Goal: Task Accomplishment & Management: Use online tool/utility

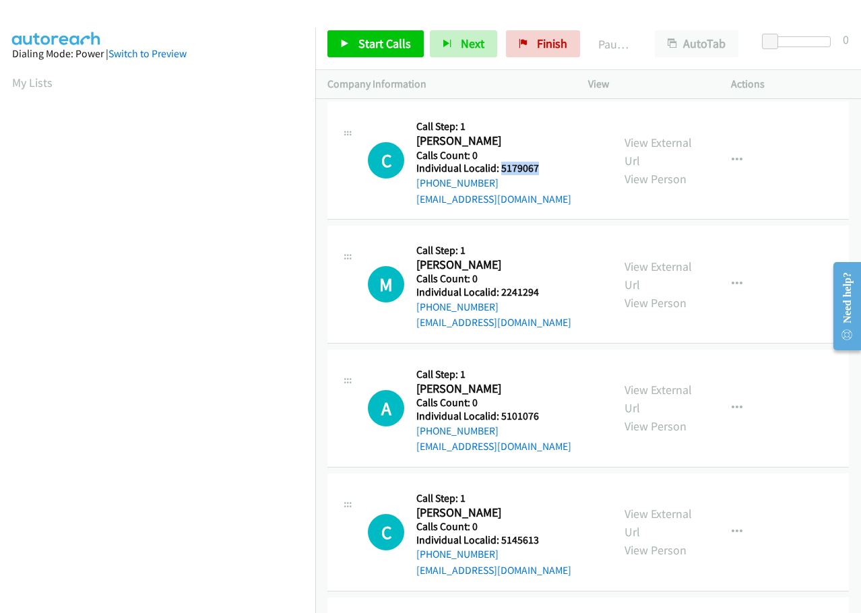
drag, startPoint x: 499, startPoint y: 168, endPoint x: 546, endPoint y: 168, distance: 47.8
click at [546, 168] on h5 "Individual Localid: 5179067" at bounding box center [493, 168] width 155 height 13
copy h5 "5179067"
drag, startPoint x: 499, startPoint y: 296, endPoint x: 556, endPoint y: 291, distance: 57.5
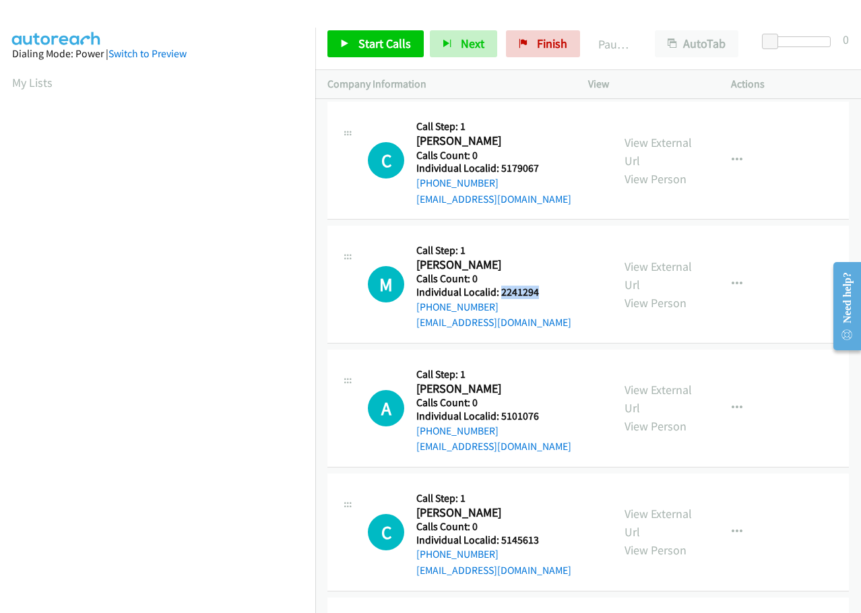
click at [556, 291] on h5 "Individual Localid: 2241294" at bounding box center [493, 292] width 155 height 13
copy h5 "2241294"
drag, startPoint x: 500, startPoint y: 415, endPoint x: 545, endPoint y: 414, distance: 45.2
click at [546, 414] on h5 "Individual Localid: 5101076" at bounding box center [493, 416] width 155 height 13
copy h5 "5101076"
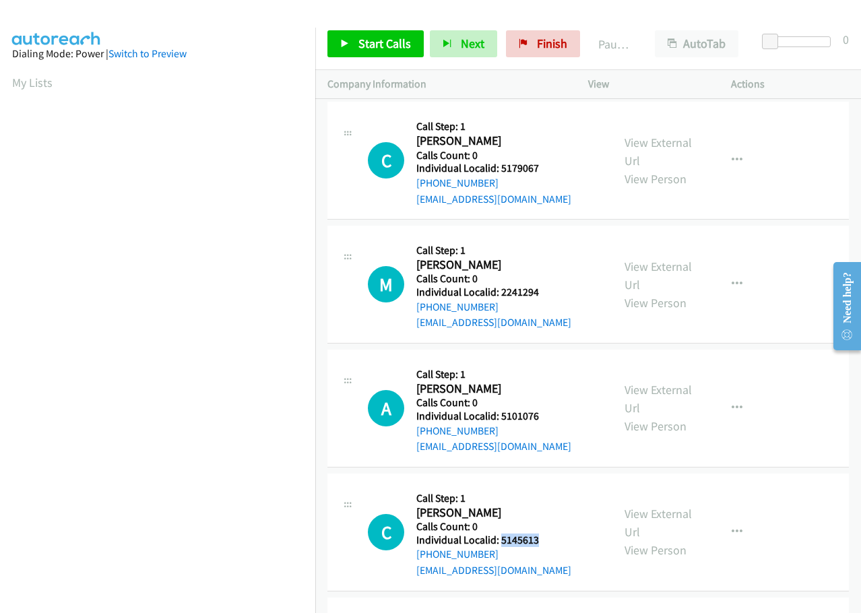
drag, startPoint x: 499, startPoint y: 542, endPoint x: 549, endPoint y: 538, distance: 50.7
click at [549, 538] on h5 "Individual Localid: 5145613" at bounding box center [493, 540] width 155 height 13
copy h5 "5145613"
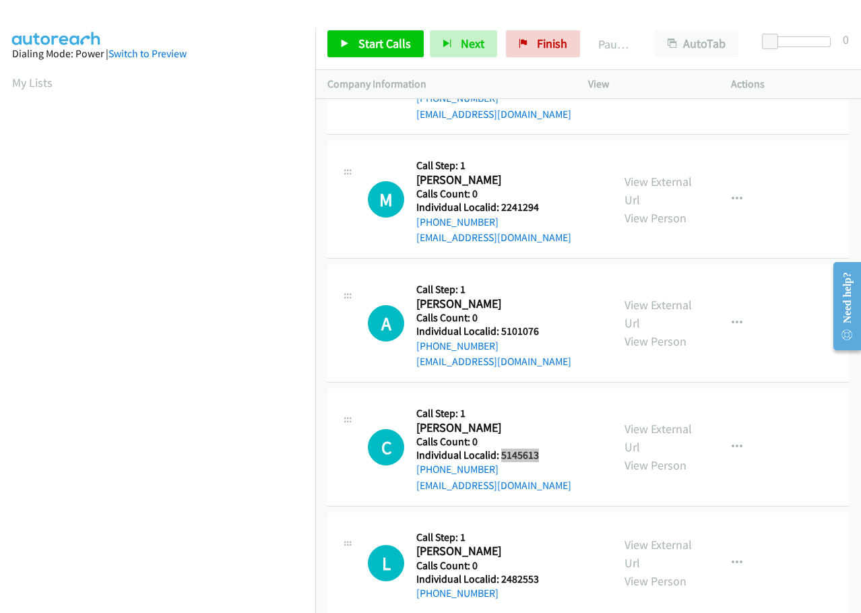
scroll to position [135, 0]
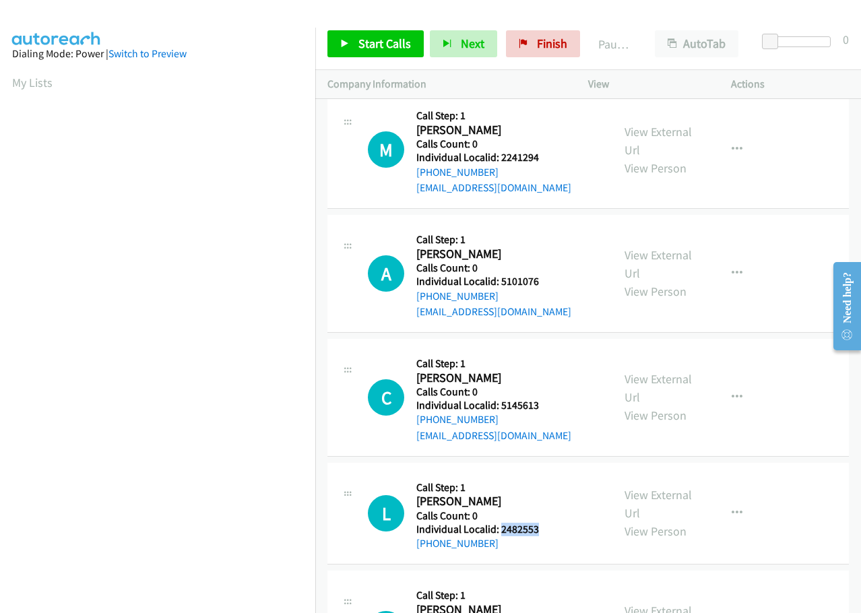
drag, startPoint x: 499, startPoint y: 528, endPoint x: 541, endPoint y: 528, distance: 41.8
click at [541, 528] on h5 "Individual Localid: 2482553" at bounding box center [489, 529] width 146 height 13
copy h5 "2482553"
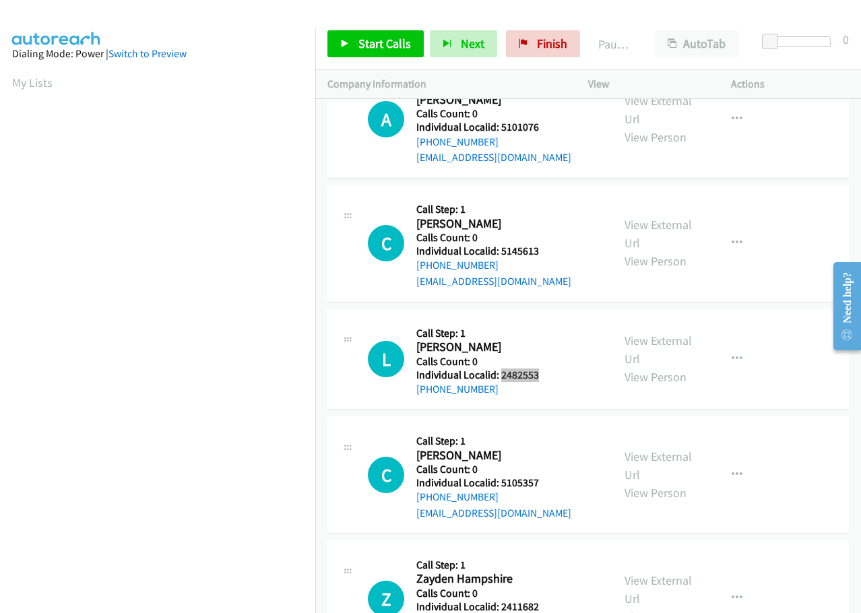
scroll to position [303, 0]
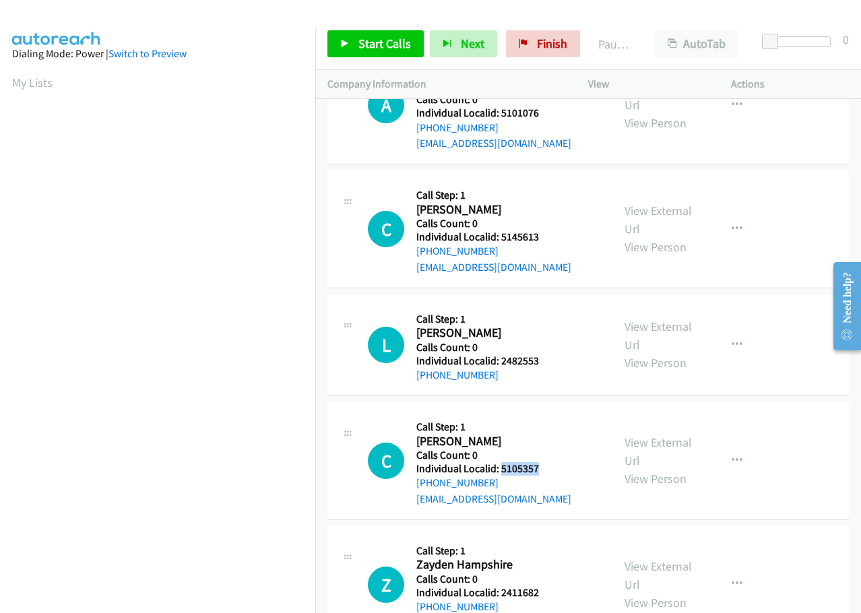
drag, startPoint x: 506, startPoint y: 471, endPoint x: 546, endPoint y: 466, distance: 40.1
click at [546, 466] on h5 "Individual Localid: 5105357" at bounding box center [493, 468] width 155 height 13
copy h5 "5105357"
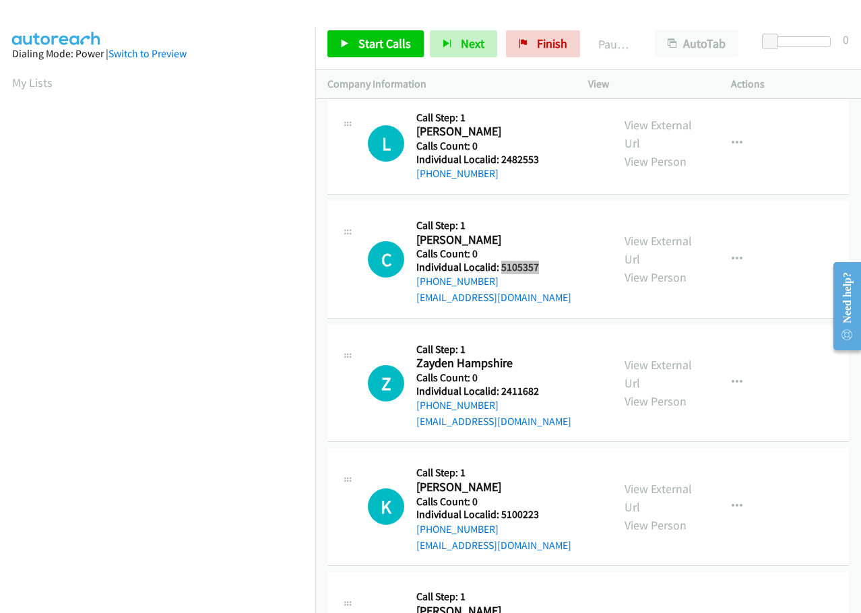
scroll to position [505, 0]
drag, startPoint x: 498, startPoint y: 395, endPoint x: 545, endPoint y: 393, distance: 47.2
click at [545, 393] on h5 "Individual Localid: 2411682" at bounding box center [493, 390] width 155 height 13
copy h5 "2411682"
drag, startPoint x: 501, startPoint y: 515, endPoint x: 543, endPoint y: 516, distance: 41.8
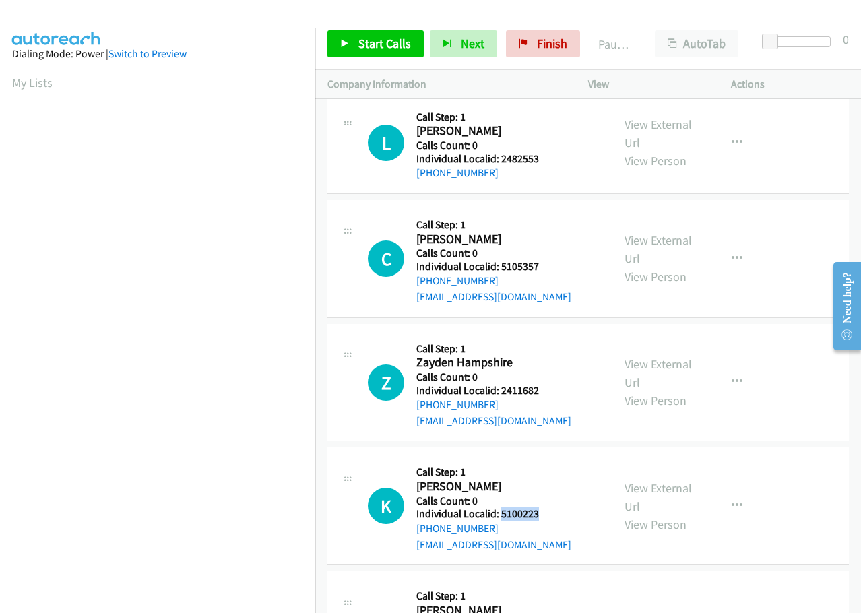
click at [546, 517] on h5 "Individual Localid: 5100223" at bounding box center [493, 513] width 155 height 13
copy h5 "5100223"
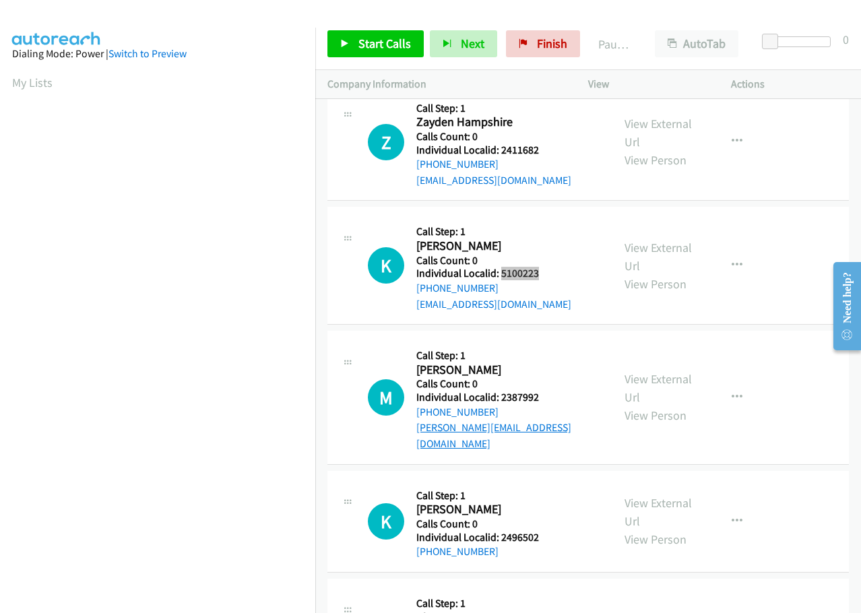
scroll to position [758, 0]
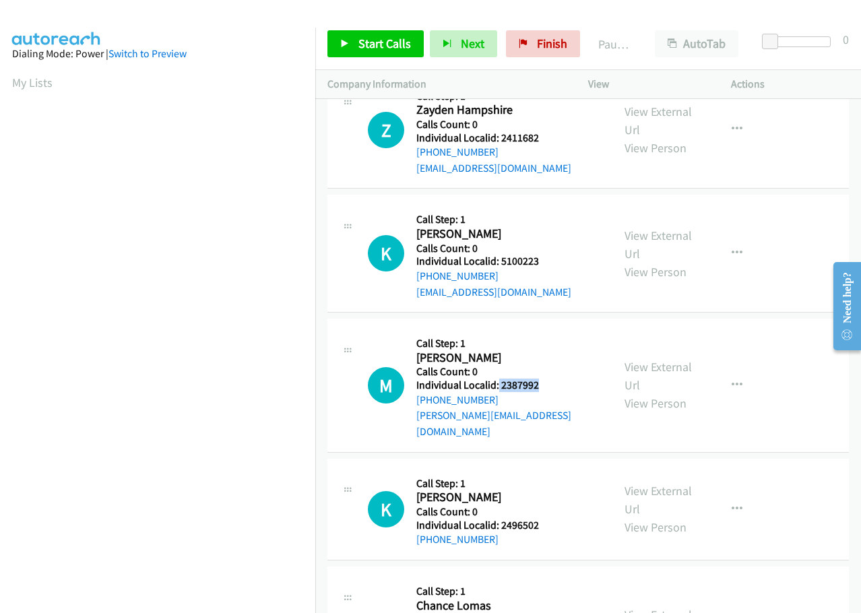
drag, startPoint x: 497, startPoint y: 381, endPoint x: 539, endPoint y: 387, distance: 43.0
click at [539, 387] on h5 "Individual Localid: 2387992" at bounding box center [508, 385] width 184 height 13
copy h5 "2387992"
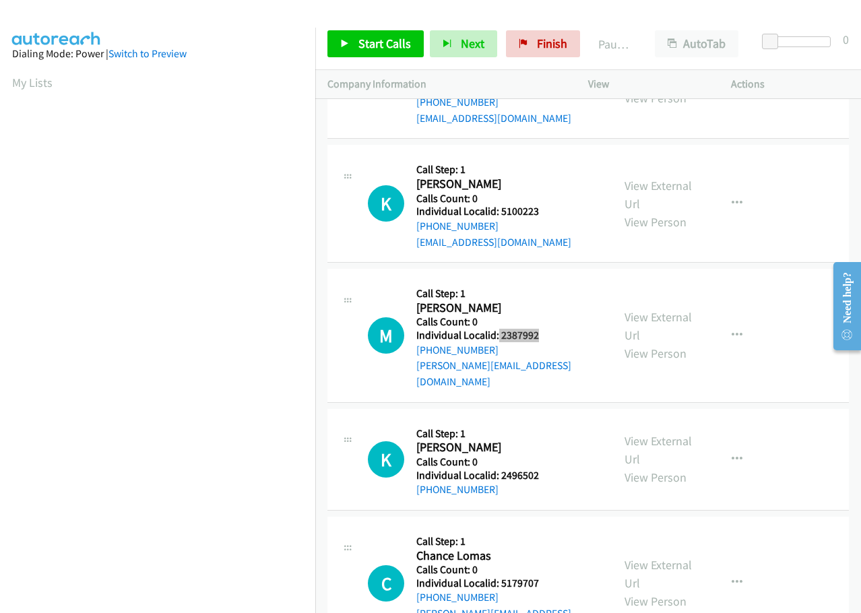
scroll to position [808, 0]
drag, startPoint x: 507, startPoint y: 462, endPoint x: 546, endPoint y: 458, distance: 39.3
click at [546, 468] on h5 "Individual Localid: 2496502" at bounding box center [489, 474] width 146 height 13
drag, startPoint x: 728, startPoint y: 319, endPoint x: 722, endPoint y: 338, distance: 20.5
click at [728, 321] on button "button" at bounding box center [737, 334] width 36 height 27
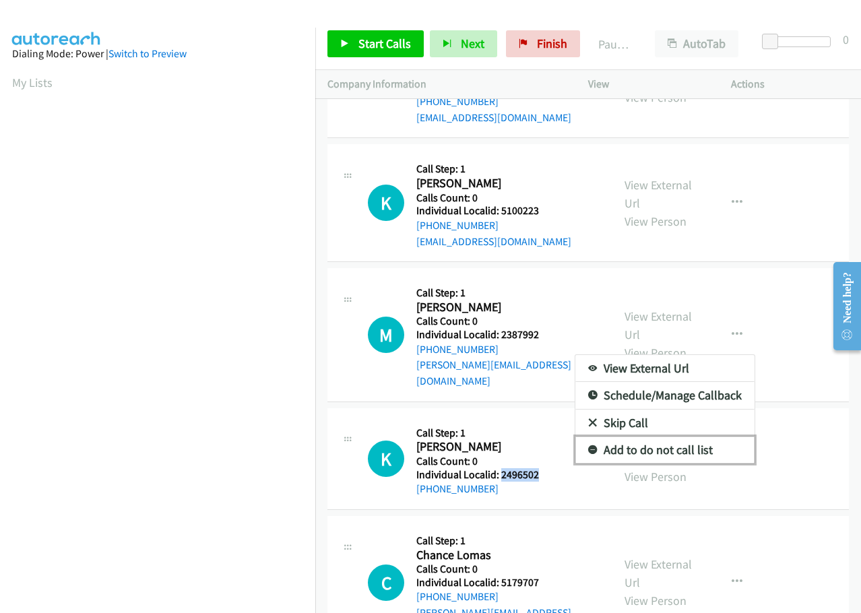
click at [588, 446] on icon at bounding box center [592, 450] width 9 height 9
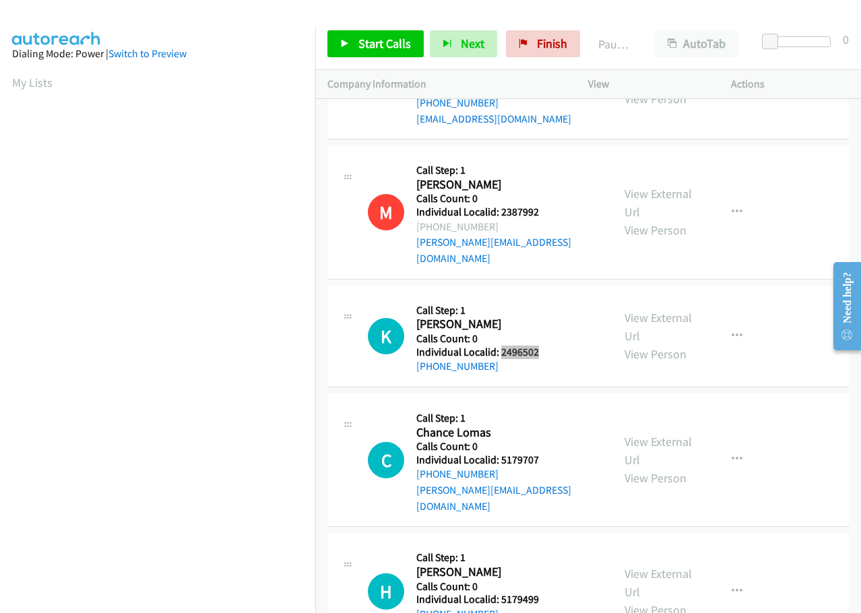
scroll to position [943, 0]
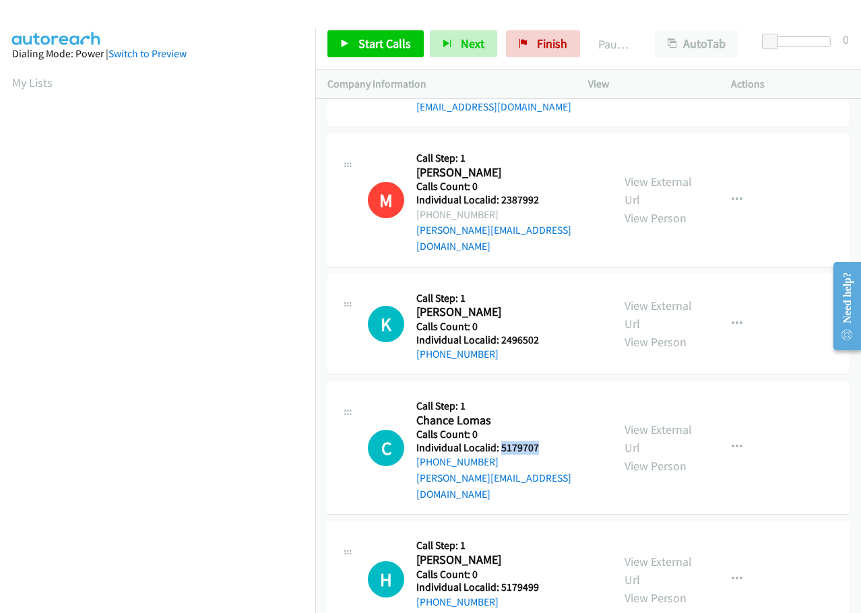
drag, startPoint x: 501, startPoint y: 434, endPoint x: 542, endPoint y: 436, distance: 41.8
click at [542, 441] on h5 "Individual Localid: 5179707" at bounding box center [508, 447] width 184 height 13
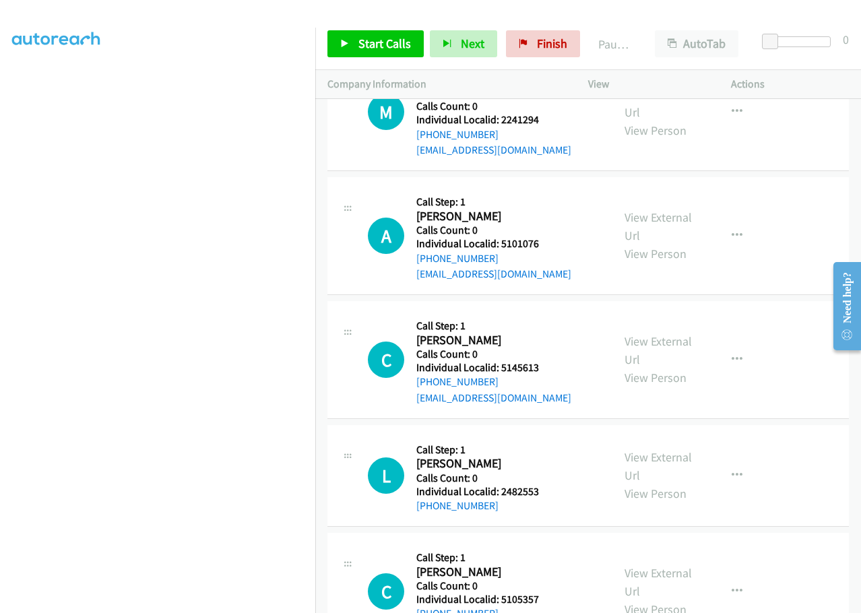
scroll to position [0, 0]
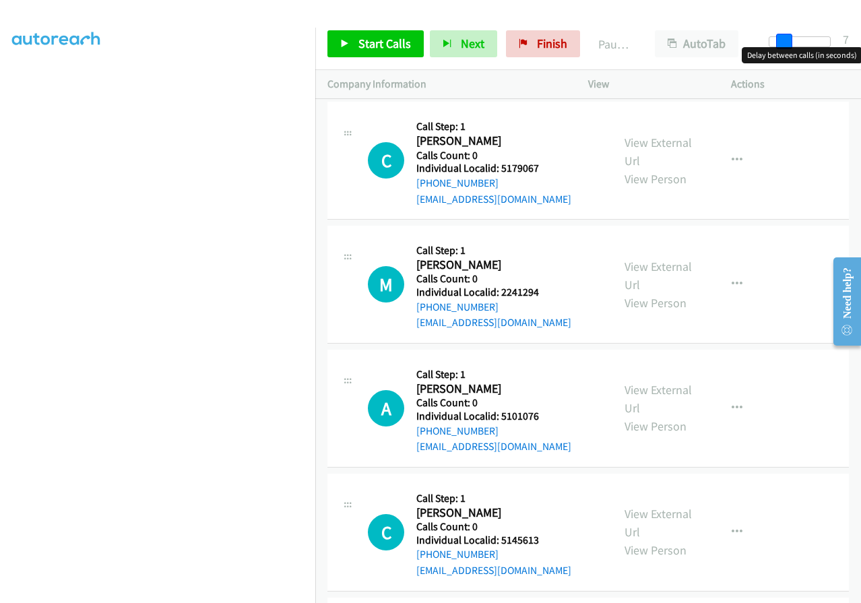
drag, startPoint x: 769, startPoint y: 39, endPoint x: 782, endPoint y: 39, distance: 13.5
click at [782, 39] on span at bounding box center [784, 42] width 16 height 16
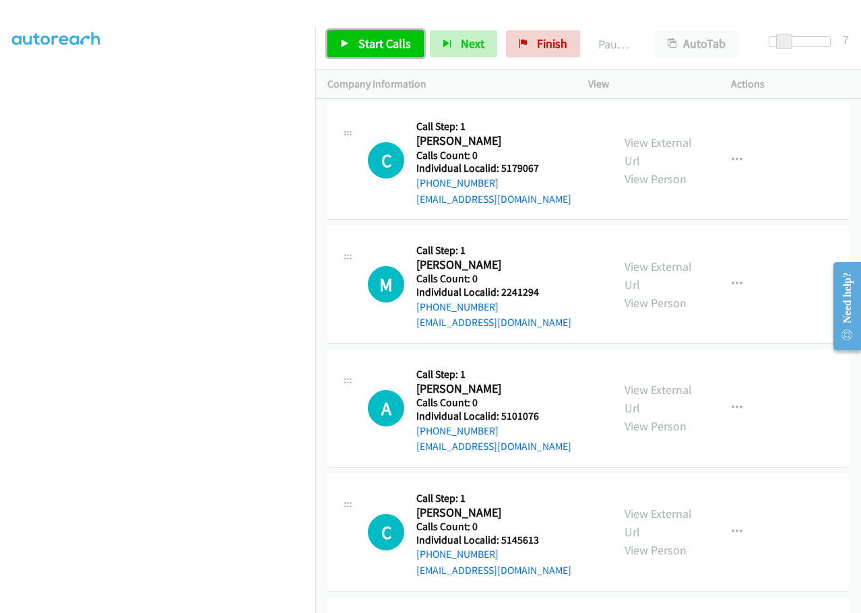
click at [366, 41] on span "Start Calls" at bounding box center [384, 43] width 53 height 15
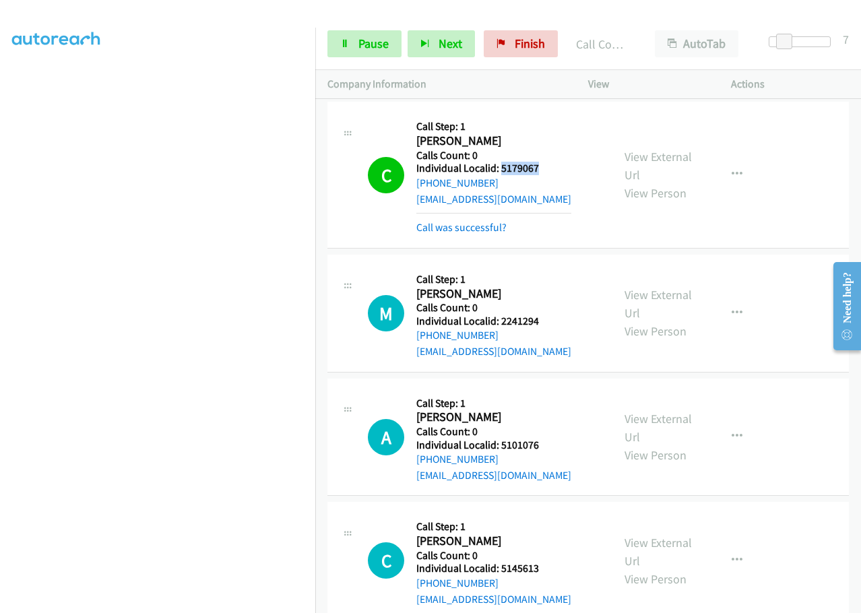
drag, startPoint x: 505, startPoint y: 168, endPoint x: 544, endPoint y: 169, distance: 38.4
click at [544, 170] on h5 "Individual Localid: 5179067" at bounding box center [493, 168] width 155 height 13
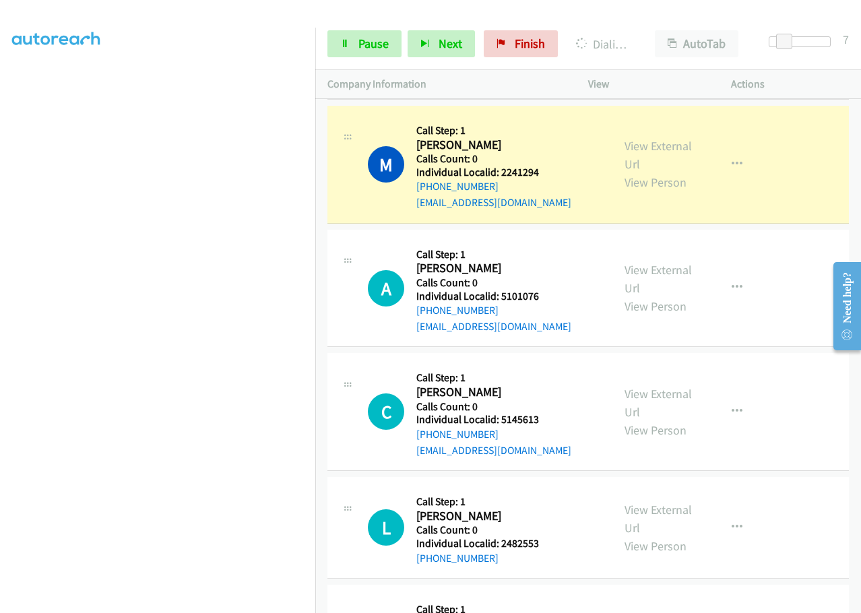
scroll to position [152, 0]
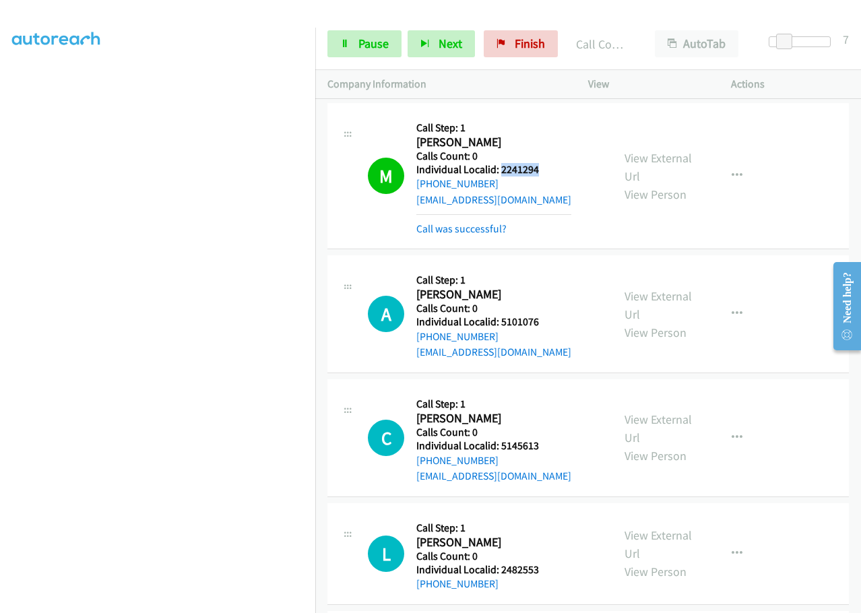
drag, startPoint x: 501, startPoint y: 168, endPoint x: 550, endPoint y: 175, distance: 49.6
click at [550, 175] on h5 "Individual Localid: 2241294" at bounding box center [493, 169] width 155 height 13
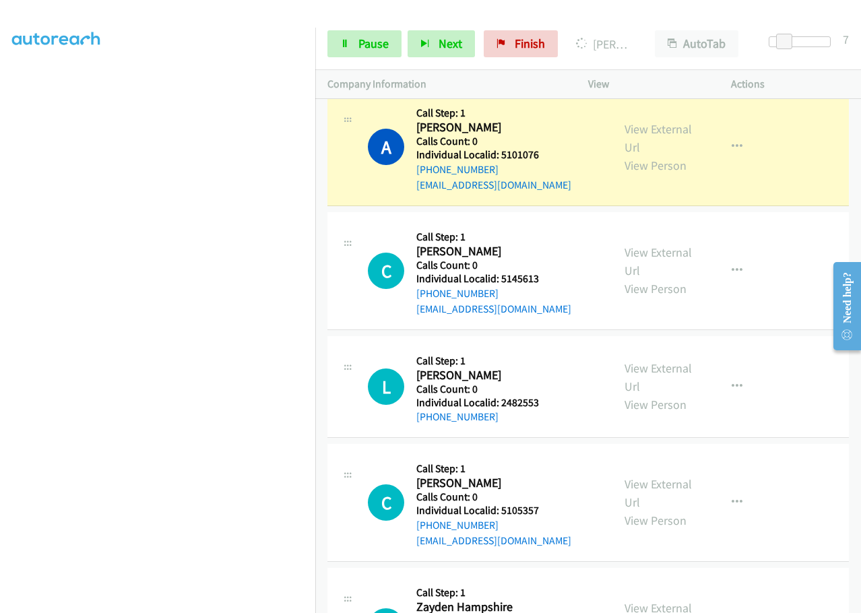
scroll to position [320, 0]
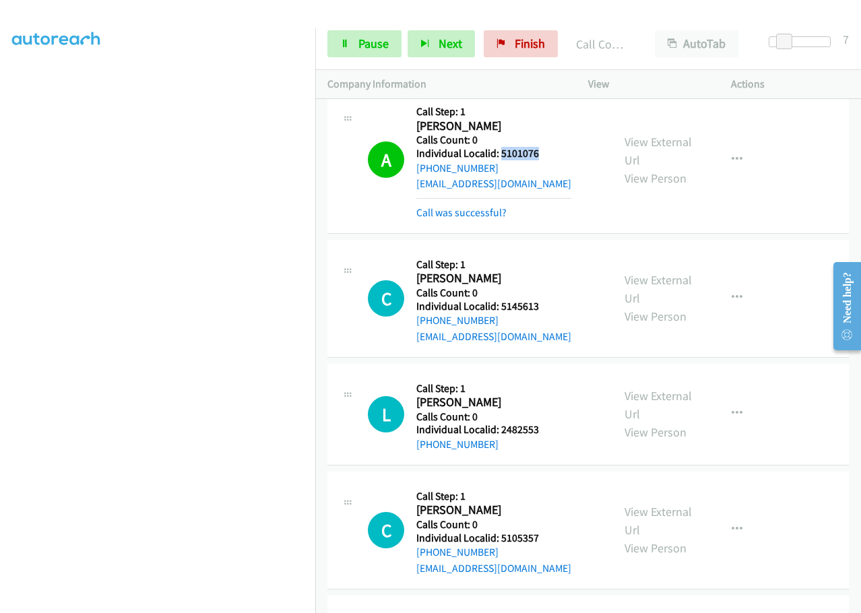
drag, startPoint x: 499, startPoint y: 152, endPoint x: 545, endPoint y: 152, distance: 45.8
click at [545, 152] on h5 "Individual Localid: 5101076" at bounding box center [493, 153] width 155 height 13
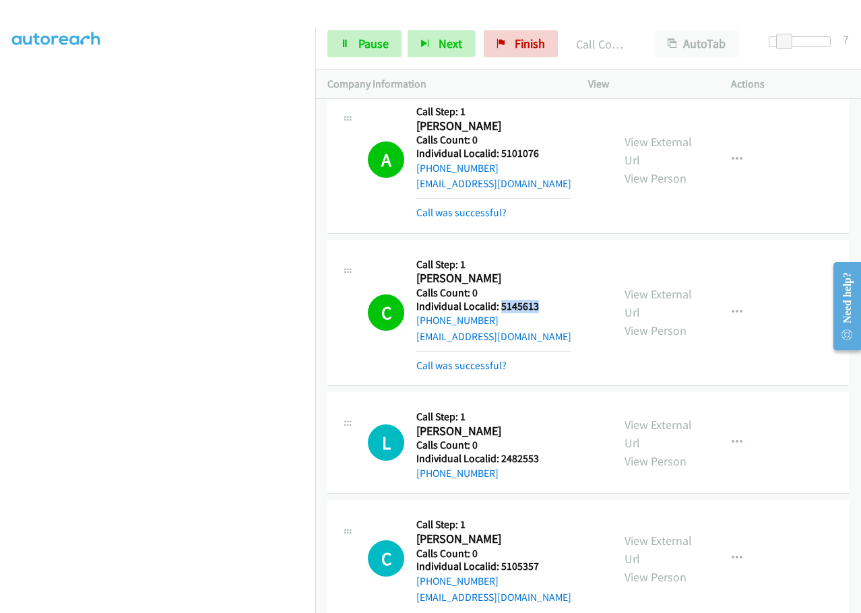
drag, startPoint x: 501, startPoint y: 307, endPoint x: 546, endPoint y: 307, distance: 45.1
click at [546, 307] on h5 "Individual Localid: 5145613" at bounding box center [493, 306] width 155 height 13
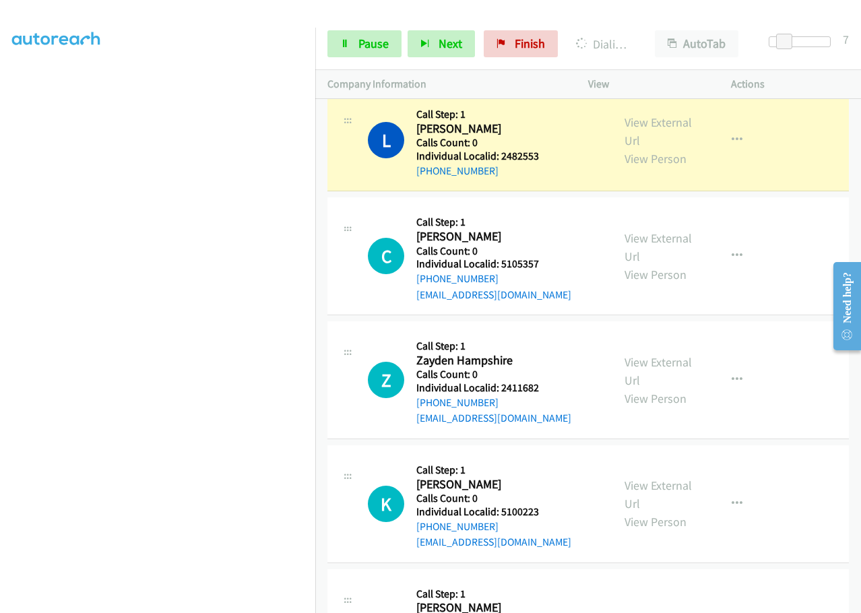
scroll to position [623, 0]
drag, startPoint x: 498, startPoint y: 261, endPoint x: 552, endPoint y: 263, distance: 53.9
click at [552, 263] on h5 "Individual Localid: 5105357" at bounding box center [493, 263] width 155 height 13
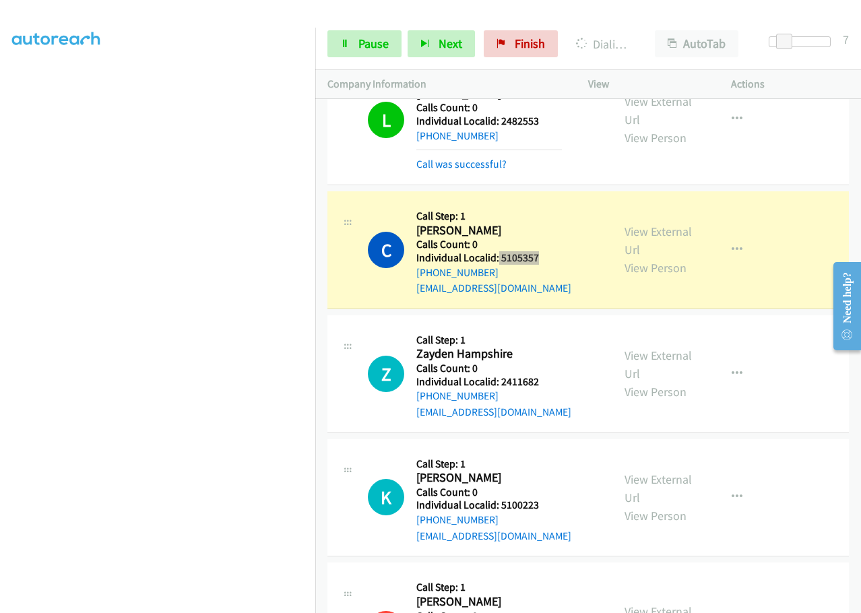
scroll to position [640, 0]
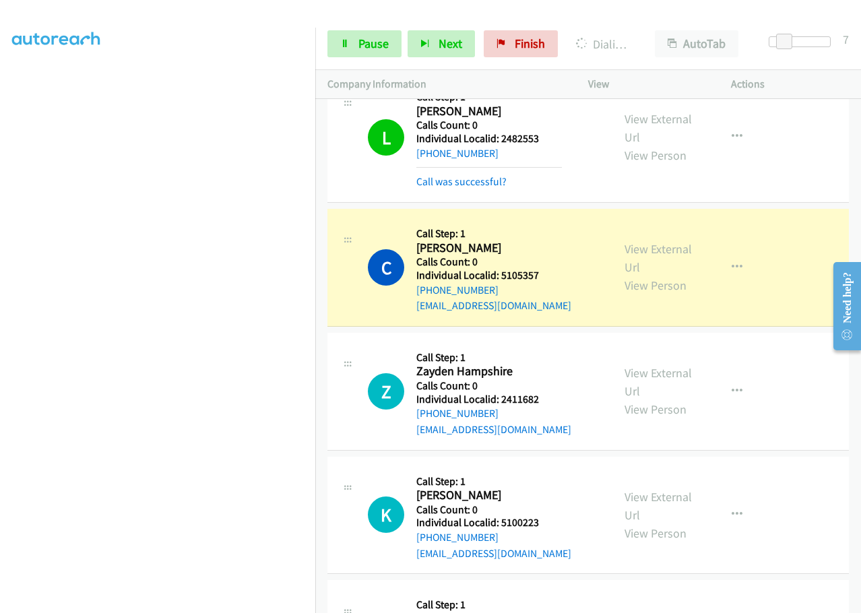
click at [526, 322] on div "C Callback Scheduled Call Step: 1 [PERSON_NAME] America/New_York Calls Count: 0…" at bounding box center [587, 268] width 521 height 118
drag, startPoint x: 497, startPoint y: 274, endPoint x: 543, endPoint y: 276, distance: 45.9
click at [543, 276] on h5 "Individual Localid: 5105357" at bounding box center [493, 275] width 155 height 13
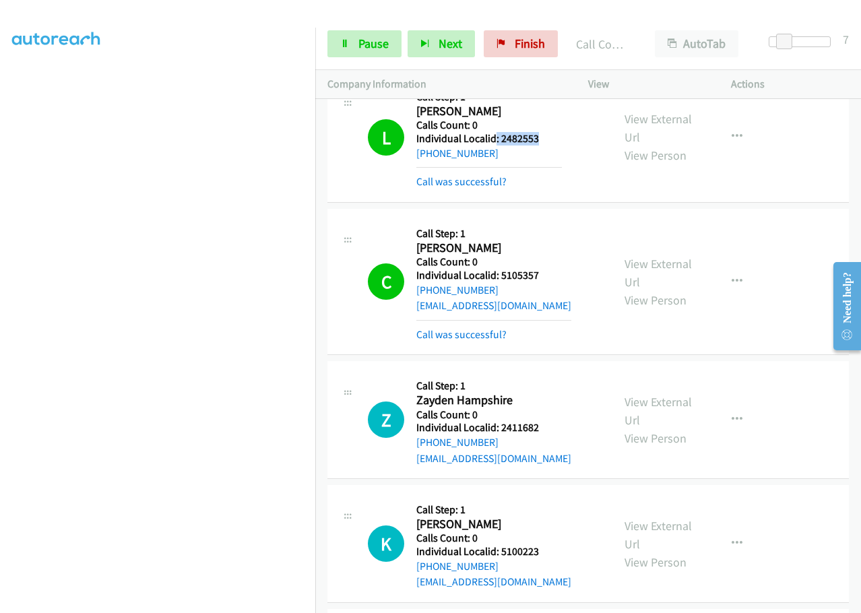
drag, startPoint x: 496, startPoint y: 144, endPoint x: 540, endPoint y: 142, distance: 44.5
click at [540, 142] on h5 "Individual Localid: 2482553" at bounding box center [489, 138] width 146 height 13
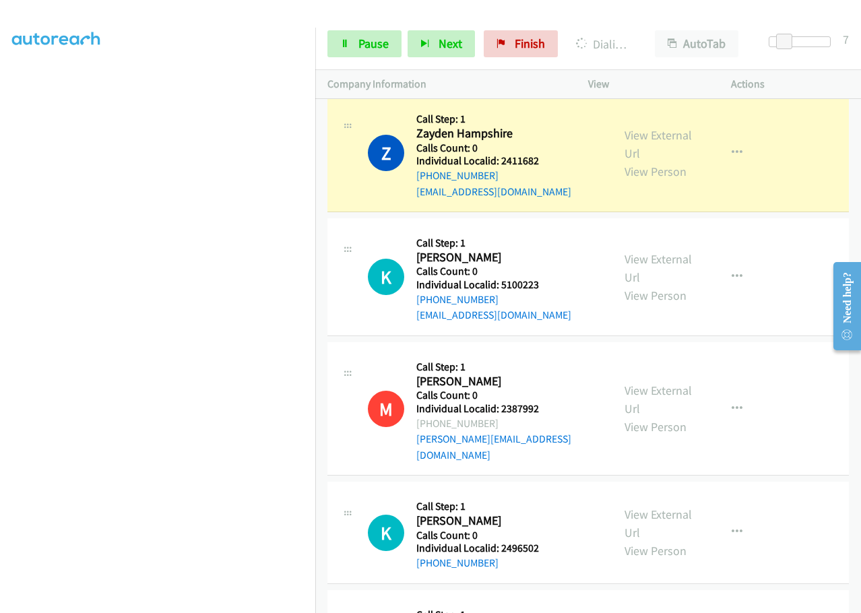
scroll to position [910, 0]
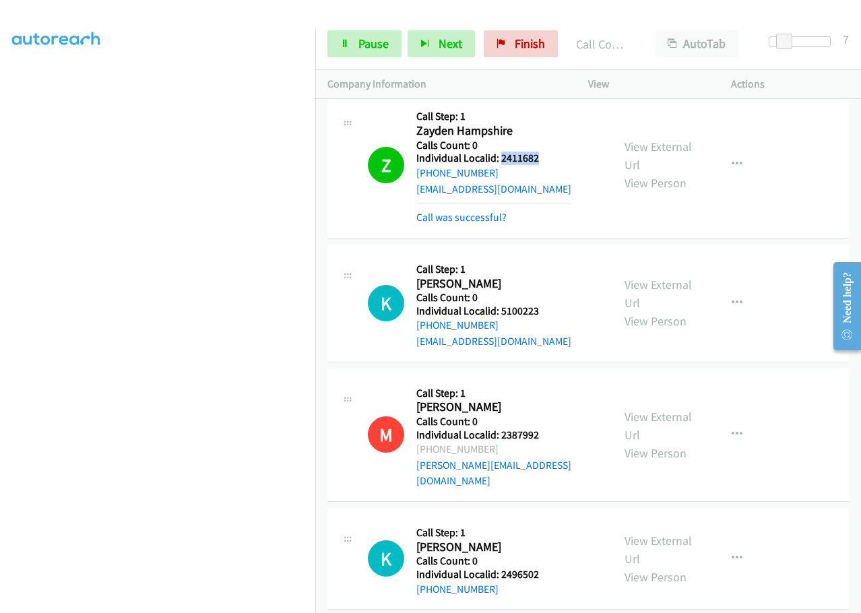
drag, startPoint x: 500, startPoint y: 158, endPoint x: 546, endPoint y: 159, distance: 46.5
click at [546, 159] on h5 "Individual Localid: 2411682" at bounding box center [493, 158] width 155 height 13
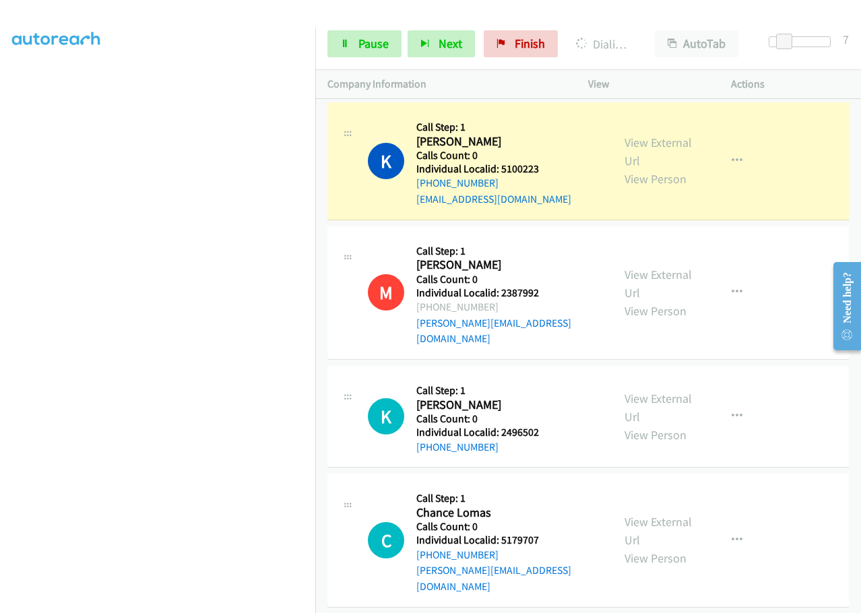
scroll to position [1061, 0]
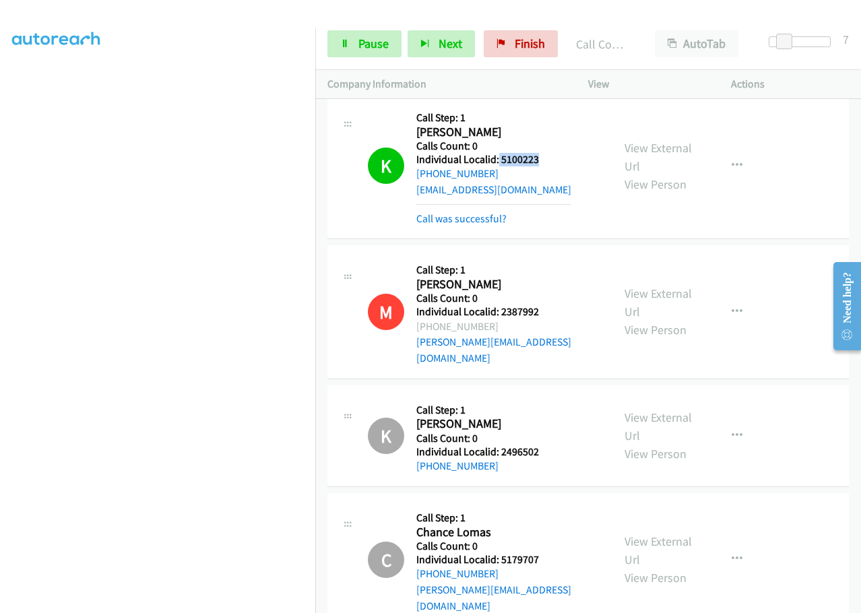
drag, startPoint x: 497, startPoint y: 158, endPoint x: 553, endPoint y: 162, distance: 56.1
click at [553, 162] on h5 "Individual Localid: 5100223" at bounding box center [493, 159] width 155 height 13
click at [732, 168] on icon "button" at bounding box center [737, 165] width 11 height 11
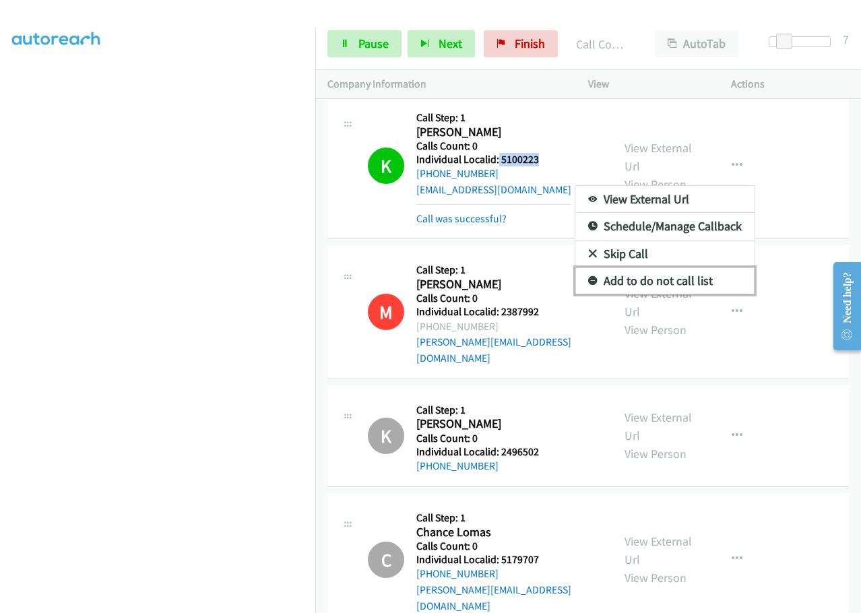
click at [588, 278] on icon at bounding box center [592, 281] width 9 height 9
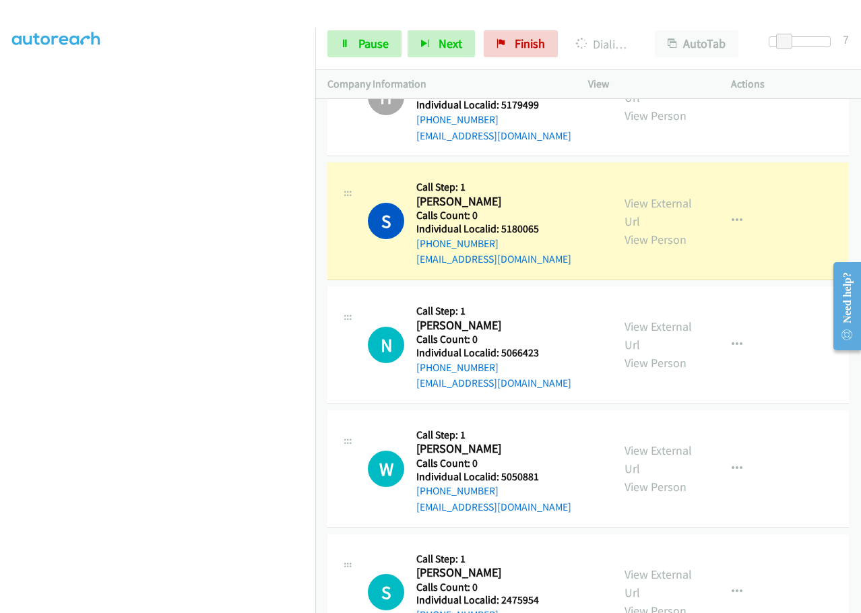
scroll to position [1667, 0]
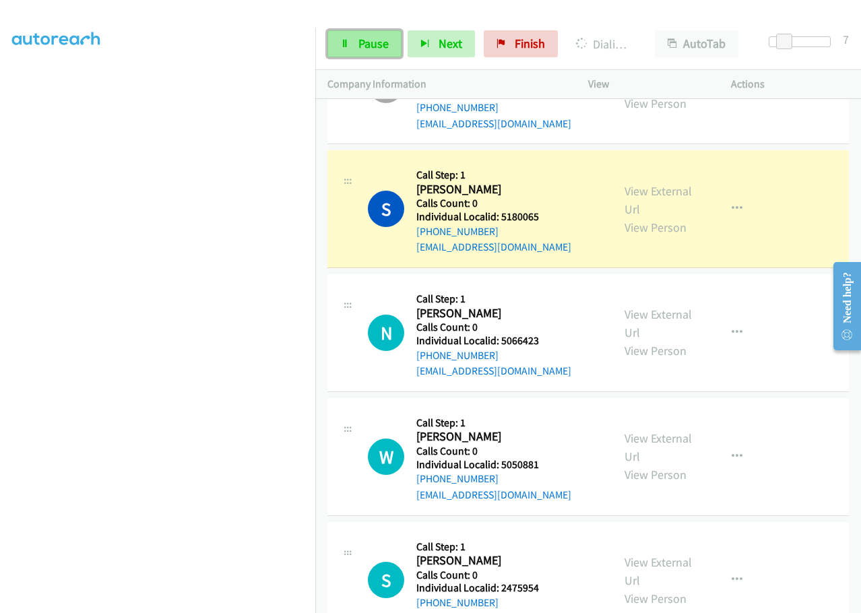
click at [368, 44] on span "Pause" at bounding box center [373, 43] width 30 height 15
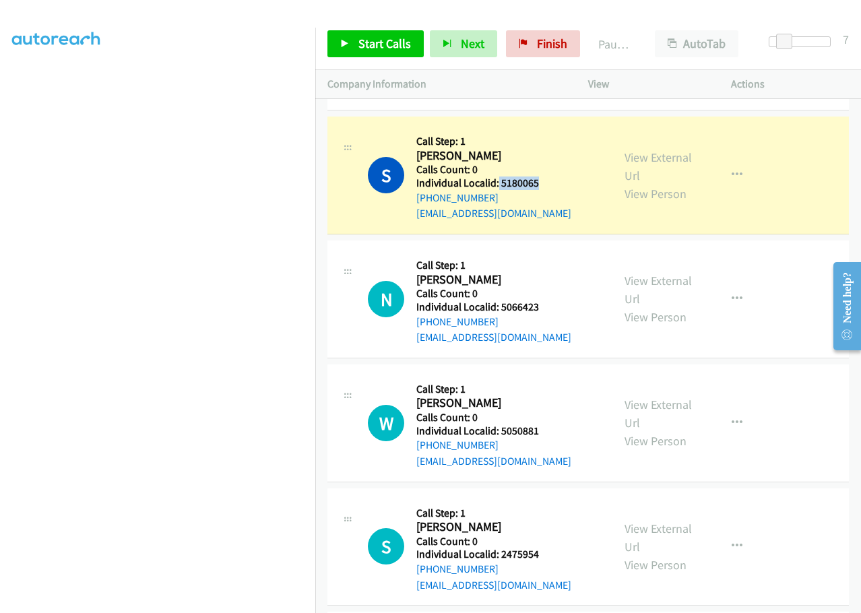
drag, startPoint x: 517, startPoint y: 154, endPoint x: 541, endPoint y: 155, distance: 23.6
click at [541, 177] on h5 "Individual Localid: 5180065" at bounding box center [493, 183] width 155 height 13
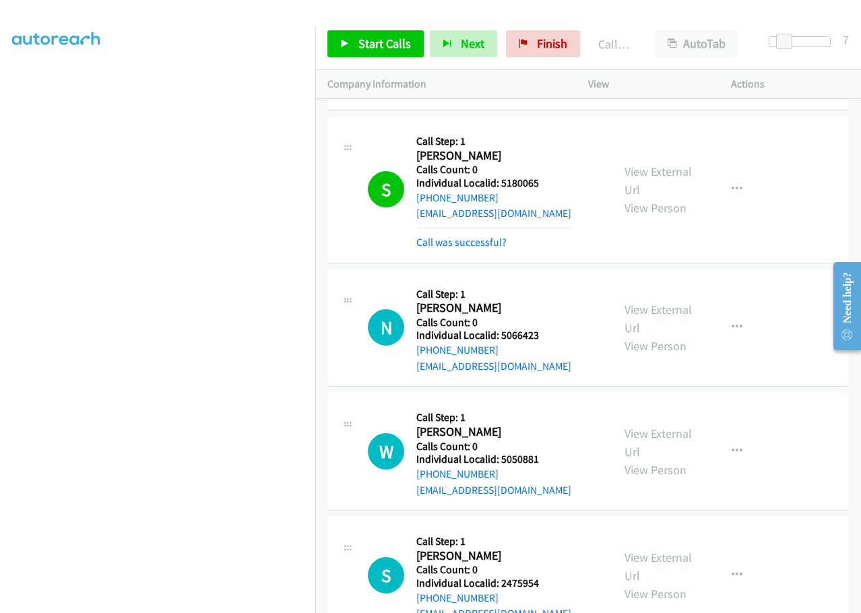
click at [555, 205] on div "[EMAIL_ADDRESS][DOMAIN_NAME]" at bounding box center [493, 213] width 155 height 16
drag, startPoint x: 499, startPoint y: 148, endPoint x: 547, endPoint y: 152, distance: 48.0
click at [547, 177] on h5 "Individual Localid: 5180065" at bounding box center [493, 183] width 155 height 13
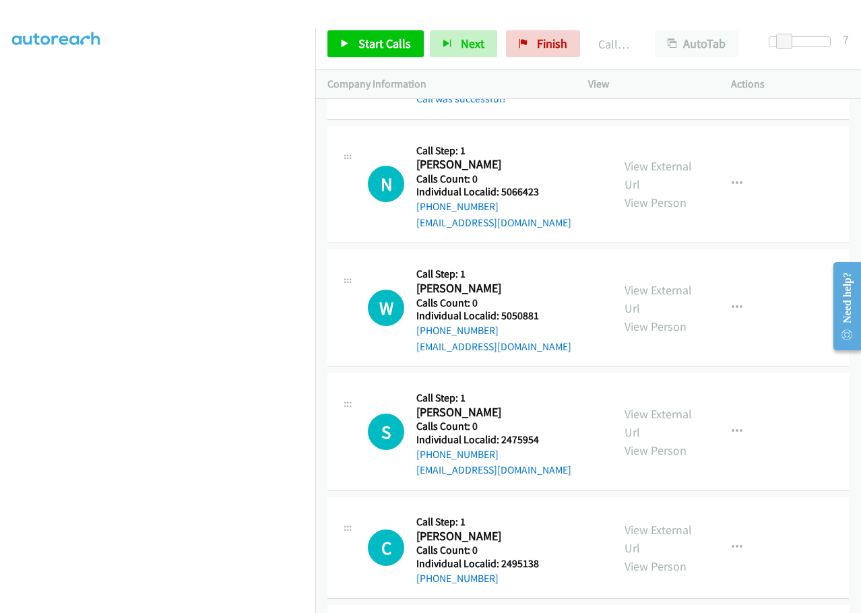
scroll to position [1853, 0]
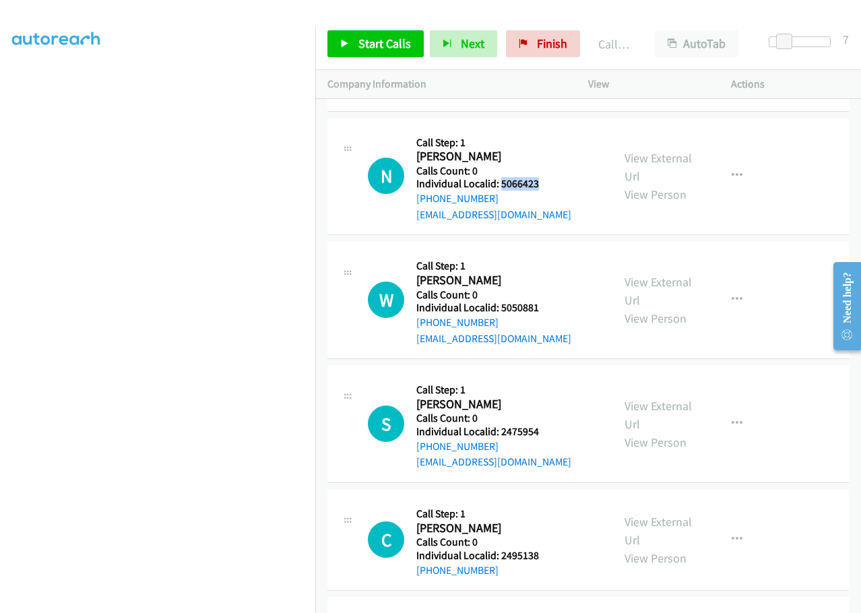
drag, startPoint x: 500, startPoint y: 150, endPoint x: 550, endPoint y: 150, distance: 49.9
click at [550, 177] on h5 "Individual Localid: 5066423" at bounding box center [493, 183] width 155 height 13
drag, startPoint x: 499, startPoint y: 280, endPoint x: 540, endPoint y: 278, distance: 40.5
click at [540, 301] on h5 "Individual Localid: 5050881" at bounding box center [493, 307] width 155 height 13
drag, startPoint x: 499, startPoint y: 402, endPoint x: 542, endPoint y: 403, distance: 42.4
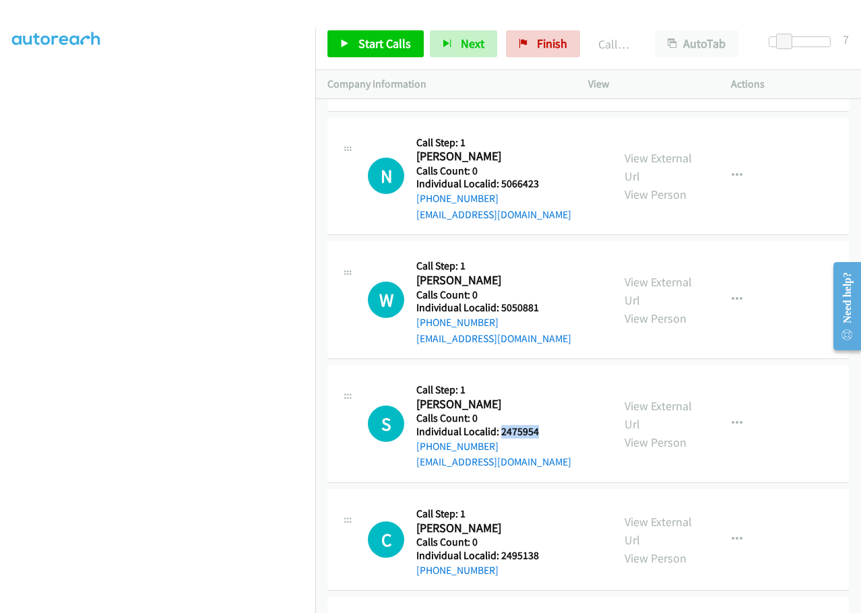
click at [542, 425] on h5 "Individual Localid: 2475954" at bounding box center [493, 431] width 155 height 13
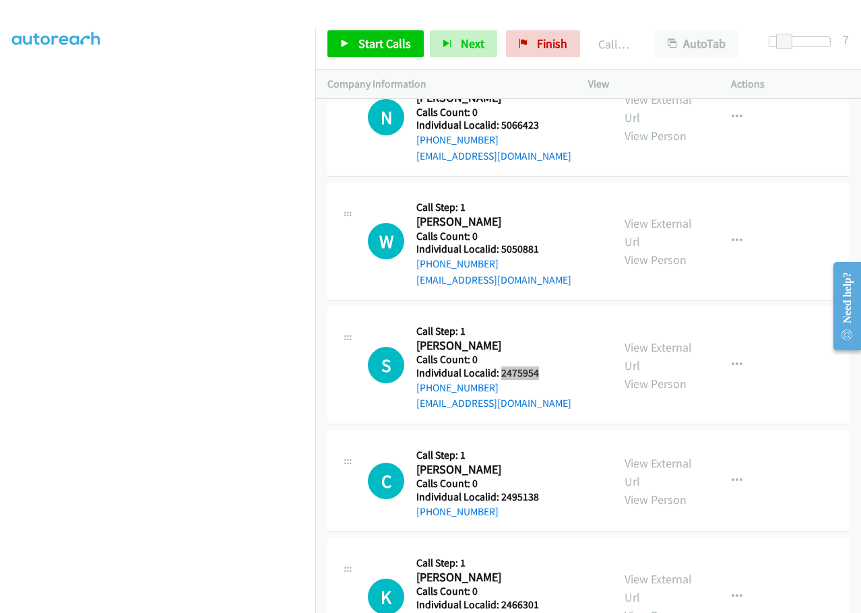
scroll to position [1920, 0]
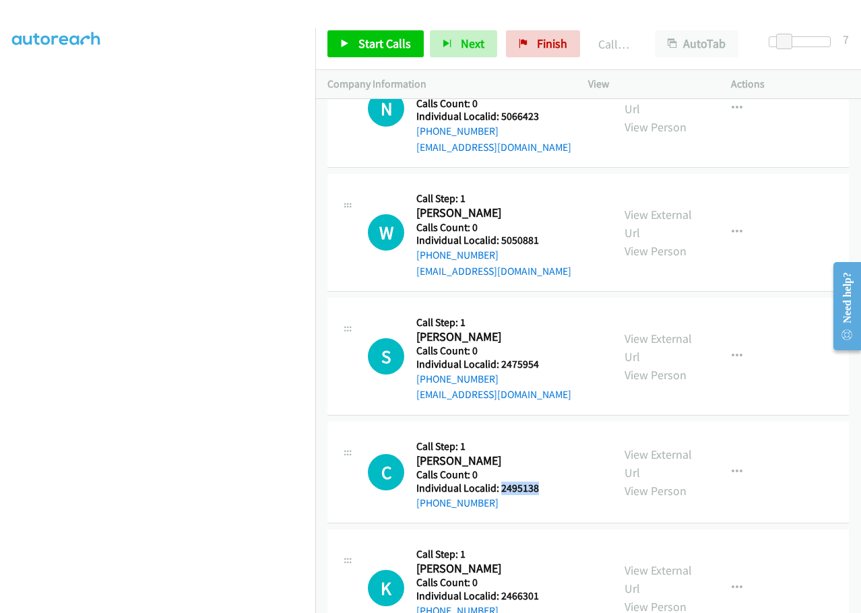
drag, startPoint x: 501, startPoint y: 459, endPoint x: 539, endPoint y: 458, distance: 38.4
click at [539, 482] on h5 "Individual Localid: 2495138" at bounding box center [489, 488] width 146 height 13
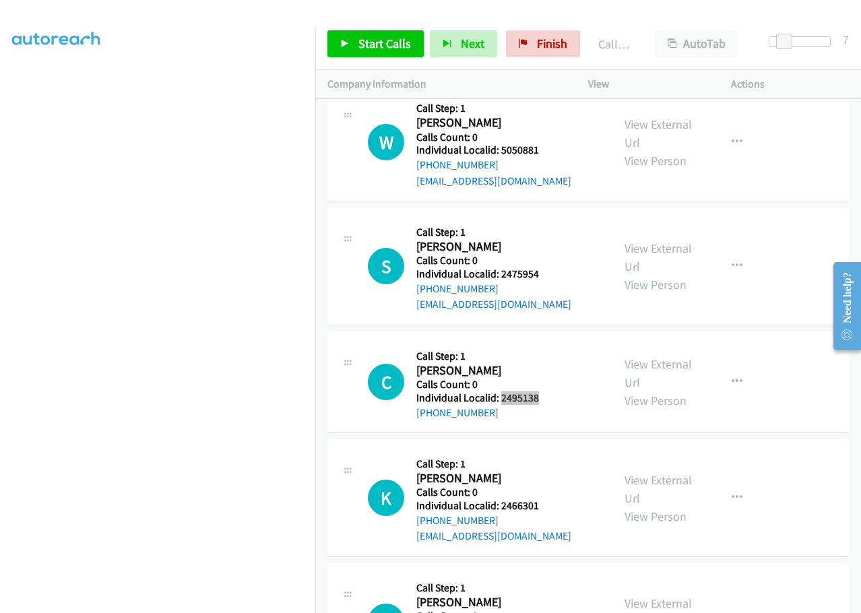
scroll to position [2021, 0]
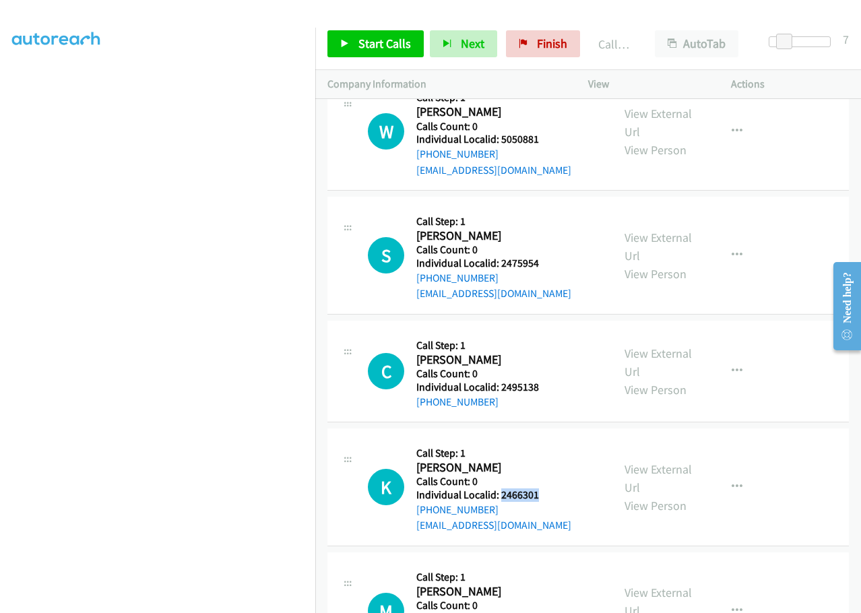
drag, startPoint x: 501, startPoint y: 465, endPoint x: 543, endPoint y: 461, distance: 42.6
click at [543, 488] on h5 "Individual Localid: 2466301" at bounding box center [493, 494] width 155 height 13
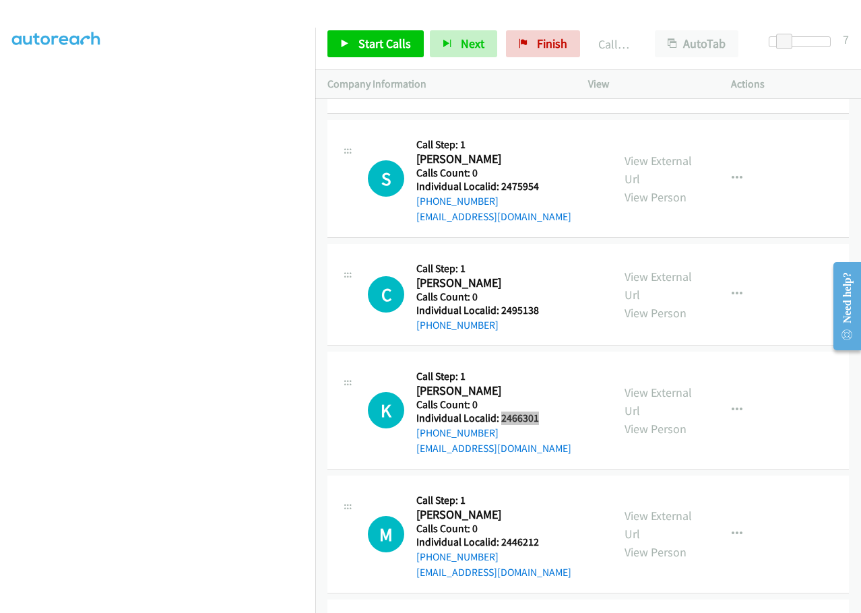
scroll to position [2122, 0]
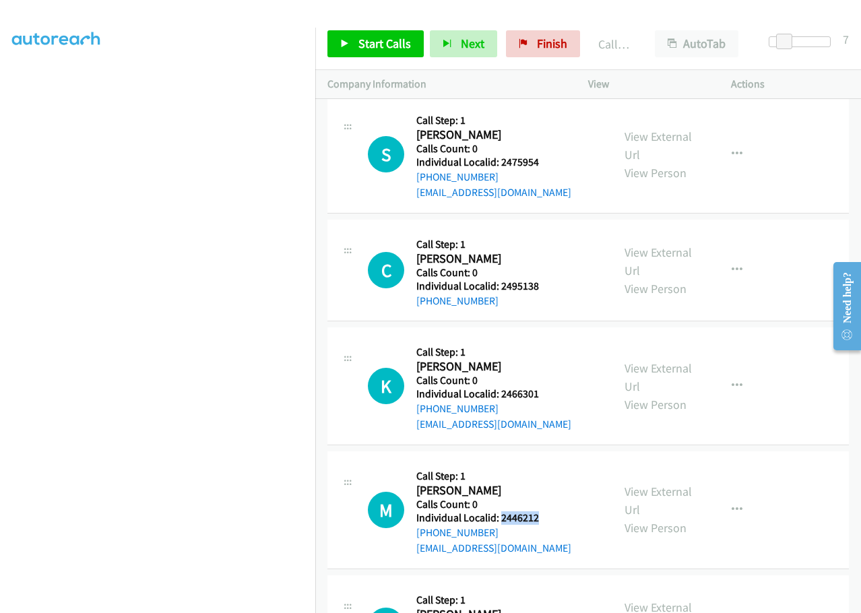
drag, startPoint x: 501, startPoint y: 486, endPoint x: 550, endPoint y: 483, distance: 49.3
click at [550, 511] on h5 "Individual Localid: 2446212" at bounding box center [493, 517] width 155 height 13
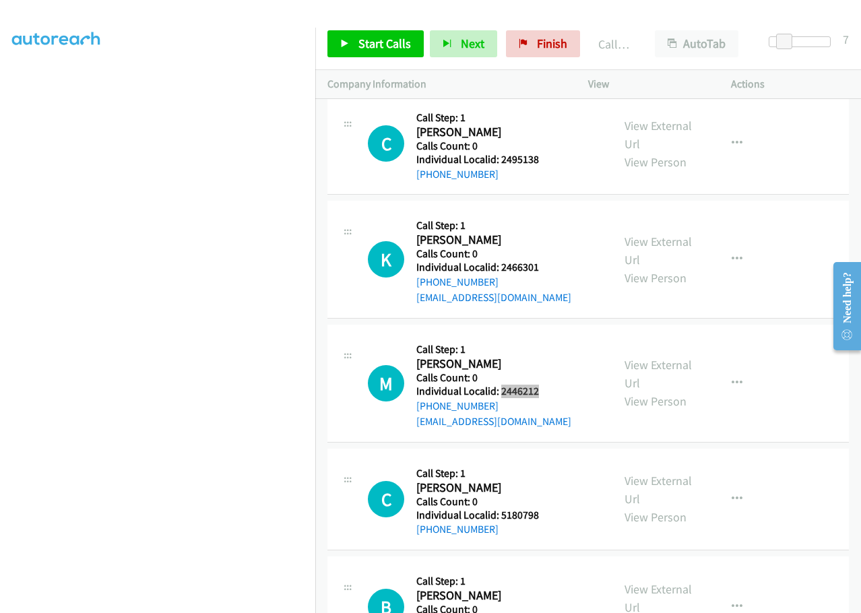
scroll to position [2257, 0]
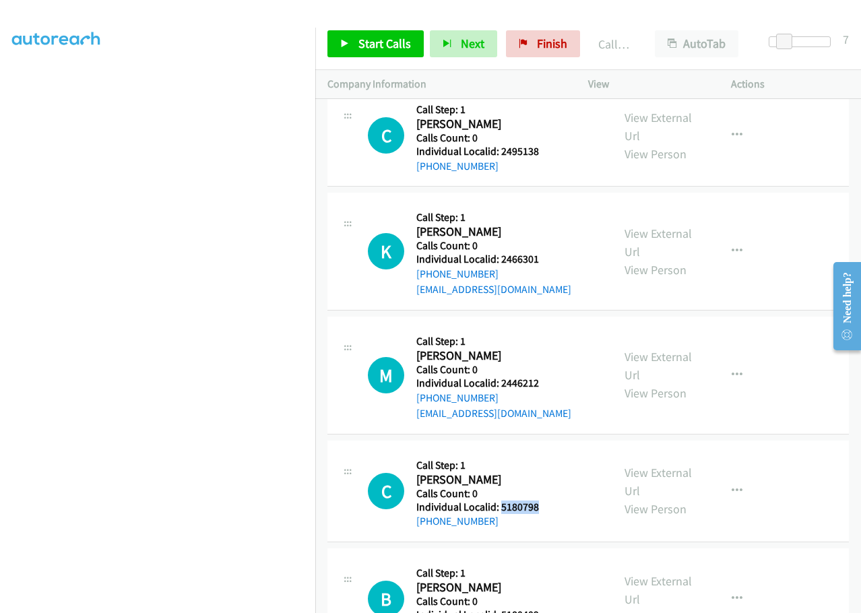
drag, startPoint x: 499, startPoint y: 474, endPoint x: 546, endPoint y: 474, distance: 46.5
click at [546, 501] on h5 "Individual Localid: 5180798" at bounding box center [489, 507] width 146 height 13
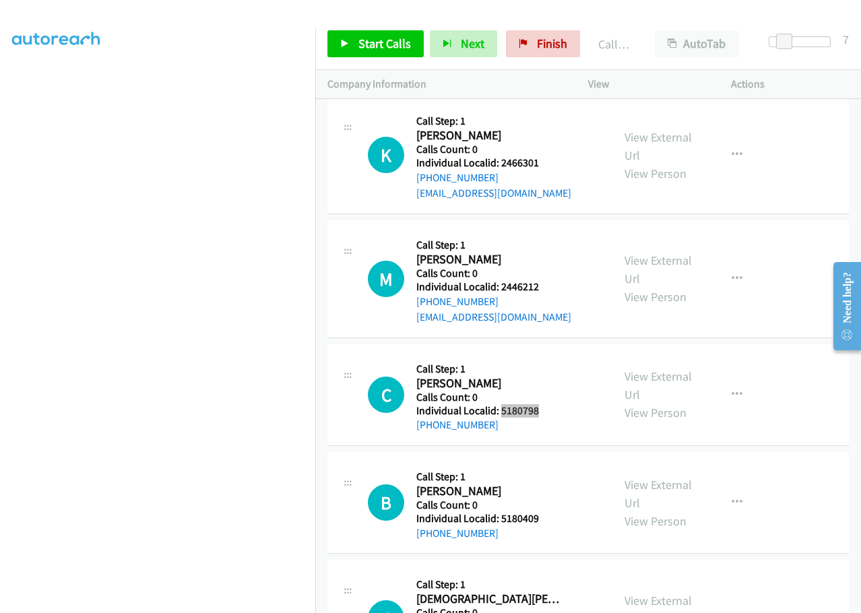
scroll to position [2358, 0]
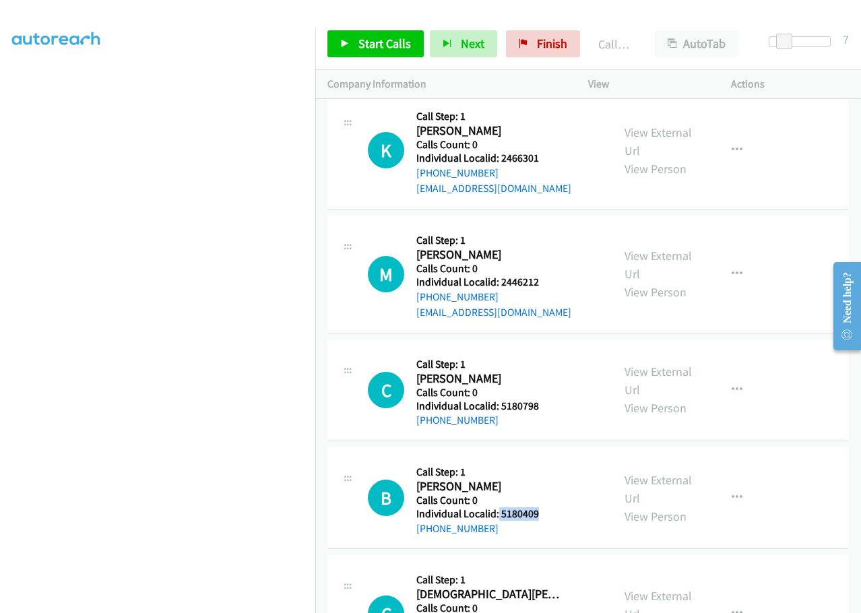
drag, startPoint x: 497, startPoint y: 482, endPoint x: 543, endPoint y: 482, distance: 45.8
click at [543, 507] on h5 "Individual Localid: 5180409" at bounding box center [489, 513] width 146 height 13
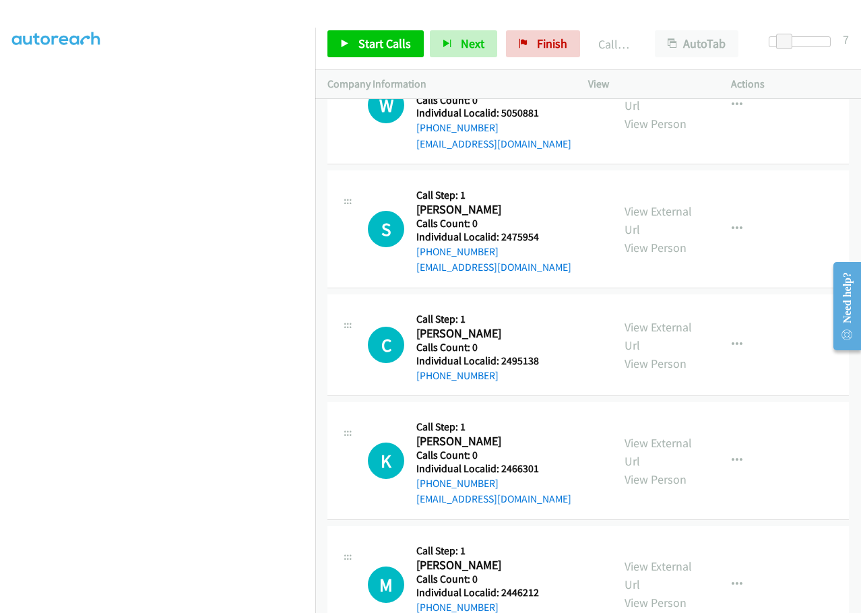
scroll to position [2038, 0]
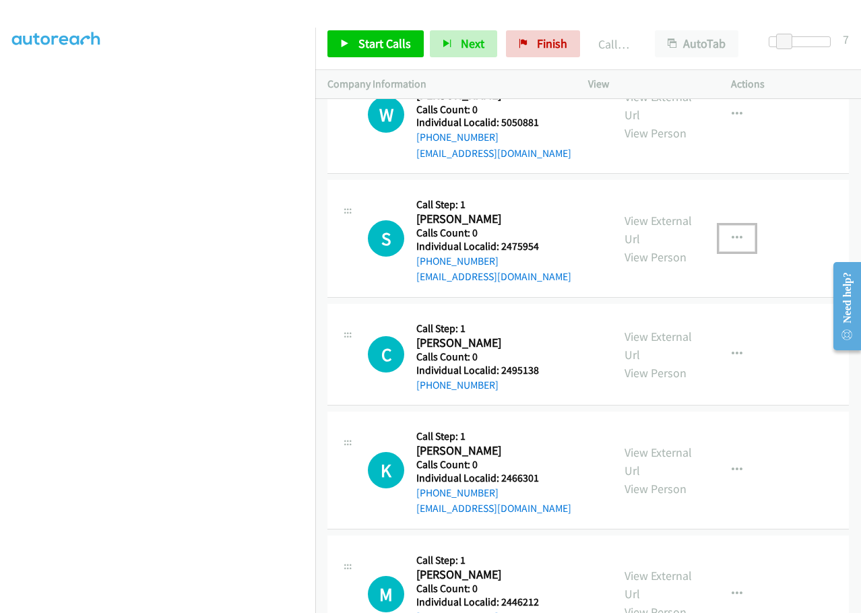
click at [732, 233] on icon "button" at bounding box center [737, 238] width 11 height 11
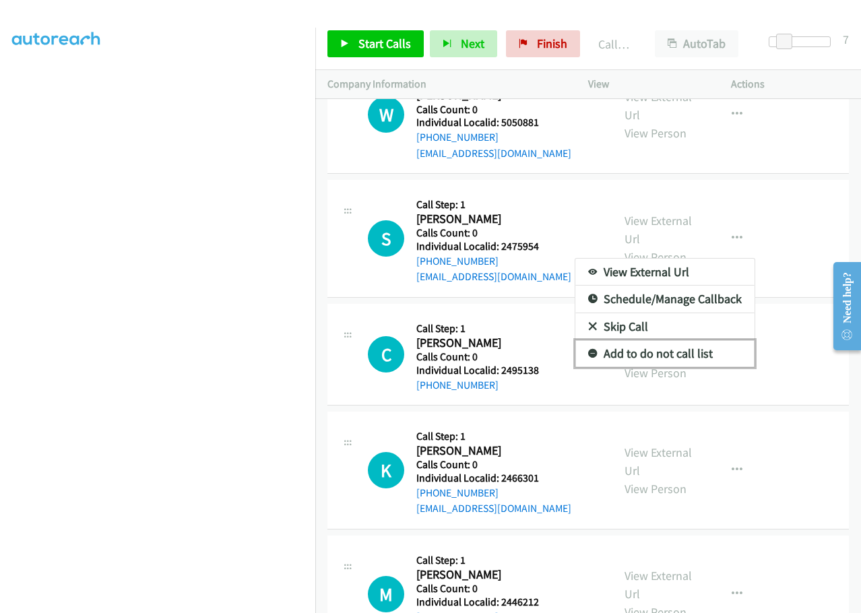
click at [590, 340] on link "Add to do not call list" at bounding box center [664, 353] width 179 height 27
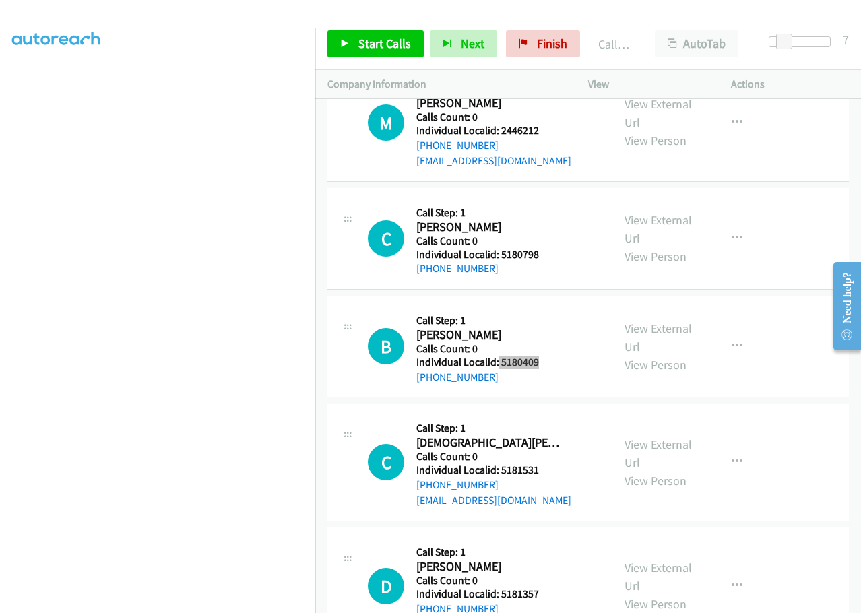
scroll to position [2493, 0]
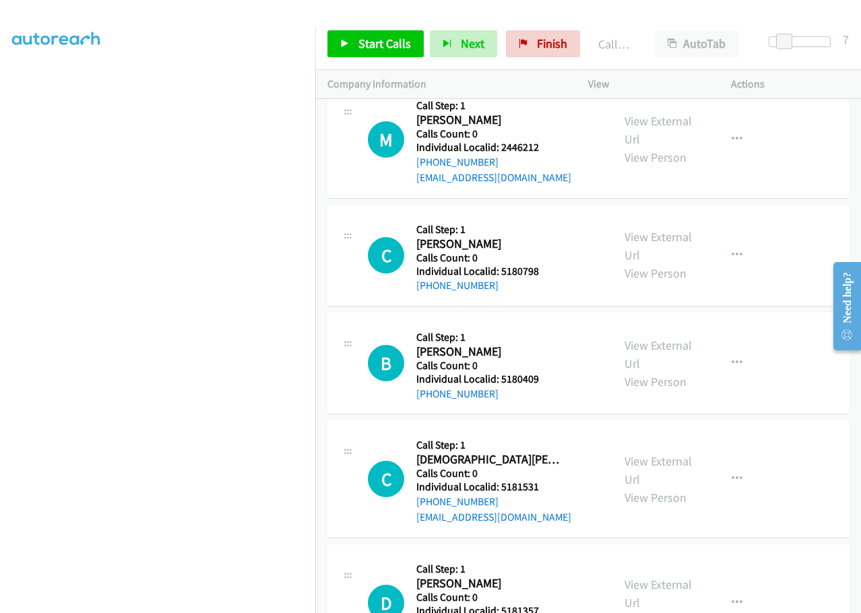
drag, startPoint x: 500, startPoint y: 441, endPoint x: 530, endPoint y: 444, distance: 30.5
click at [530, 467] on h5 "Calls Count: 0" at bounding box center [493, 473] width 155 height 13
drag, startPoint x: 498, startPoint y: 453, endPoint x: 548, endPoint y: 453, distance: 50.5
click at [548, 480] on h5 "Individual Localid: 5181531" at bounding box center [493, 486] width 155 height 13
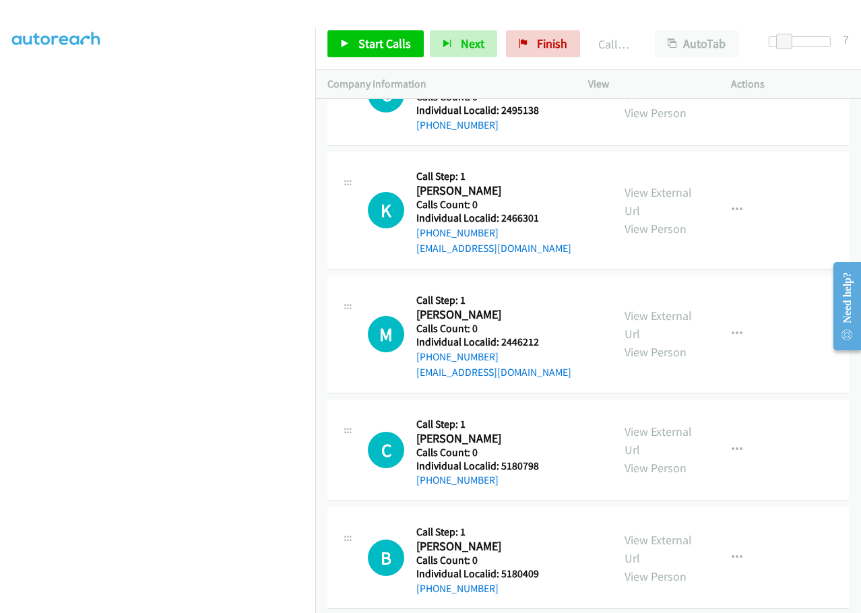
scroll to position [2291, 0]
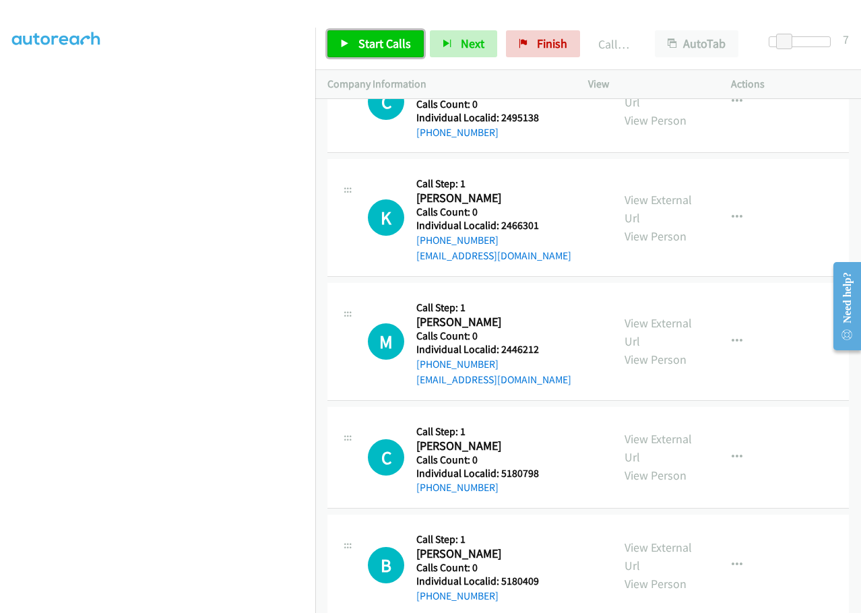
click at [387, 39] on span "Start Calls" at bounding box center [384, 43] width 53 height 15
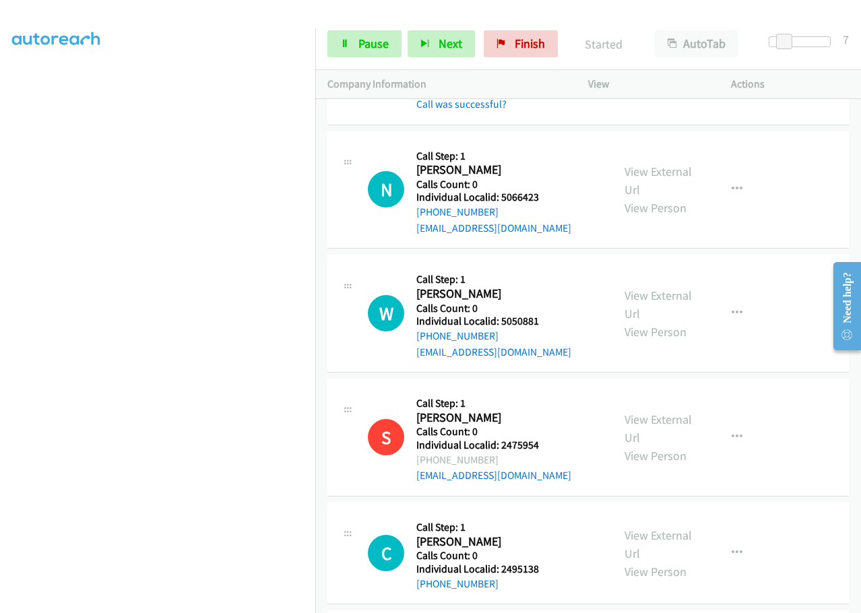
scroll to position [1836, 0]
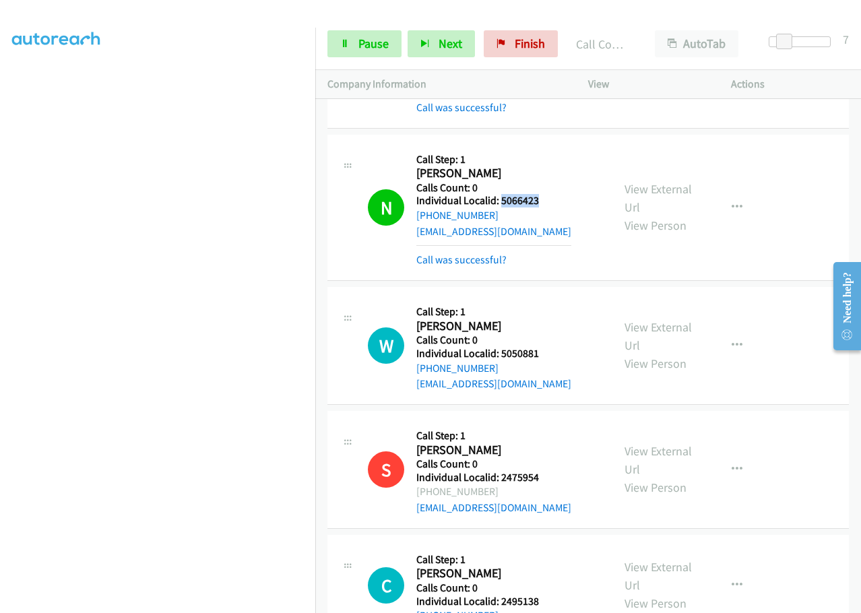
drag, startPoint x: 507, startPoint y: 168, endPoint x: 552, endPoint y: 171, distance: 45.9
click at [552, 194] on h5 "Individual Localid: 5066423" at bounding box center [493, 200] width 155 height 13
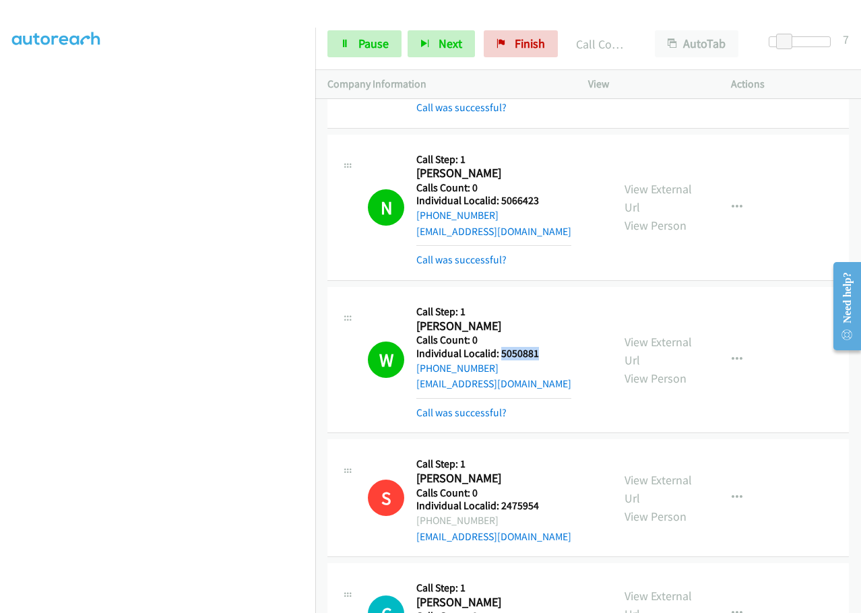
drag, startPoint x: 500, startPoint y: 322, endPoint x: 536, endPoint y: 321, distance: 35.7
click at [536, 347] on h5 "Individual Localid: 5050881" at bounding box center [493, 353] width 155 height 13
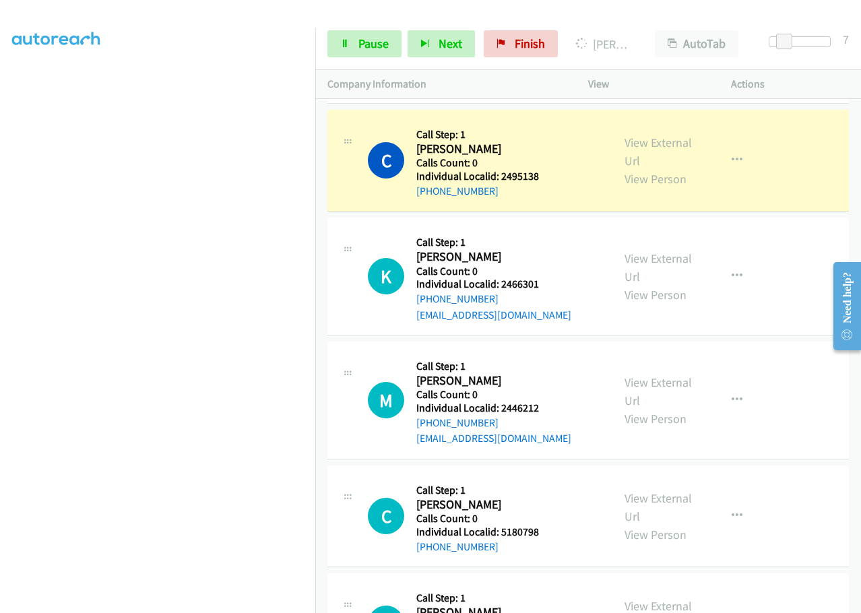
scroll to position [2291, 0]
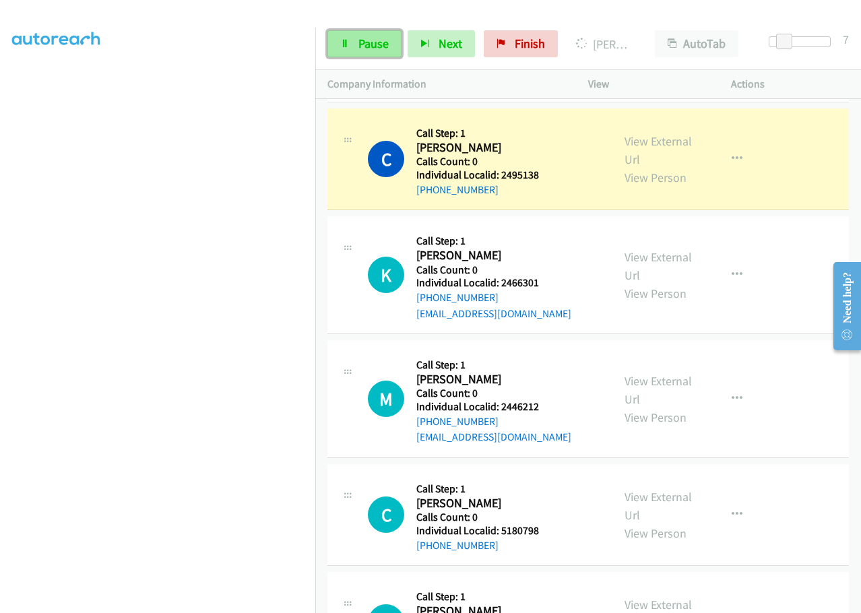
click at [360, 37] on span "Pause" at bounding box center [373, 43] width 30 height 15
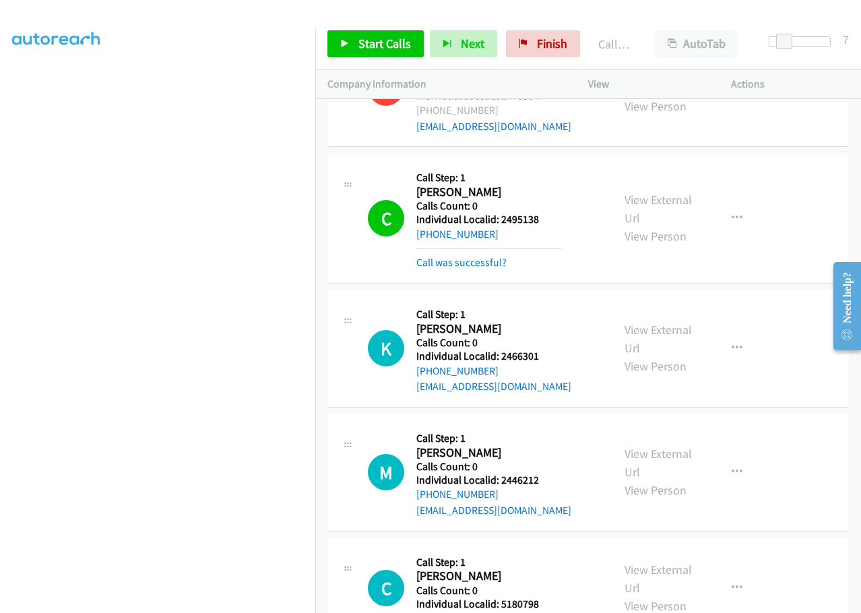
scroll to position [2274, 0]
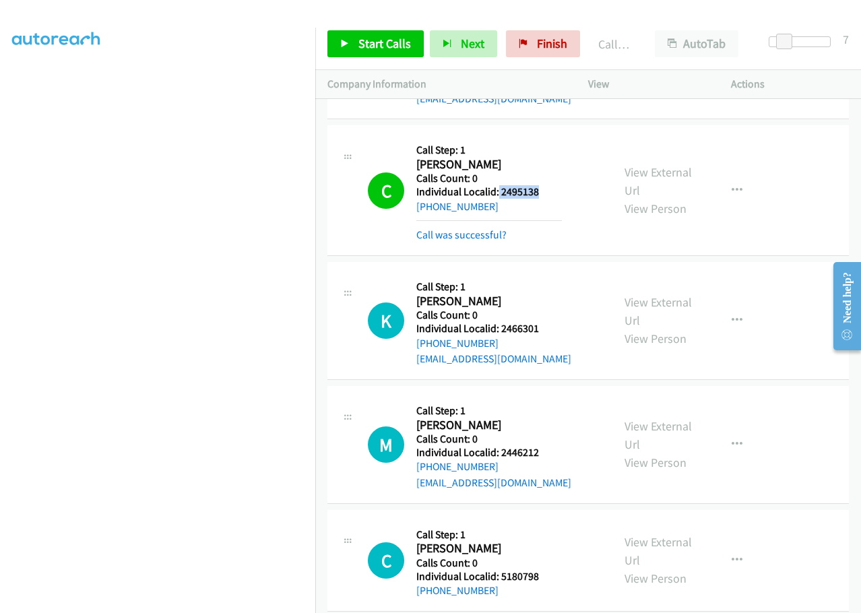
drag, startPoint x: 501, startPoint y: 161, endPoint x: 548, endPoint y: 157, distance: 48.0
click at [548, 185] on h5 "Individual Localid: 2495138" at bounding box center [489, 191] width 146 height 13
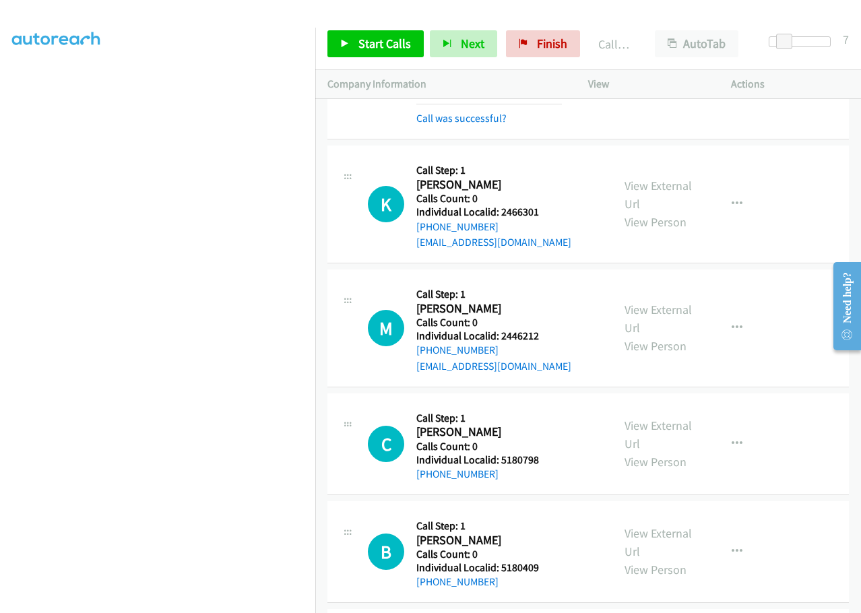
scroll to position [2392, 0]
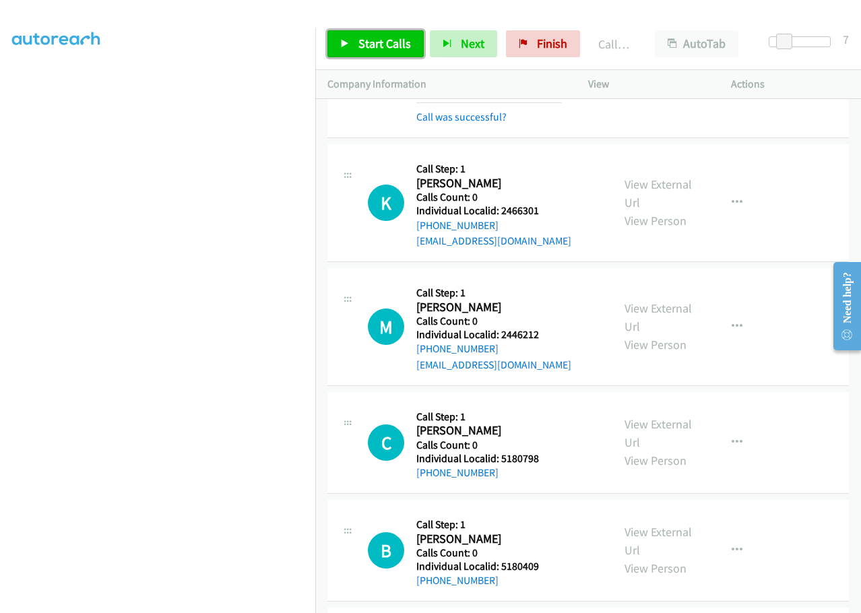
click at [369, 43] on span "Start Calls" at bounding box center [384, 43] width 53 height 15
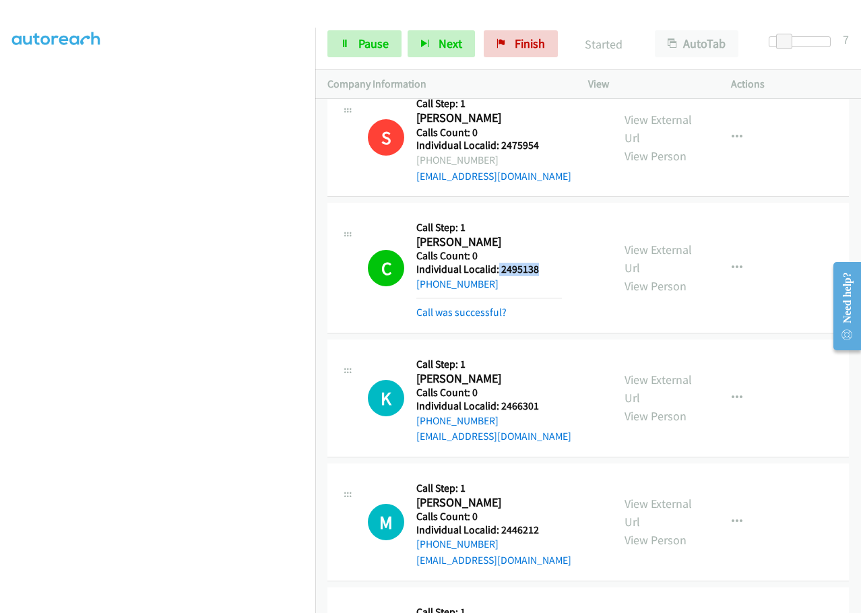
scroll to position [2190, 0]
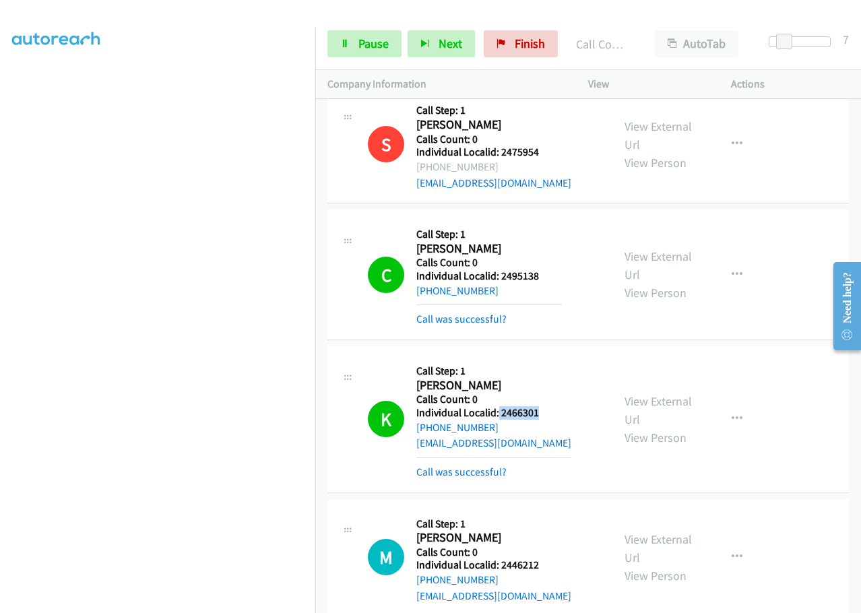
drag, startPoint x: 497, startPoint y: 381, endPoint x: 556, endPoint y: 386, distance: 58.9
click at [556, 406] on h5 "Individual Localid: 2466301" at bounding box center [493, 412] width 155 height 13
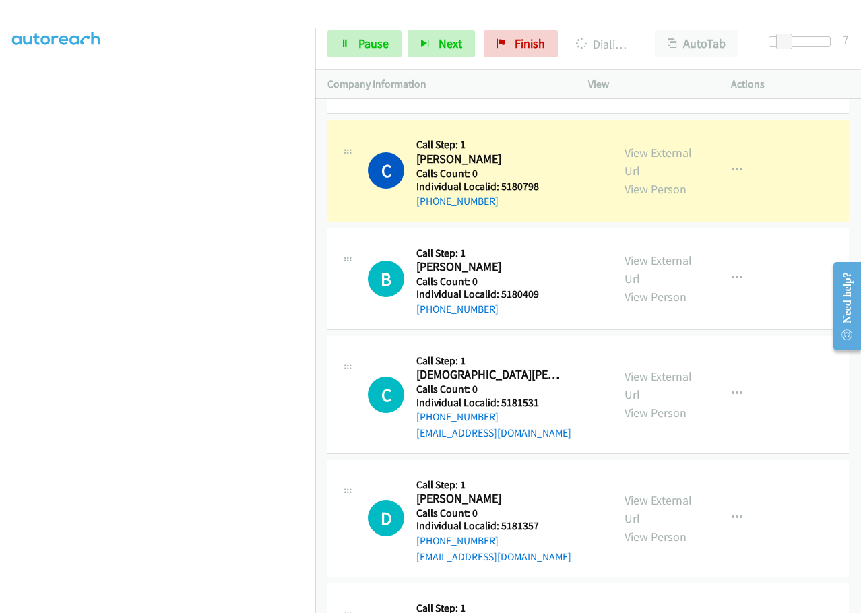
scroll to position [2695, 0]
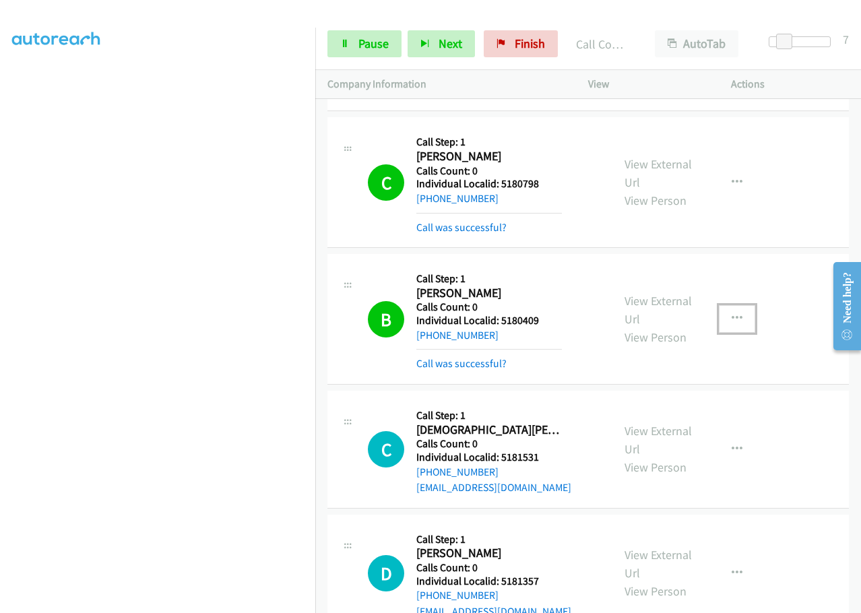
click at [732, 313] on icon "button" at bounding box center [737, 318] width 11 height 11
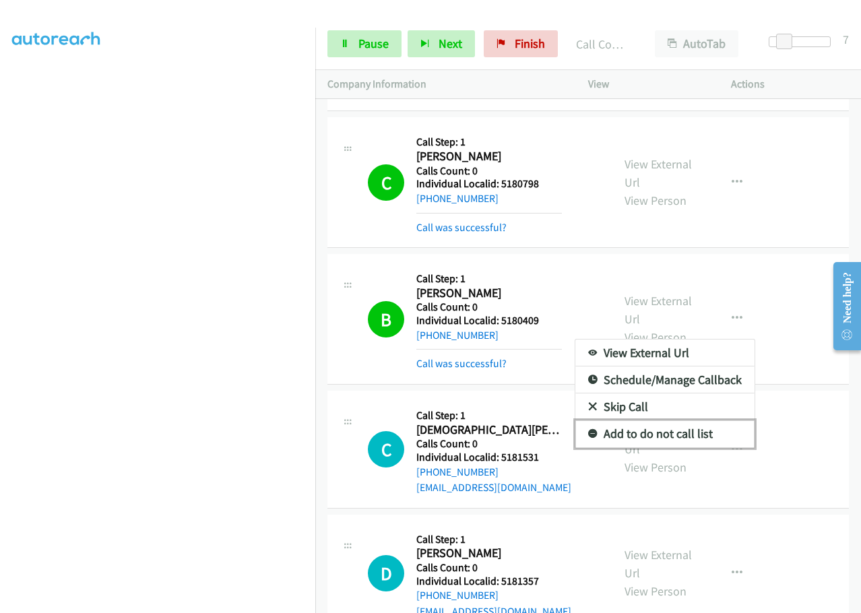
click at [588, 430] on icon at bounding box center [592, 434] width 9 height 9
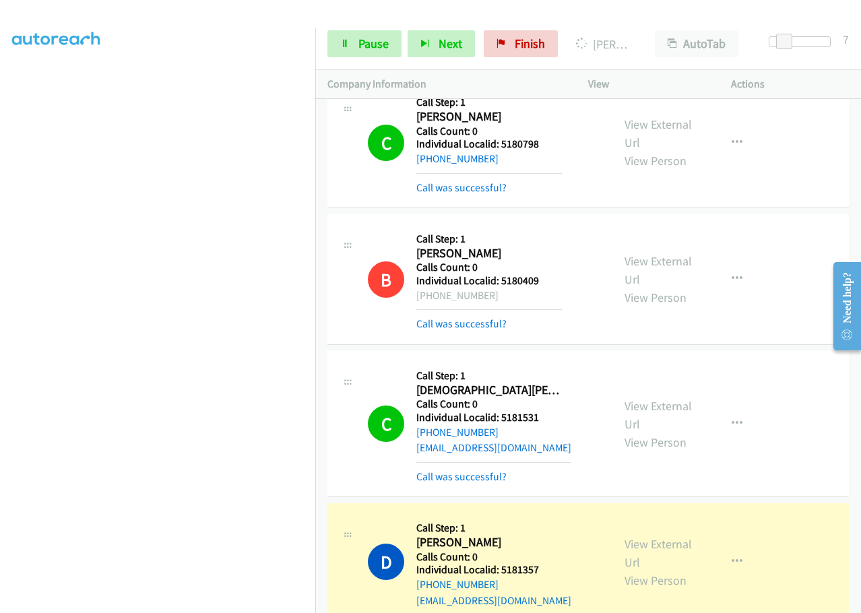
scroll to position [2948, 0]
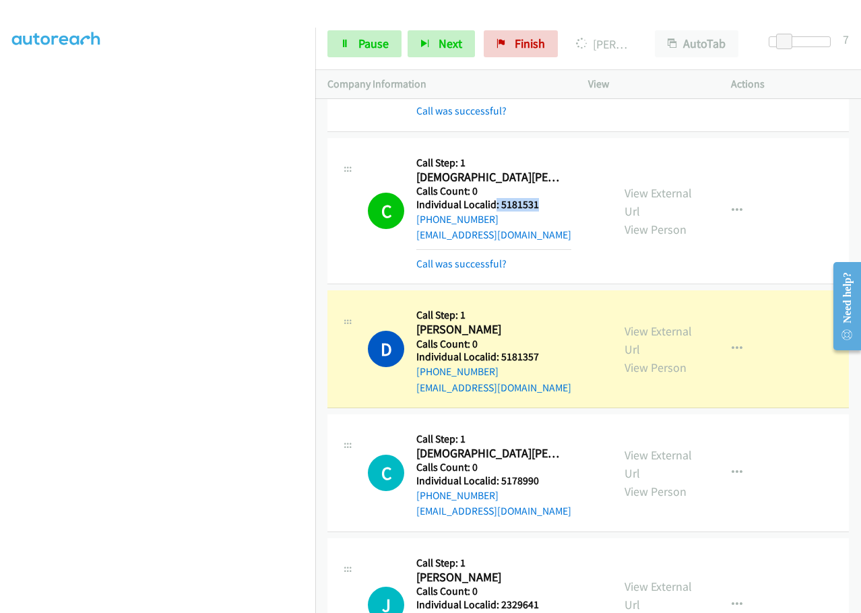
drag, startPoint x: 495, startPoint y: 171, endPoint x: 544, endPoint y: 173, distance: 49.2
click at [544, 198] on h5 "Individual Localid: 5181531" at bounding box center [493, 204] width 155 height 13
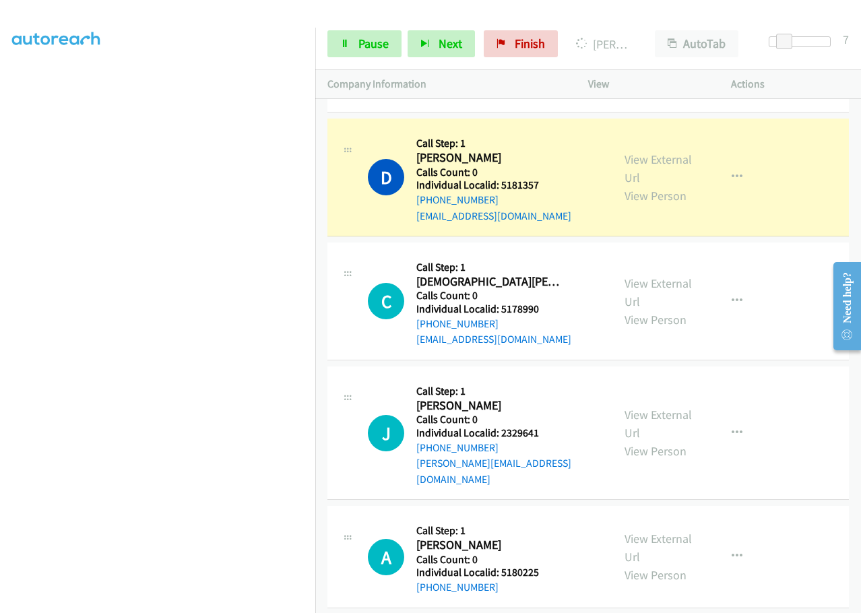
scroll to position [3116, 0]
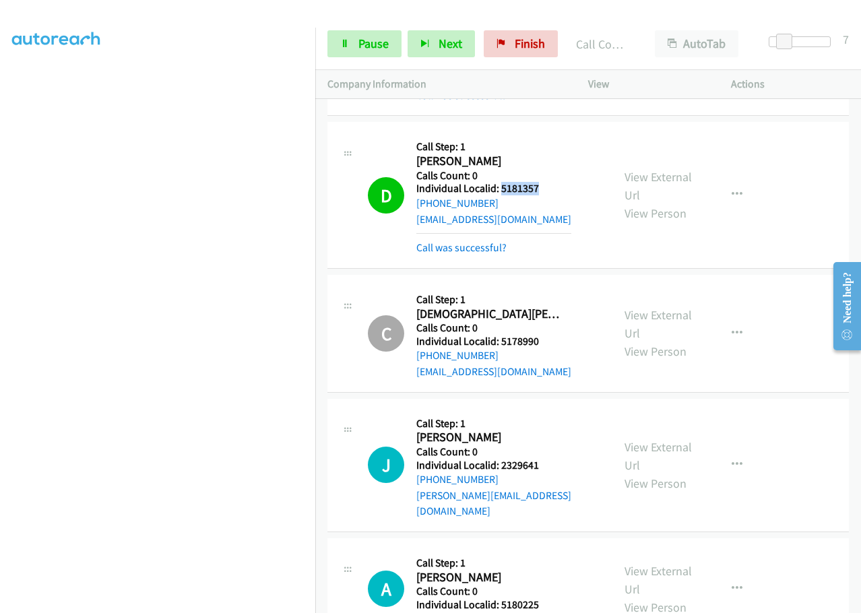
drag, startPoint x: 503, startPoint y: 160, endPoint x: 543, endPoint y: 157, distance: 40.5
click at [554, 182] on h5 "Individual Localid: 5181357" at bounding box center [493, 188] width 155 height 13
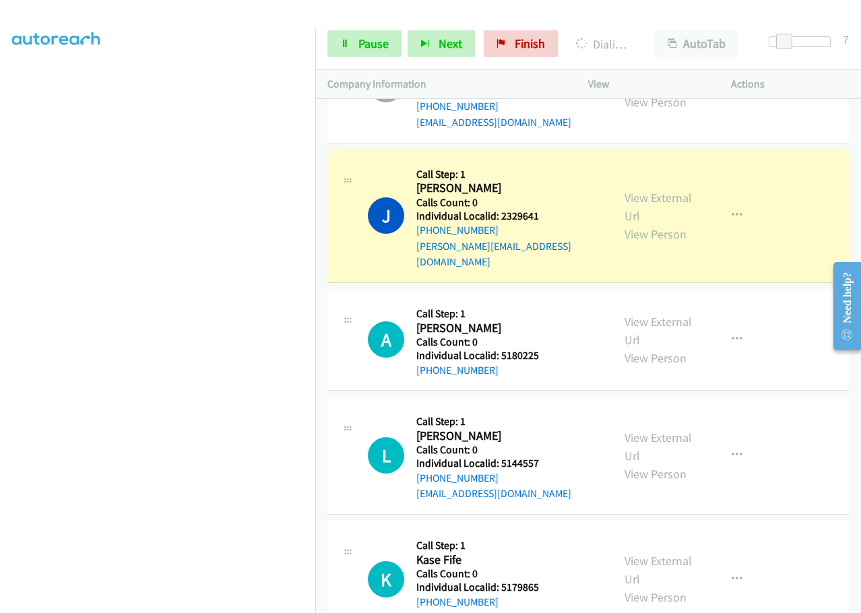
scroll to position [3369, 0]
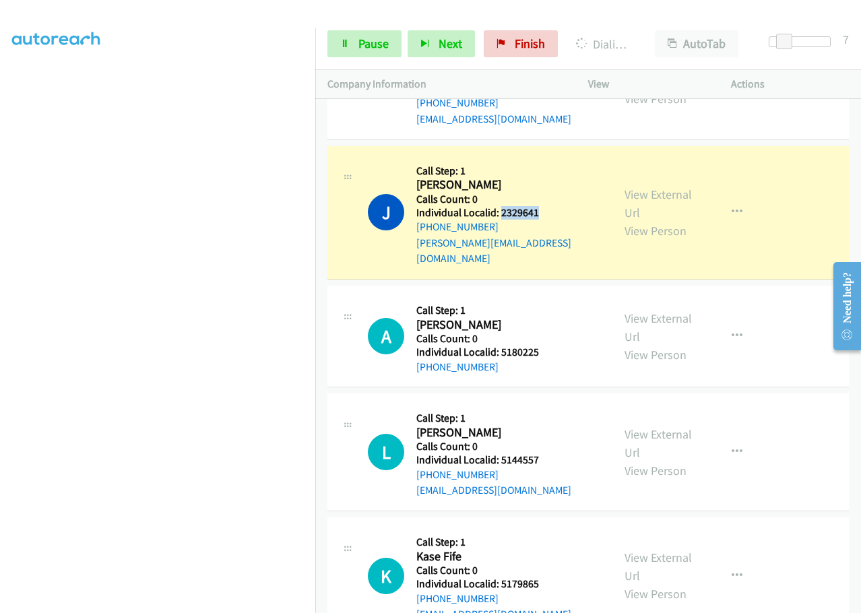
drag, startPoint x: 501, startPoint y: 181, endPoint x: 544, endPoint y: 181, distance: 43.1
click at [544, 206] on h5 "Individual Localid: 2329641" at bounding box center [508, 212] width 184 height 13
click at [379, 41] on span "Pause" at bounding box center [373, 43] width 30 height 15
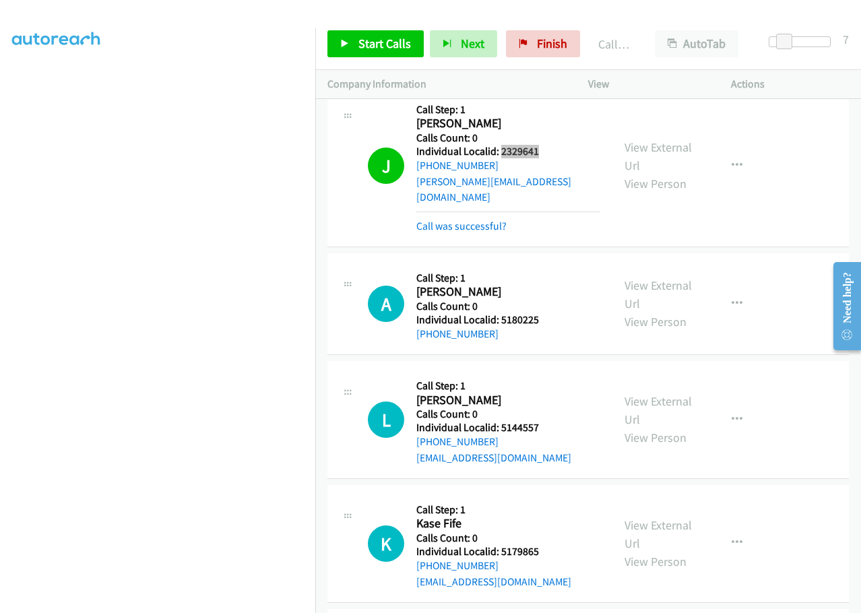
scroll to position [3436, 0]
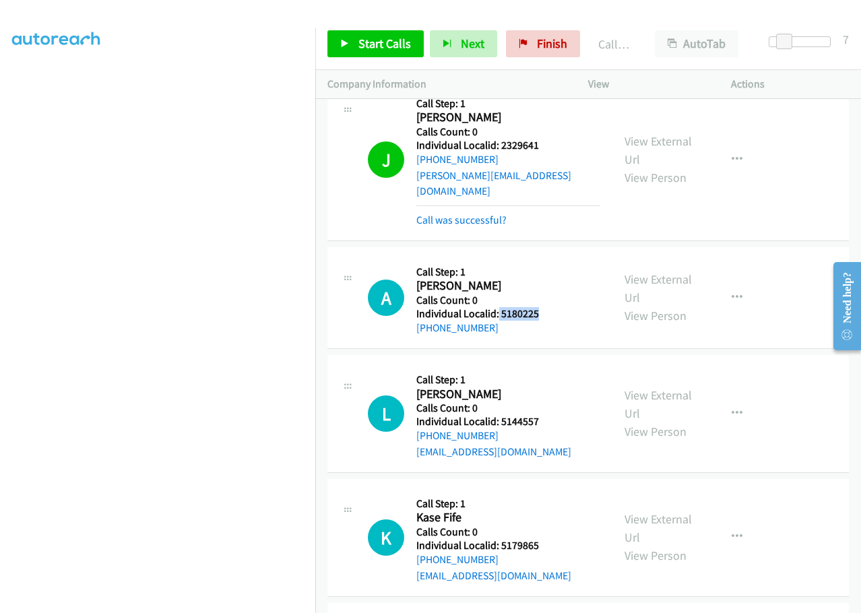
drag, startPoint x: 497, startPoint y: 265, endPoint x: 544, endPoint y: 264, distance: 46.5
click at [544, 307] on h5 "Individual Localid: 5180225" at bounding box center [489, 313] width 146 height 13
drag, startPoint x: 501, startPoint y: 375, endPoint x: 542, endPoint y: 373, distance: 41.1
click at [542, 415] on h5 "Individual Localid: 5144557" at bounding box center [493, 421] width 155 height 13
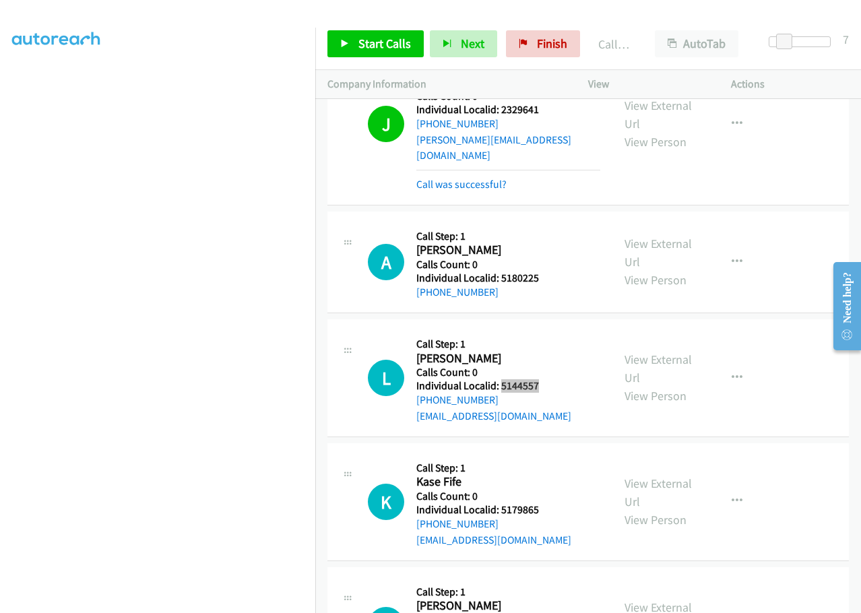
scroll to position [3554, 0]
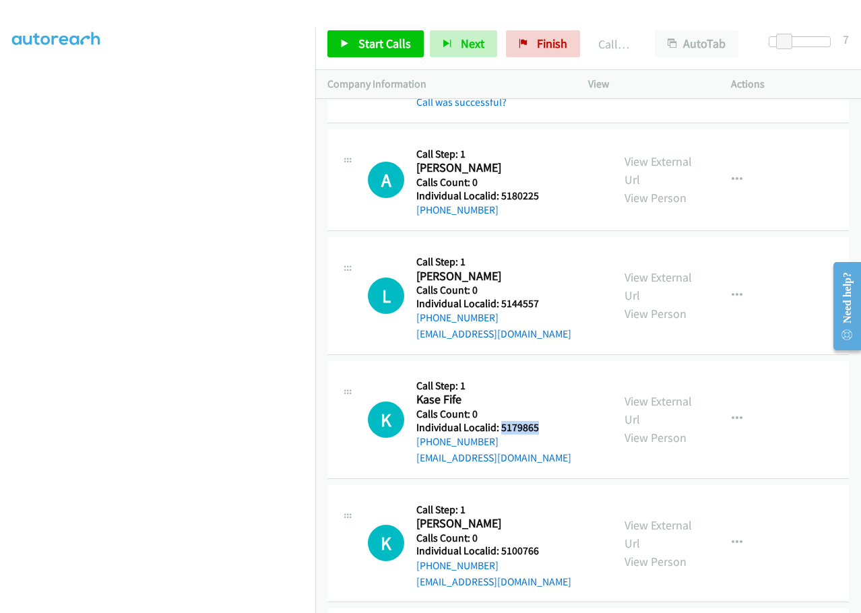
drag, startPoint x: 501, startPoint y: 382, endPoint x: 538, endPoint y: 379, distance: 37.8
click at [538, 421] on h5 "Individual Localid: 5179865" at bounding box center [493, 427] width 155 height 13
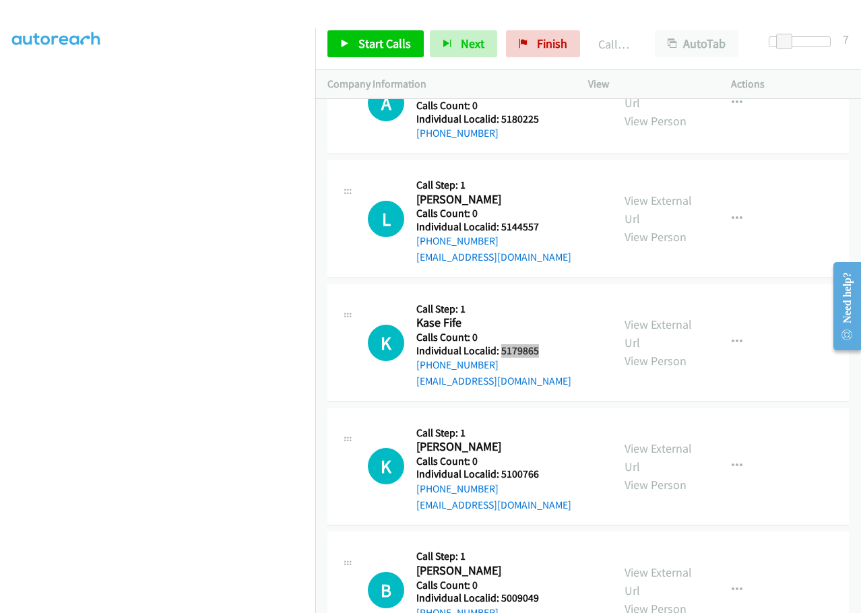
scroll to position [3638, 0]
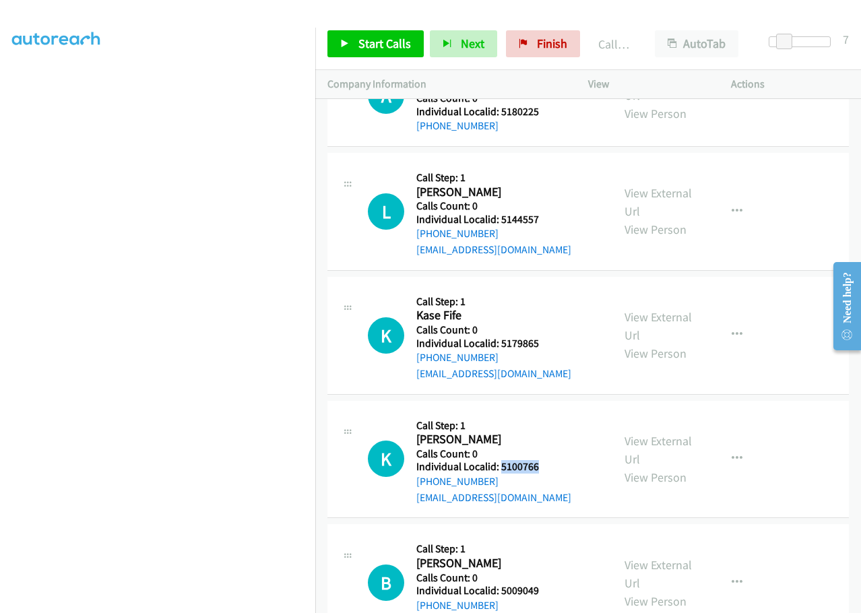
drag, startPoint x: 502, startPoint y: 416, endPoint x: 554, endPoint y: 416, distance: 51.9
click at [554, 460] on h5 "Individual Localid: 5100766" at bounding box center [493, 466] width 155 height 13
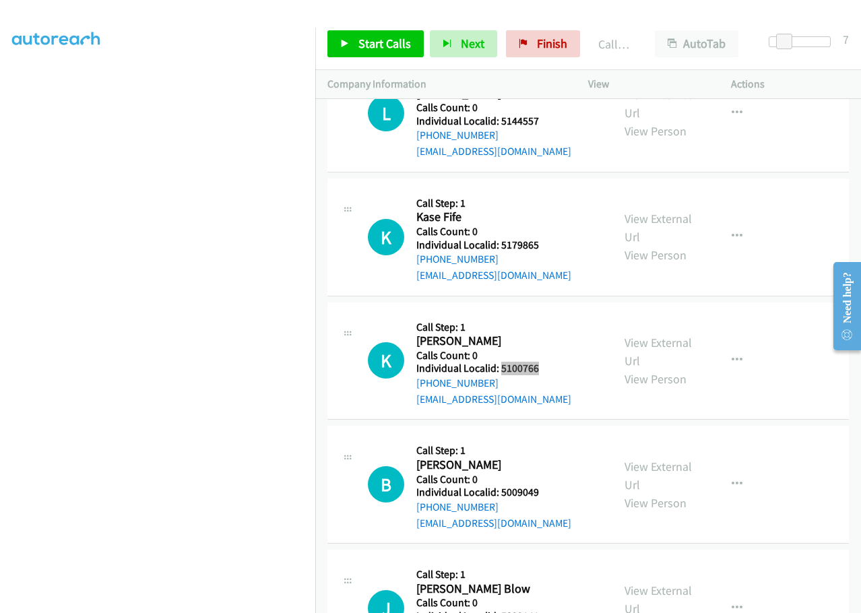
scroll to position [3739, 0]
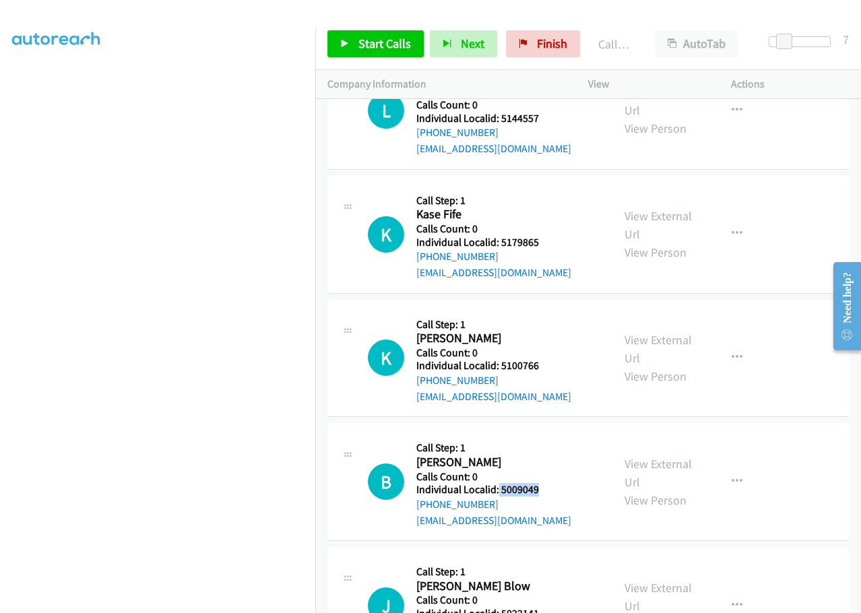
drag, startPoint x: 501, startPoint y: 442, endPoint x: 547, endPoint y: 437, distance: 46.8
click at [547, 483] on h5 "Individual Localid: 5009049" at bounding box center [493, 489] width 155 height 13
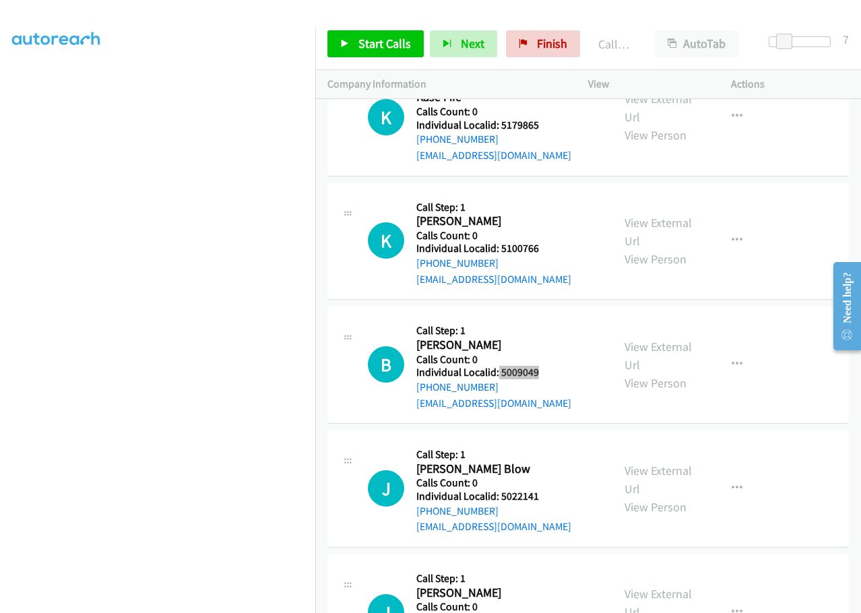
scroll to position [3857, 0]
drag, startPoint x: 500, startPoint y: 445, endPoint x: 541, endPoint y: 445, distance: 41.1
click at [541, 489] on h5 "Individual Localid: 5022141" at bounding box center [493, 495] width 155 height 13
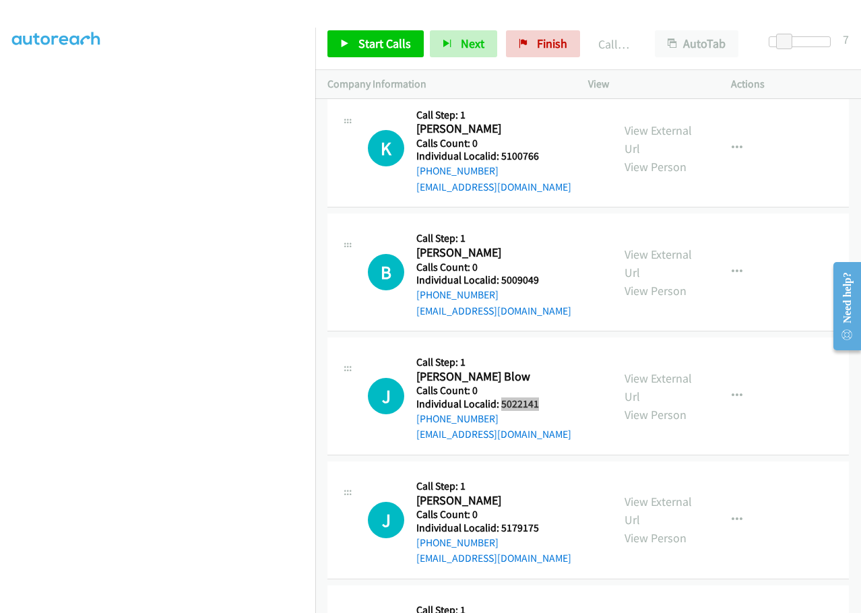
scroll to position [3958, 0]
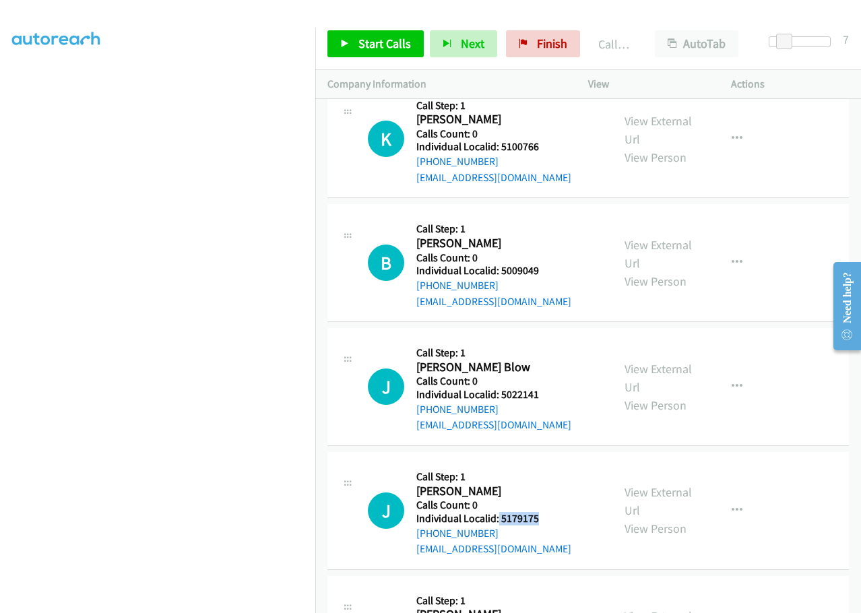
drag, startPoint x: 497, startPoint y: 468, endPoint x: 544, endPoint y: 470, distance: 47.2
click at [544, 470] on div "J Callback Scheduled Call Step: 1 [PERSON_NAME] America/[GEOGRAPHIC_DATA] Calls…" at bounding box center [484, 510] width 232 height 93
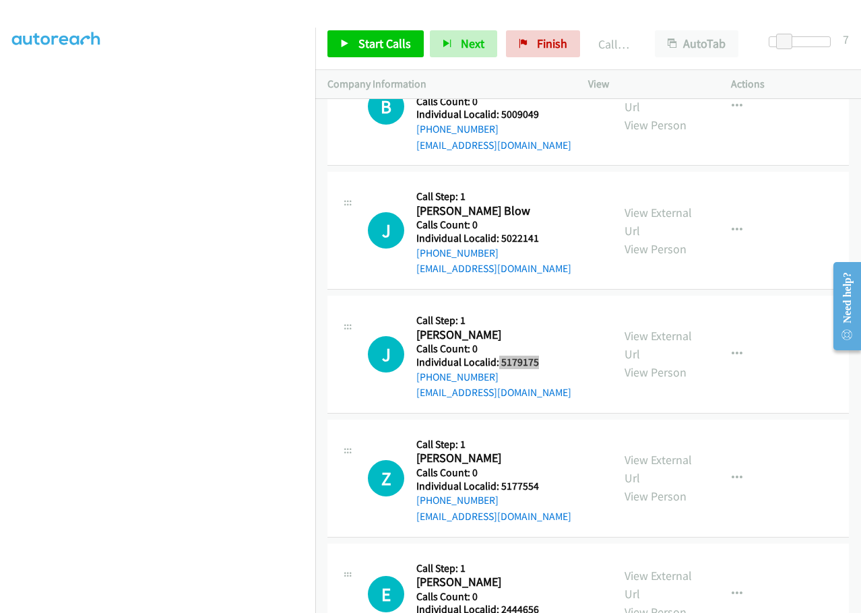
scroll to position [4127, 0]
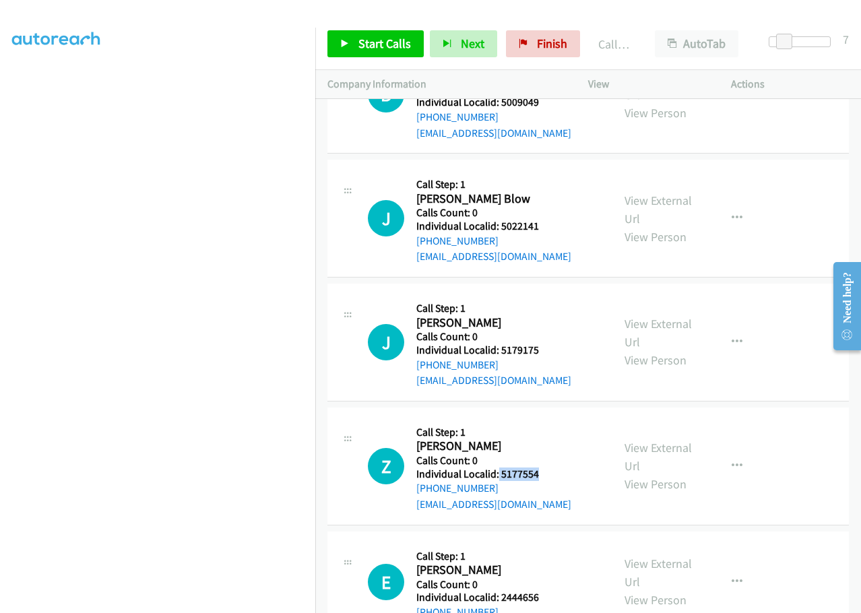
drag, startPoint x: 498, startPoint y: 425, endPoint x: 544, endPoint y: 428, distance: 46.6
click at [544, 428] on div "Z Callback Scheduled Call Step: 1 [PERSON_NAME] America/[GEOGRAPHIC_DATA] Calls…" at bounding box center [484, 466] width 232 height 93
click at [371, 44] on span "Start Calls" at bounding box center [384, 43] width 53 height 15
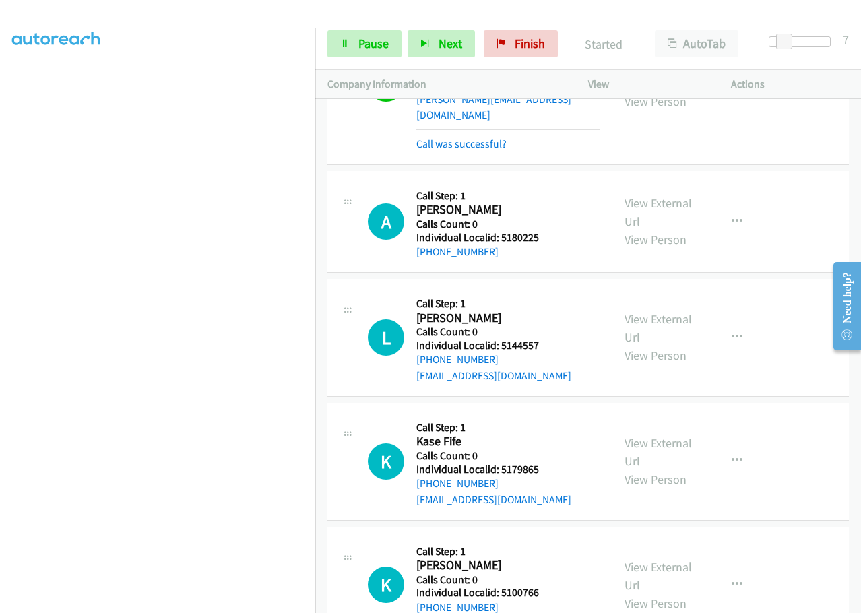
scroll to position [3520, 0]
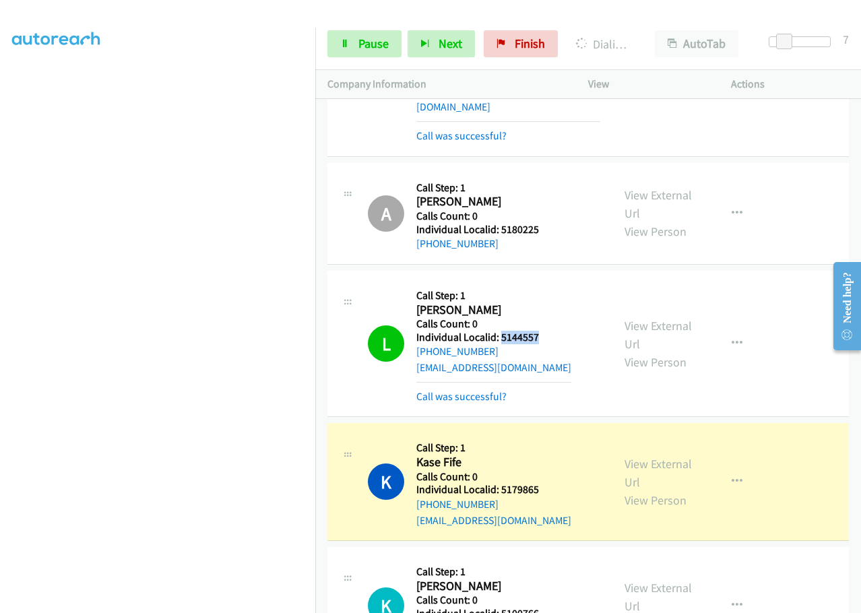
drag, startPoint x: 504, startPoint y: 290, endPoint x: 560, endPoint y: 290, distance: 55.9
click at [560, 331] on h5 "Individual Localid: 5144557" at bounding box center [493, 337] width 155 height 13
click at [585, 302] on div "L Callback Scheduled Call Step: 1 [PERSON_NAME] America/New_York Calls Count: 0…" at bounding box center [484, 343] width 232 height 121
drag, startPoint x: 497, startPoint y: 288, endPoint x: 550, endPoint y: 291, distance: 53.3
click at [550, 331] on h5 "Individual Localid: 5144557" at bounding box center [493, 337] width 155 height 13
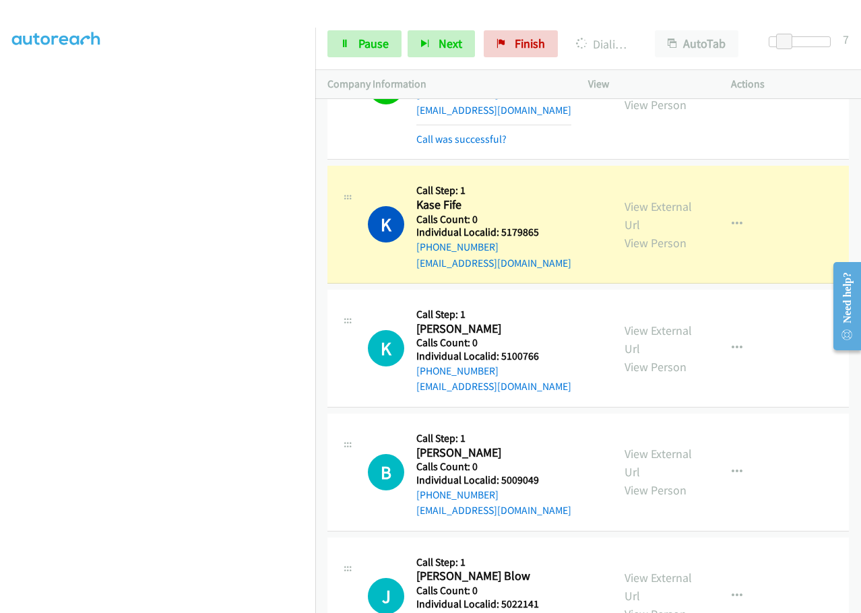
scroll to position [3790, 0]
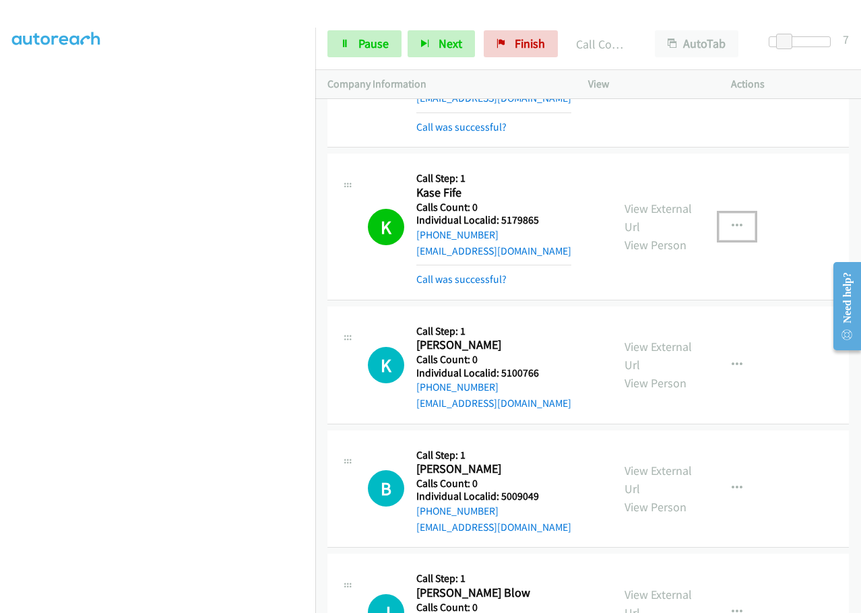
click at [728, 213] on button "button" at bounding box center [737, 226] width 36 height 27
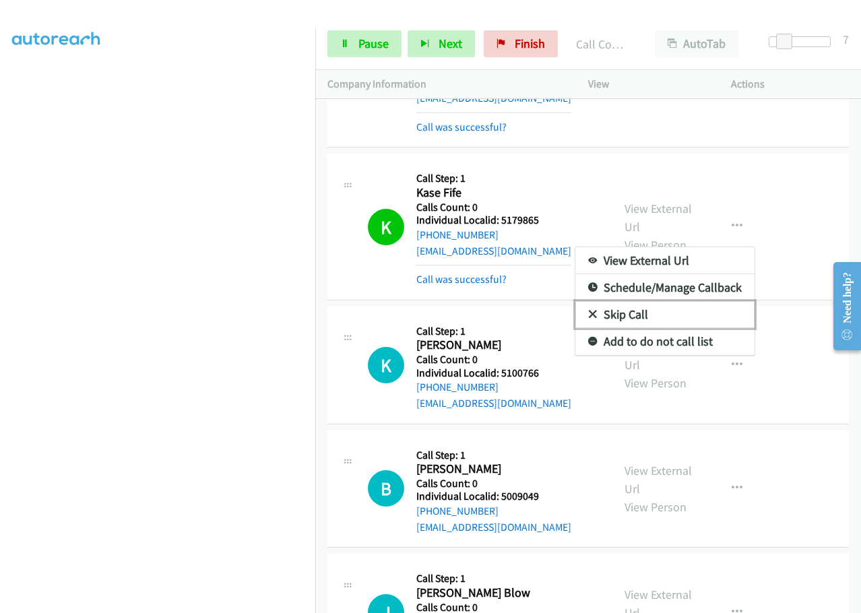
click at [589, 301] on link "Skip Call" at bounding box center [664, 314] width 179 height 27
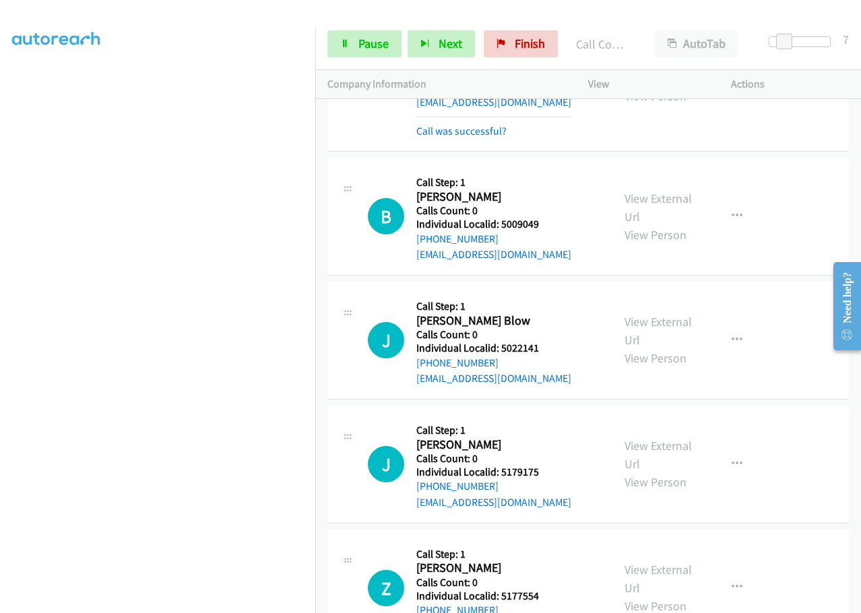
scroll to position [4093, 0]
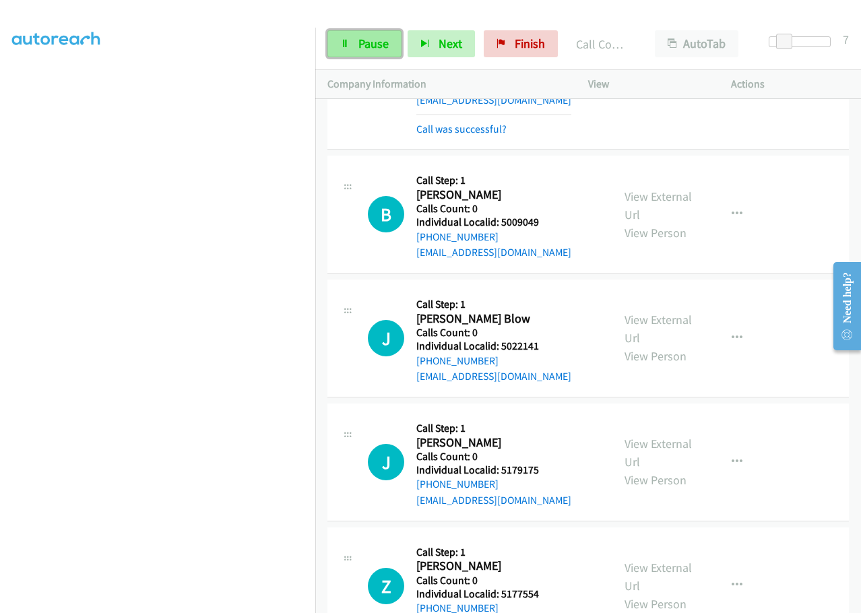
click at [368, 48] on span "Pause" at bounding box center [373, 43] width 30 height 15
click at [371, 50] on span "Start Calls" at bounding box center [384, 43] width 53 height 15
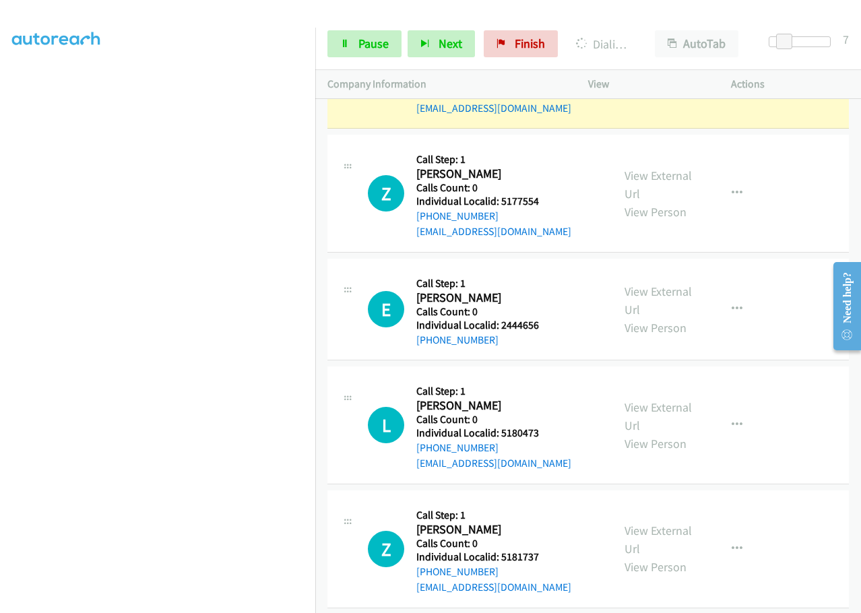
scroll to position [4542, 0]
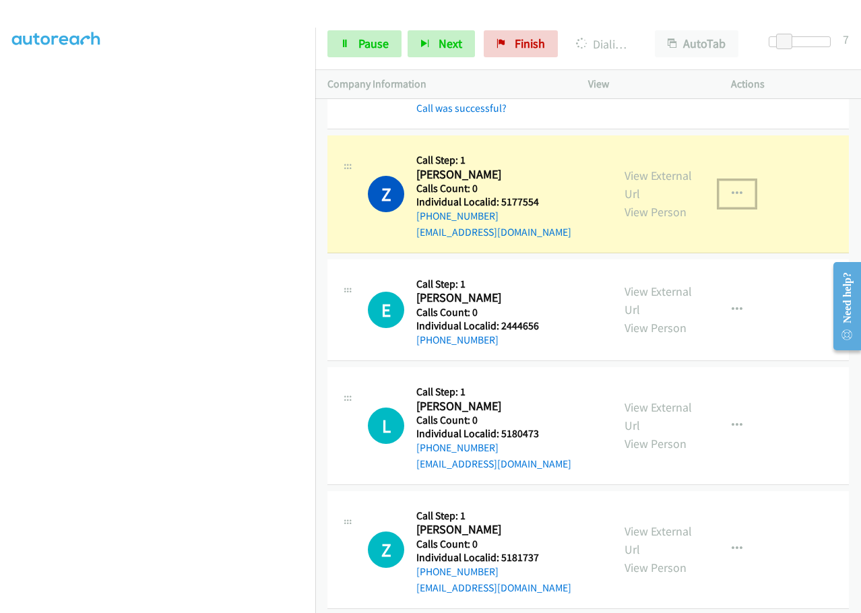
click at [732, 189] on icon "button" at bounding box center [737, 194] width 11 height 11
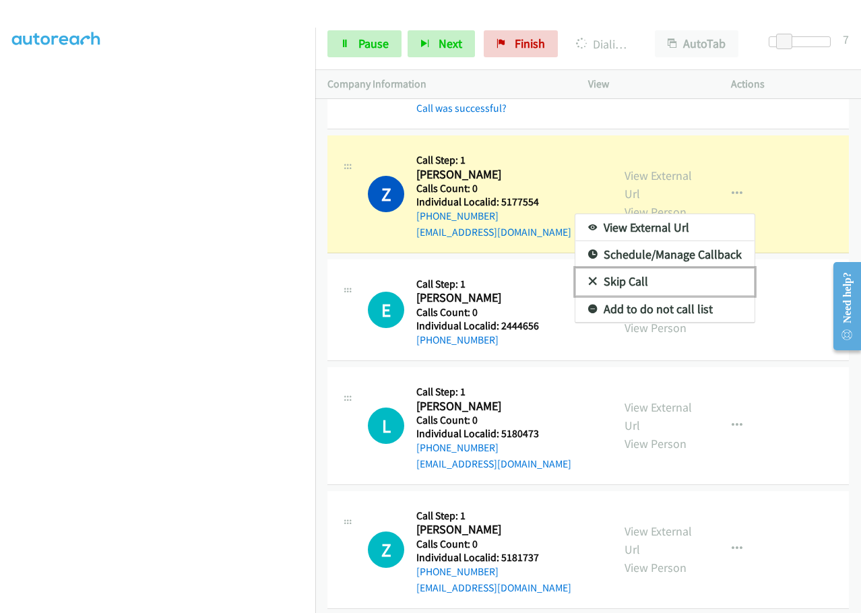
click at [588, 278] on icon at bounding box center [592, 282] width 9 height 9
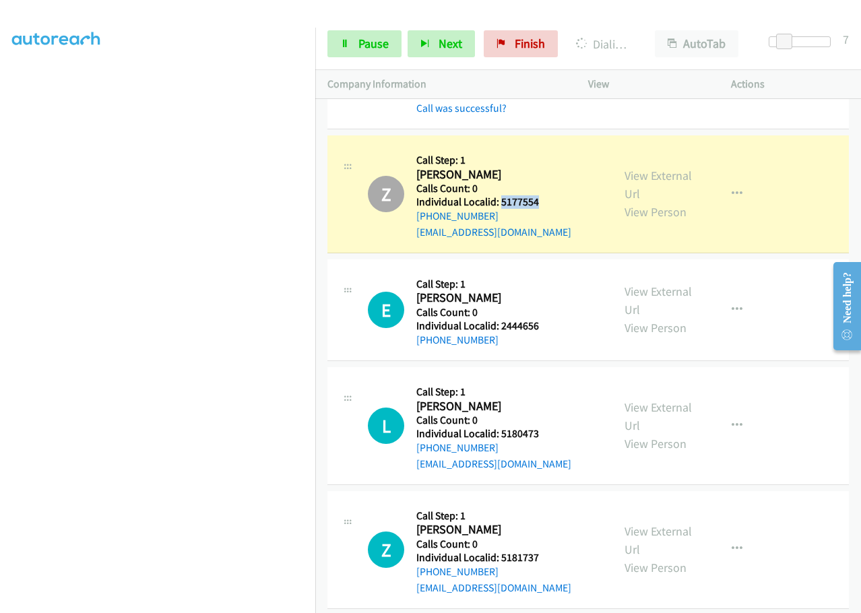
drag, startPoint x: 509, startPoint y: 154, endPoint x: 543, endPoint y: 154, distance: 34.4
click at [543, 154] on div "Z Callback Scheduled Call Step: 1 [PERSON_NAME] America/[GEOGRAPHIC_DATA] Calls…" at bounding box center [484, 194] width 232 height 93
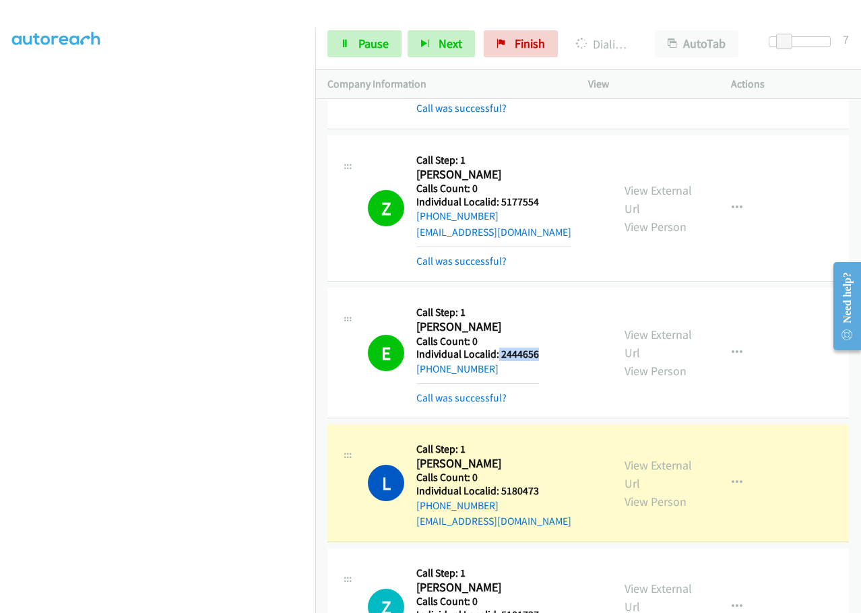
drag, startPoint x: 512, startPoint y: 306, endPoint x: 558, endPoint y: 307, distance: 45.8
click at [558, 307] on div "E Callback Scheduled Call Step: 1 [PERSON_NAME] America/[GEOGRAPHIC_DATA] Calls…" at bounding box center [484, 353] width 232 height 106
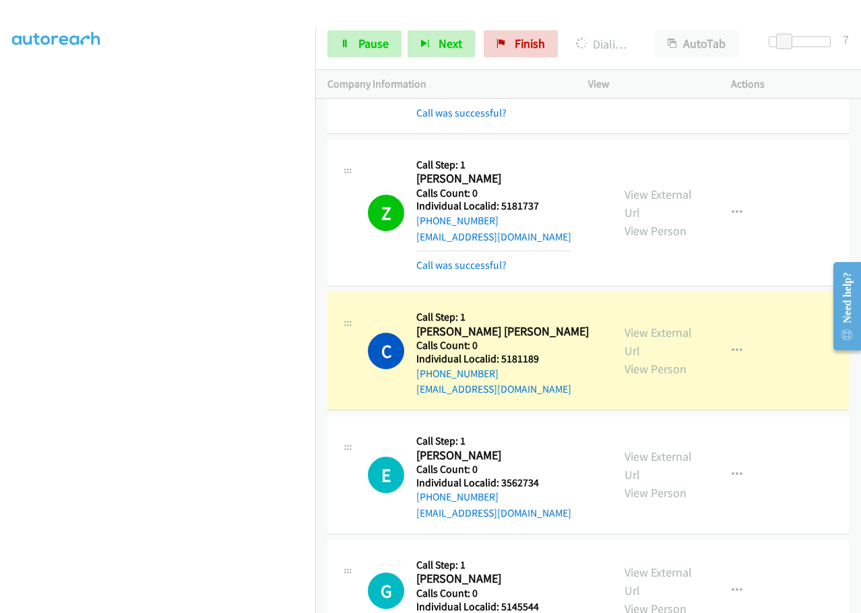
scroll to position [4980, 0]
click at [358, 57] on link "Pause" at bounding box center [364, 43] width 74 height 27
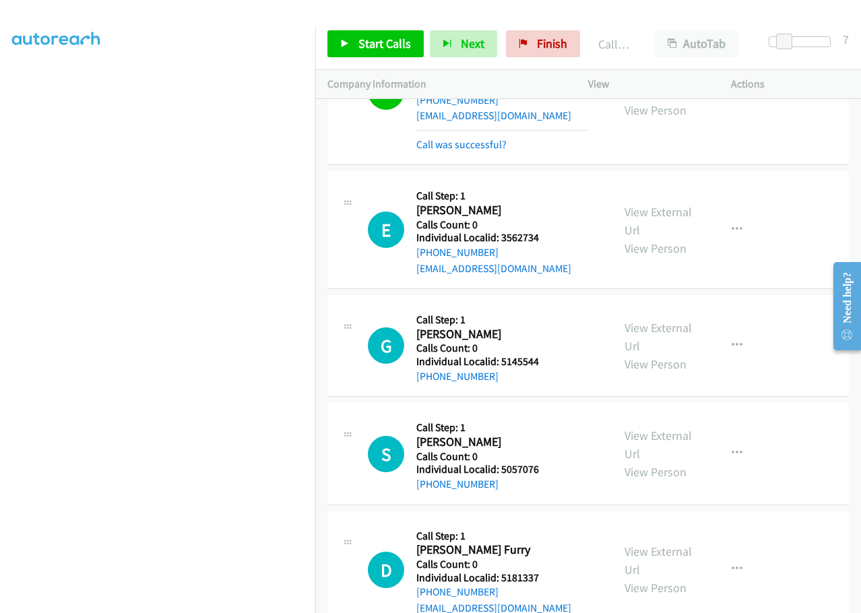
scroll to position [5250, 0]
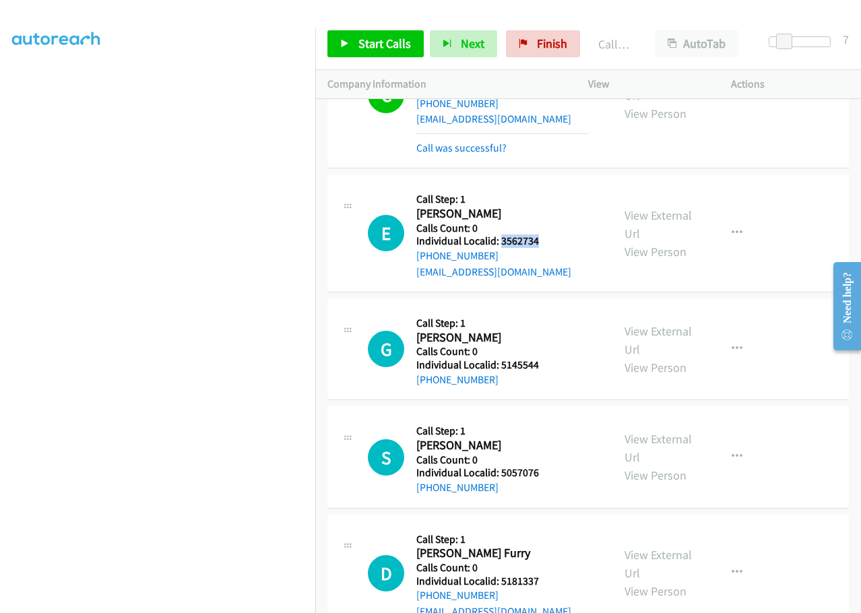
drag, startPoint x: 500, startPoint y: 192, endPoint x: 543, endPoint y: 193, distance: 43.1
click at [543, 193] on div "E Callback Scheduled Call Step: 1 [PERSON_NAME] America/[GEOGRAPHIC_DATA] Calls…" at bounding box center [484, 233] width 232 height 93
drag, startPoint x: 514, startPoint y: 319, endPoint x: 563, endPoint y: 272, distance: 68.6
click at [563, 311] on div "G Callback Scheduled Call Step: 1 [PERSON_NAME] America/[GEOGRAPHIC_DATA] Calls…" at bounding box center [484, 349] width 232 height 77
drag, startPoint x: 501, startPoint y: 315, endPoint x: 546, endPoint y: 316, distance: 45.1
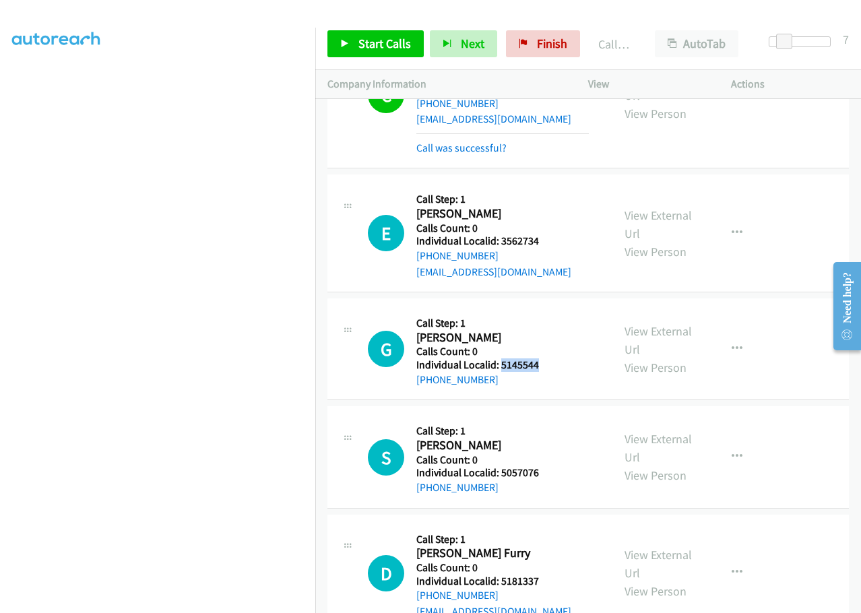
click at [546, 316] on div "G Callback Scheduled Call Step: 1 [PERSON_NAME] America/[GEOGRAPHIC_DATA] Calls…" at bounding box center [484, 349] width 232 height 77
drag, startPoint x: 501, startPoint y: 422, endPoint x: 543, endPoint y: 424, distance: 42.5
click at [543, 424] on div "S Callback Scheduled Call Step: 1 [PERSON_NAME] America/[GEOGRAPHIC_DATA] Calls…" at bounding box center [484, 456] width 232 height 77
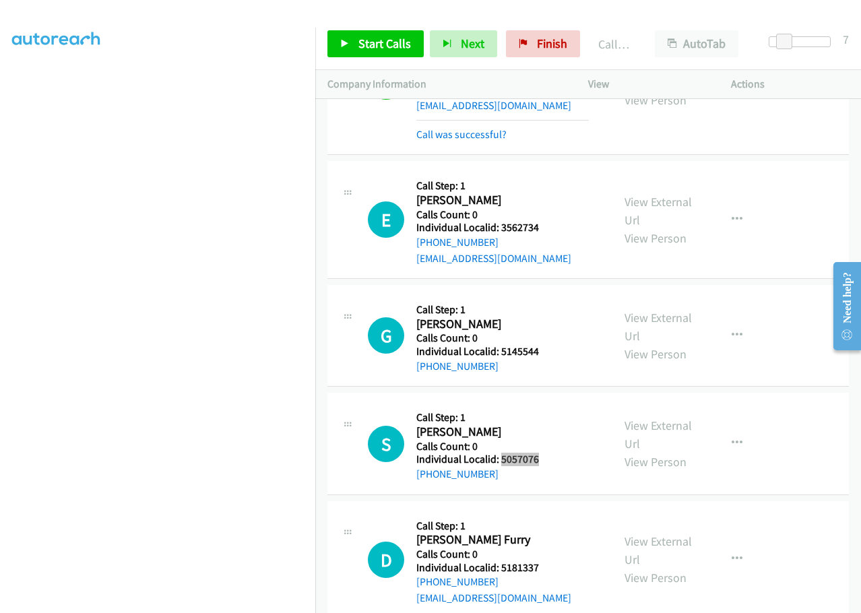
scroll to position [5266, 0]
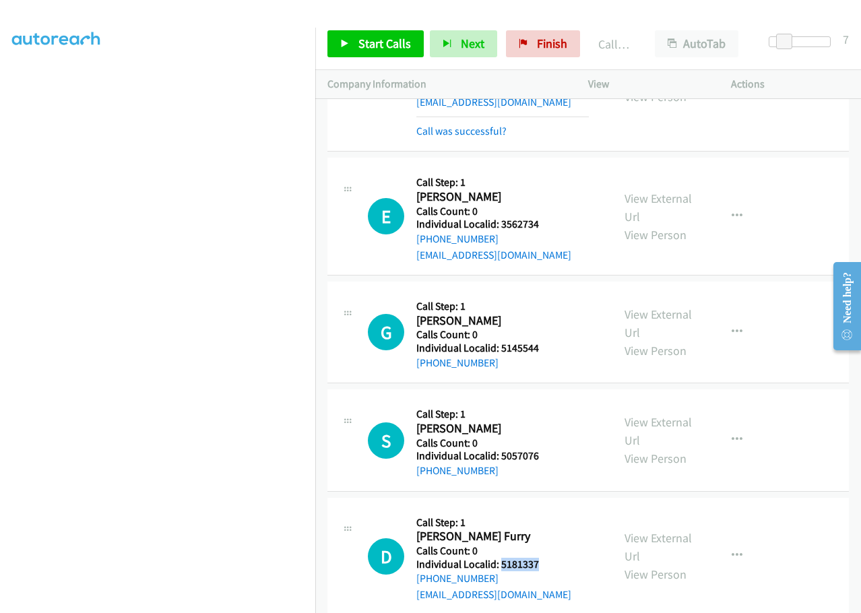
drag, startPoint x: 499, startPoint y: 519, endPoint x: 542, endPoint y: 517, distance: 43.2
click at [542, 517] on div "D Callback Scheduled Call Step: 1 [PERSON_NAME] Furry America/[GEOGRAPHIC_DATA]…" at bounding box center [484, 556] width 232 height 93
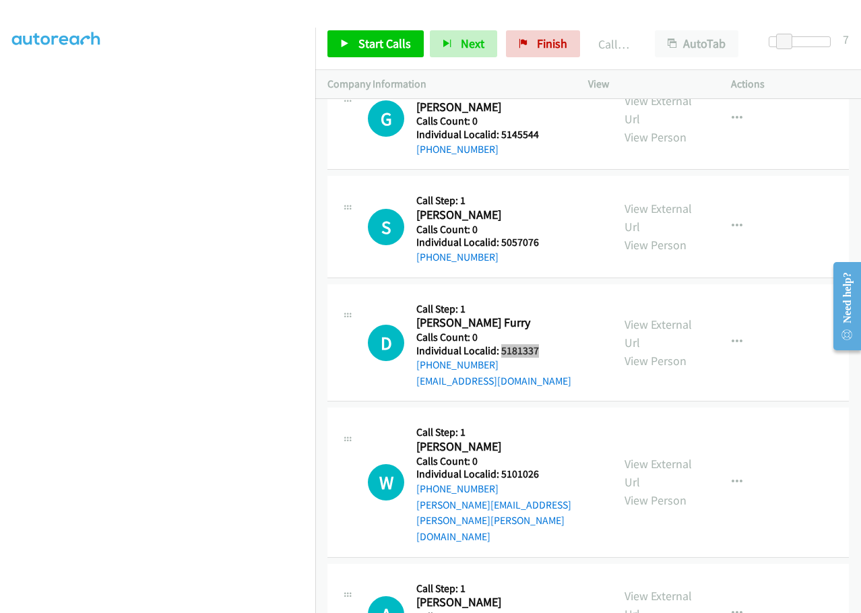
scroll to position [5519, 0]
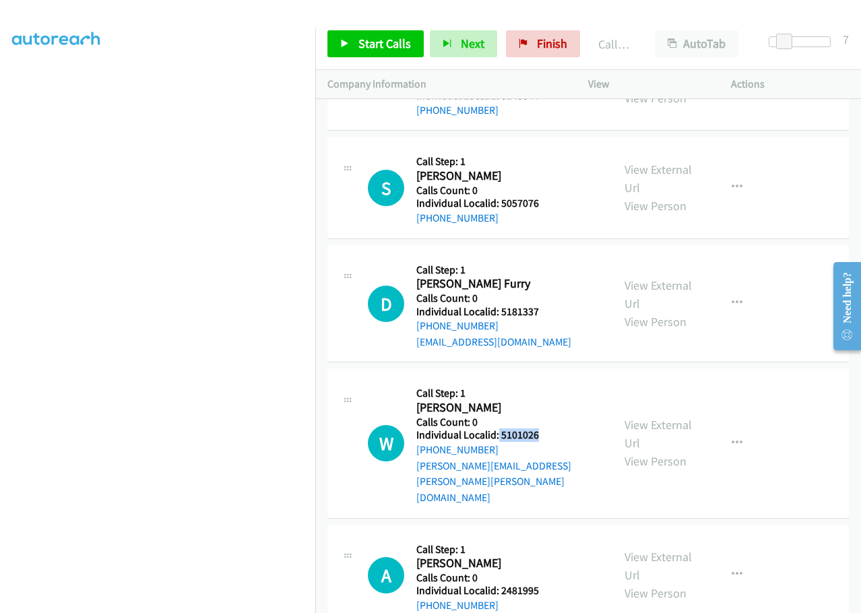
drag, startPoint x: 507, startPoint y: 387, endPoint x: 554, endPoint y: 391, distance: 48.0
click at [554, 391] on div "W Callback Scheduled Call Step: 1 Westin [PERSON_NAME] America/[GEOGRAPHIC_DATA…" at bounding box center [484, 443] width 232 height 125
drag, startPoint x: 497, startPoint y: 509, endPoint x: 554, endPoint y: 508, distance: 56.6
click at [554, 537] on div "A Callback Scheduled Call Step: 1 [PERSON_NAME] America/[GEOGRAPHIC_DATA] Calls…" at bounding box center [484, 575] width 232 height 77
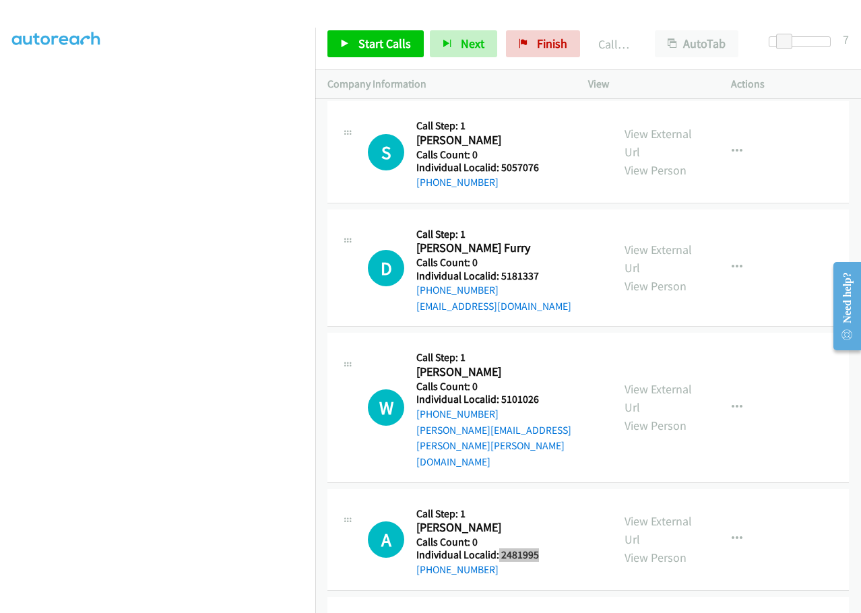
scroll to position [5671, 0]
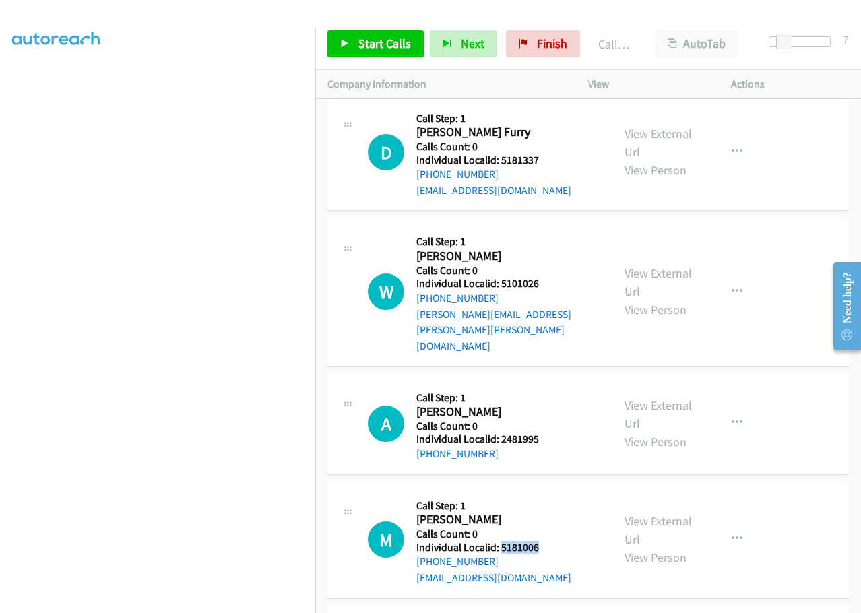
drag, startPoint x: 511, startPoint y: 467, endPoint x: 555, endPoint y: 465, distance: 43.8
click at [555, 541] on h5 "Individual Localid: 5181006" at bounding box center [493, 547] width 155 height 13
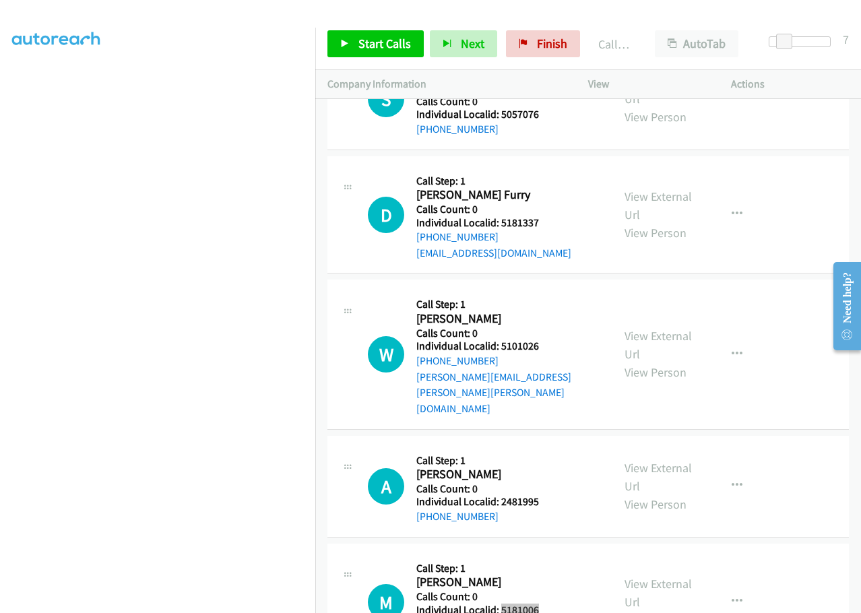
scroll to position [5586, 0]
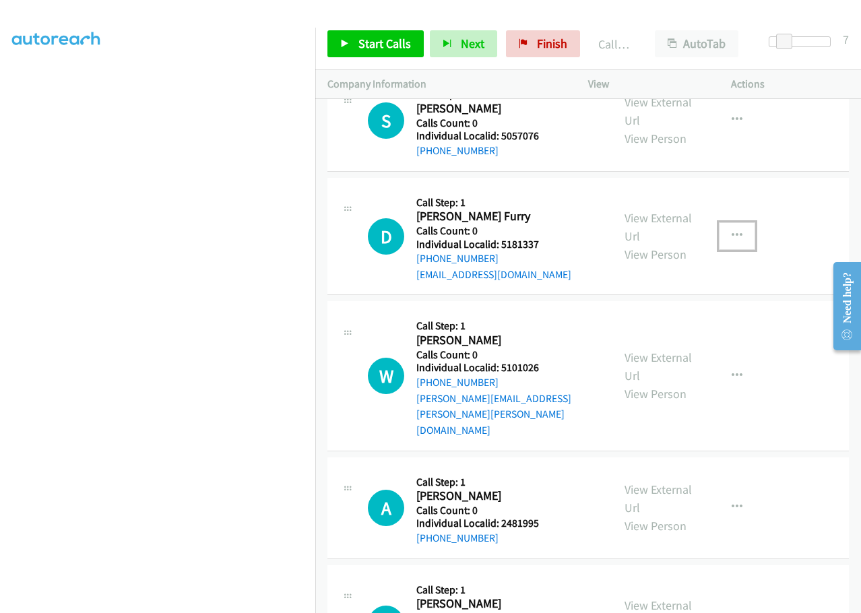
click at [742, 222] on button "button" at bounding box center [737, 235] width 36 height 27
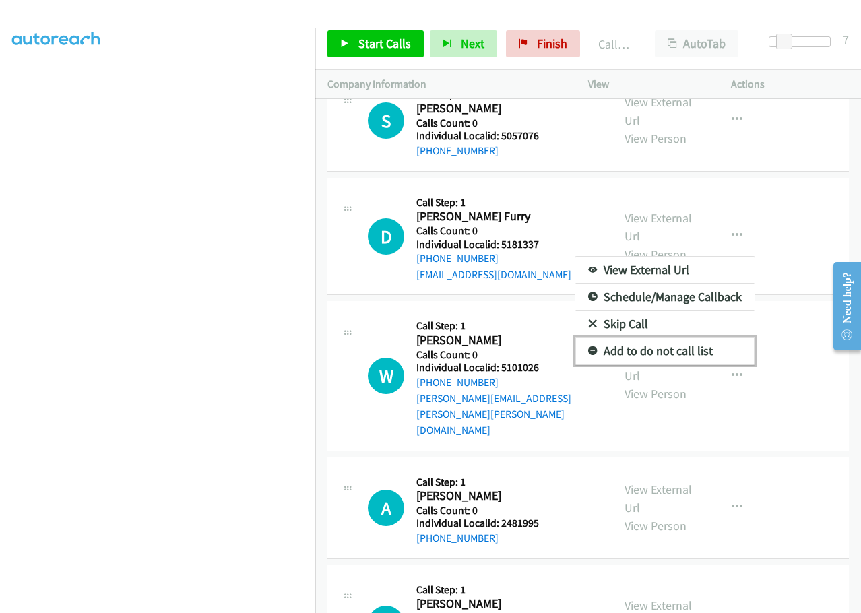
click at [589, 338] on link "Add to do not call list" at bounding box center [664, 351] width 179 height 27
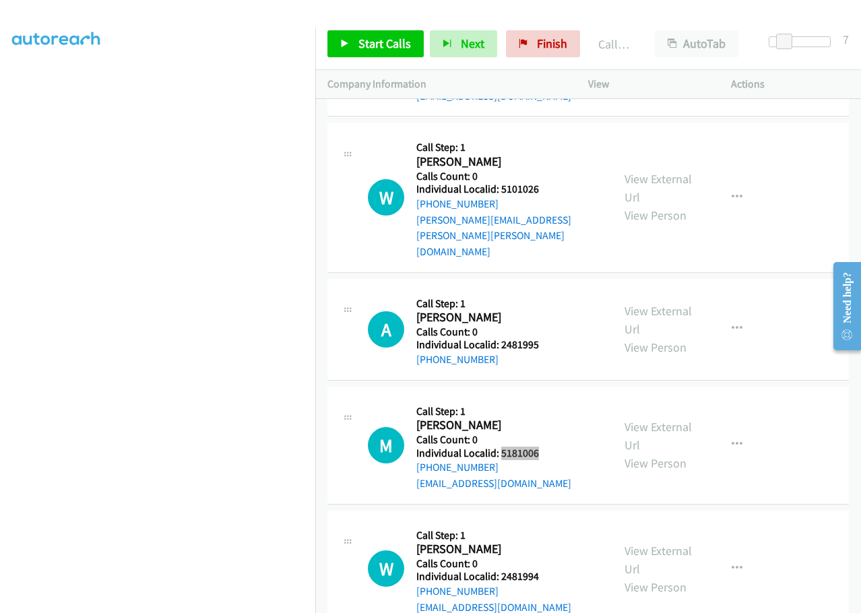
scroll to position [5789, 0]
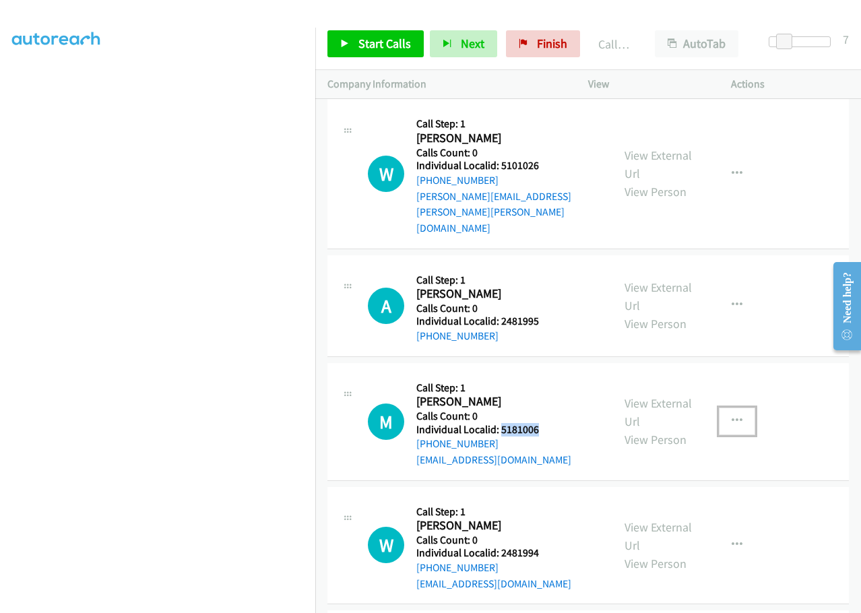
click at [734, 416] on icon "button" at bounding box center [737, 421] width 11 height 11
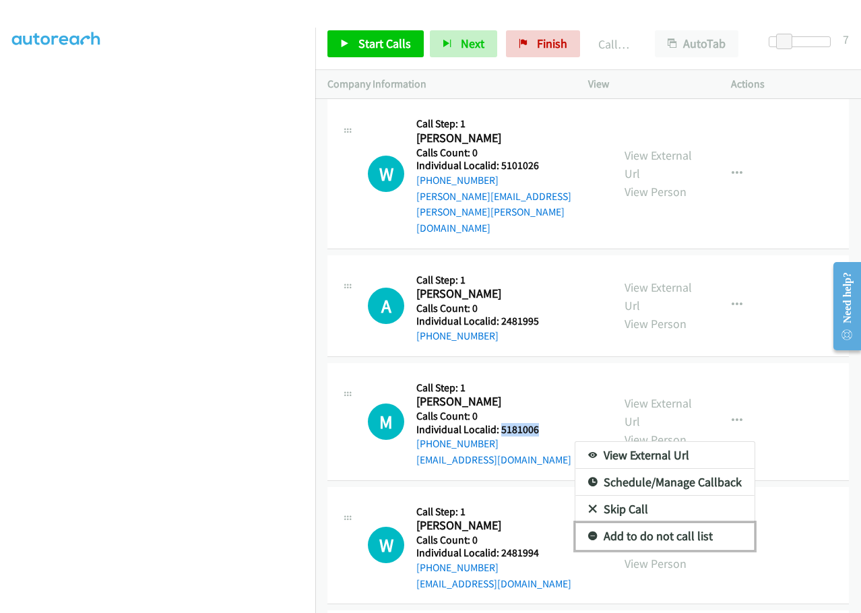
click at [588, 532] on icon at bounding box center [592, 536] width 9 height 9
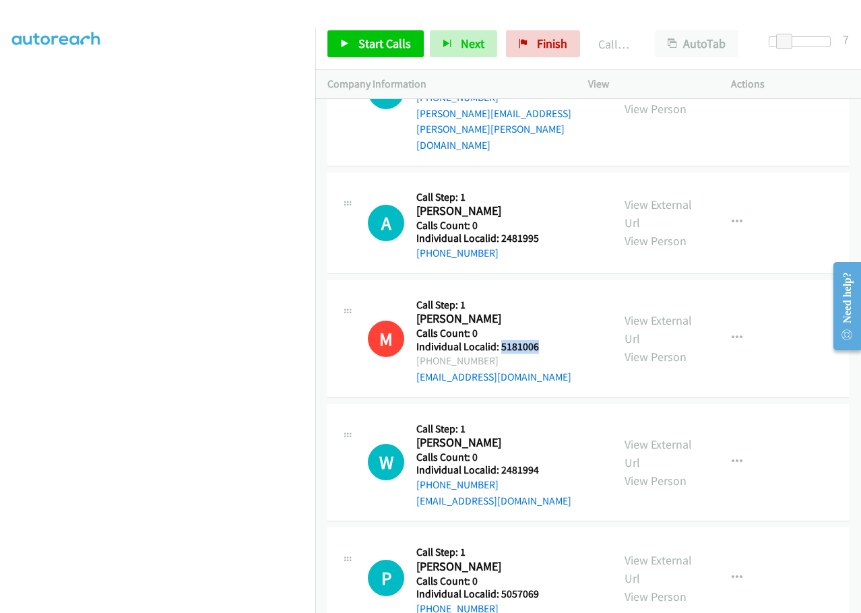
scroll to position [5873, 0]
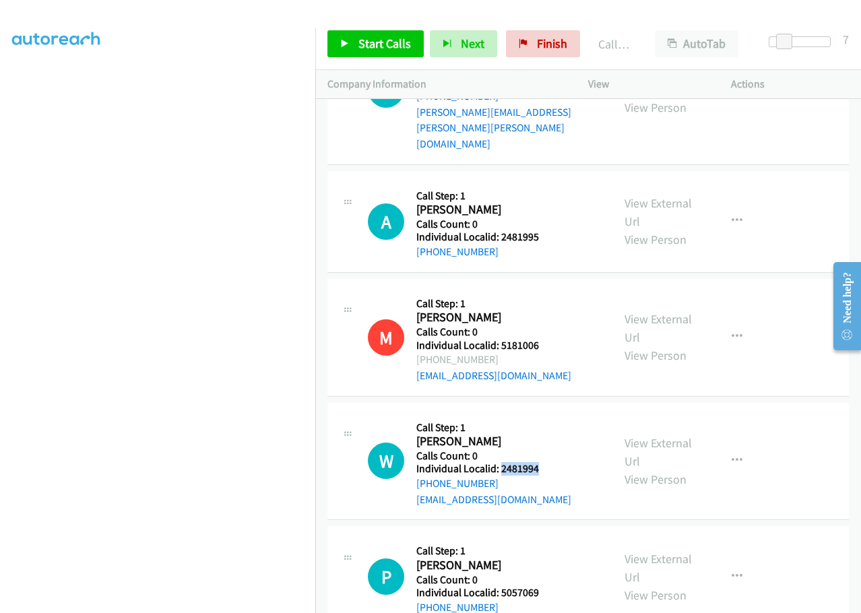
drag, startPoint x: 521, startPoint y: 393, endPoint x: 550, endPoint y: 393, distance: 28.3
click at [550, 415] on div "W Callback Scheduled Call Step: 1 [PERSON_NAME] America/[GEOGRAPHIC_DATA] Calls…" at bounding box center [484, 461] width 232 height 93
drag, startPoint x: 496, startPoint y: 511, endPoint x: 543, endPoint y: 509, distance: 47.2
click at [543, 538] on div "P Callback Scheduled Call Step: 1 [PERSON_NAME] America/[GEOGRAPHIC_DATA] Calls…" at bounding box center [484, 576] width 232 height 77
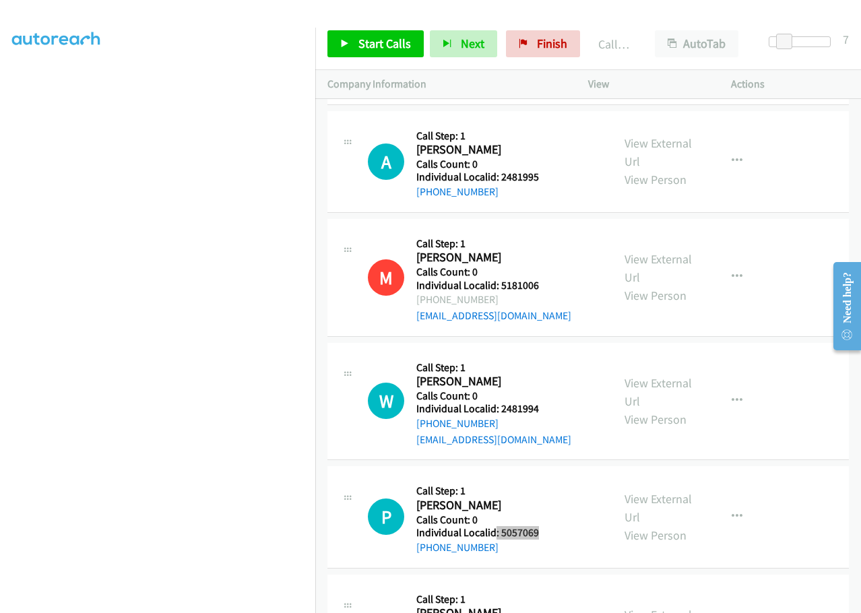
scroll to position [5940, 0]
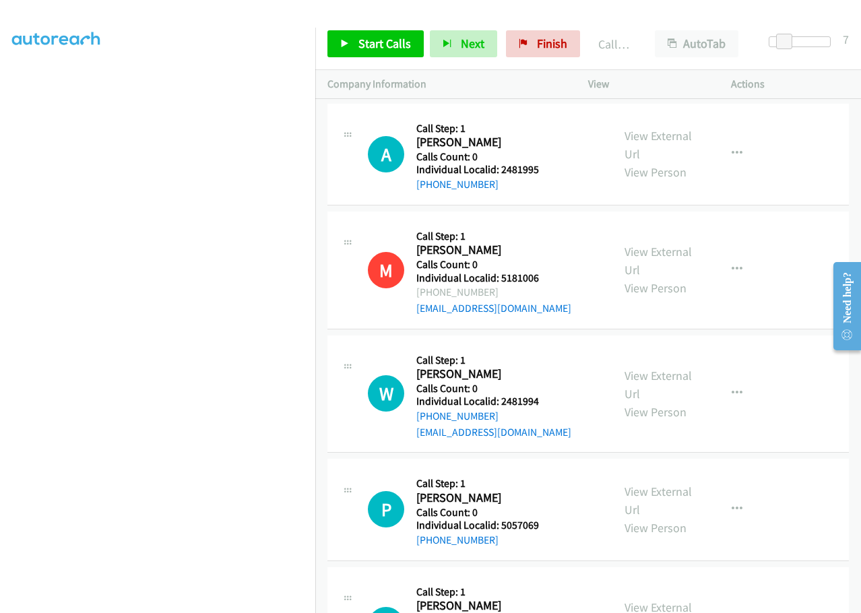
drag, startPoint x: 501, startPoint y: 552, endPoint x: 547, endPoint y: 549, distance: 45.9
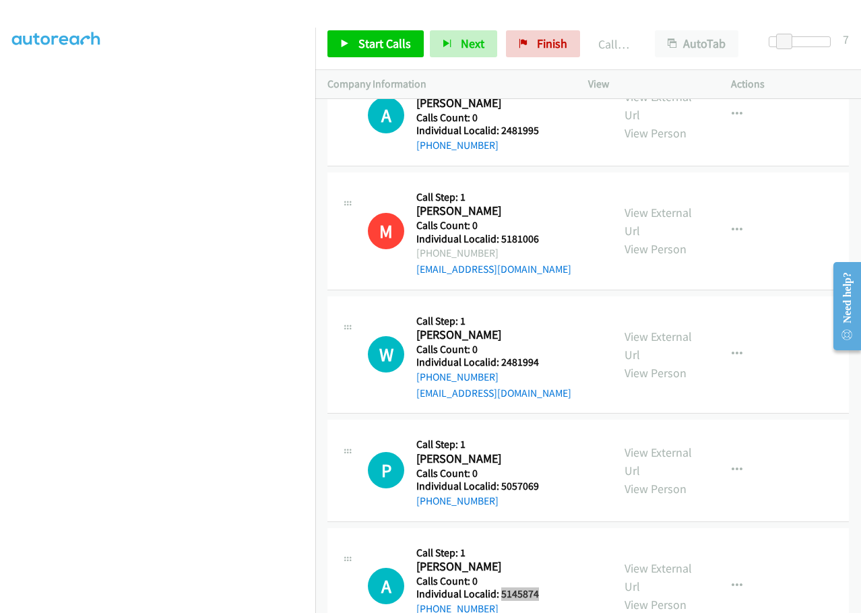
scroll to position [6125, 0]
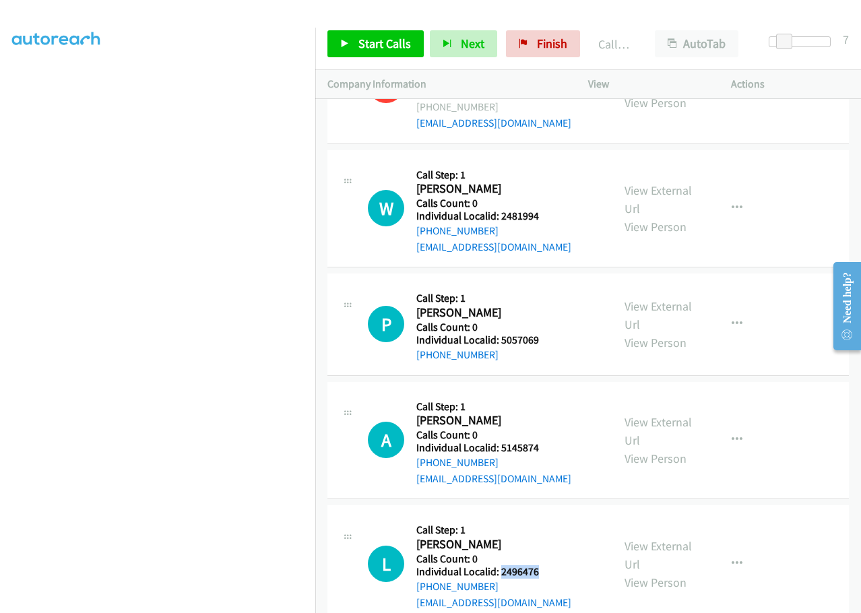
drag, startPoint x: 501, startPoint y: 494, endPoint x: 543, endPoint y: 492, distance: 42.5
click at [543, 517] on div "L Callback Scheduled Call Step: [STREET_ADDRESS][PERSON_NAME] [GEOGRAPHIC_DATA]…" at bounding box center [484, 563] width 232 height 93
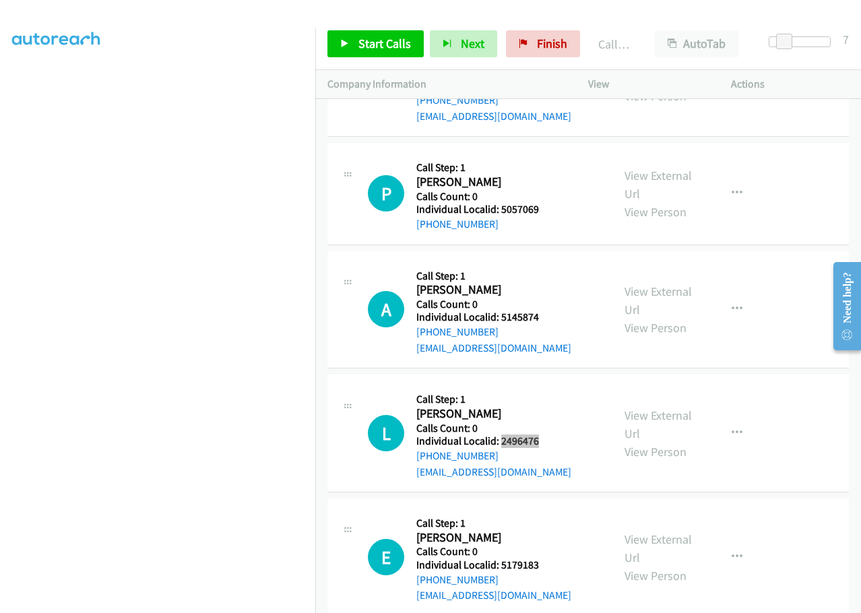
scroll to position [6260, 0]
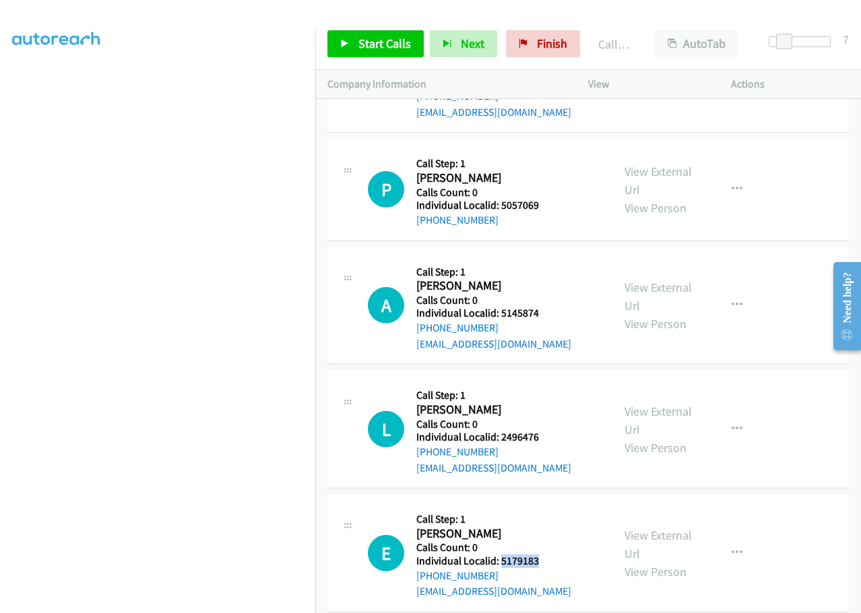
drag, startPoint x: 499, startPoint y: 482, endPoint x: 550, endPoint y: 481, distance: 50.5
click at [554, 507] on div "E Callback Scheduled Call Step: 1 [PERSON_NAME] America/[GEOGRAPHIC_DATA] Calls…" at bounding box center [484, 553] width 232 height 93
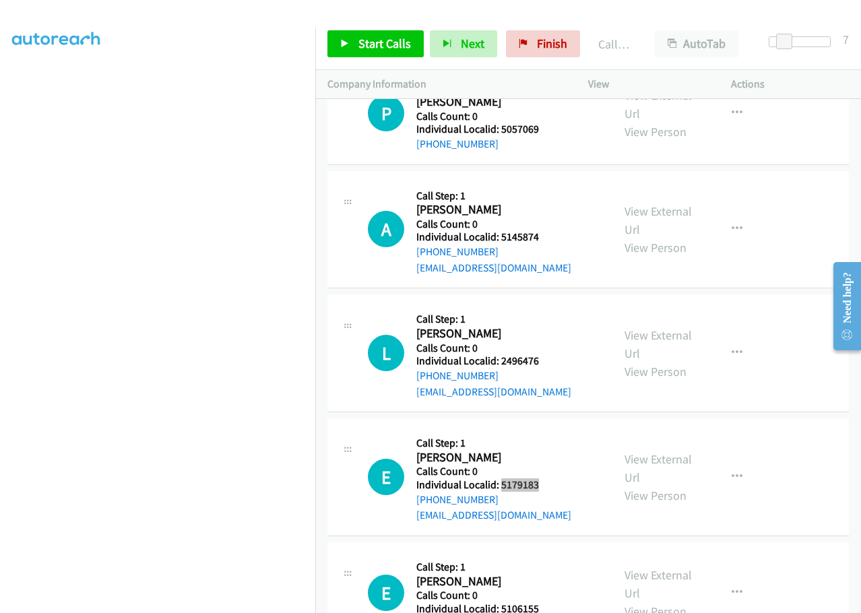
scroll to position [6361, 0]
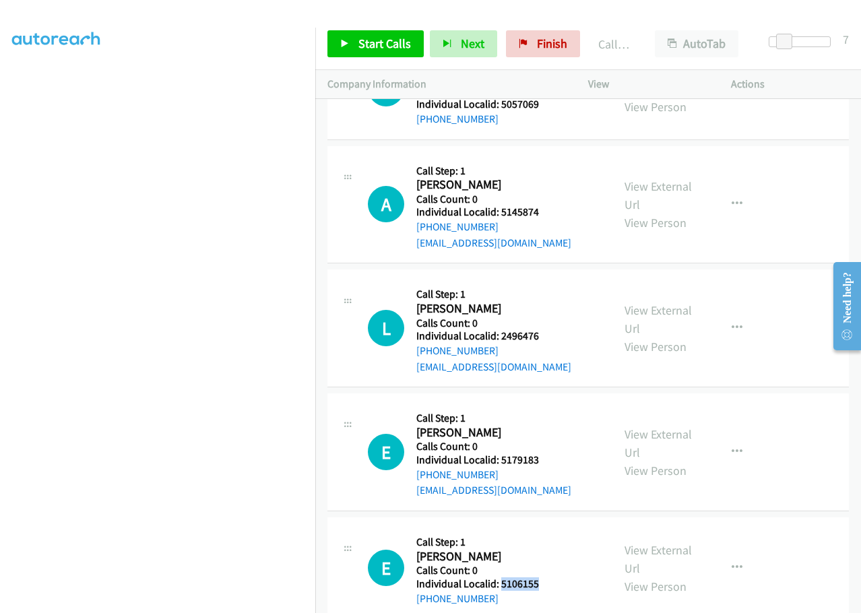
drag, startPoint x: 499, startPoint y: 503, endPoint x: 545, endPoint y: 506, distance: 46.6
click at [545, 530] on div "E Callback Scheduled Call Step: 1 [PERSON_NAME] America/[GEOGRAPHIC_DATA] Calls…" at bounding box center [484, 568] width 232 height 77
click at [363, 38] on span "Start Calls" at bounding box center [384, 43] width 53 height 15
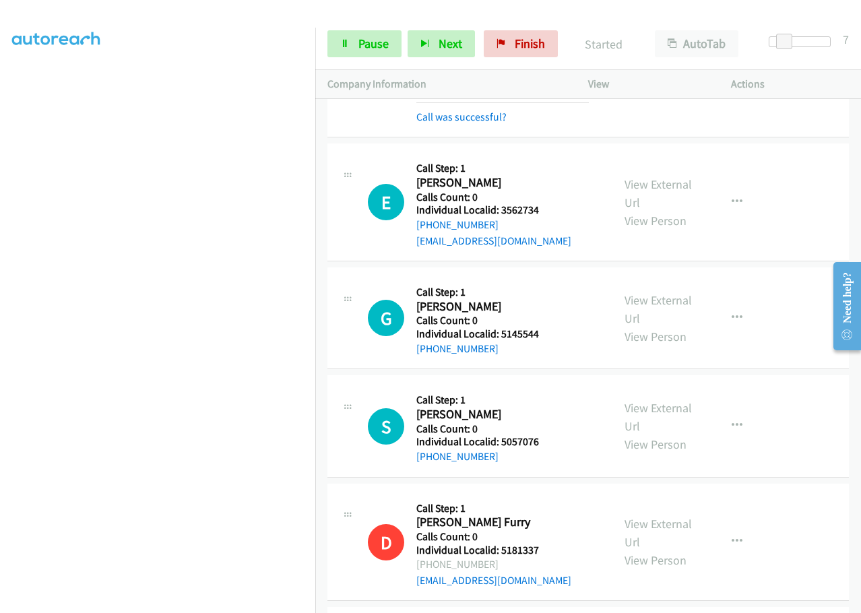
scroll to position [5266, 0]
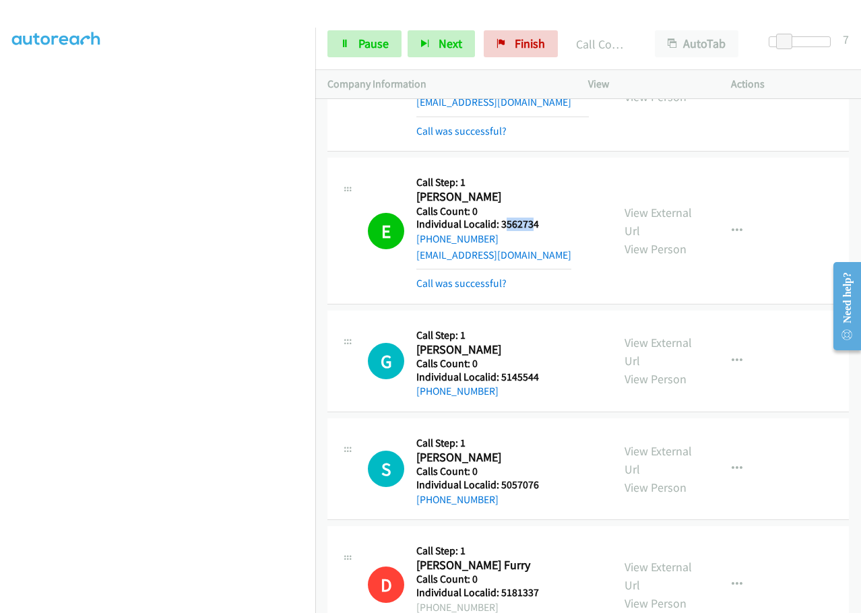
drag, startPoint x: 503, startPoint y: 175, endPoint x: 534, endPoint y: 177, distance: 30.4
click at [534, 218] on h5 "Individual Localid: 3562734" at bounding box center [493, 224] width 155 height 13
click at [510, 189] on h2 "[PERSON_NAME]" at bounding box center [493, 196] width 155 height 15
drag, startPoint x: 497, startPoint y: 172, endPoint x: 548, endPoint y: 179, distance: 51.6
click at [548, 179] on div "E Callback Scheduled Call Step: 1 [PERSON_NAME] America/[GEOGRAPHIC_DATA] Calls…" at bounding box center [484, 230] width 232 height 121
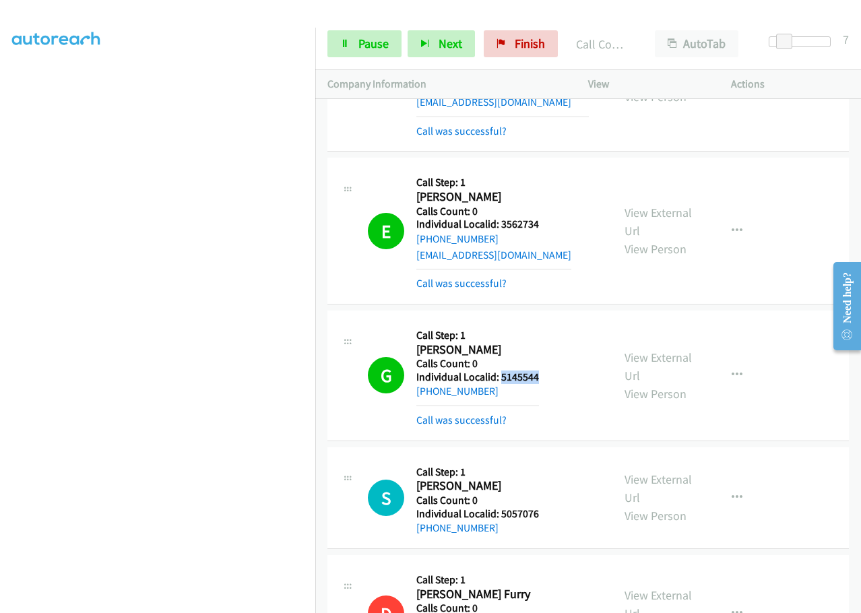
drag, startPoint x: 501, startPoint y: 331, endPoint x: 537, endPoint y: 329, distance: 35.8
click at [537, 329] on div "G Callback Scheduled Call Step: 1 [PERSON_NAME] America/[GEOGRAPHIC_DATA] Calls…" at bounding box center [484, 376] width 232 height 106
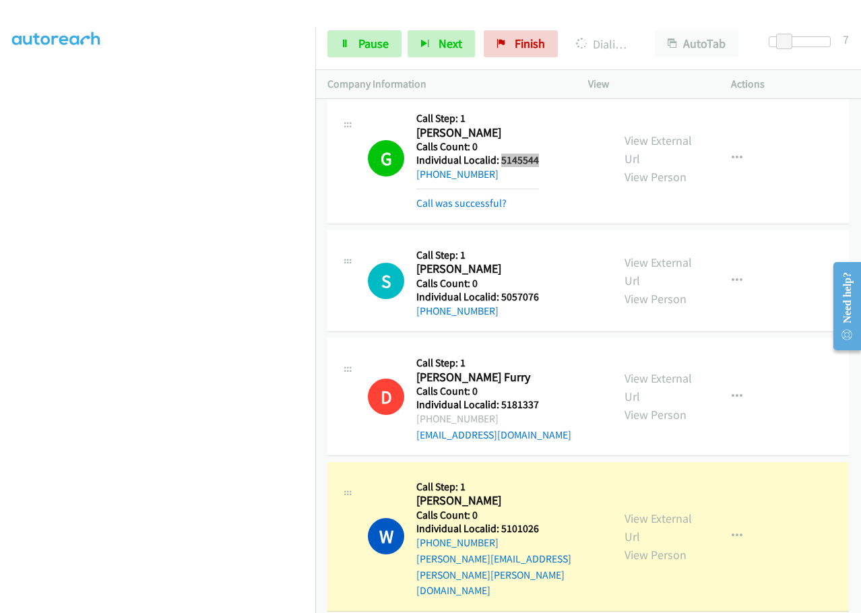
scroll to position [5469, 0]
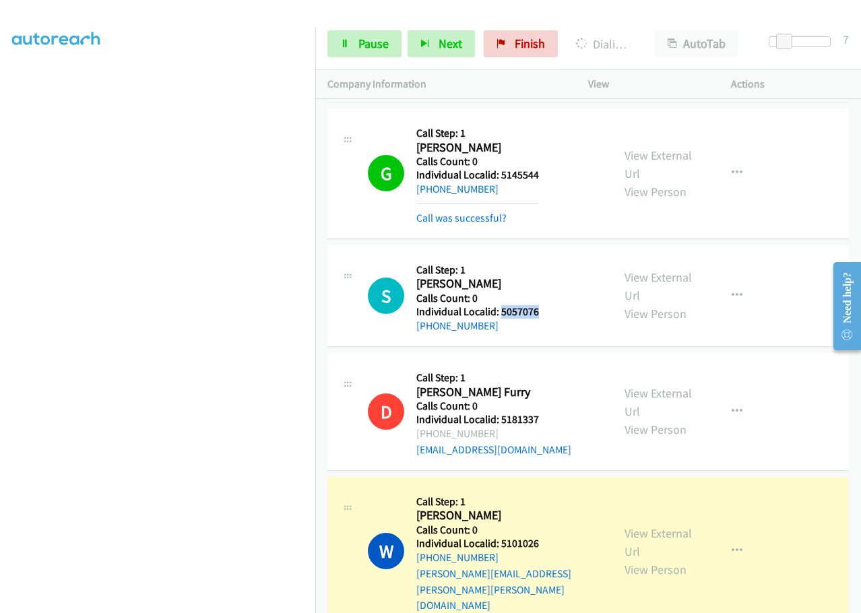
drag, startPoint x: 501, startPoint y: 265, endPoint x: 545, endPoint y: 265, distance: 43.8
click at [550, 265] on div "S Callback Scheduled Call Step: 1 [PERSON_NAME] America/[GEOGRAPHIC_DATA] Calls…" at bounding box center [484, 295] width 232 height 77
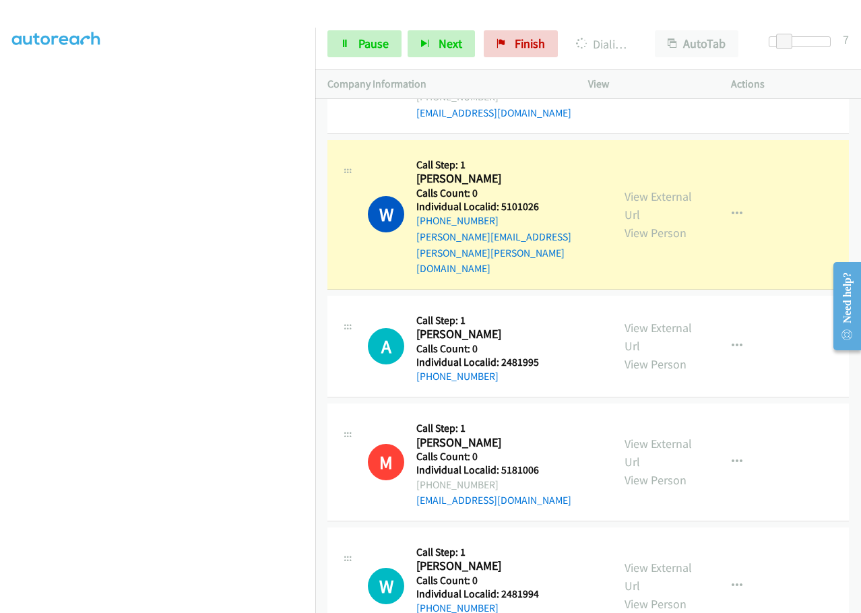
scroll to position [5789, 0]
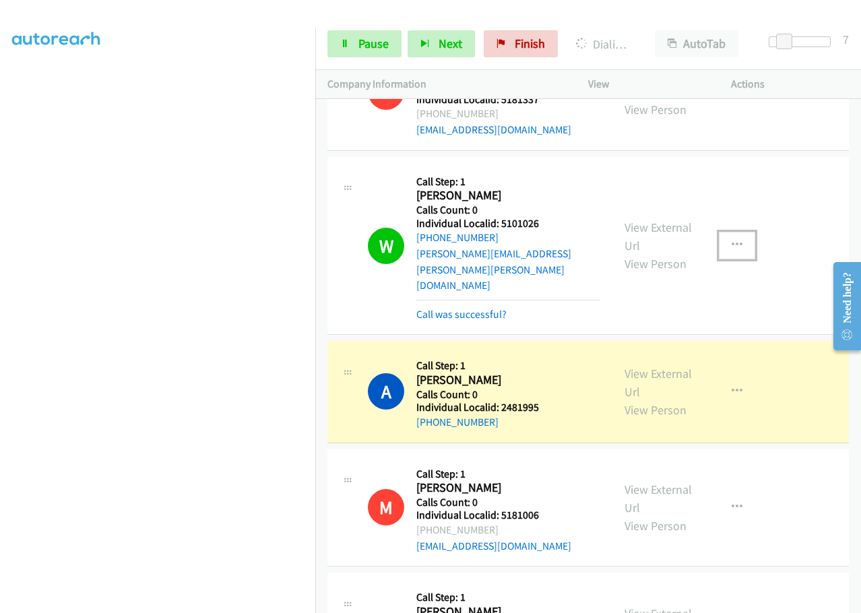
click at [734, 240] on icon "button" at bounding box center [737, 245] width 11 height 11
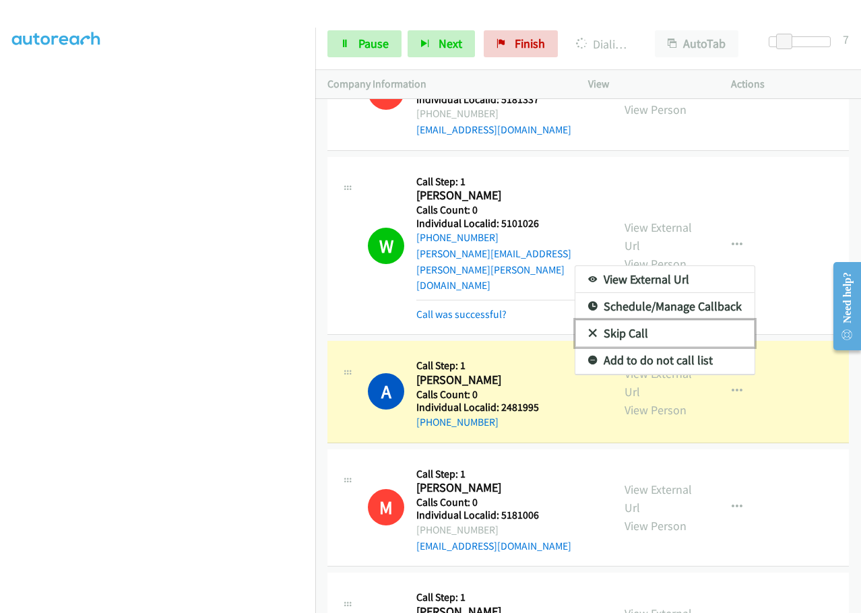
click at [588, 329] on icon at bounding box center [592, 333] width 9 height 9
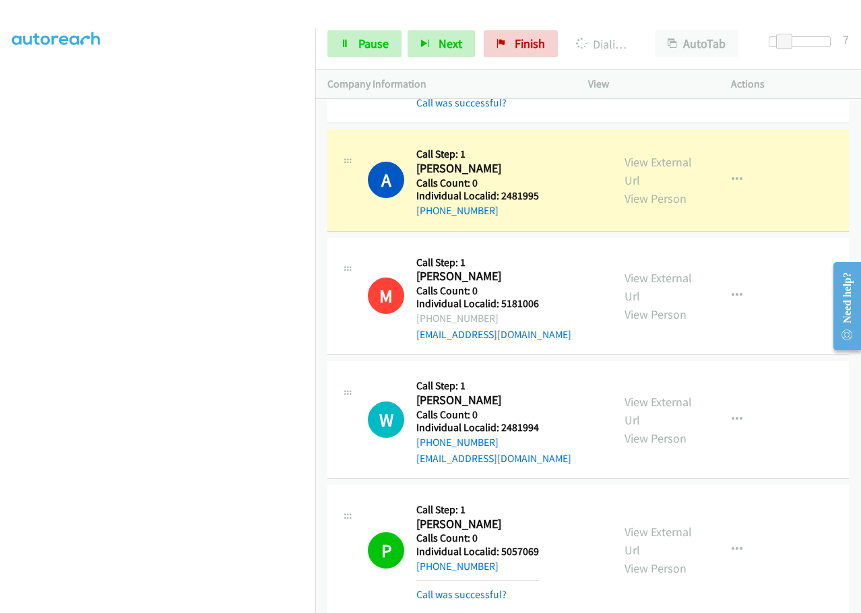
scroll to position [6008, 0]
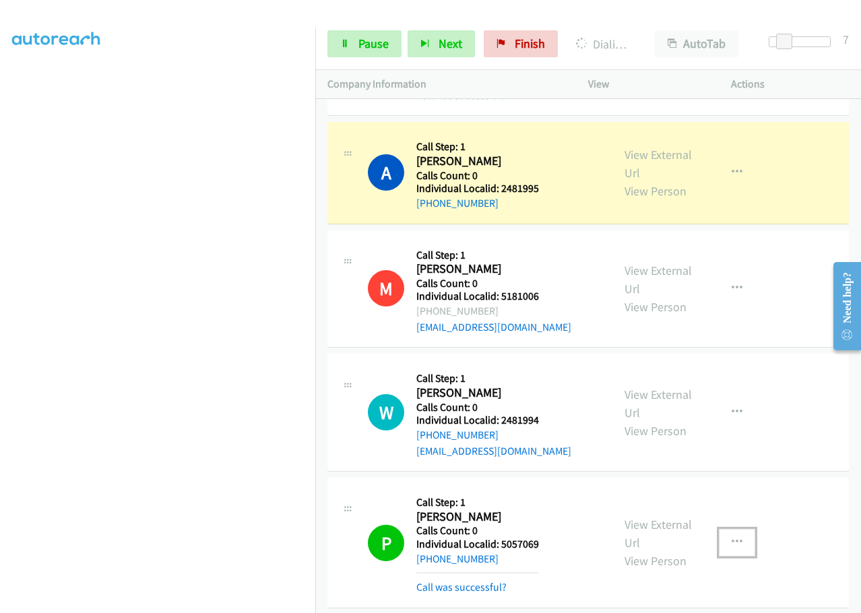
click at [732, 537] on icon "button" at bounding box center [737, 542] width 11 height 11
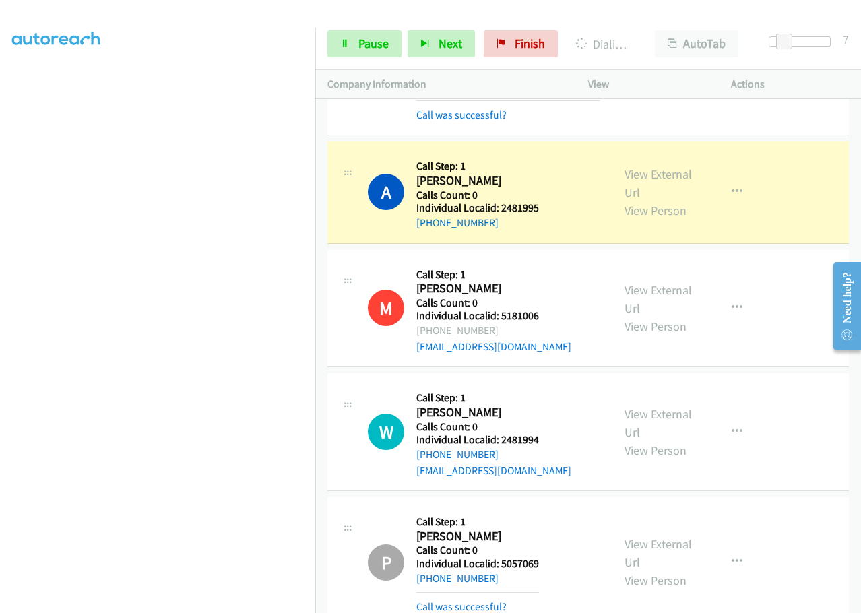
scroll to position [5940, 0]
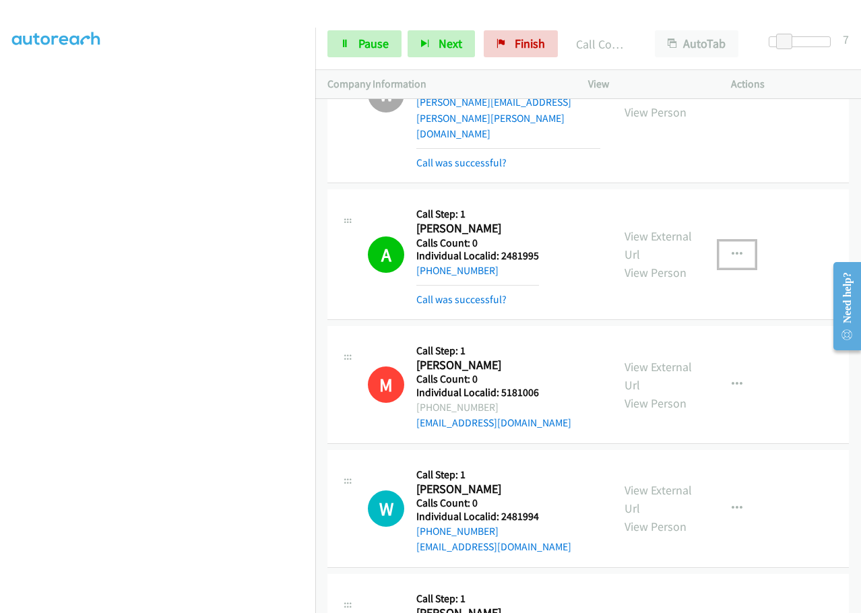
click at [732, 249] on icon "button" at bounding box center [737, 254] width 11 height 11
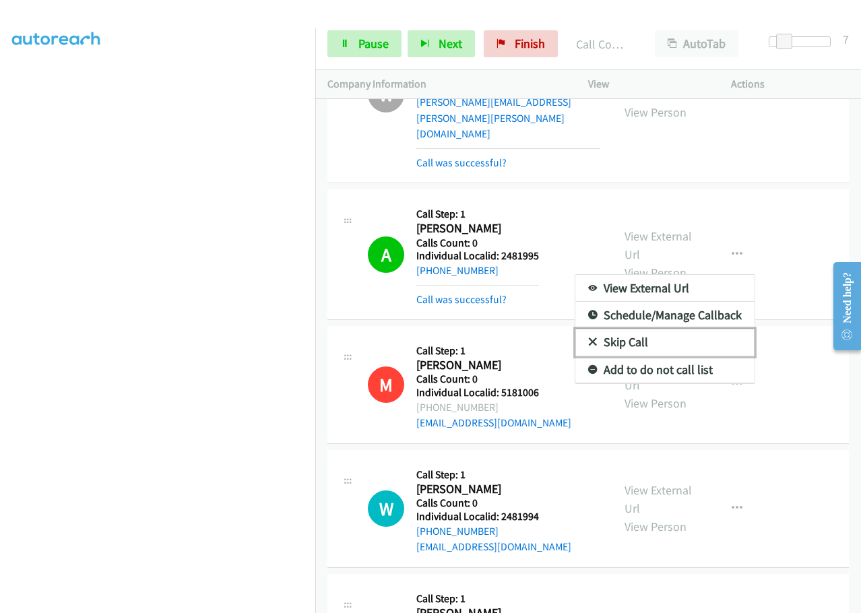
click at [588, 338] on icon at bounding box center [592, 342] width 9 height 9
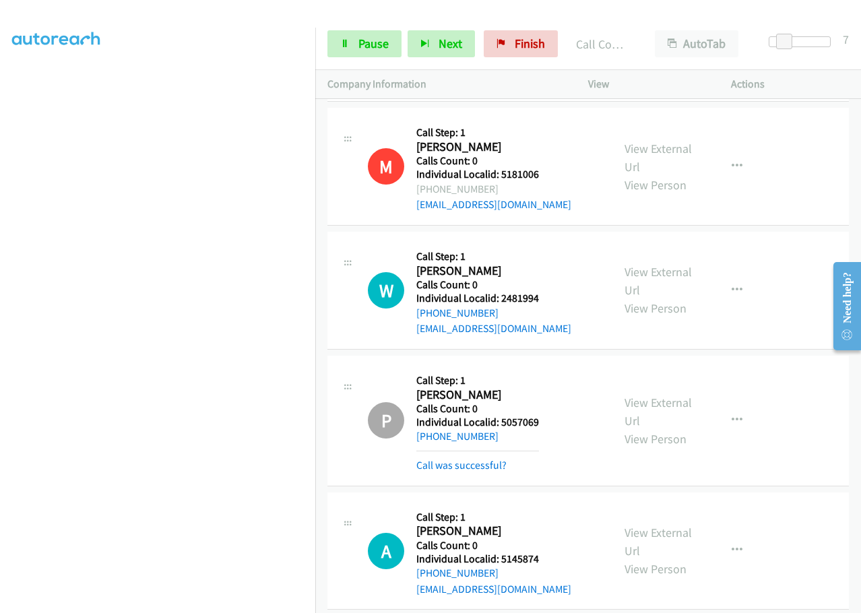
scroll to position [6210, 0]
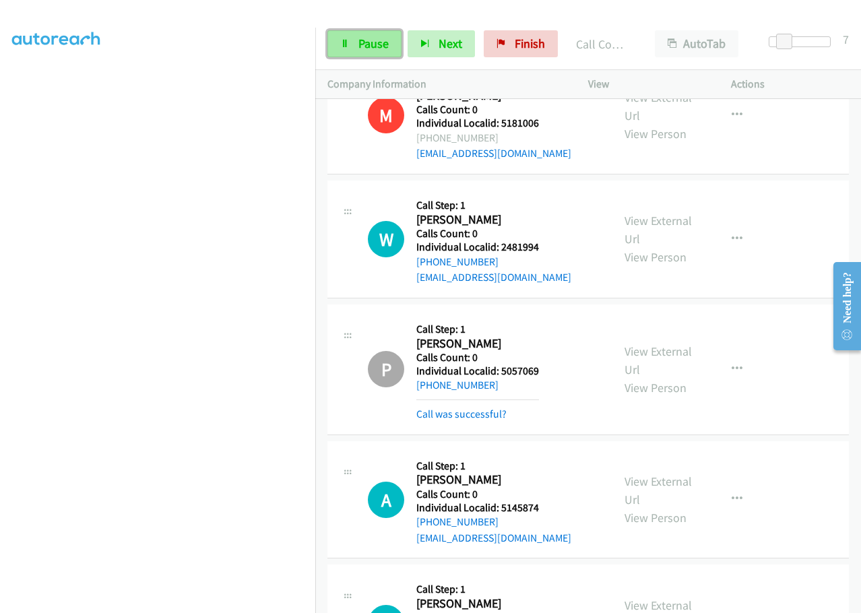
click at [366, 40] on span "Pause" at bounding box center [373, 43] width 30 height 15
click at [366, 40] on span "Start Calls" at bounding box center [384, 43] width 53 height 15
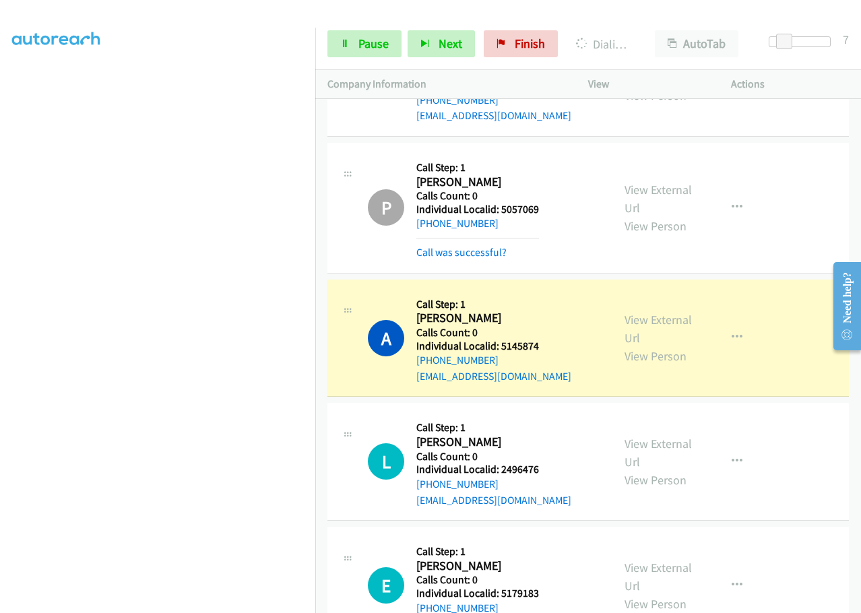
scroll to position [6344, 0]
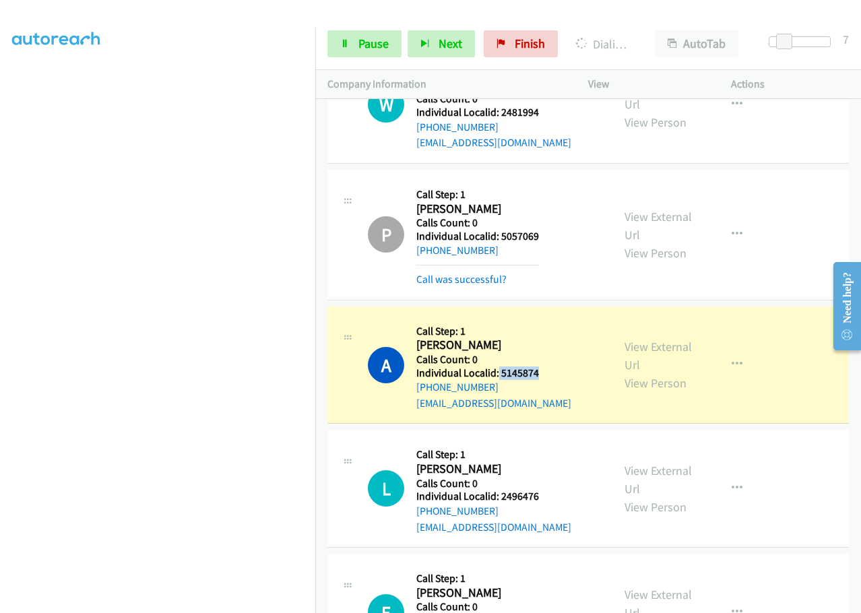
drag, startPoint x: 498, startPoint y: 295, endPoint x: 554, endPoint y: 290, distance: 56.8
click at [554, 319] on div "A Callback Scheduled Call Step: 1 [PERSON_NAME] America/[GEOGRAPHIC_DATA] Calls…" at bounding box center [484, 365] width 232 height 93
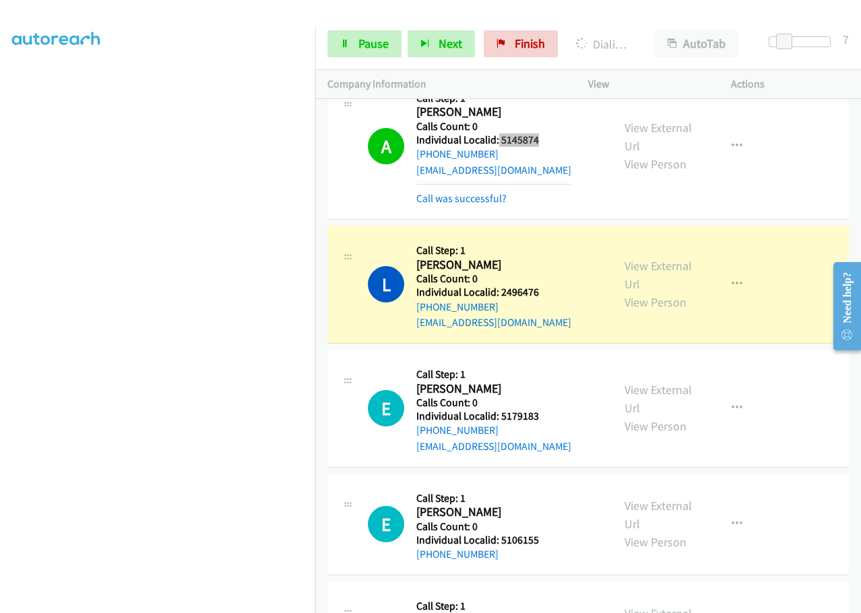
scroll to position [6664, 0]
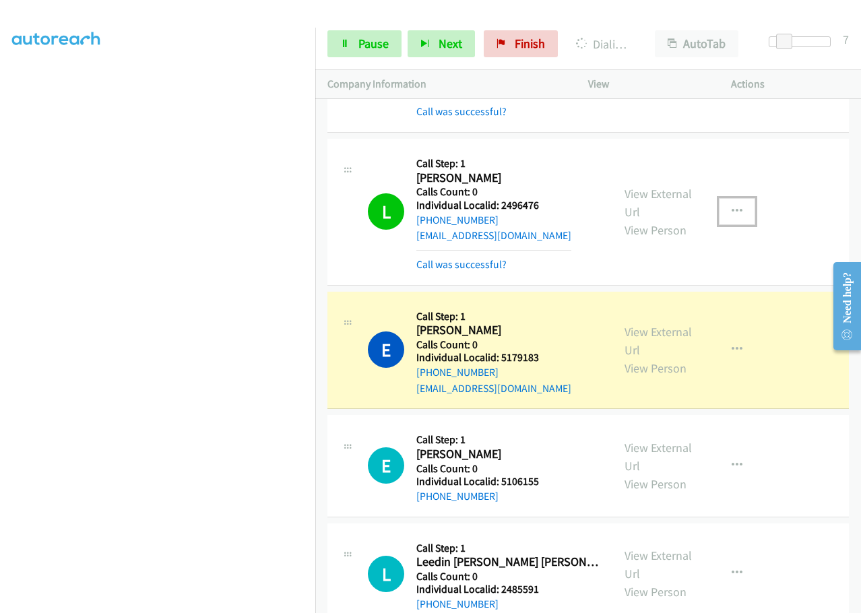
click at [722, 198] on button "button" at bounding box center [737, 211] width 36 height 27
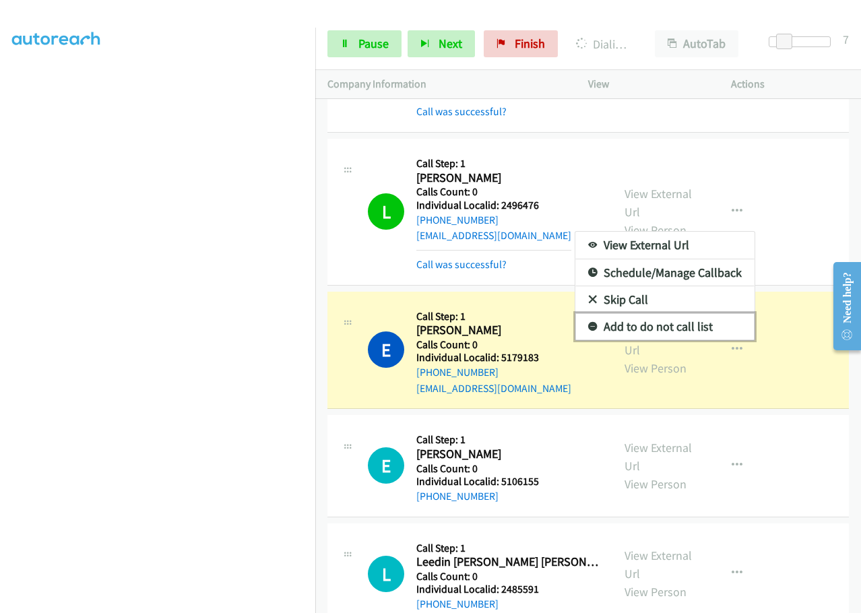
click at [588, 323] on icon at bounding box center [592, 327] width 9 height 9
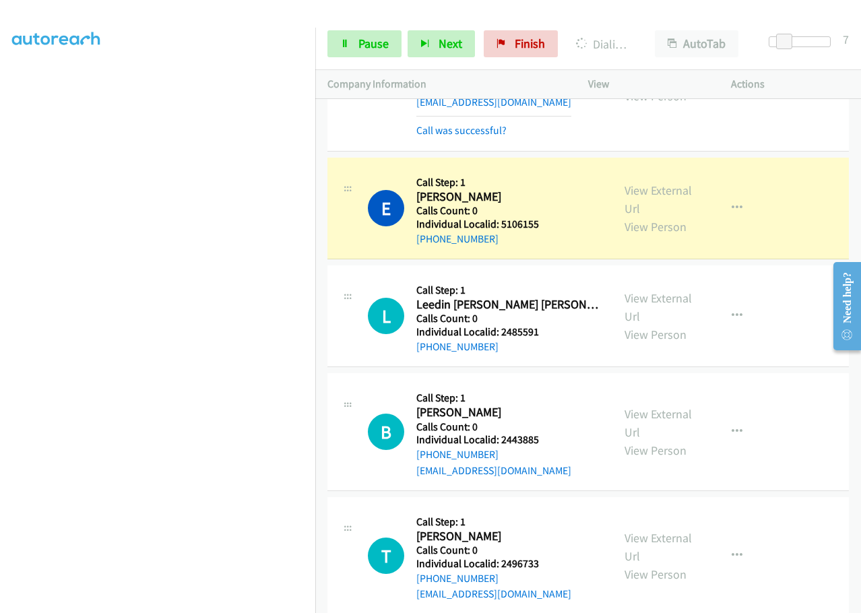
scroll to position [6934, 0]
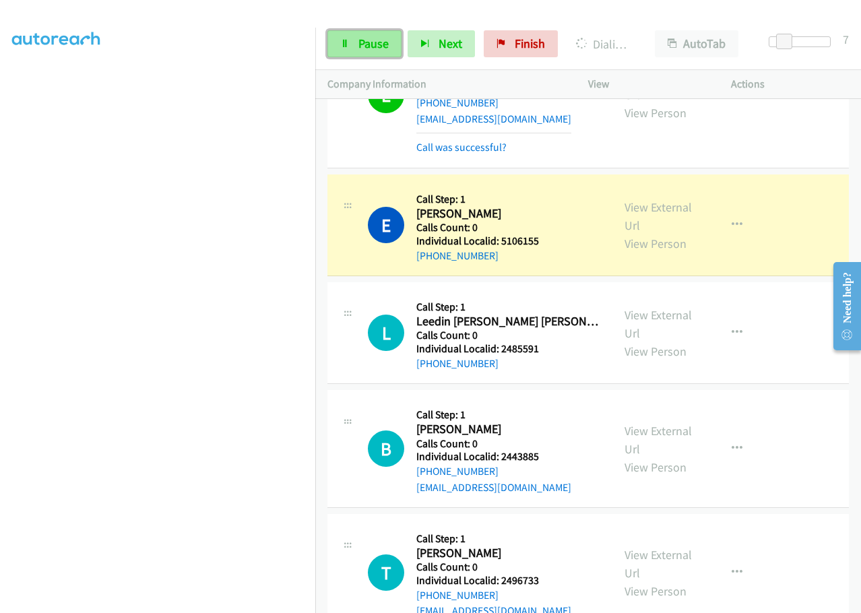
click at [367, 41] on span "Pause" at bounding box center [373, 43] width 30 height 15
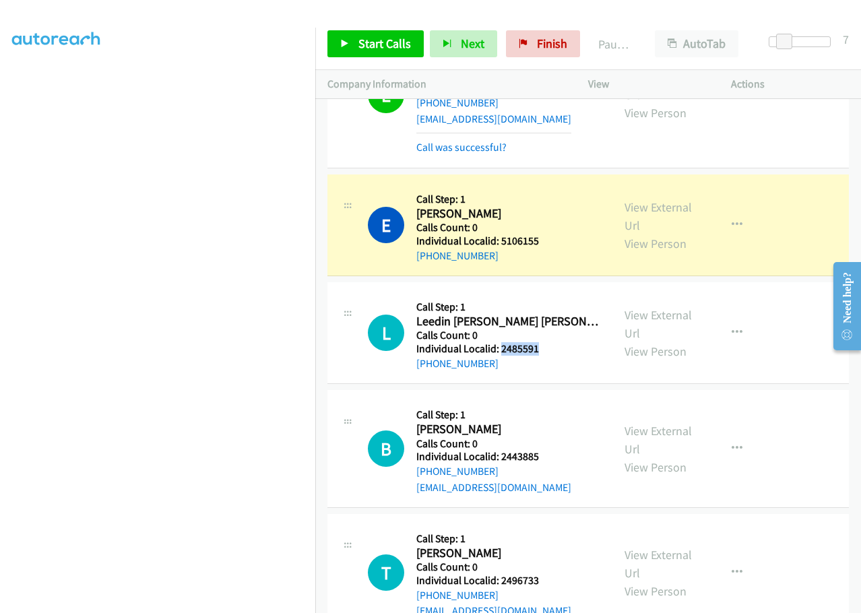
drag, startPoint x: 503, startPoint y: 272, endPoint x: 547, endPoint y: 274, distance: 44.5
click at [547, 294] on div "L Callback Scheduled Call Step: 1 Leedin [PERSON_NAME] [PERSON_NAME] [GEOGRAPHI…" at bounding box center [484, 332] width 232 height 77
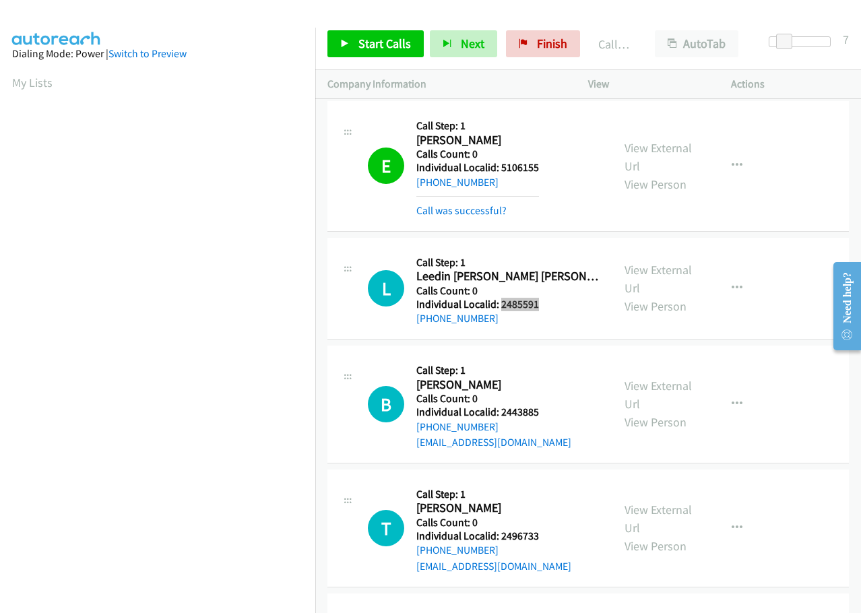
scroll to position [7057, 0]
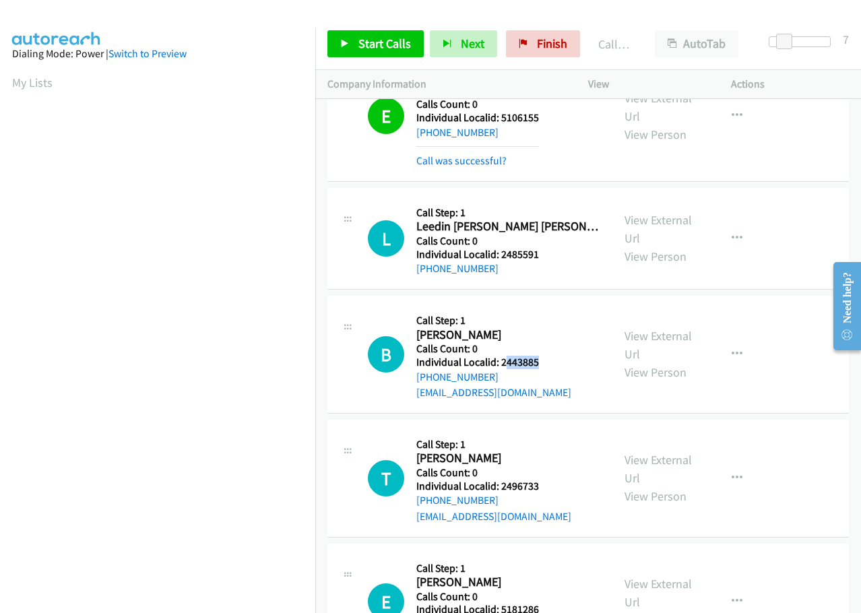
drag, startPoint x: 503, startPoint y: 284, endPoint x: 543, endPoint y: 283, distance: 40.4
click at [543, 308] on div "B Callback Scheduled Call Step: 1 [PERSON_NAME] America/[GEOGRAPHIC_DATA] Calls…" at bounding box center [484, 354] width 232 height 93
click at [511, 327] on h2 "[PERSON_NAME]" at bounding box center [493, 334] width 155 height 15
drag, startPoint x: 501, startPoint y: 284, endPoint x: 548, endPoint y: 285, distance: 46.5
click at [548, 308] on div "B Callback Scheduled Call Step: 1 [PERSON_NAME] America/[GEOGRAPHIC_DATA] Calls…" at bounding box center [484, 354] width 232 height 93
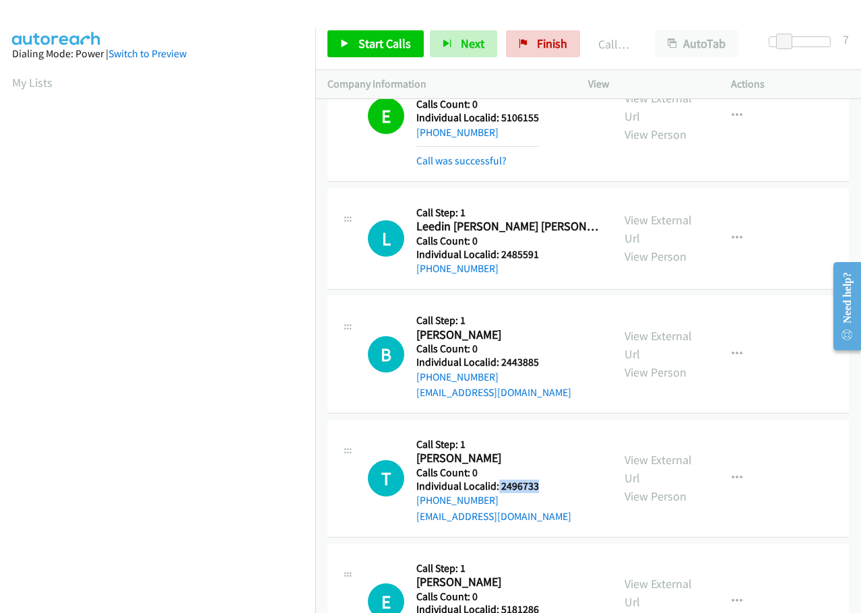
drag, startPoint x: 498, startPoint y: 406, endPoint x: 538, endPoint y: 408, distance: 39.8
click at [543, 480] on h5 "Individual Localid: 2496733" at bounding box center [493, 486] width 155 height 13
drag, startPoint x: 499, startPoint y: 528, endPoint x: 546, endPoint y: 528, distance: 46.5
click at [546, 556] on div "E Callback Scheduled Call Step: 1 [PERSON_NAME] America/[GEOGRAPHIC_DATA] Calls…" at bounding box center [484, 602] width 232 height 93
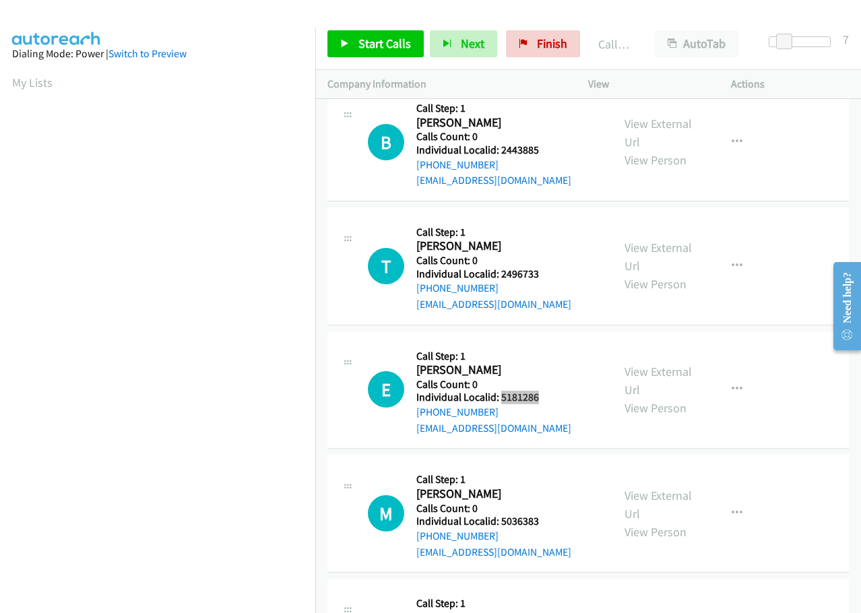
scroll to position [7360, 0]
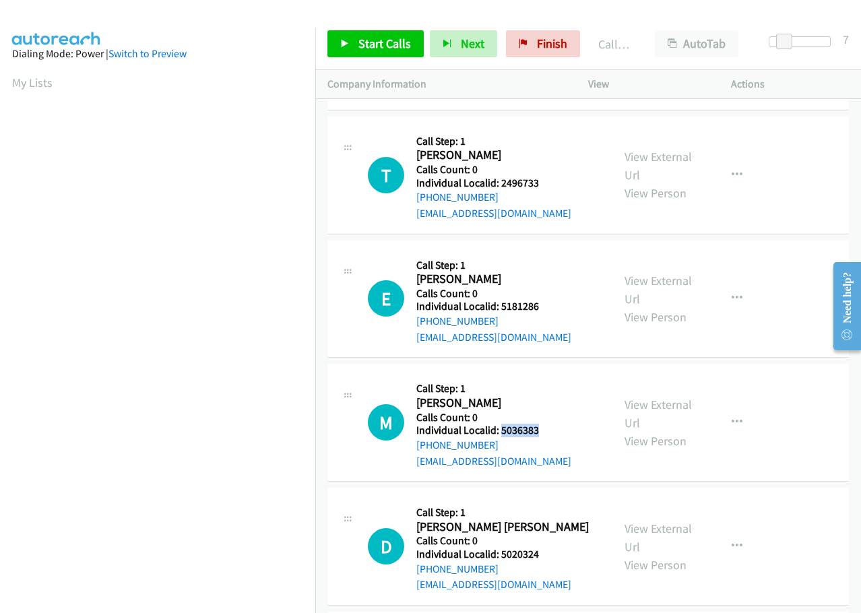
drag, startPoint x: 503, startPoint y: 352, endPoint x: 556, endPoint y: 355, distance: 53.3
click at [556, 376] on div "M Callback Scheduled Call Step: 1 [PERSON_NAME] America/[GEOGRAPHIC_DATA] Calls…" at bounding box center [484, 422] width 232 height 93
drag, startPoint x: 499, startPoint y: 472, endPoint x: 571, endPoint y: 470, distance: 72.8
click at [571, 500] on div "D Callback Scheduled Call Step: 1 [PERSON_NAME] [PERSON_NAME] America/[GEOGRAPH…" at bounding box center [484, 546] width 232 height 93
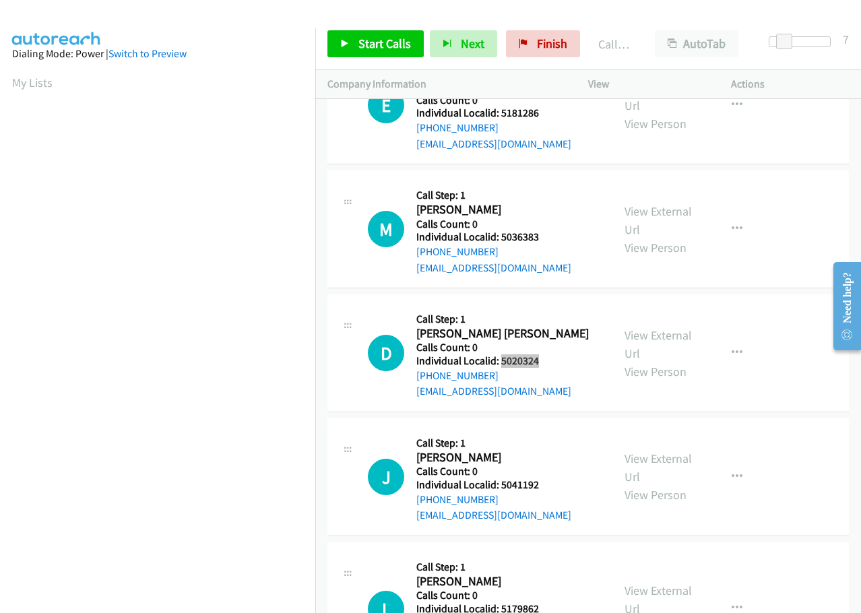
scroll to position [7579, 0]
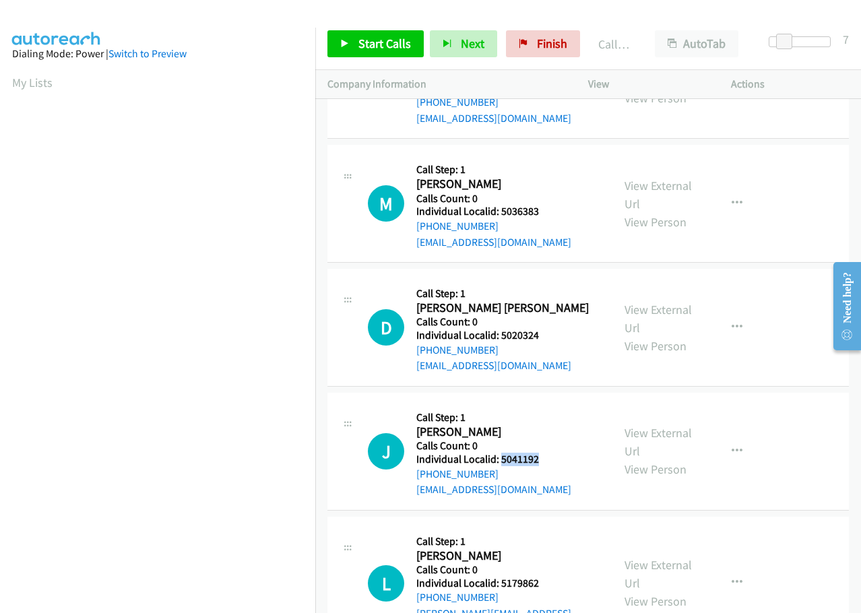
drag, startPoint x: 501, startPoint y: 379, endPoint x: 544, endPoint y: 377, distance: 42.5
click at [544, 453] on h5 "Individual Localid: 5041192" at bounding box center [493, 459] width 155 height 13
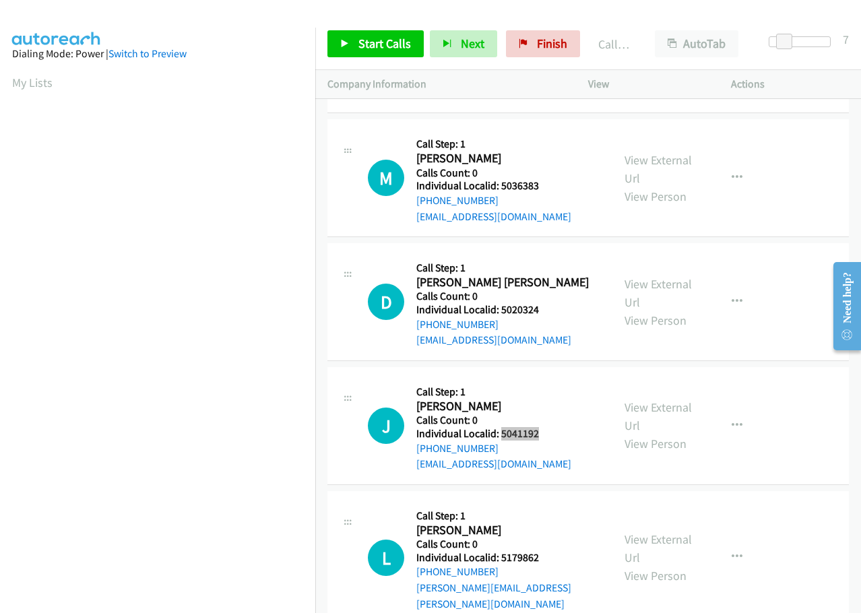
scroll to position [7647, 0]
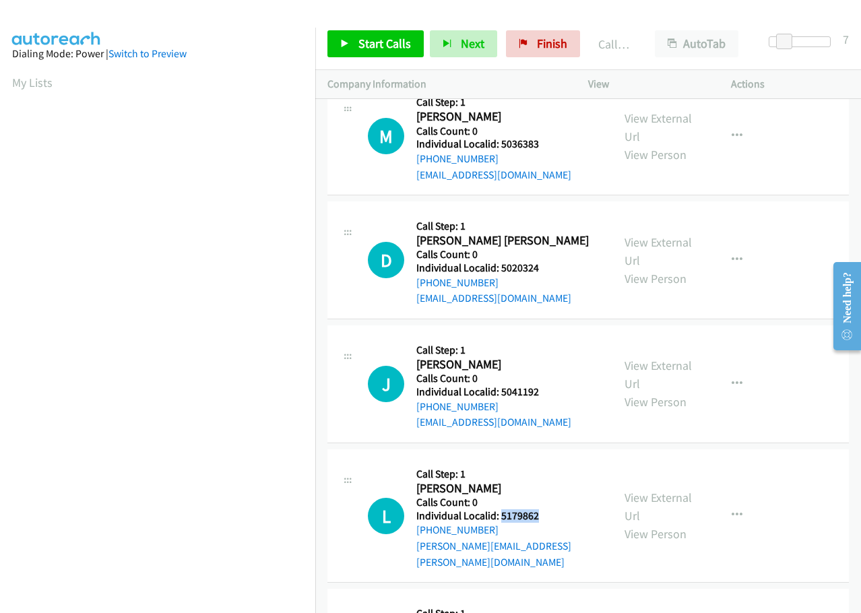
drag, startPoint x: 499, startPoint y: 440, endPoint x: 540, endPoint y: 435, distance: 40.7
click at [540, 461] on div "L Callback Scheduled Call Step: 1 [PERSON_NAME] America/[GEOGRAPHIC_DATA] Calls…" at bounding box center [484, 515] width 232 height 108
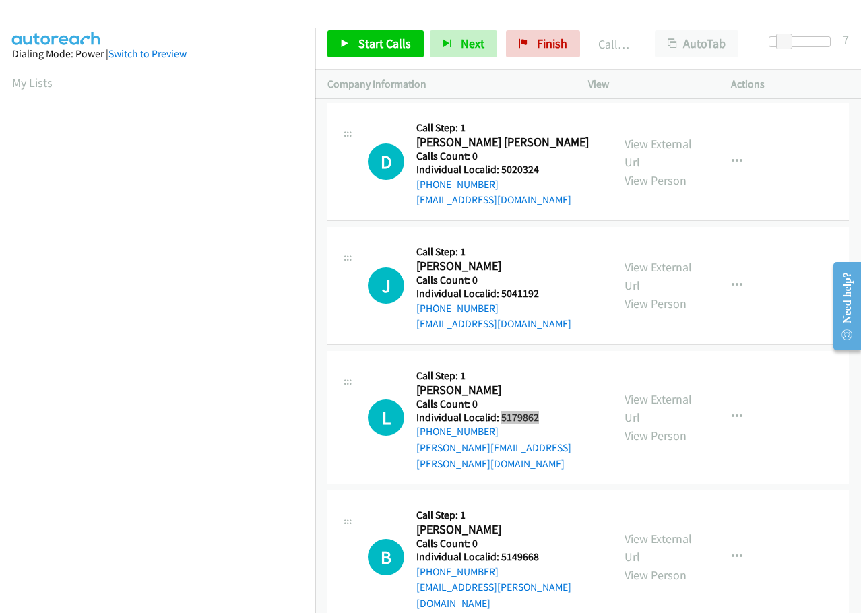
scroll to position [7748, 0]
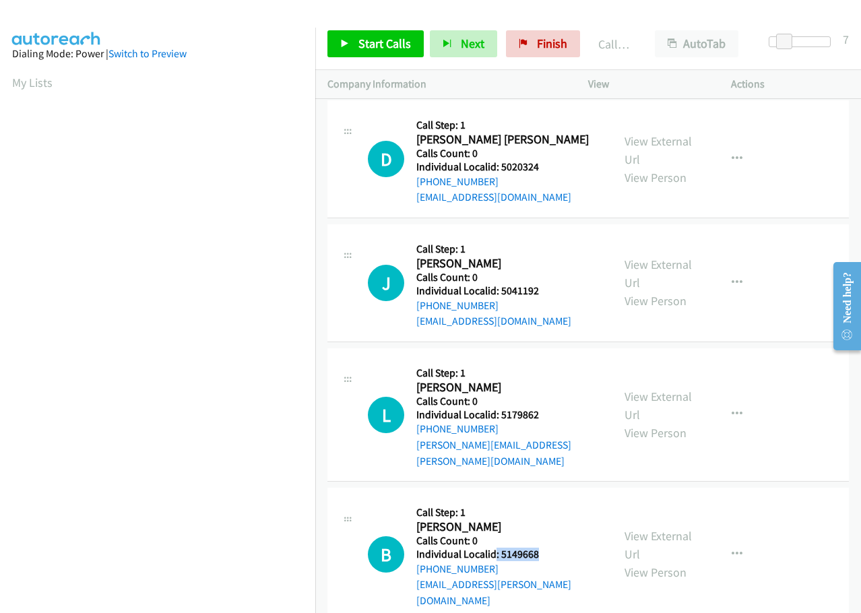
drag, startPoint x: 496, startPoint y: 459, endPoint x: 542, endPoint y: 459, distance: 46.5
click at [542, 500] on div "B Callback Scheduled Call Step: 1 [PERSON_NAME] America/[GEOGRAPHIC_DATA] Calls…" at bounding box center [484, 554] width 232 height 108
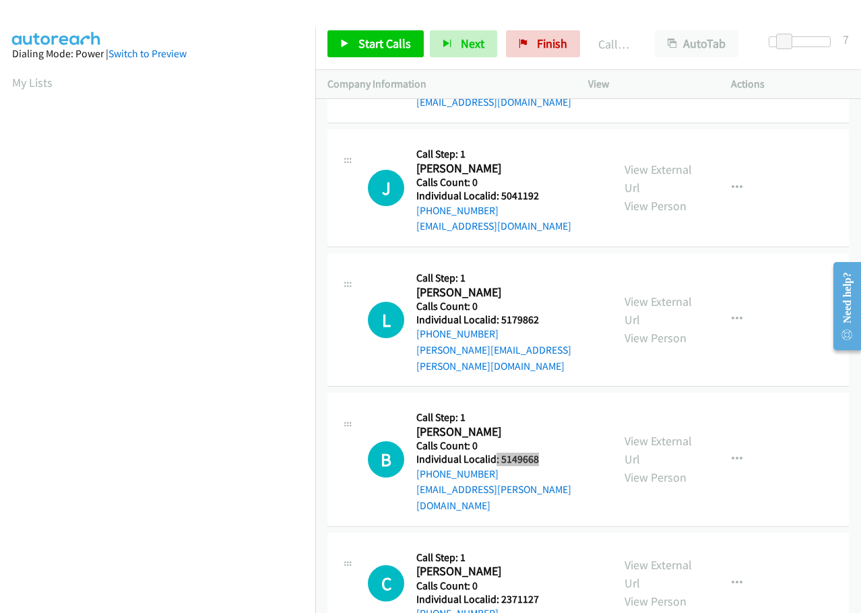
scroll to position [7849, 0]
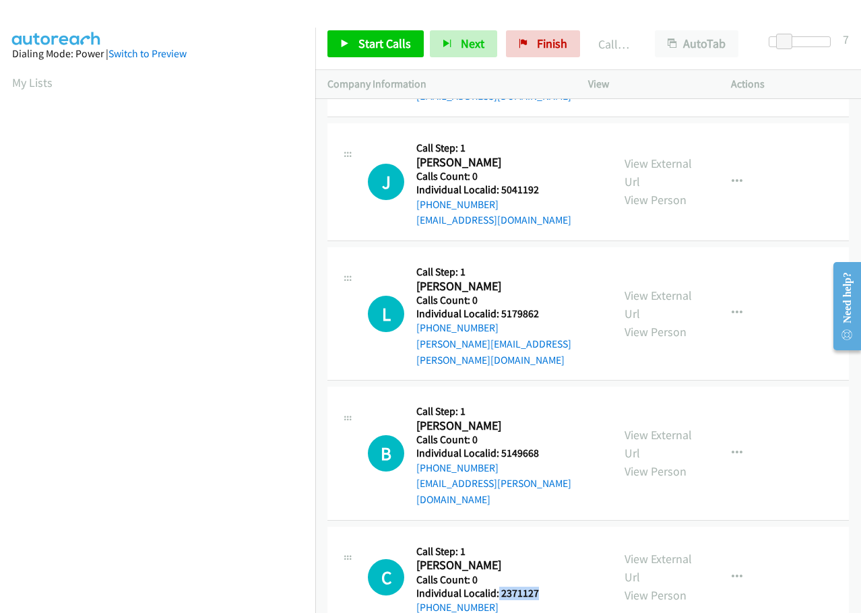
drag, startPoint x: 498, startPoint y: 481, endPoint x: 544, endPoint y: 479, distance: 45.9
click at [544, 539] on div "C Callback Scheduled Call Step: 1 [PERSON_NAME] America/New_York Calls Count: 0…" at bounding box center [484, 577] width 232 height 77
click at [382, 37] on span "Start Calls" at bounding box center [384, 43] width 53 height 15
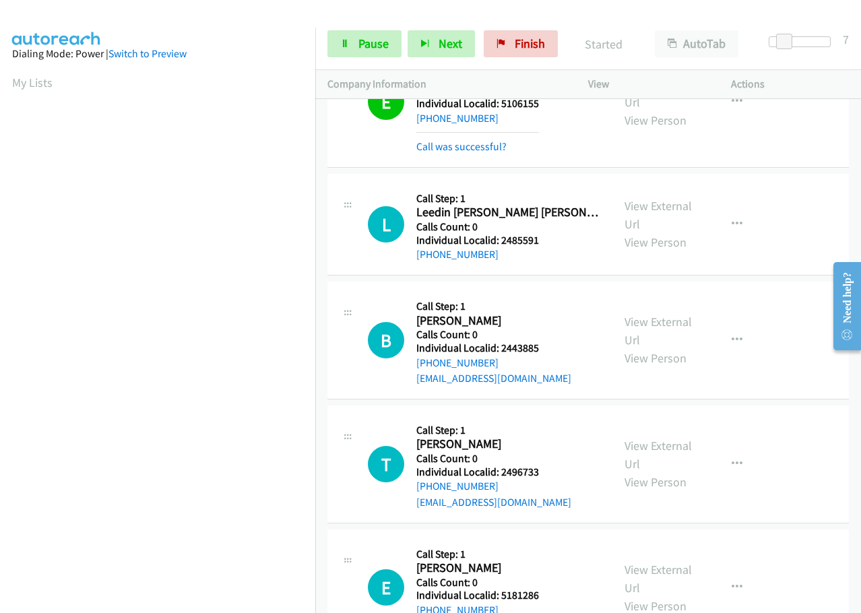
scroll to position [7074, 0]
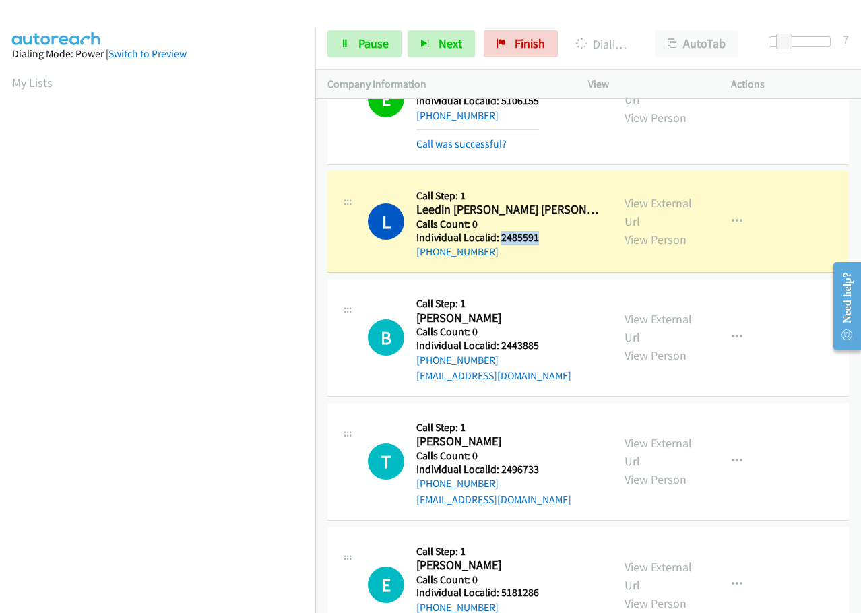
drag, startPoint x: 499, startPoint y: 159, endPoint x: 535, endPoint y: 158, distance: 35.7
click at [535, 231] on h5 "Individual Localid: 2485591" at bounding box center [508, 237] width 184 height 13
click at [612, 183] on div "View External Url View Person View External Url Schedule/Manage Callback Skip C…" at bounding box center [689, 221] width 155 height 77
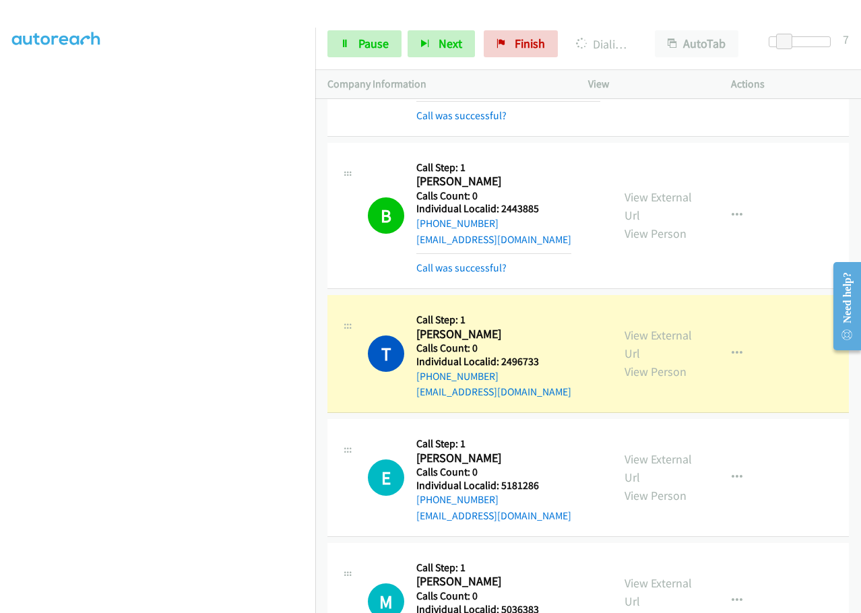
scroll to position [7293, 0]
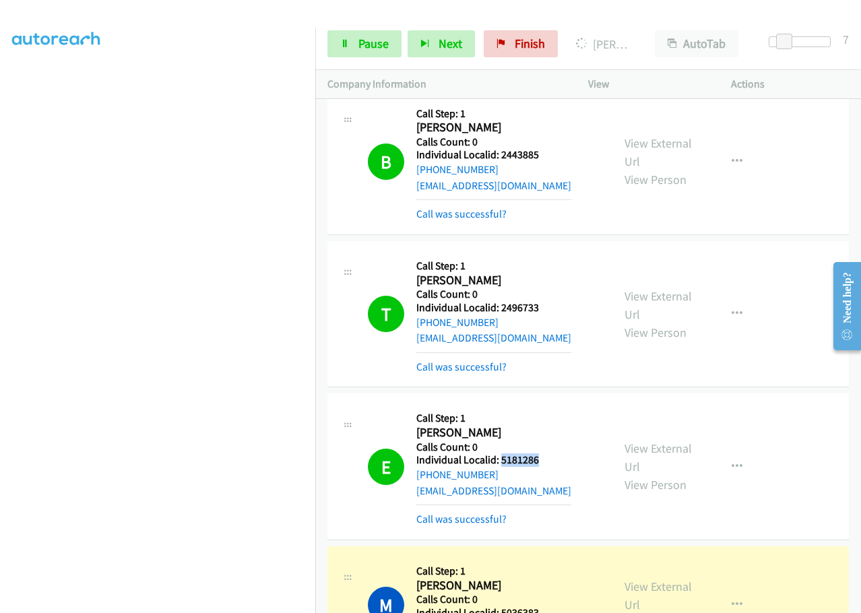
drag, startPoint x: 512, startPoint y: 378, endPoint x: 538, endPoint y: 380, distance: 25.7
click at [538, 406] on div "E Callback Scheduled Call Step: 1 [PERSON_NAME] America/[GEOGRAPHIC_DATA] Calls…" at bounding box center [484, 466] width 232 height 121
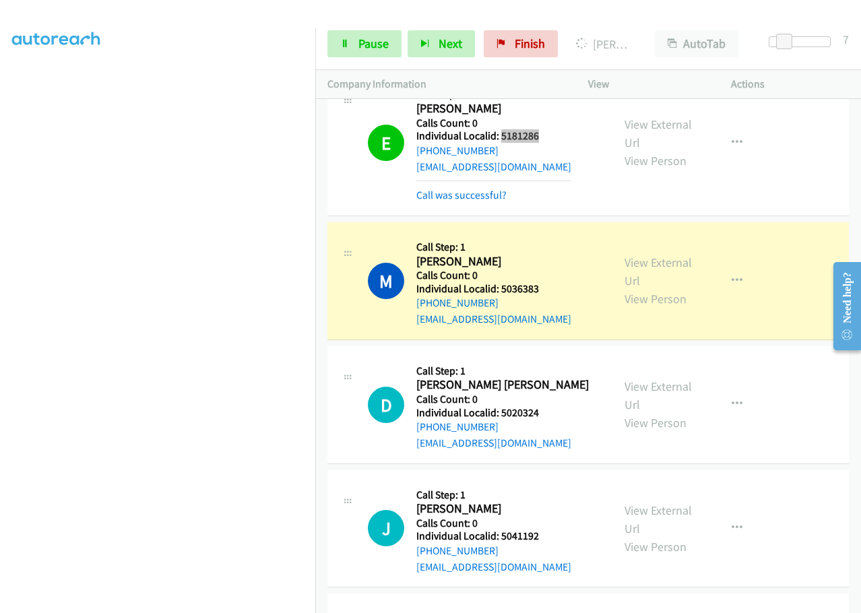
scroll to position [7664, 0]
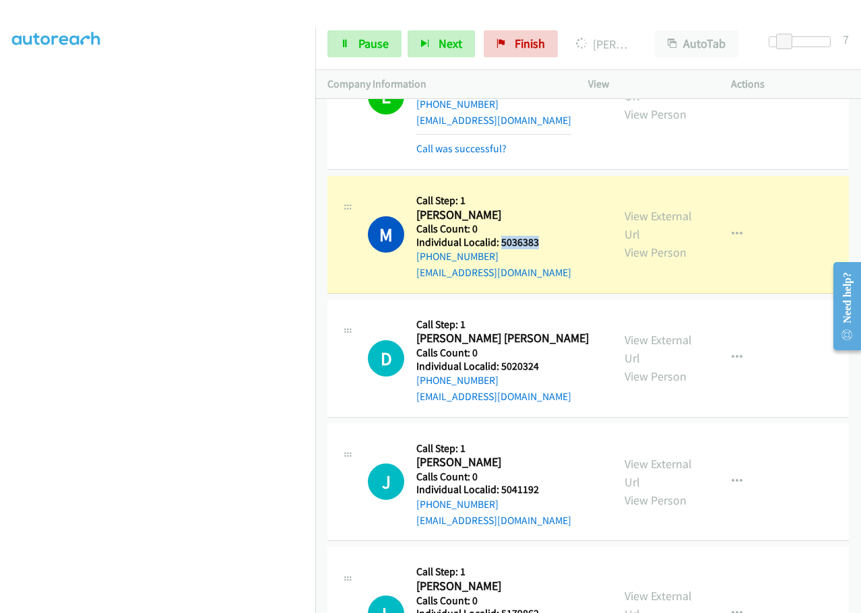
drag, startPoint x: 499, startPoint y: 160, endPoint x: 536, endPoint y: 159, distance: 37.1
click at [545, 236] on h5 "Individual Localid: 5036383" at bounding box center [493, 242] width 155 height 13
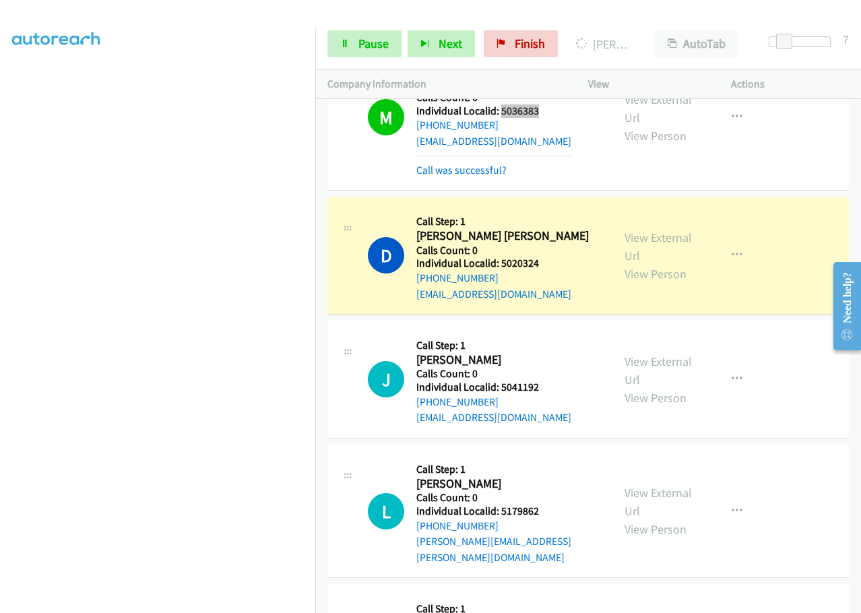
scroll to position [7798, 0]
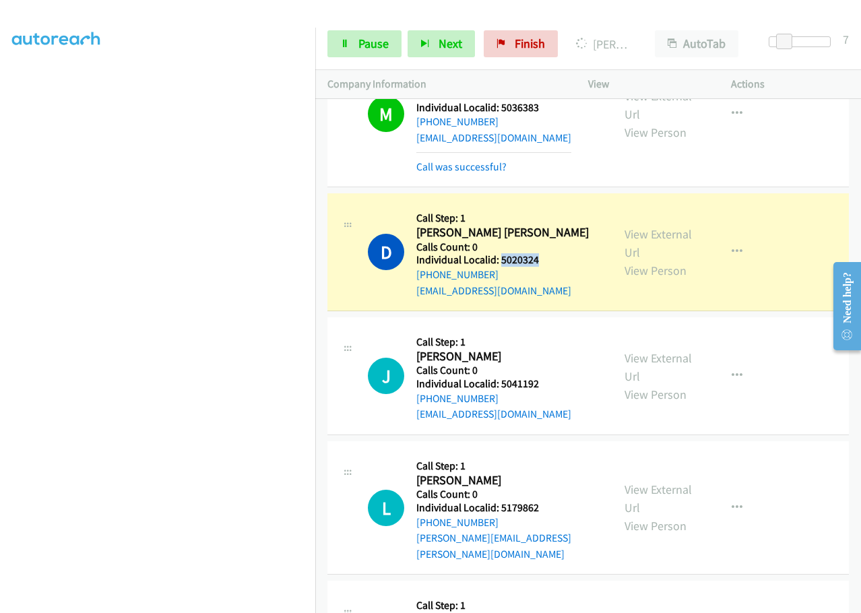
drag, startPoint x: 501, startPoint y: 179, endPoint x: 546, endPoint y: 177, distance: 45.2
click at [546, 205] on div "D Callback Scheduled Call Step: 1 [PERSON_NAME] [PERSON_NAME] America/[GEOGRAPH…" at bounding box center [484, 251] width 232 height 93
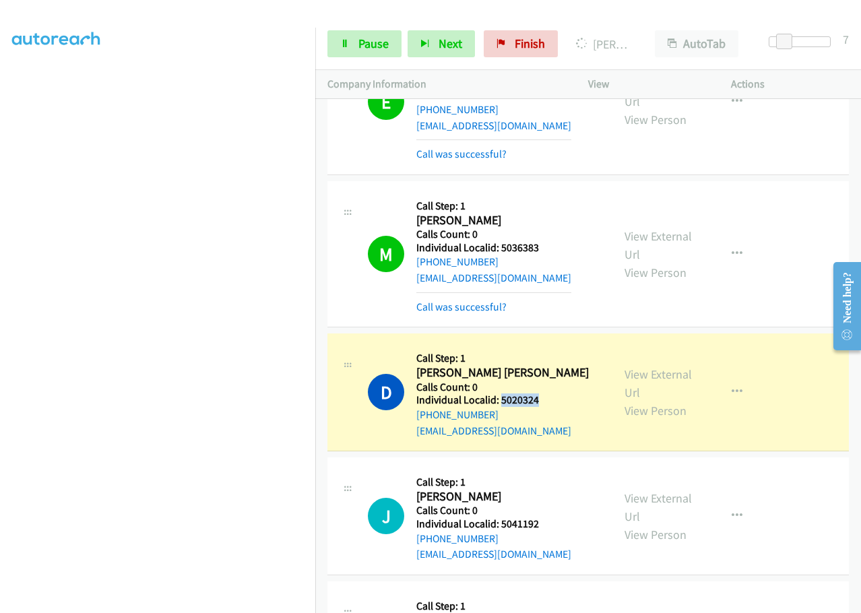
scroll to position [7630, 0]
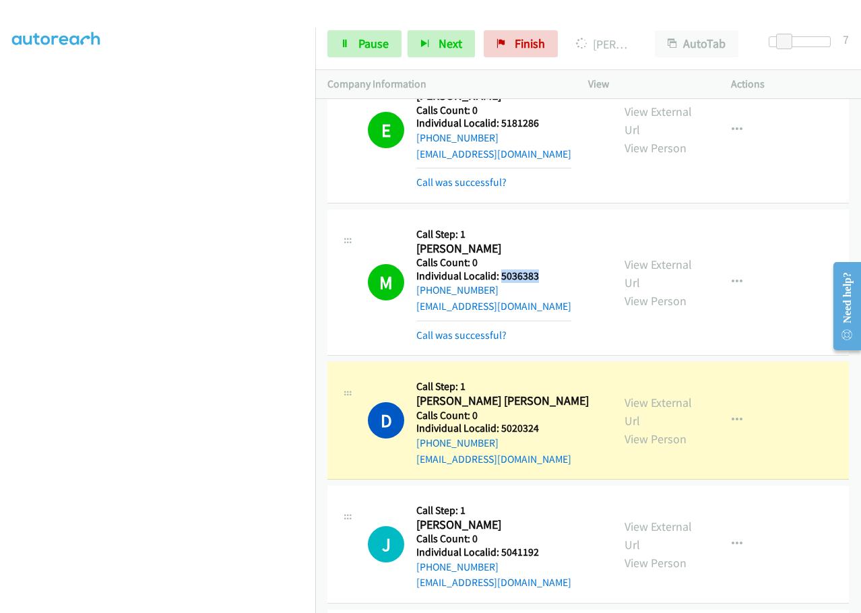
drag, startPoint x: 503, startPoint y: 195, endPoint x: 550, endPoint y: 197, distance: 47.2
click at [550, 269] on h5 "Individual Localid: 5036383" at bounding box center [493, 275] width 155 height 13
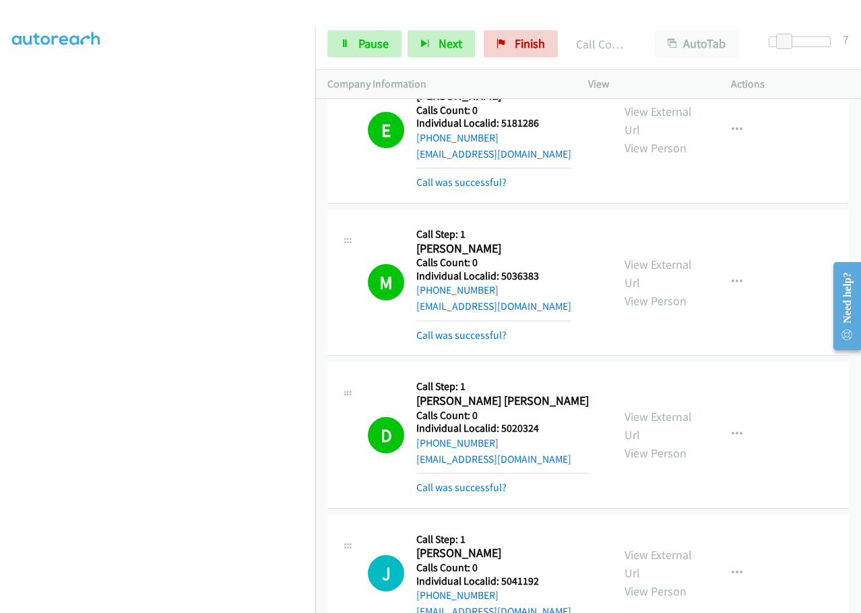
drag, startPoint x: 277, startPoint y: 594, endPoint x: 619, endPoint y: 323, distance: 436.4
click at [646, 374] on div "View External Url View Person View External Url Email Schedule/Manage Callback …" at bounding box center [689, 434] width 155 height 121
drag, startPoint x: 505, startPoint y: 348, endPoint x: 565, endPoint y: 348, distance: 60.0
click at [565, 374] on div "D Callback Scheduled Call Step: 1 [PERSON_NAME] [PERSON_NAME] America/[GEOGRAPH…" at bounding box center [484, 434] width 232 height 121
click at [375, 34] on link "Pause" at bounding box center [364, 43] width 74 height 27
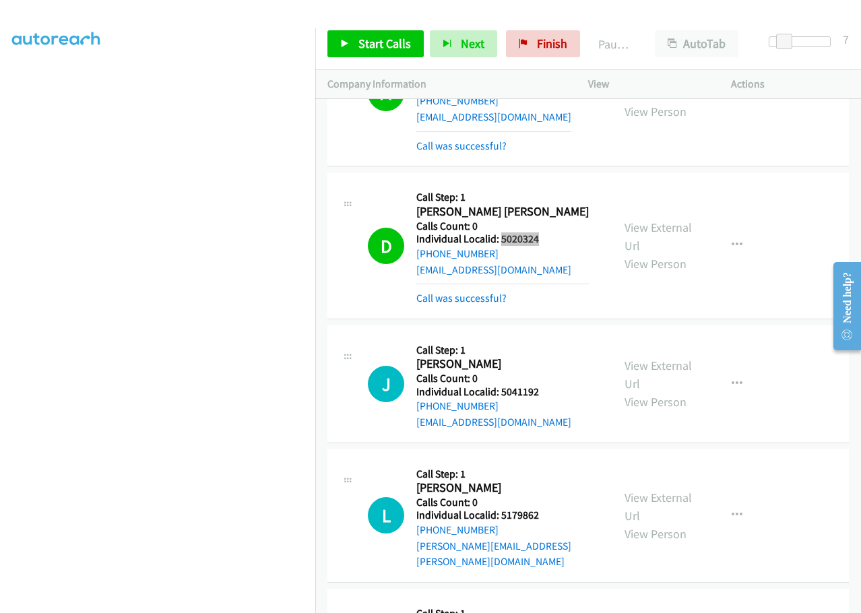
scroll to position [7815, 0]
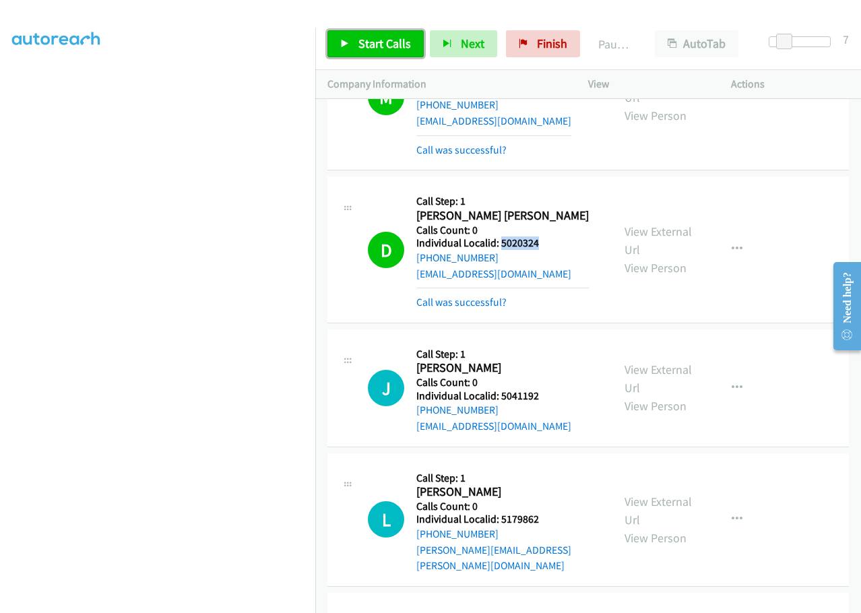
click at [385, 42] on span "Start Calls" at bounding box center [384, 43] width 53 height 15
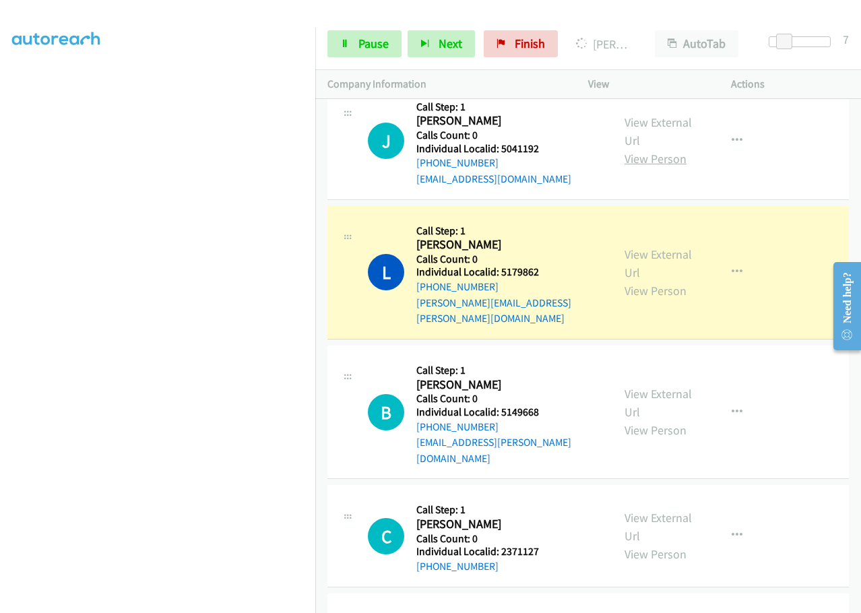
scroll to position [8068, 0]
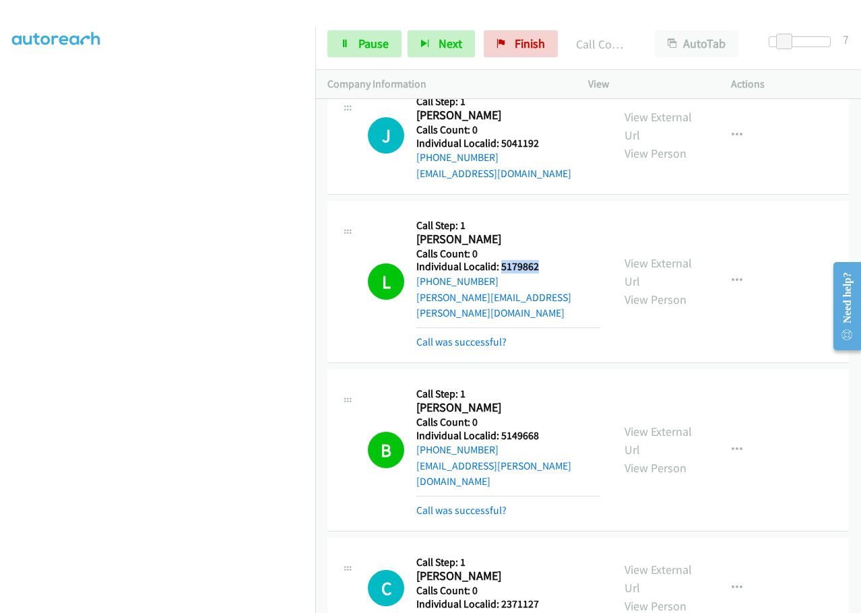
drag, startPoint x: 499, startPoint y: 183, endPoint x: 549, endPoint y: 187, distance: 50.7
click at [549, 213] on div "L Callback Scheduled Call Step: 1 [PERSON_NAME] America/[GEOGRAPHIC_DATA] Calls…" at bounding box center [484, 281] width 232 height 137
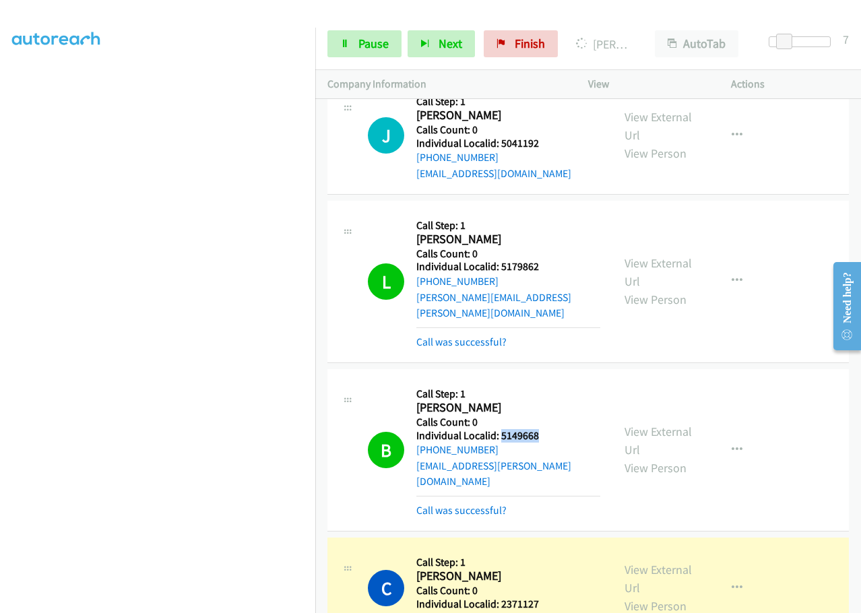
drag, startPoint x: 501, startPoint y: 340, endPoint x: 552, endPoint y: 342, distance: 51.2
click at [552, 381] on div "B Callback Scheduled Call Step: 1 [PERSON_NAME] America/[GEOGRAPHIC_DATA] Calls…" at bounding box center [484, 449] width 232 height 137
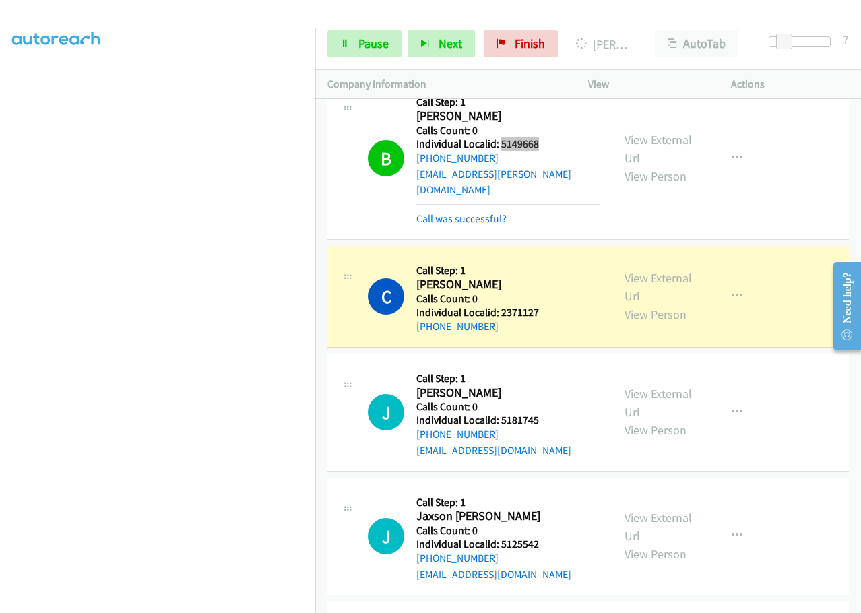
scroll to position [8388, 0]
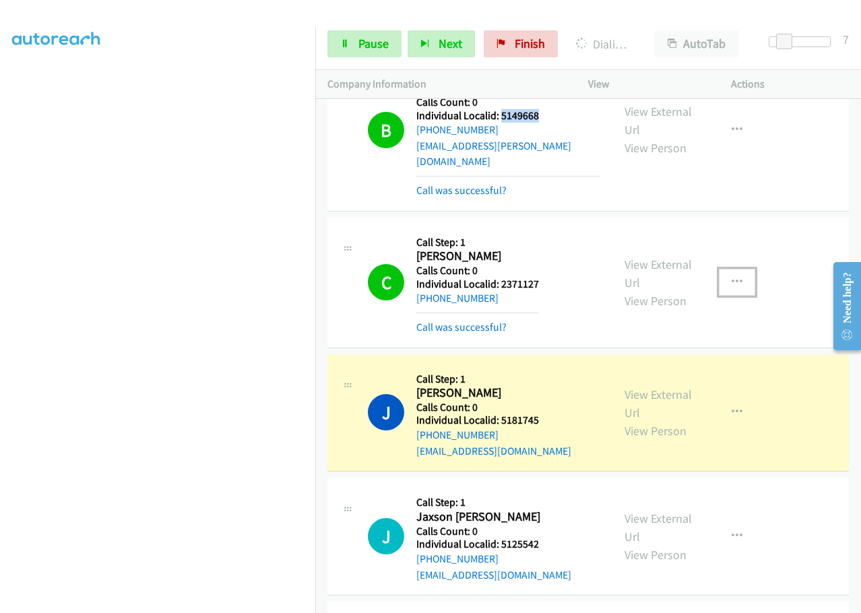
click at [726, 269] on button "button" at bounding box center [737, 282] width 36 height 27
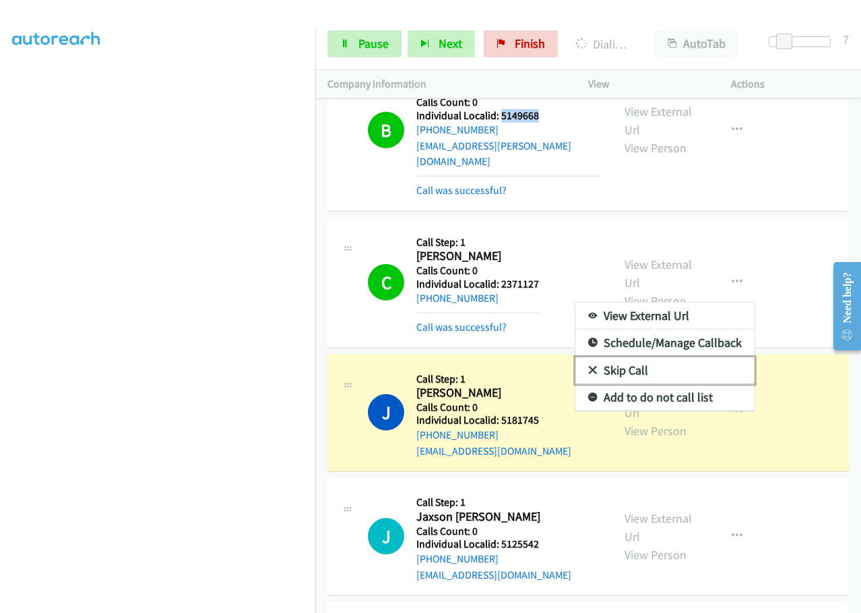
click at [588, 367] on icon at bounding box center [592, 371] width 9 height 9
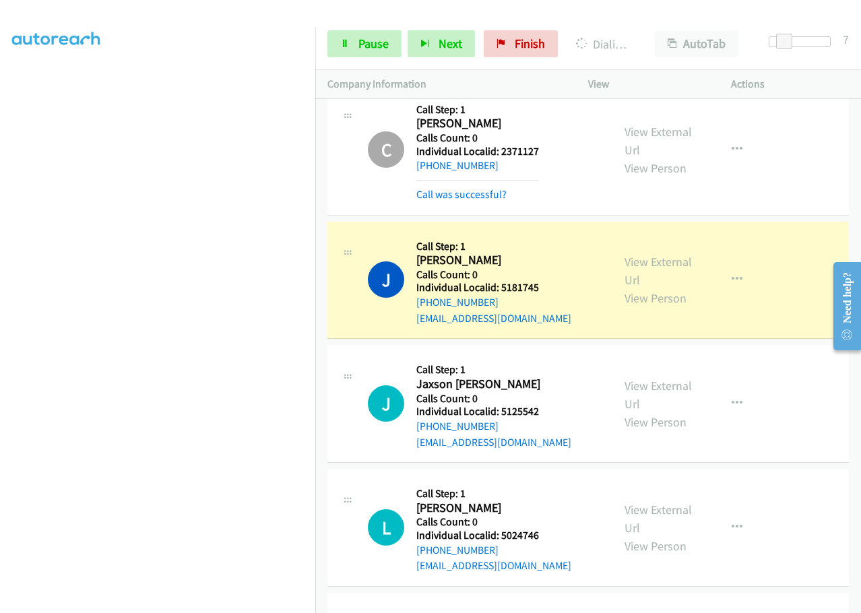
scroll to position [8522, 0]
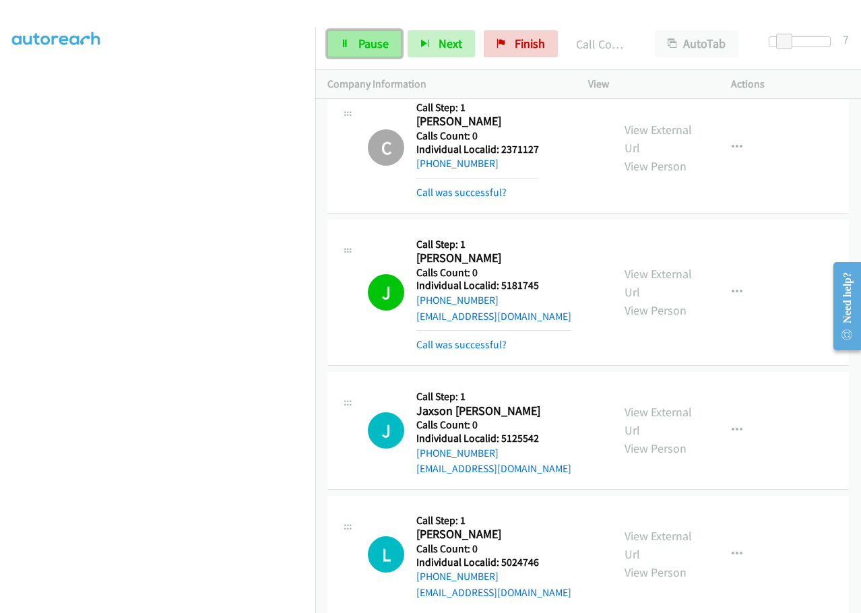
click at [362, 46] on span "Pause" at bounding box center [373, 43] width 30 height 15
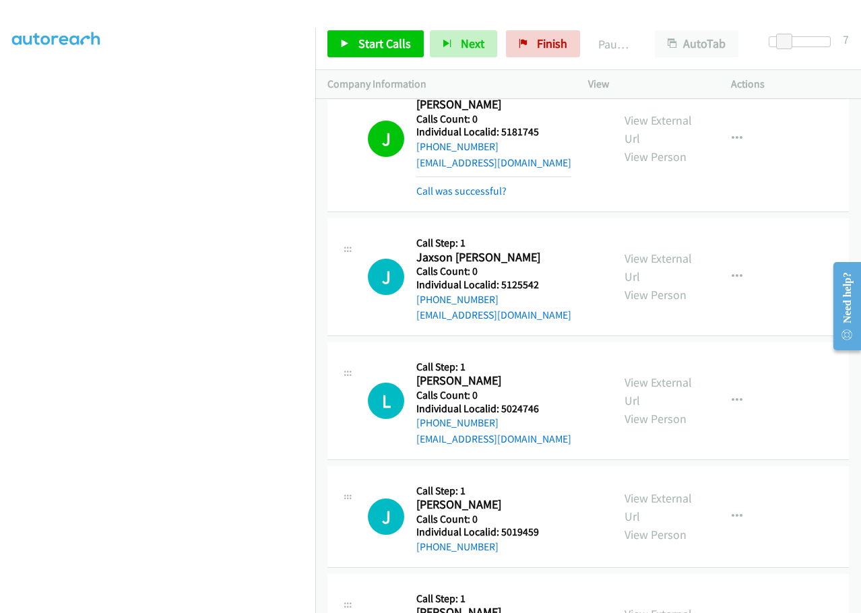
scroll to position [8691, 0]
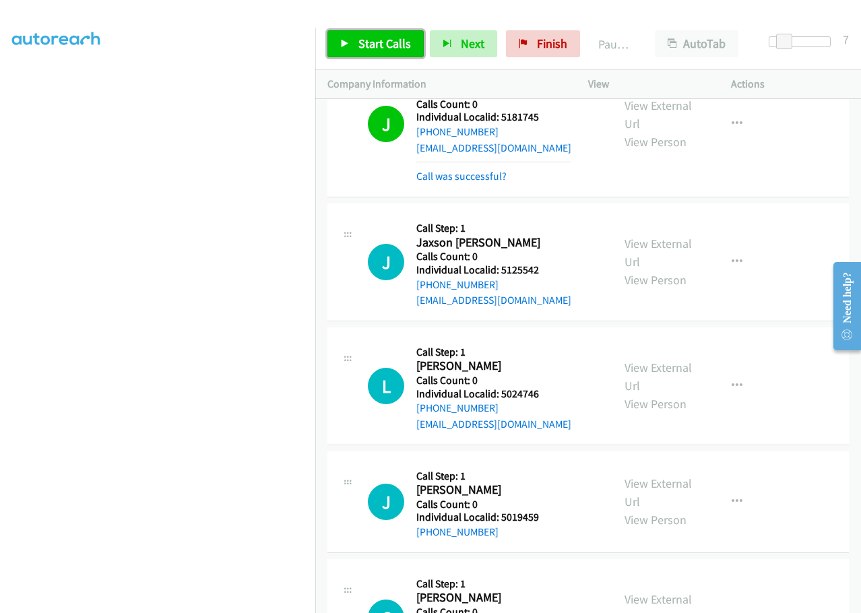
click at [374, 48] on span "Start Calls" at bounding box center [384, 43] width 53 height 15
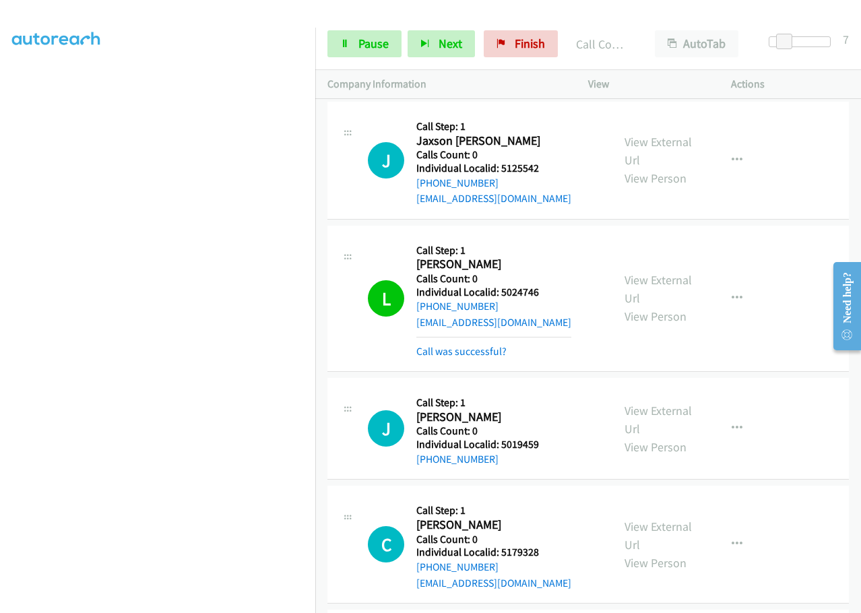
scroll to position [8809, 0]
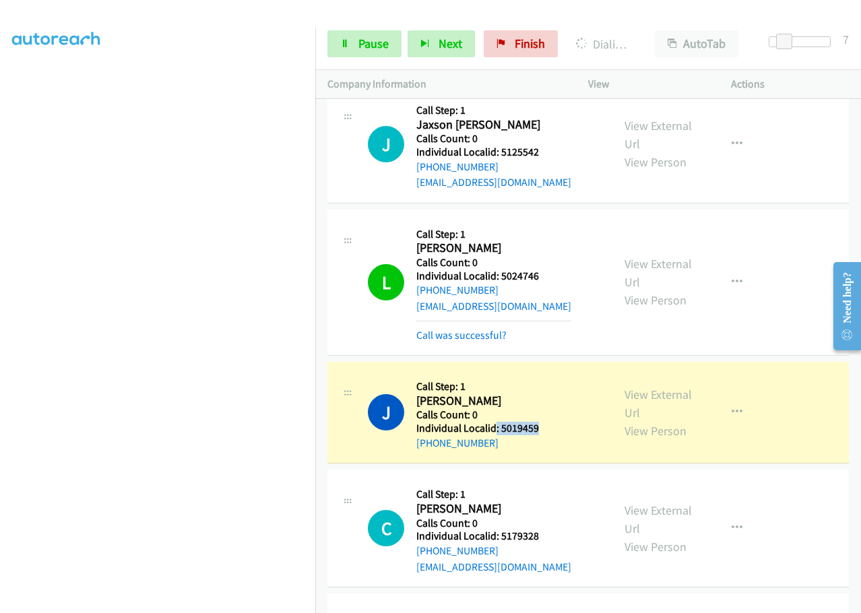
drag, startPoint x: 497, startPoint y: 317, endPoint x: 570, endPoint y: 319, distance: 73.5
click at [570, 374] on div "J Callback Scheduled Call Step: 1 [PERSON_NAME] America/New_York Calls Count: 0…" at bounding box center [484, 412] width 232 height 77
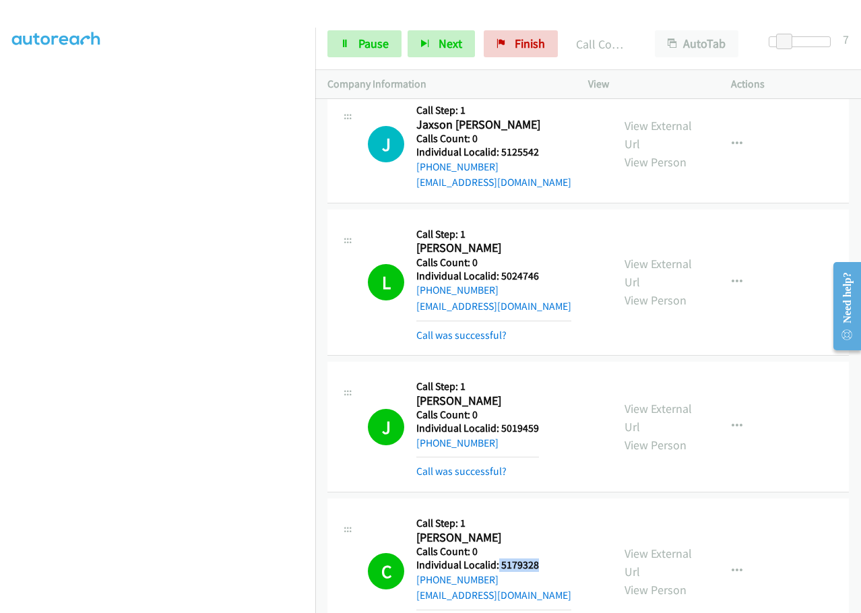
drag, startPoint x: 497, startPoint y: 455, endPoint x: 567, endPoint y: 455, distance: 69.4
click at [567, 511] on div "C Callback Scheduled Call Step: 1 [PERSON_NAME] America/New_York Calls Count: 0…" at bounding box center [484, 571] width 232 height 121
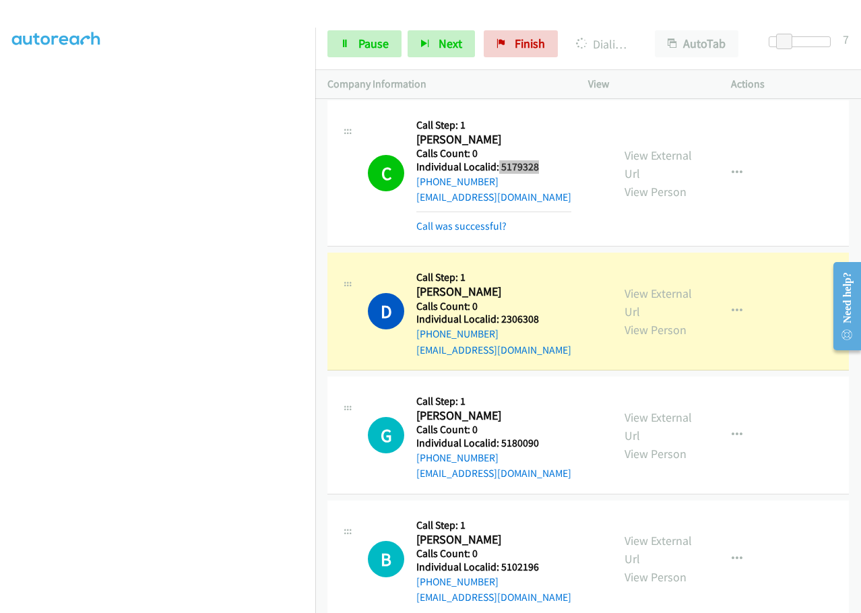
scroll to position [9213, 0]
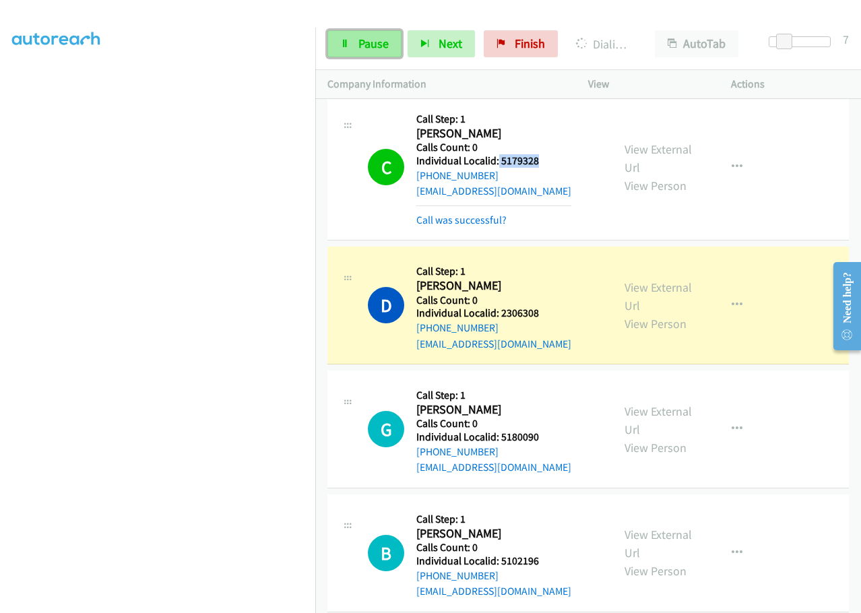
click at [348, 44] on icon at bounding box center [344, 44] width 9 height 9
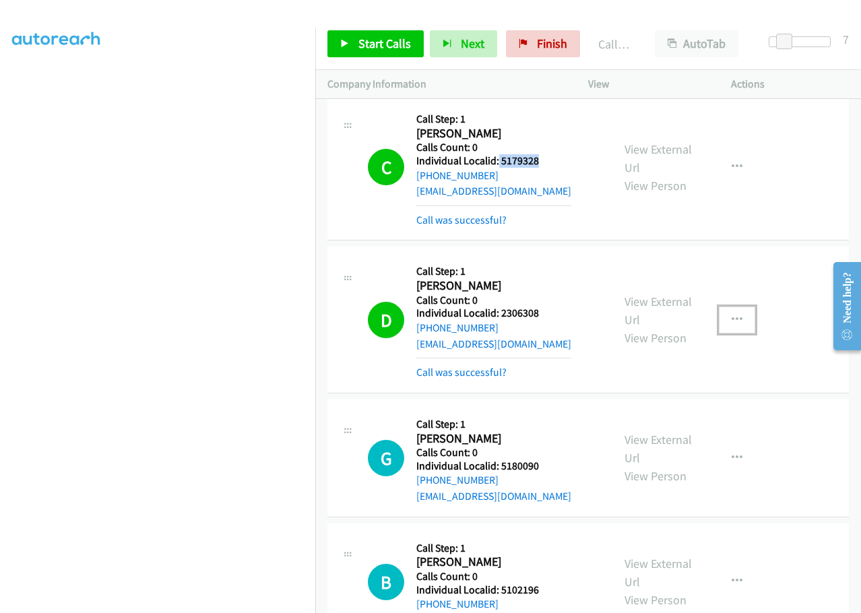
click at [732, 315] on icon "button" at bounding box center [737, 320] width 11 height 11
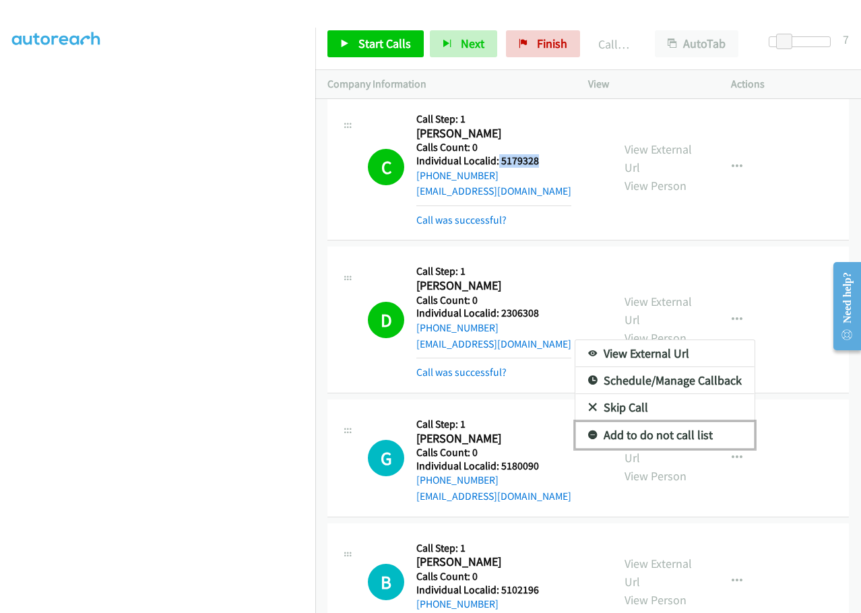
click at [588, 431] on icon at bounding box center [592, 435] width 9 height 9
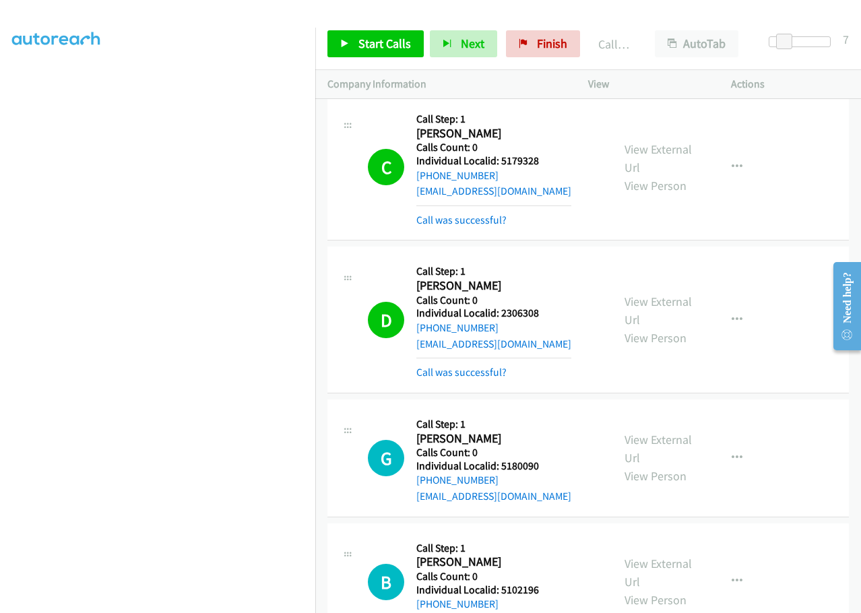
click at [553, 259] on div "D Callback Scheduled Call Step: 1 [PERSON_NAME] America/New_York Calls Count: 0…" at bounding box center [484, 319] width 232 height 121
click at [732, 315] on icon "button" at bounding box center [737, 320] width 11 height 11
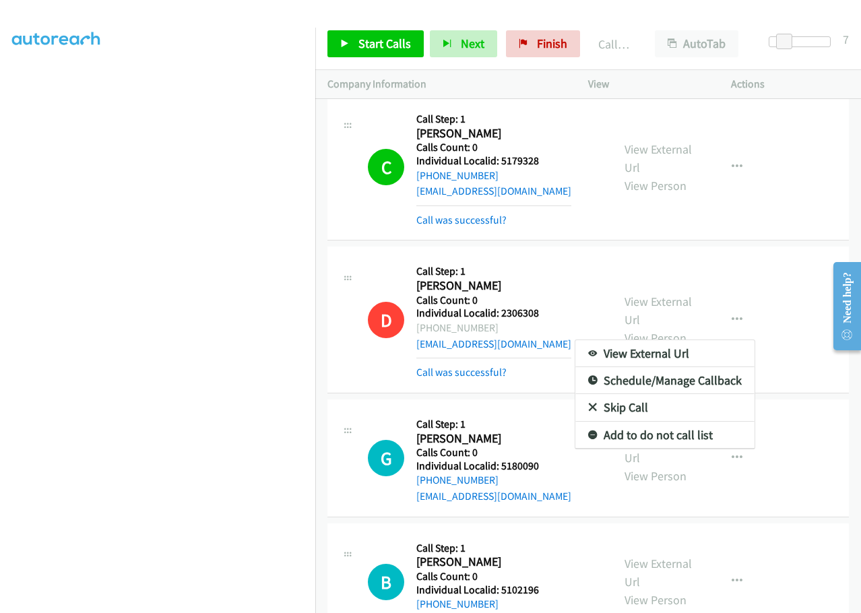
click at [587, 176] on div at bounding box center [430, 306] width 861 height 613
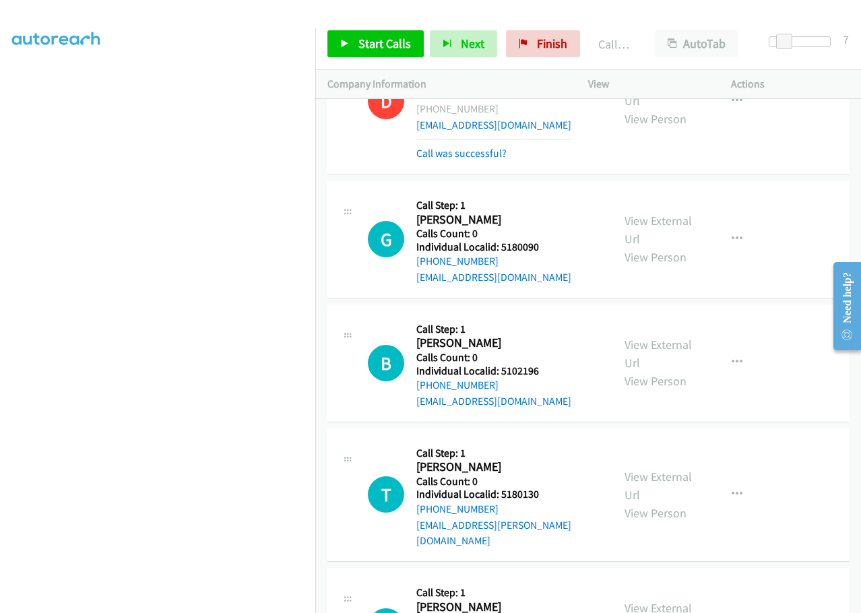
scroll to position [9415, 0]
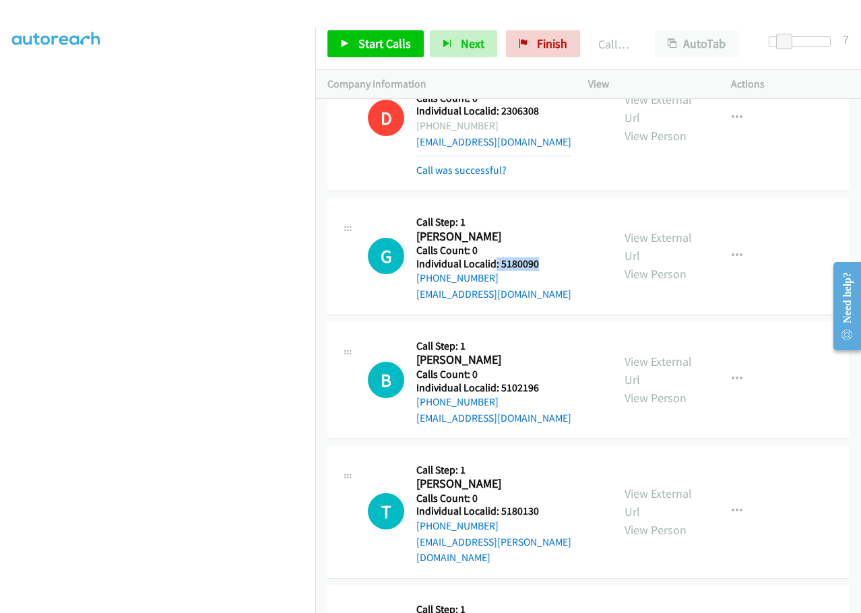
drag, startPoint x: 503, startPoint y: 154, endPoint x: 548, endPoint y: 154, distance: 45.1
click at [548, 210] on div "G Callback Scheduled Call Step: 1 [PERSON_NAME] America/New_York Calls Count: 0…" at bounding box center [484, 256] width 232 height 93
drag, startPoint x: 519, startPoint y: 279, endPoint x: 550, endPoint y: 276, distance: 31.8
click at [550, 333] on div "B Callback Scheduled Call Step: 1 [PERSON_NAME] America/New_York Calls Count: 0…" at bounding box center [484, 379] width 232 height 93
drag, startPoint x: 499, startPoint y: 395, endPoint x: 561, endPoint y: 400, distance: 62.2
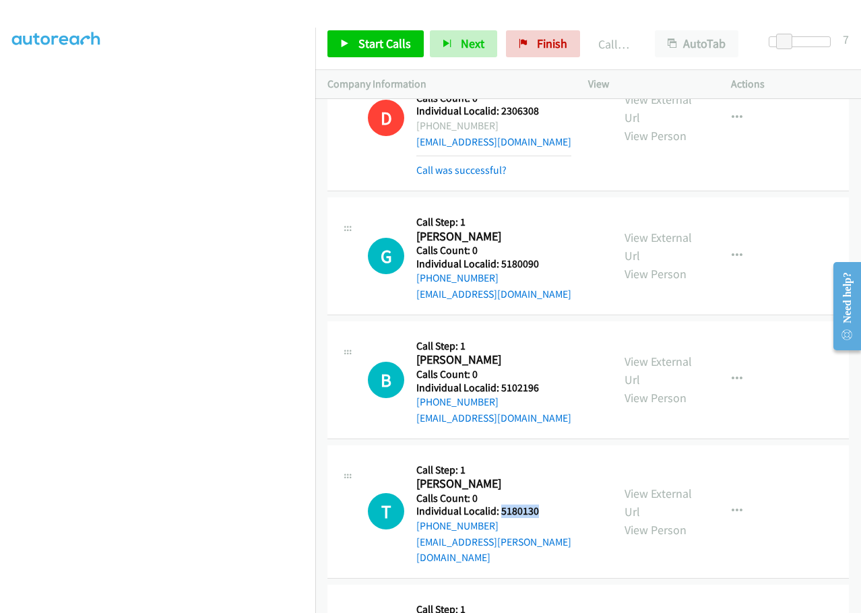
click at [561, 505] on h5 "Individual Localid: 5180130" at bounding box center [508, 511] width 184 height 13
drag, startPoint x: 500, startPoint y: 521, endPoint x: 544, endPoint y: 523, distance: 44.5
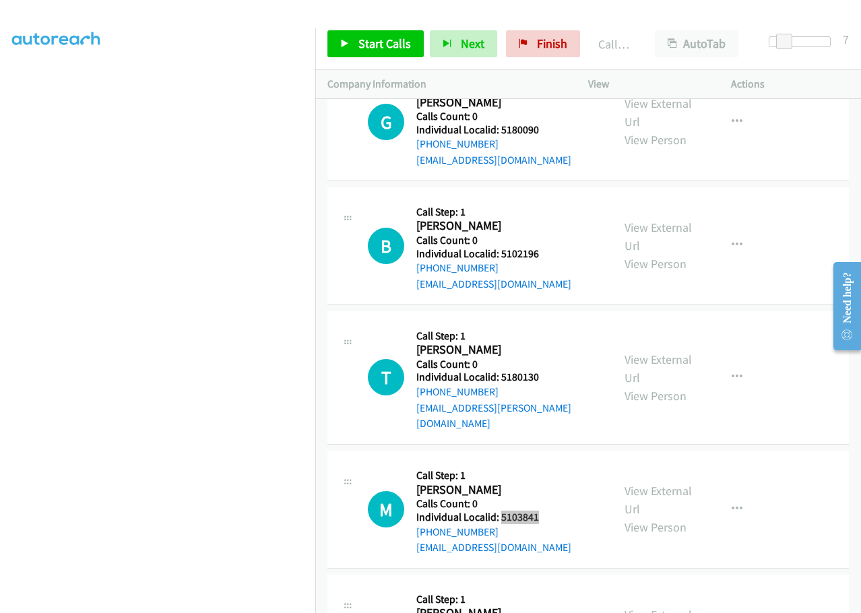
scroll to position [9584, 0]
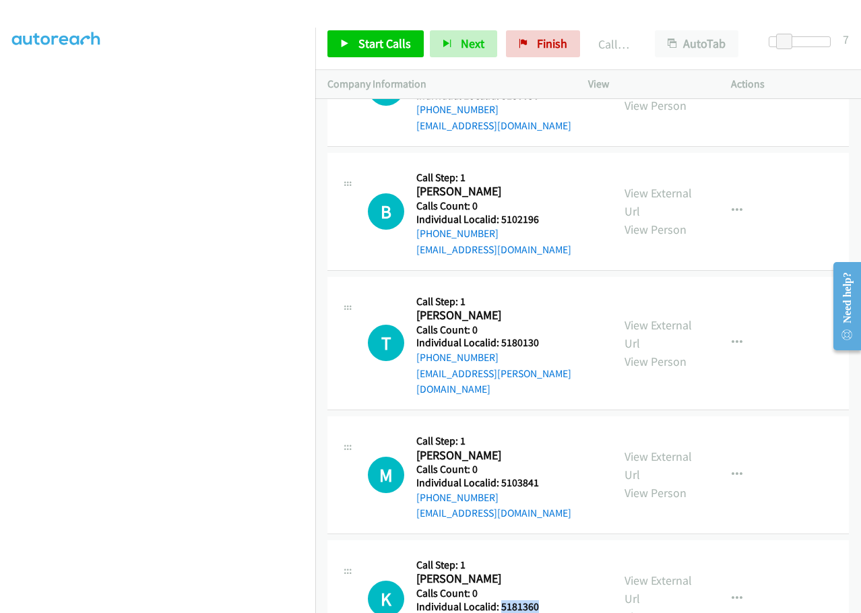
drag, startPoint x: 500, startPoint y: 480, endPoint x: 545, endPoint y: 480, distance: 45.1
click at [545, 552] on div "K Callback Scheduled Call Step: 1 [PERSON_NAME] America/[GEOGRAPHIC_DATA] Calls…" at bounding box center [484, 598] width 232 height 93
drag, startPoint x: 534, startPoint y: 463, endPoint x: 528, endPoint y: 476, distance: 14.2
drag, startPoint x: 528, startPoint y: 476, endPoint x: 542, endPoint y: 482, distance: 15.7
click at [542, 552] on div "K Callback Scheduled Call Step: 1 [PERSON_NAME] America/[GEOGRAPHIC_DATA] Calls…" at bounding box center [484, 598] width 232 height 93
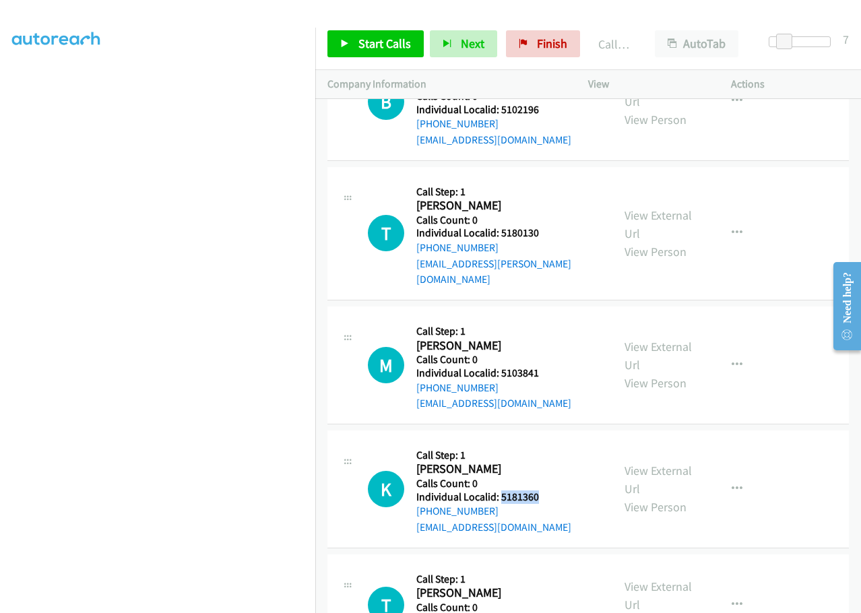
scroll to position [9701, 0]
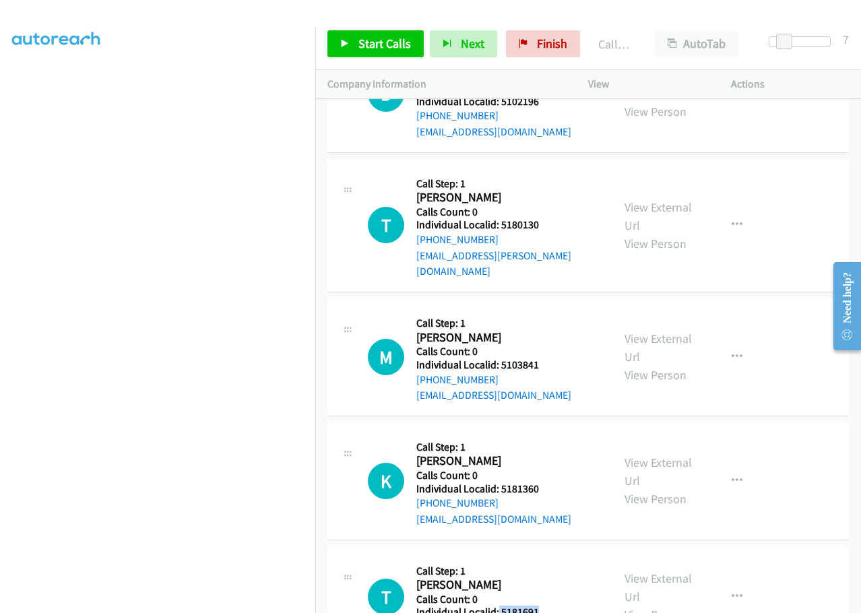
drag, startPoint x: 498, startPoint y: 501, endPoint x: 559, endPoint y: 483, distance: 63.3
click at [559, 559] on div "T Callback Scheduled Call Step: 1 [PERSON_NAME] America/New_York Calls Count: 0…" at bounding box center [484, 597] width 232 height 77
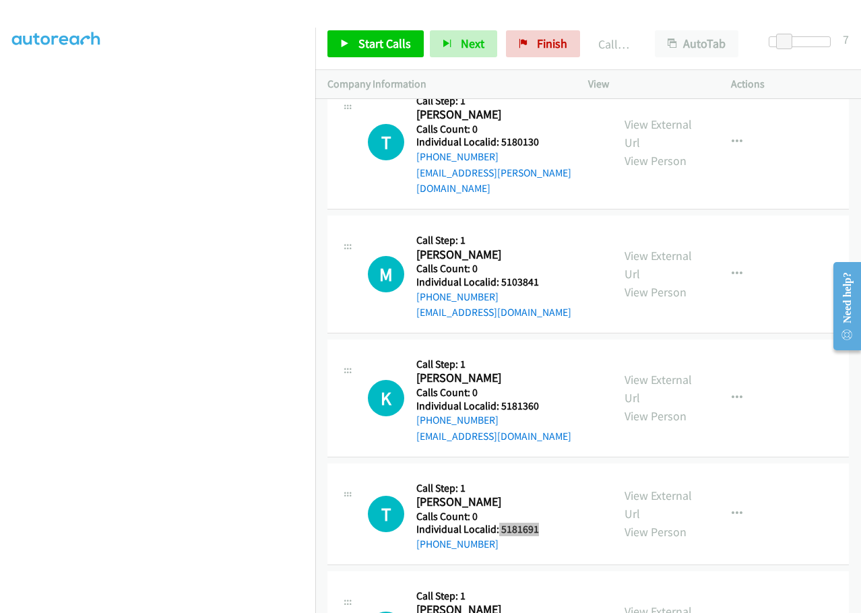
scroll to position [9803, 0]
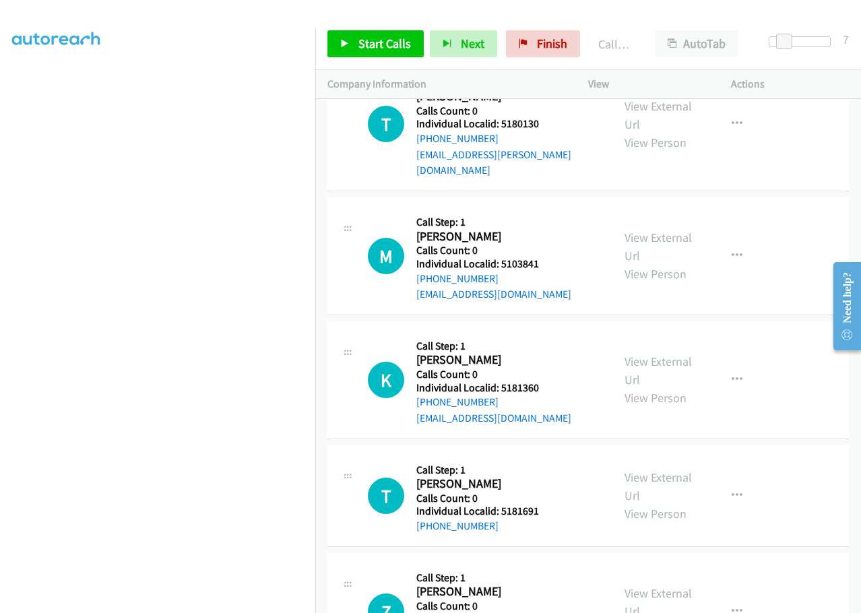
drag, startPoint x: 499, startPoint y: 492, endPoint x: 544, endPoint y: 487, distance: 45.5
click at [544, 565] on div "Z Callback Scheduled Call Step: 1 [PERSON_NAME] America/New_York Calls Count: 0…" at bounding box center [484, 611] width 232 height 93
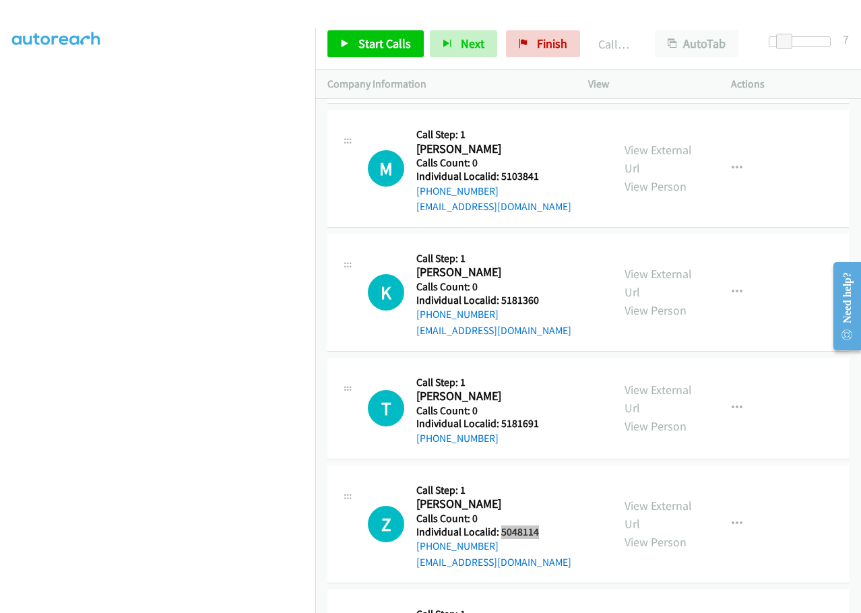
scroll to position [9904, 0]
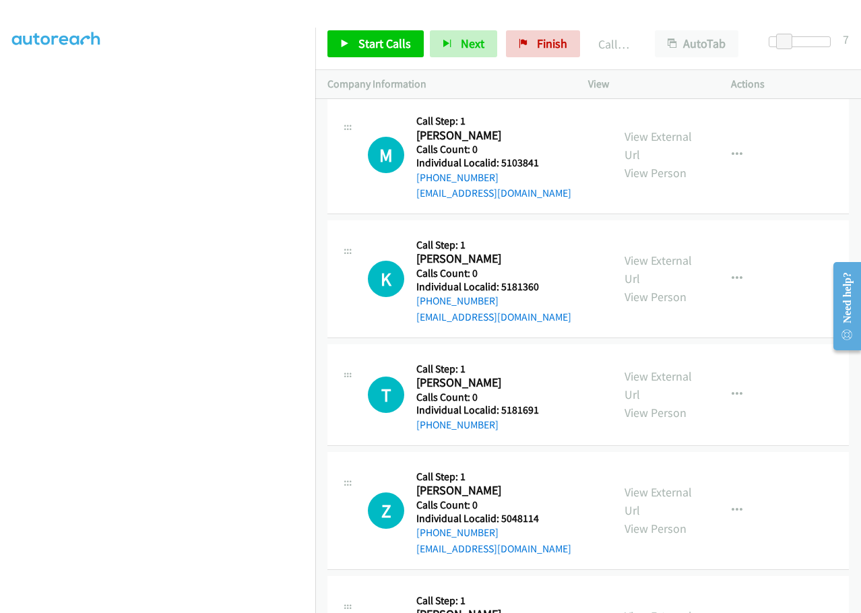
drag, startPoint x: 500, startPoint y: 517, endPoint x: 544, endPoint y: 515, distance: 43.8
click at [395, 49] on span "Start Calls" at bounding box center [384, 43] width 53 height 15
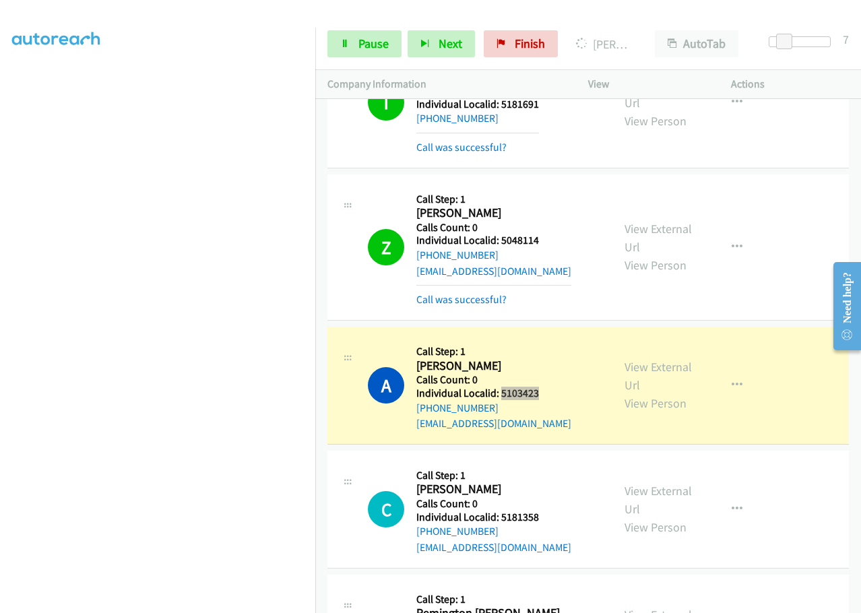
scroll to position [10375, 0]
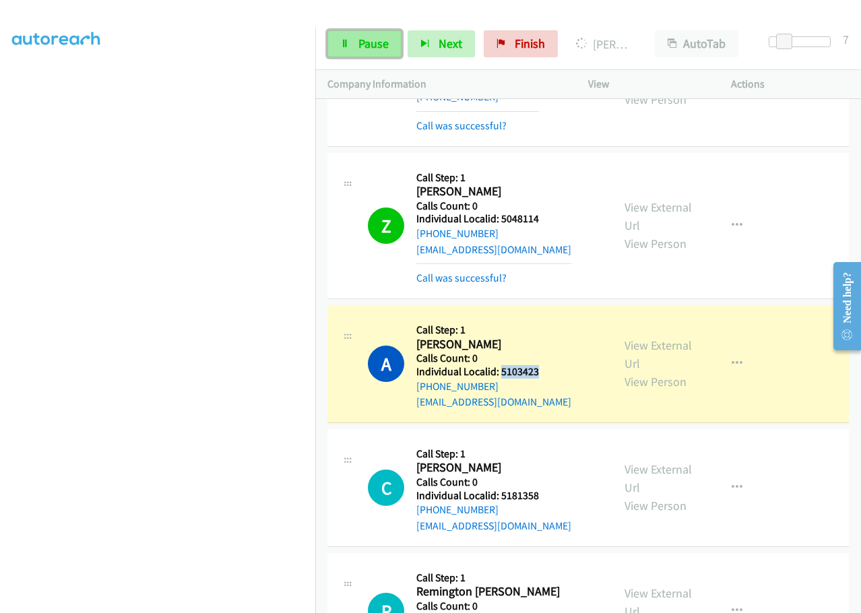
click at [377, 47] on span "Pause" at bounding box center [373, 43] width 30 height 15
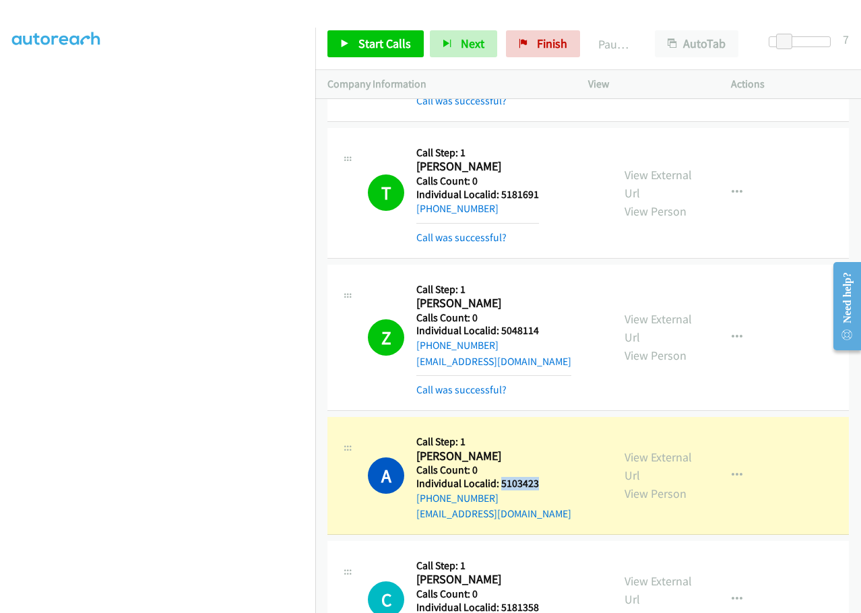
scroll to position [10257, 0]
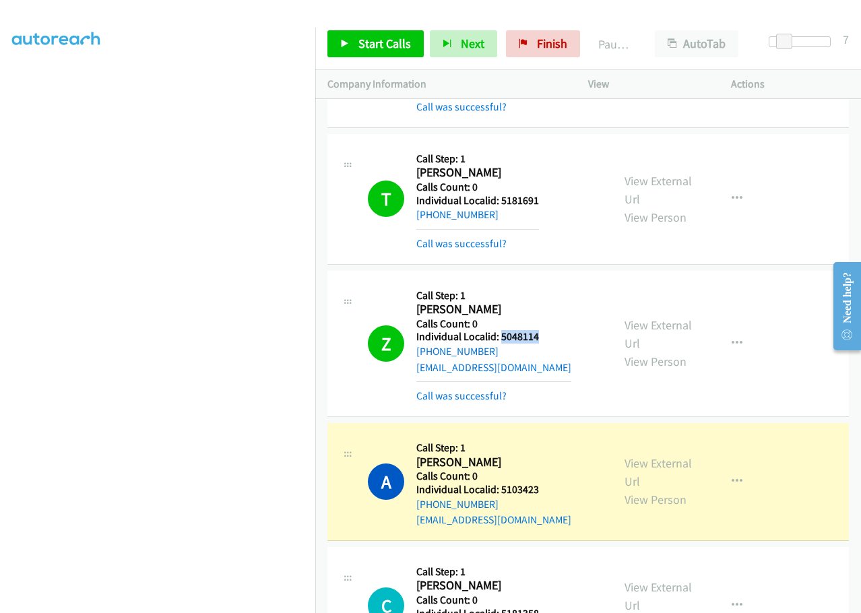
drag, startPoint x: 507, startPoint y: 210, endPoint x: 546, endPoint y: 214, distance: 39.3
click at [546, 283] on div "Z Callback Scheduled Call Step: 1 [PERSON_NAME] America/New_York Calls Count: 0…" at bounding box center [484, 343] width 232 height 121
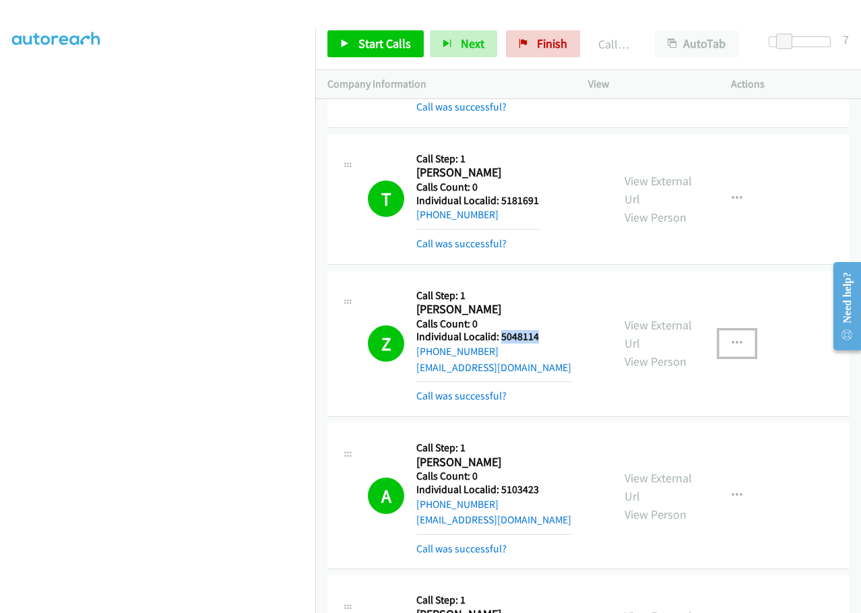
click at [740, 330] on button "button" at bounding box center [737, 343] width 36 height 27
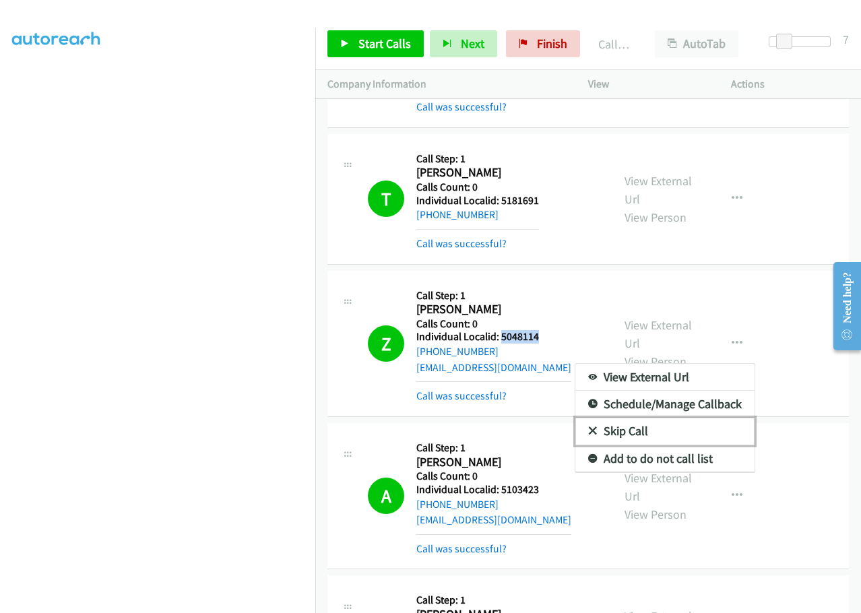
click at [589, 418] on link "Skip Call" at bounding box center [664, 431] width 179 height 27
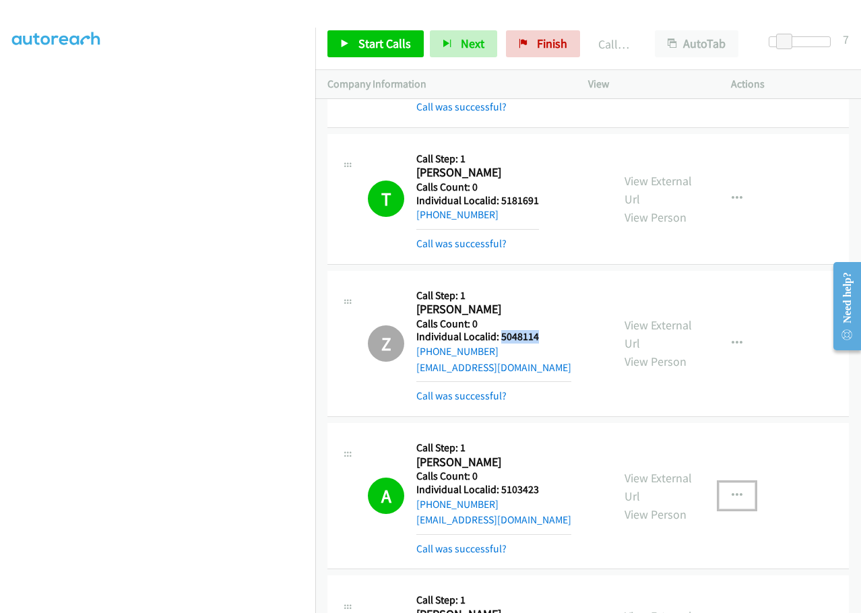
click at [732, 490] on icon "button" at bounding box center [737, 495] width 11 height 11
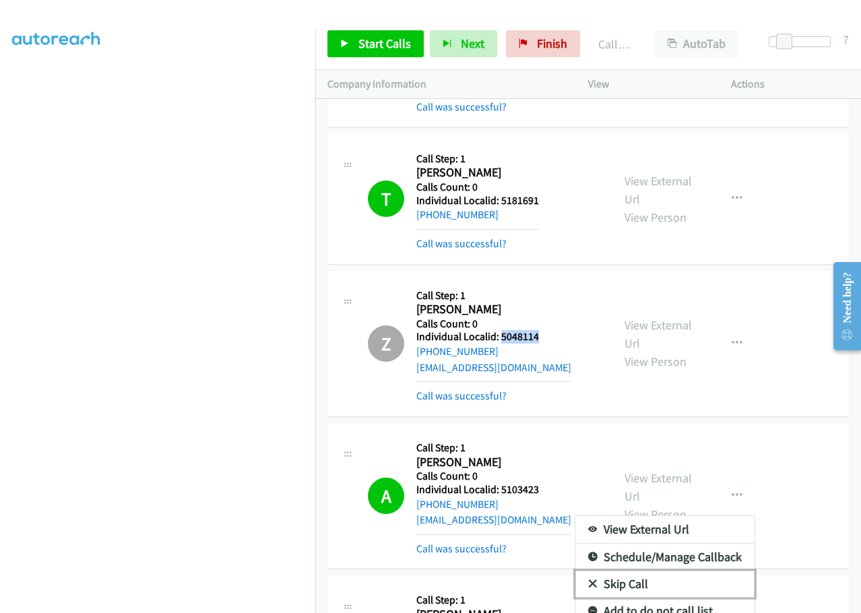
click at [589, 571] on link "Skip Call" at bounding box center [664, 584] width 179 height 27
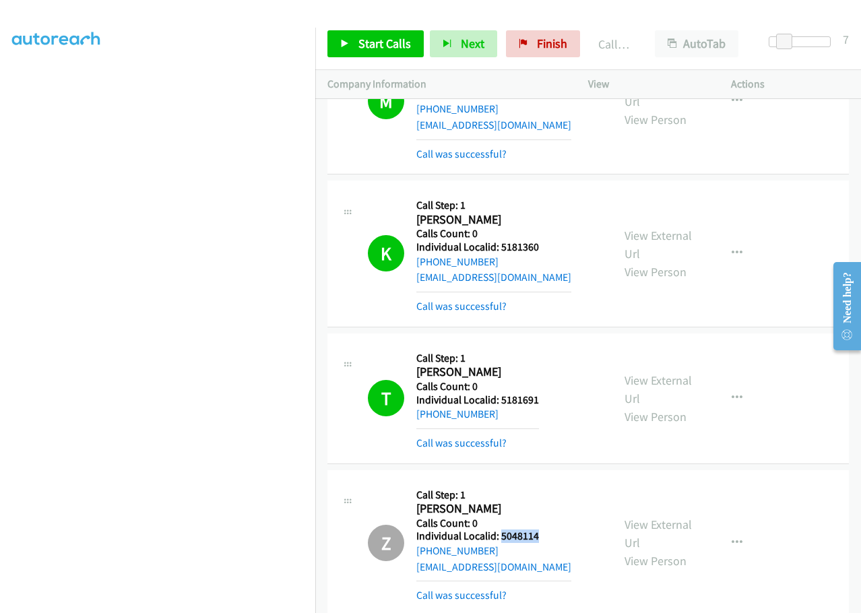
scroll to position [10055, 0]
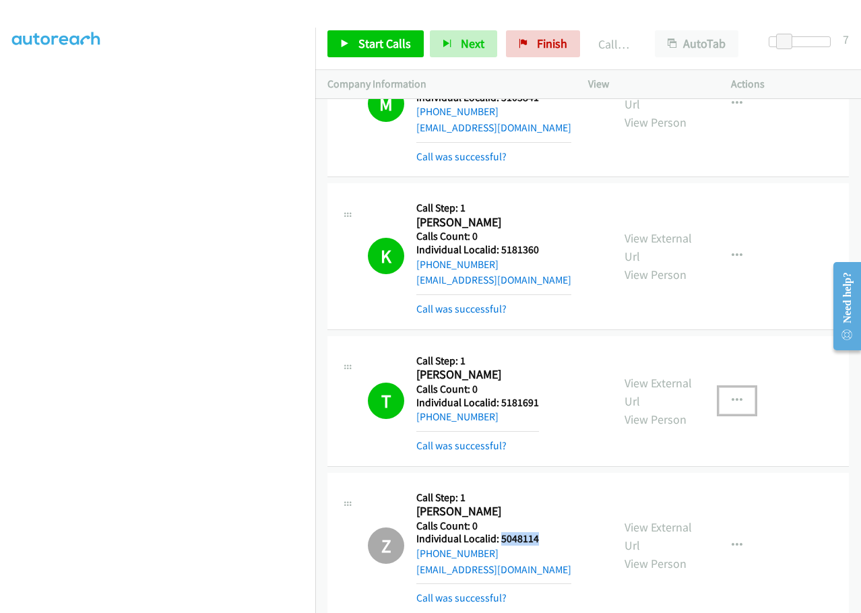
click at [732, 395] on icon "button" at bounding box center [737, 400] width 11 height 11
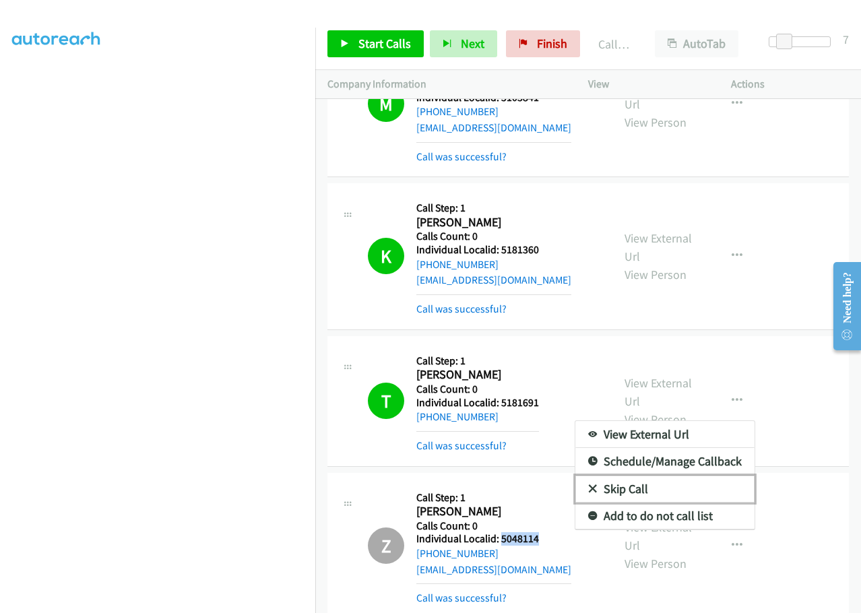
click at [588, 485] on icon at bounding box center [592, 489] width 9 height 9
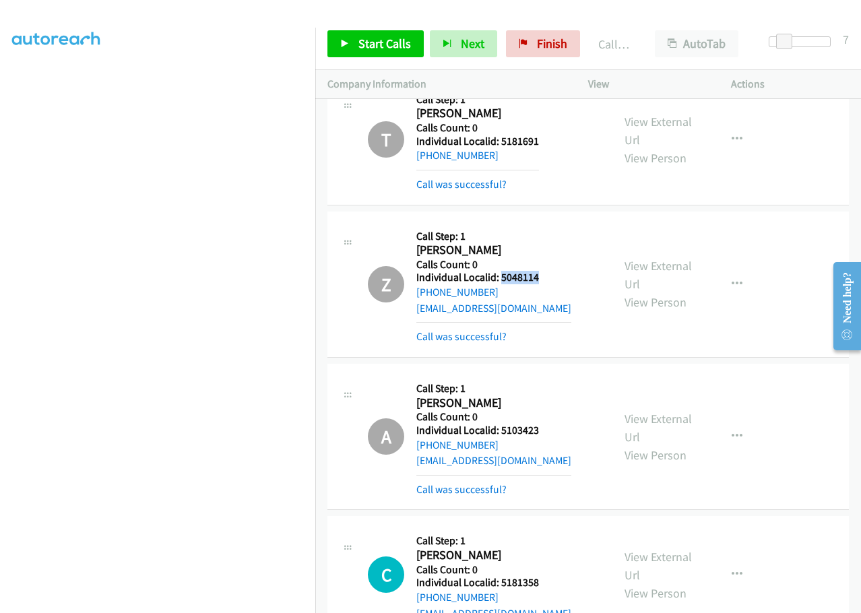
scroll to position [10342, 0]
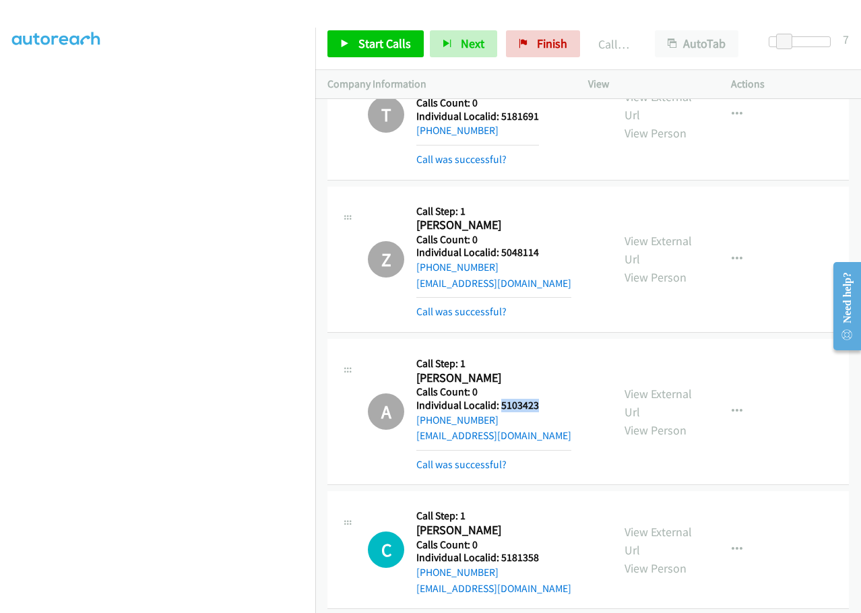
drag, startPoint x: 512, startPoint y: 279, endPoint x: 538, endPoint y: 279, distance: 26.3
click at [538, 351] on div "A Callback Scheduled Call Step: 1 [PERSON_NAME] America/New_York Calls Count: 0…" at bounding box center [484, 411] width 232 height 121
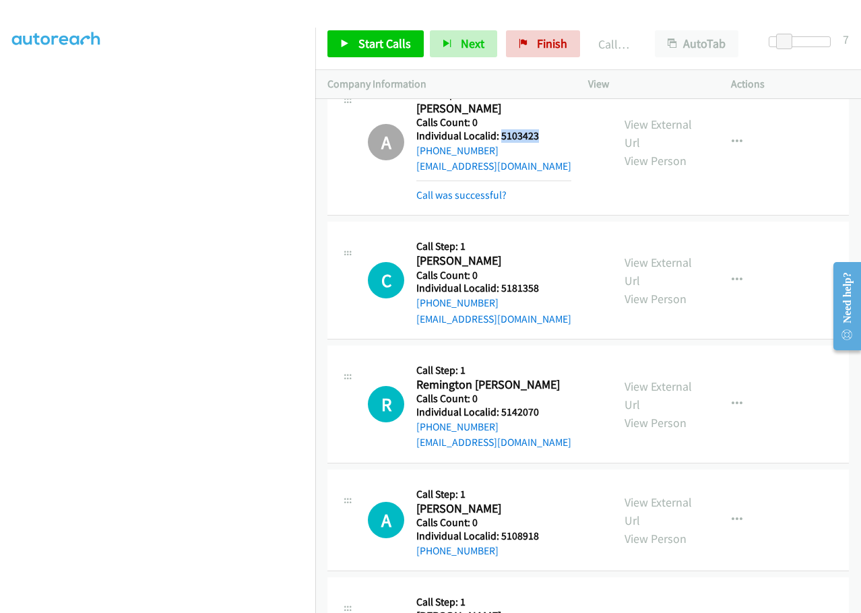
scroll to position [10628, 0]
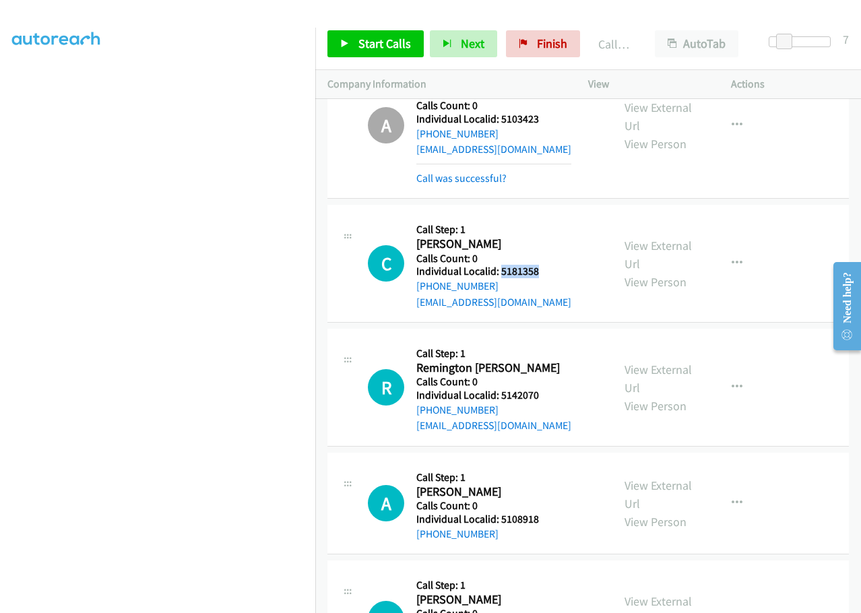
drag, startPoint x: 499, startPoint y: 143, endPoint x: 546, endPoint y: 145, distance: 47.2
click at [546, 217] on div "C Callback Scheduled Call Step: 1 [PERSON_NAME] America/New_York Calls Count: 0…" at bounding box center [484, 263] width 232 height 93
drag, startPoint x: 500, startPoint y: 265, endPoint x: 546, endPoint y: 267, distance: 46.5
click at [546, 341] on div "R Callback Scheduled Call Step: 1 Remington [PERSON_NAME] America/New_York Call…" at bounding box center [484, 387] width 232 height 93
drag, startPoint x: 496, startPoint y: 391, endPoint x: 544, endPoint y: 393, distance: 48.6
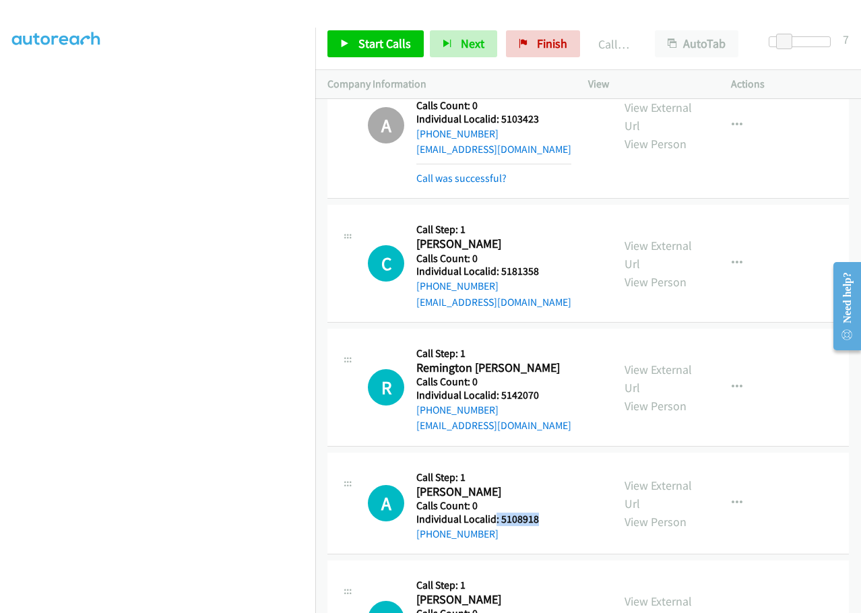
click at [544, 465] on div "A Callback Scheduled Call Step: 1 [PERSON_NAME] America/New_York Calls Count: 0…" at bounding box center [484, 503] width 232 height 77
drag, startPoint x: 512, startPoint y: 499, endPoint x: 543, endPoint y: 499, distance: 31.0
click at [543, 573] on div "L Callback Scheduled Call Step: [STREET_ADDRESS][PERSON_NAME] America/New_York …" at bounding box center [484, 619] width 232 height 93
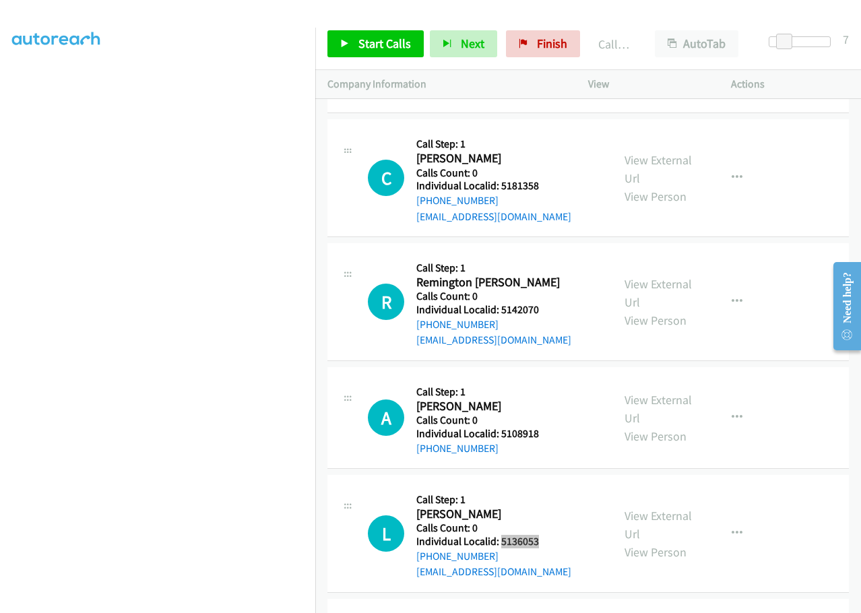
scroll to position [10729, 0]
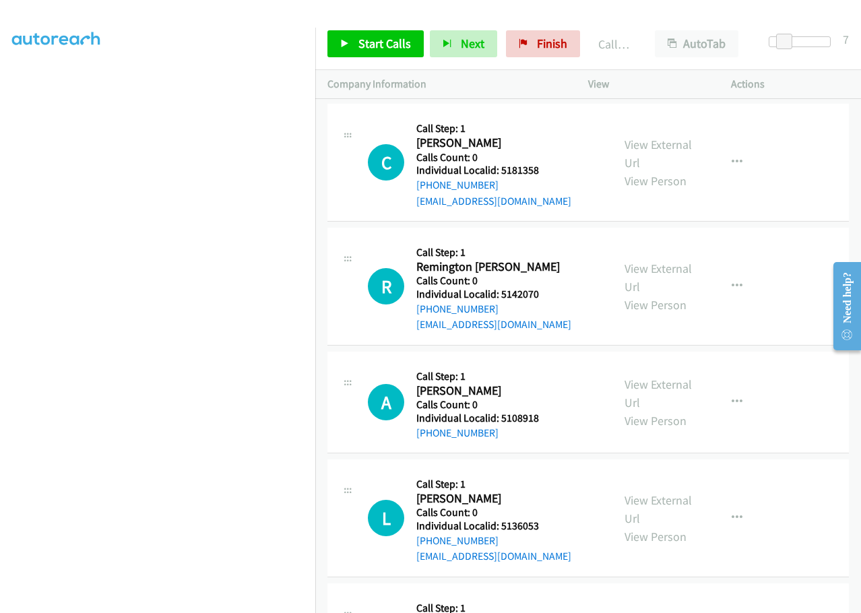
drag, startPoint x: 501, startPoint y: 521, endPoint x: 548, endPoint y: 523, distance: 47.2
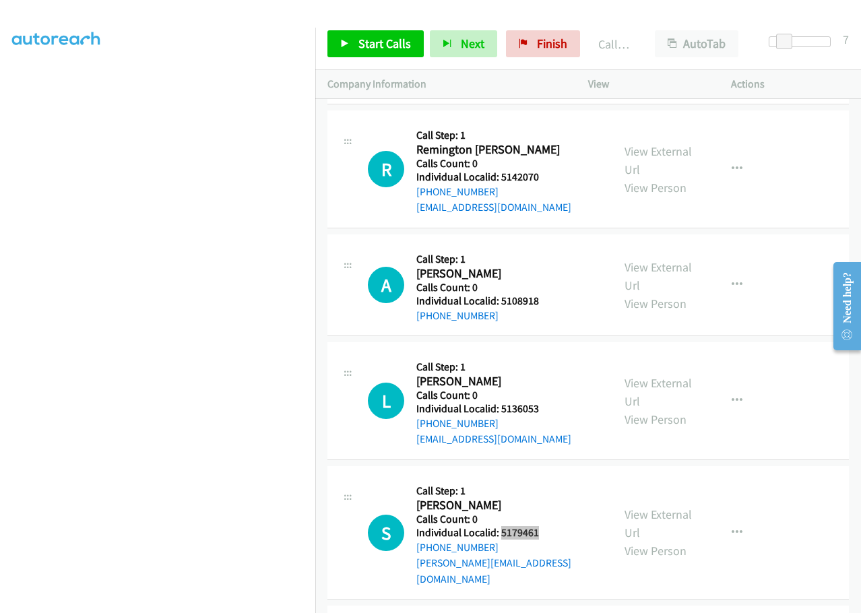
scroll to position [10847, 0]
drag, startPoint x: 503, startPoint y: 528, endPoint x: 543, endPoint y: 528, distance: 39.7
drag, startPoint x: 499, startPoint y: 527, endPoint x: 548, endPoint y: 530, distance: 48.6
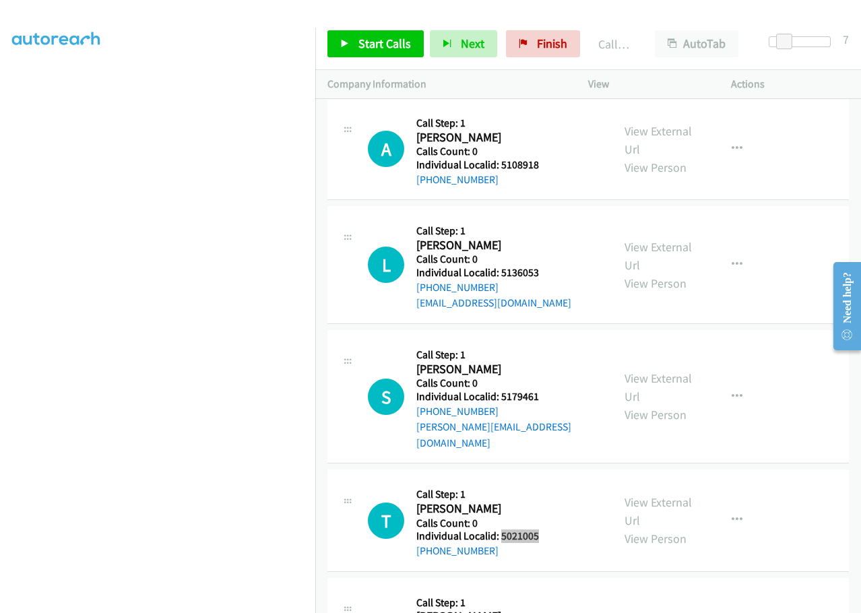
scroll to position [11032, 0]
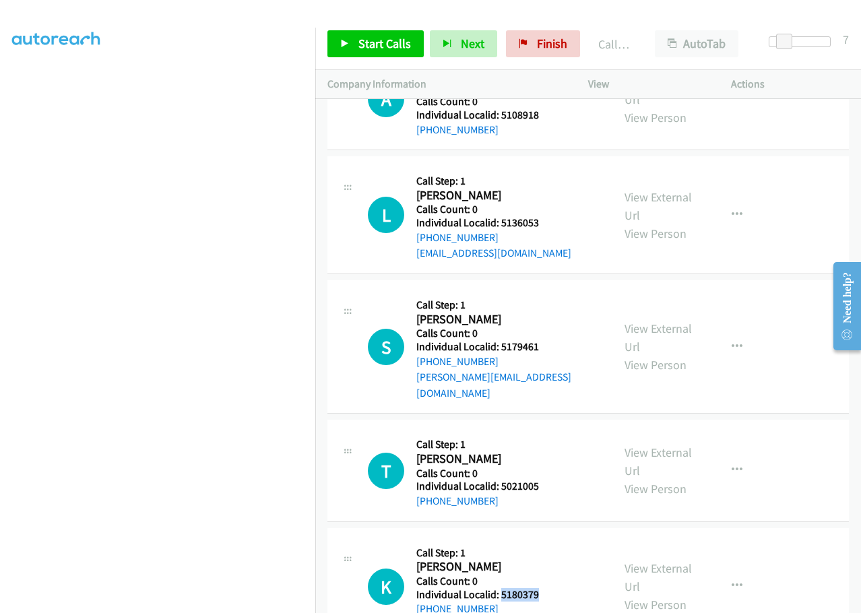
drag, startPoint x: 501, startPoint y: 453, endPoint x: 550, endPoint y: 449, distance: 49.3
click at [550, 540] on div "K Callback Scheduled Call Step: 1 [PERSON_NAME] America/[GEOGRAPHIC_DATA] Calls…" at bounding box center [484, 586] width 232 height 93
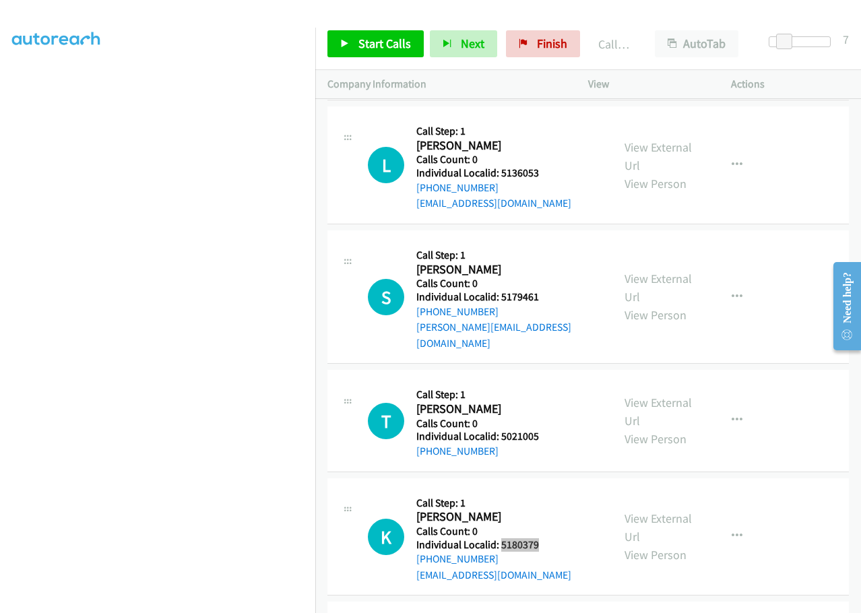
scroll to position [11083, 0]
drag, startPoint x: 499, startPoint y: 523, endPoint x: 538, endPoint y: 525, distance: 39.8
click at [378, 48] on span "Start Calls" at bounding box center [384, 43] width 53 height 15
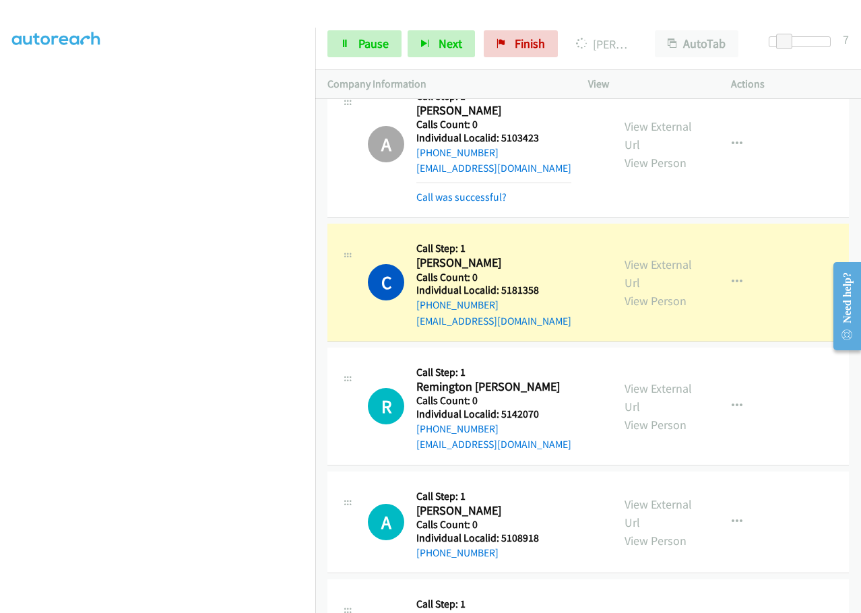
scroll to position [10611, 0]
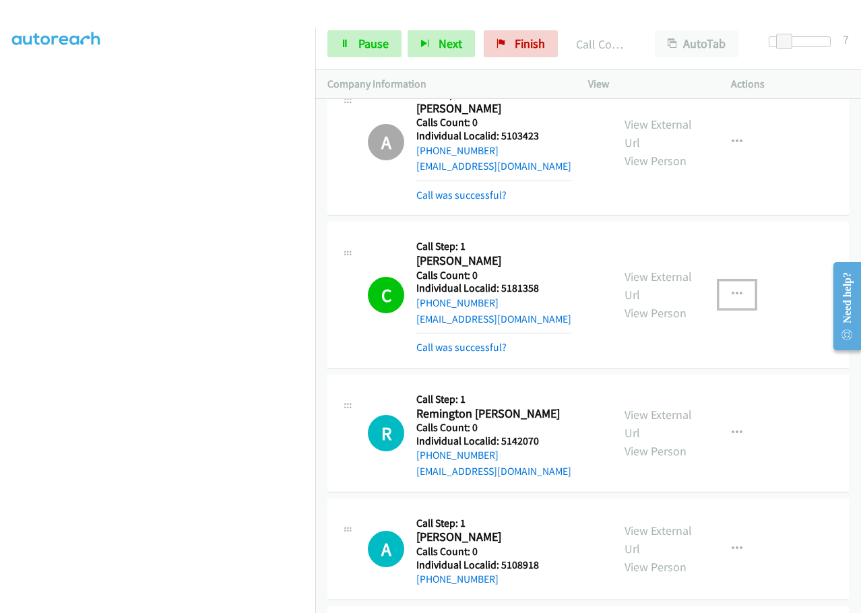
click at [732, 289] on icon "button" at bounding box center [737, 294] width 11 height 11
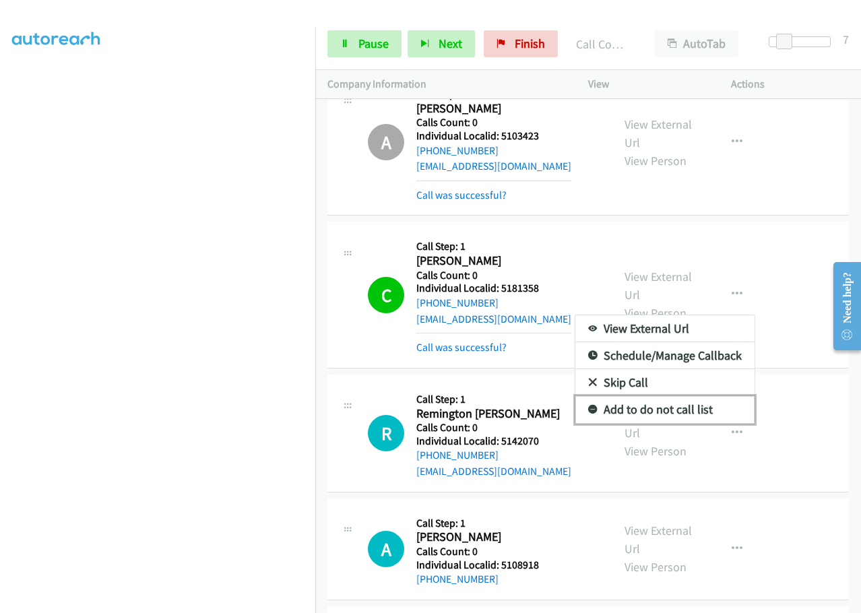
click at [588, 406] on icon at bounding box center [592, 410] width 9 height 9
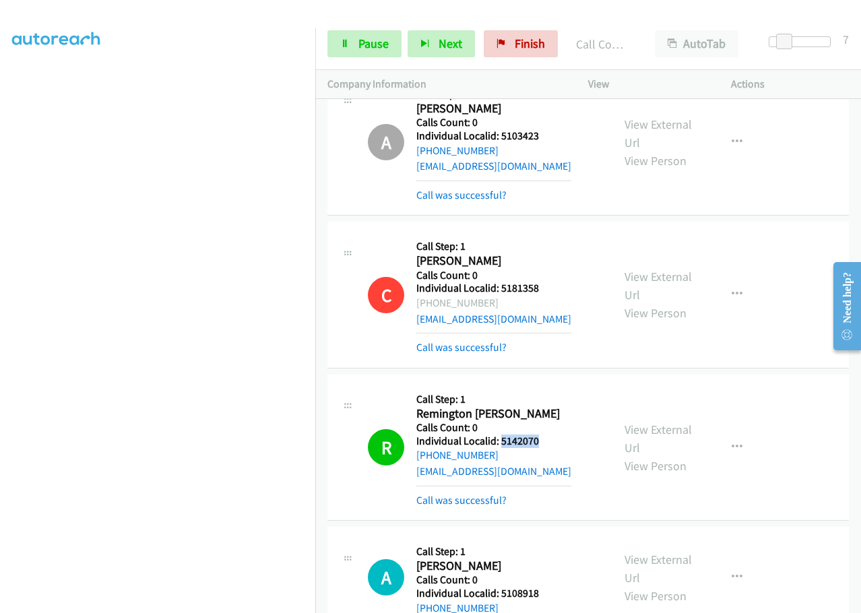
drag, startPoint x: 518, startPoint y: 313, endPoint x: 548, endPoint y: 313, distance: 29.7
click at [548, 387] on div "R Callback Scheduled Call Step: 1 Remington [PERSON_NAME] America/New_York Call…" at bounding box center [484, 447] width 232 height 121
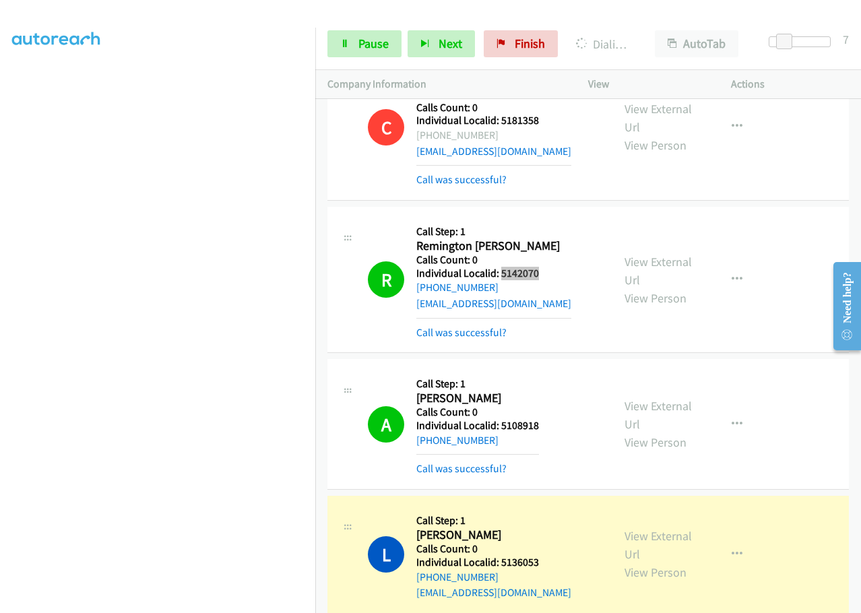
scroll to position [10779, 0]
click at [733, 418] on icon "button" at bounding box center [737, 423] width 11 height 11
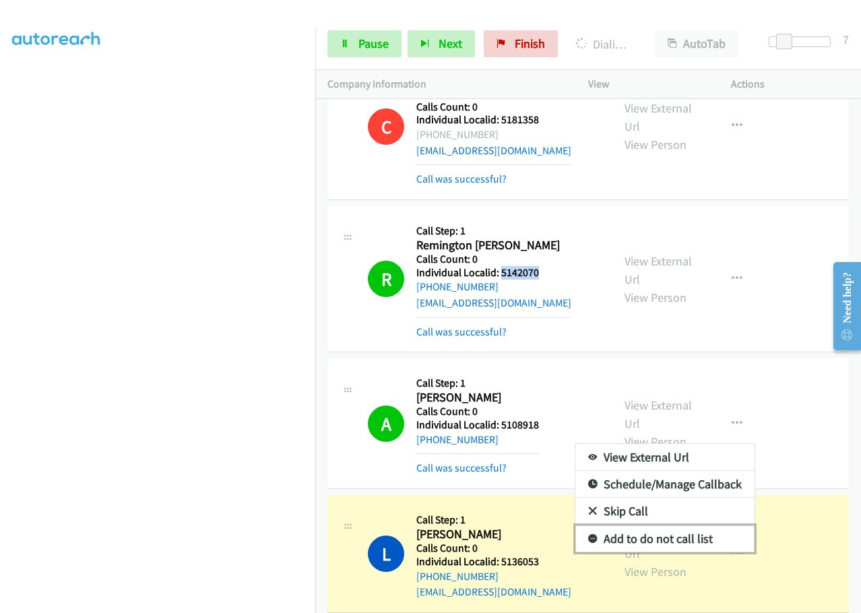
click at [588, 535] on icon at bounding box center [592, 539] width 9 height 9
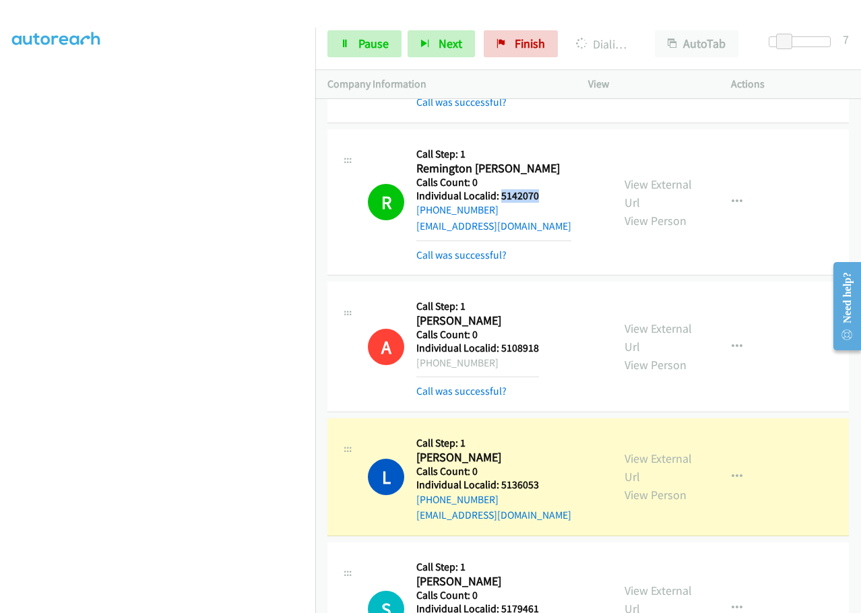
scroll to position [10914, 0]
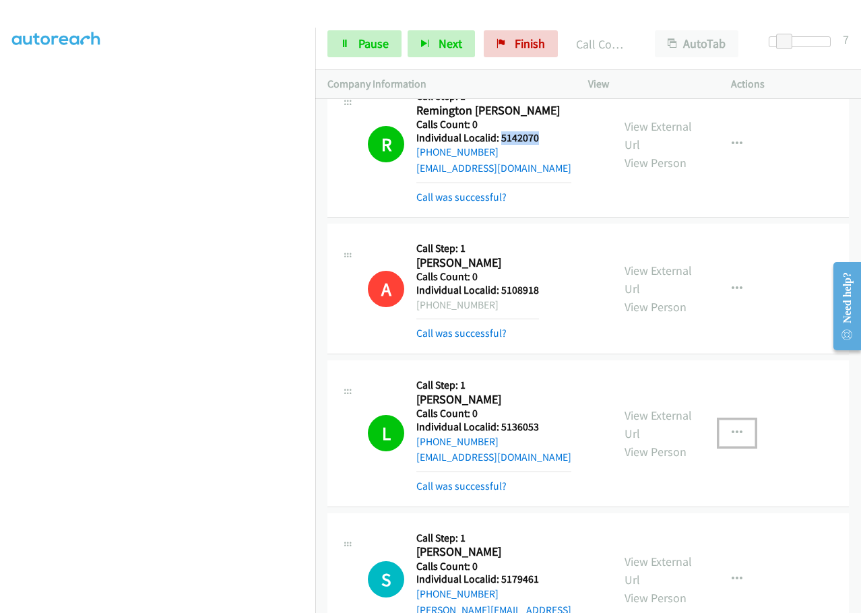
click at [734, 428] on icon "button" at bounding box center [737, 433] width 11 height 11
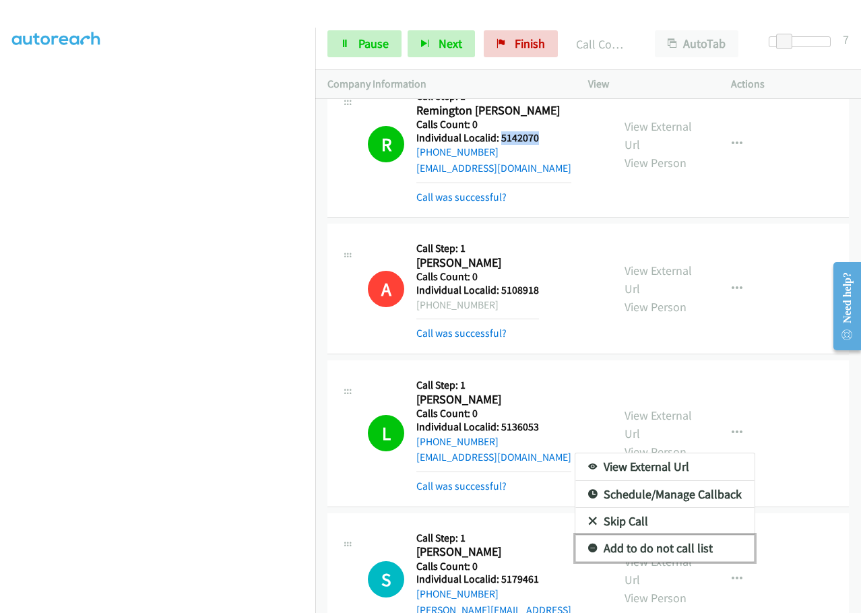
click at [588, 544] on icon at bounding box center [592, 548] width 9 height 9
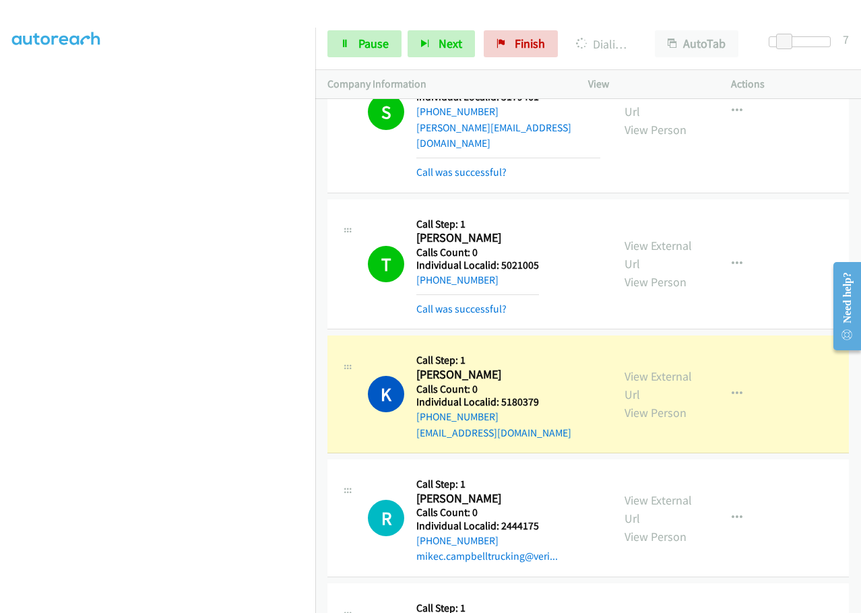
scroll to position [11403, 0]
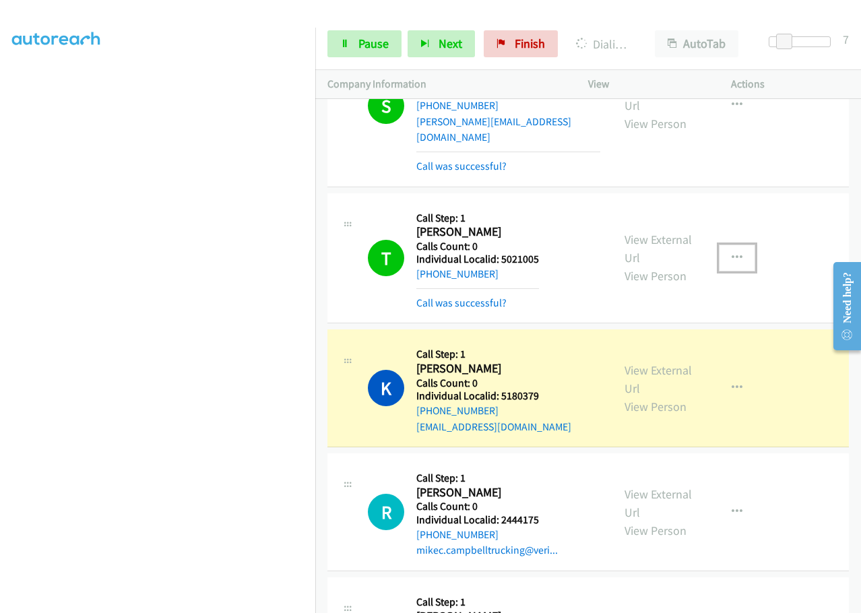
click at [734, 253] on icon "button" at bounding box center [737, 258] width 11 height 11
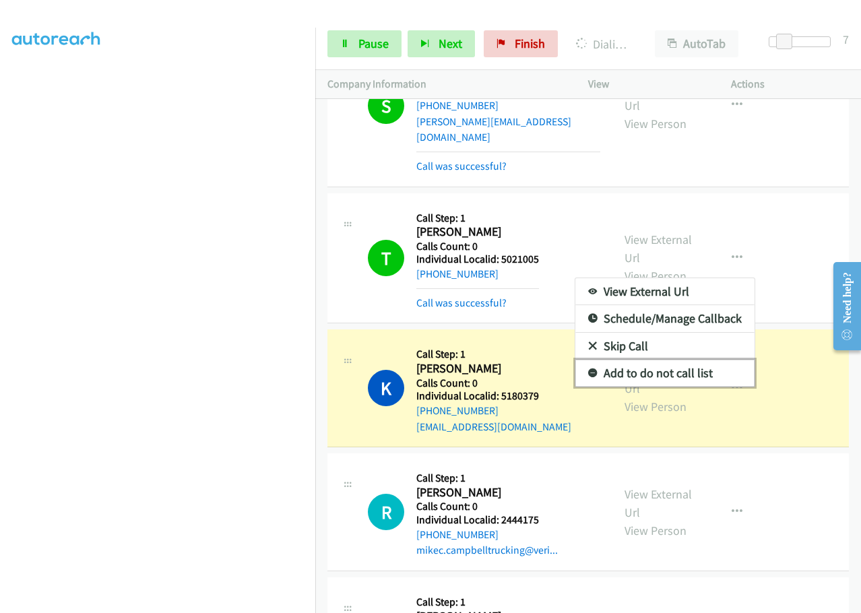
click at [588, 369] on icon at bounding box center [592, 373] width 9 height 9
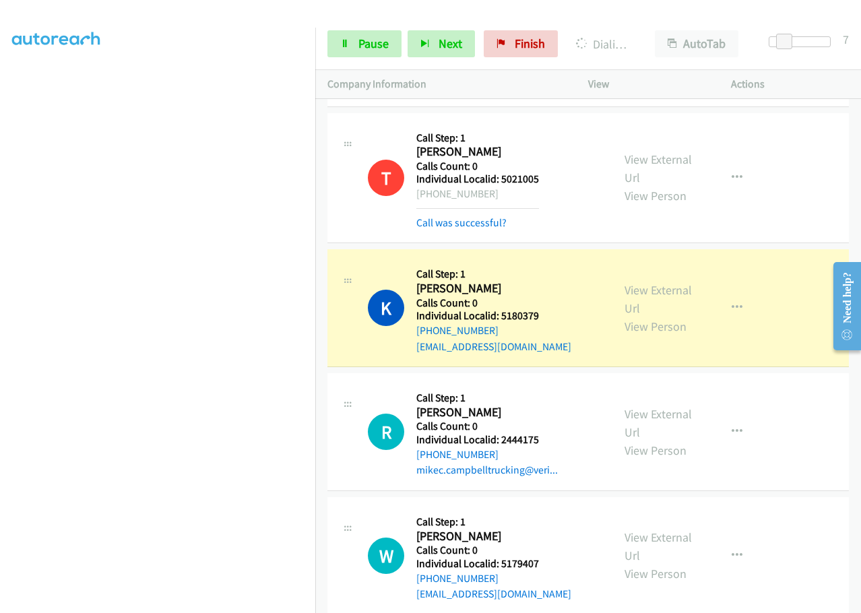
scroll to position [11487, 0]
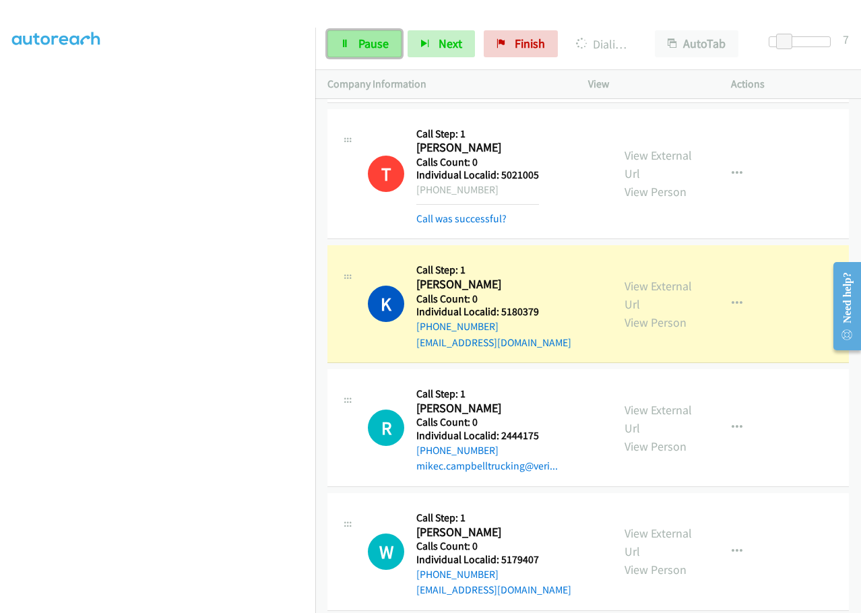
click at [364, 47] on span "Pause" at bounding box center [373, 43] width 30 height 15
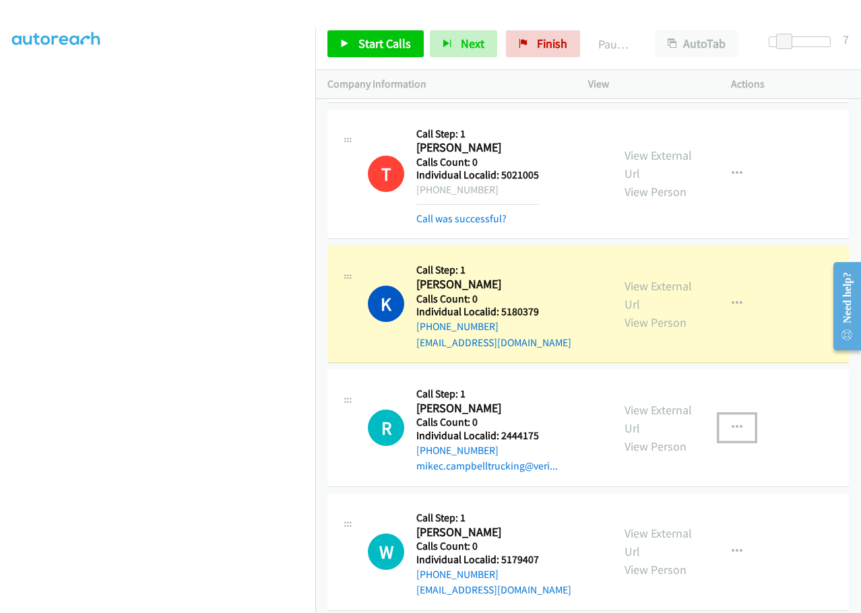
click at [733, 422] on icon "button" at bounding box center [737, 427] width 11 height 11
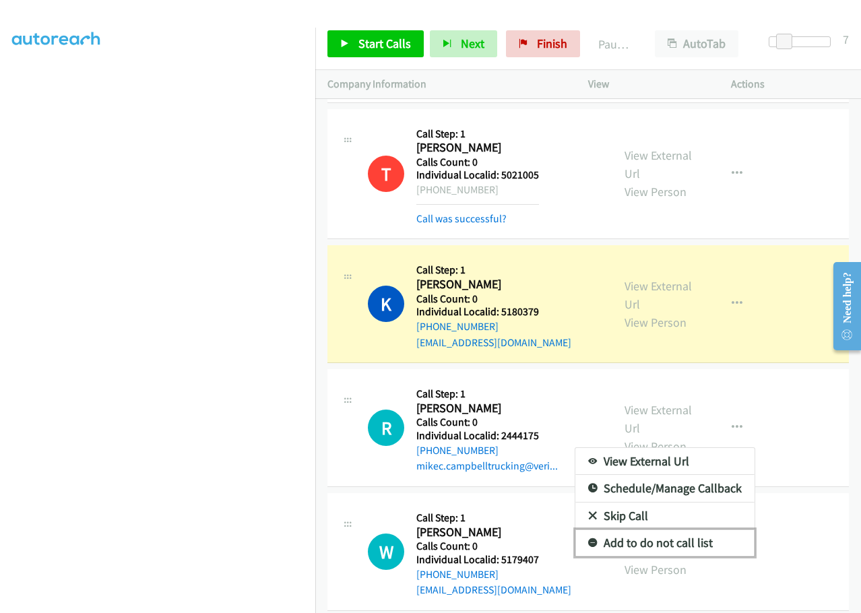
click at [588, 539] on icon at bounding box center [592, 543] width 9 height 9
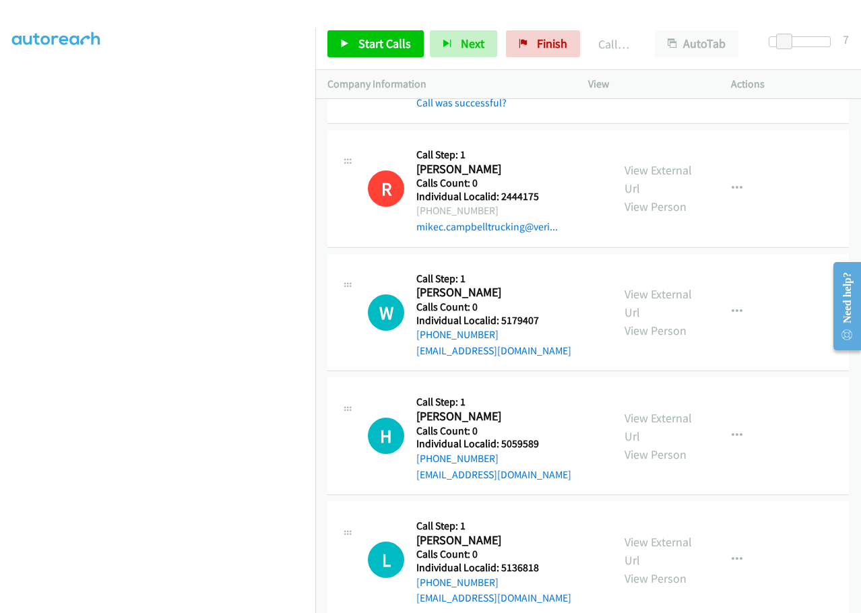
scroll to position [11756, 0]
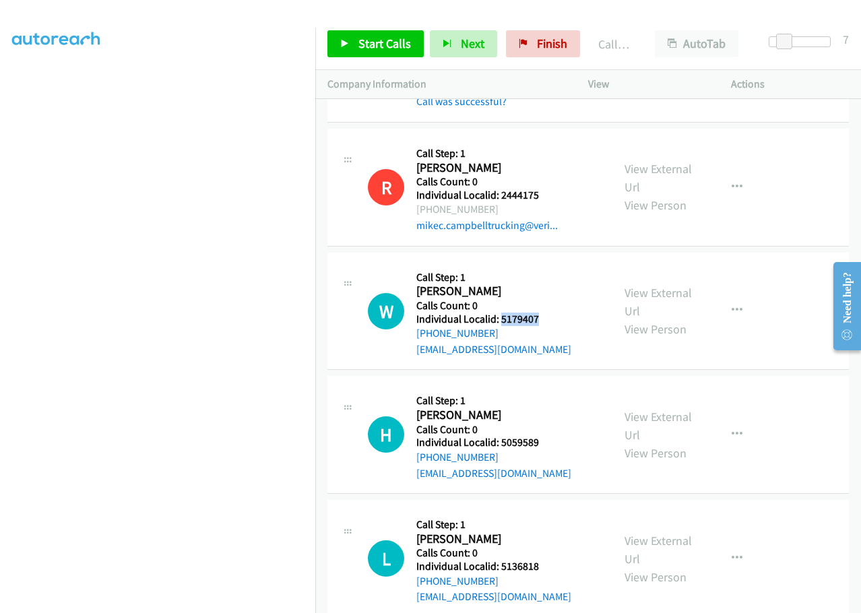
drag, startPoint x: 500, startPoint y: 175, endPoint x: 561, endPoint y: 172, distance: 61.4
click at [561, 265] on div "W Callback Scheduled Call Step: 1 [PERSON_NAME] America/New_York Calls Count: 0…" at bounding box center [484, 311] width 232 height 93
drag, startPoint x: 501, startPoint y: 299, endPoint x: 556, endPoint y: 300, distance: 55.3
click at [556, 388] on div "H Callback Scheduled Call Step: 1 [PERSON_NAME] America/[GEOGRAPHIC_DATA] Calls…" at bounding box center [484, 434] width 232 height 93
drag, startPoint x: 497, startPoint y: 422, endPoint x: 538, endPoint y: 423, distance: 41.1
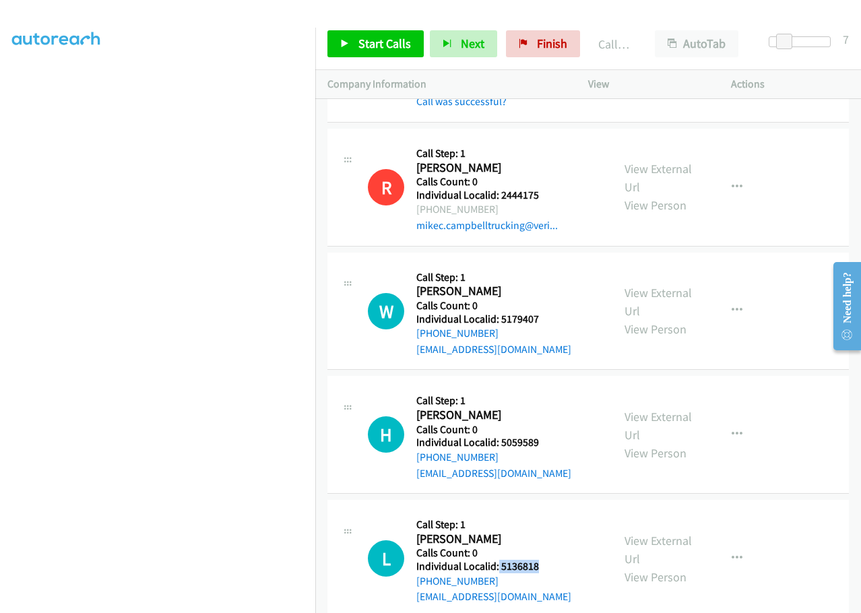
click at [538, 512] on div "L Callback Scheduled Call Step: 1 [PERSON_NAME] America/[GEOGRAPHIC_DATA] Calls…" at bounding box center [484, 558] width 232 height 93
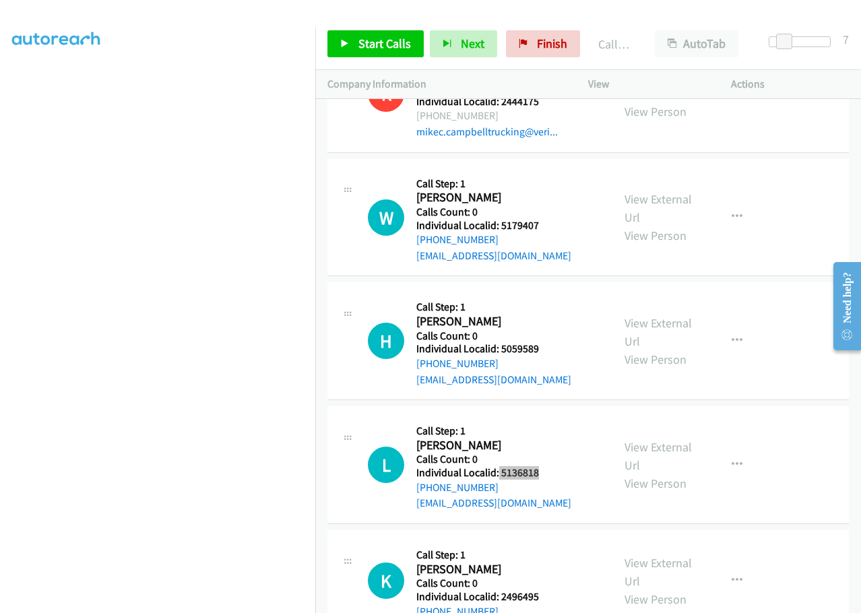
scroll to position [11857, 0]
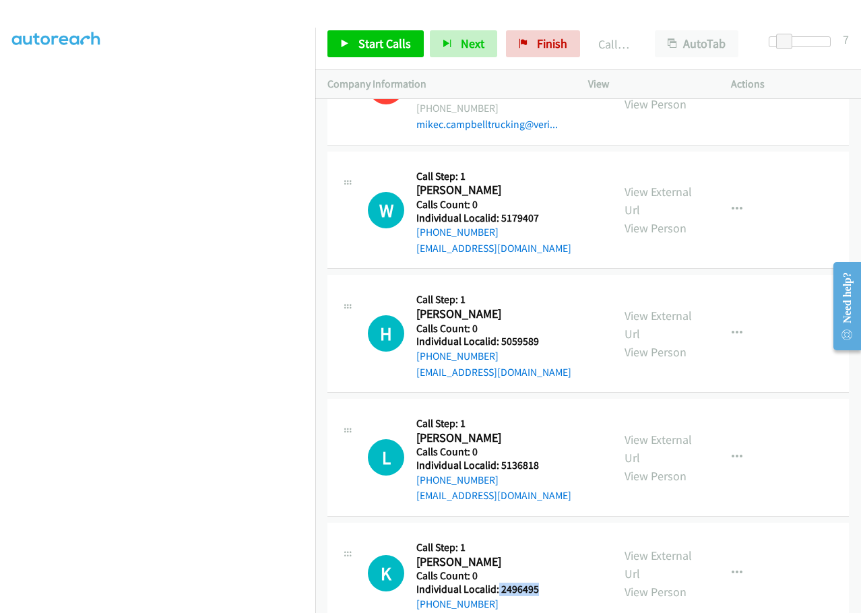
drag, startPoint x: 505, startPoint y: 451, endPoint x: 546, endPoint y: 449, distance: 41.8
click at [546, 535] on div "K Callback Scheduled Call Step: 1 [PERSON_NAME] [GEOGRAPHIC_DATA]/[GEOGRAPHIC_D…" at bounding box center [484, 573] width 232 height 77
drag, startPoint x: 499, startPoint y: 554, endPoint x: 554, endPoint y: 554, distance: 55.2
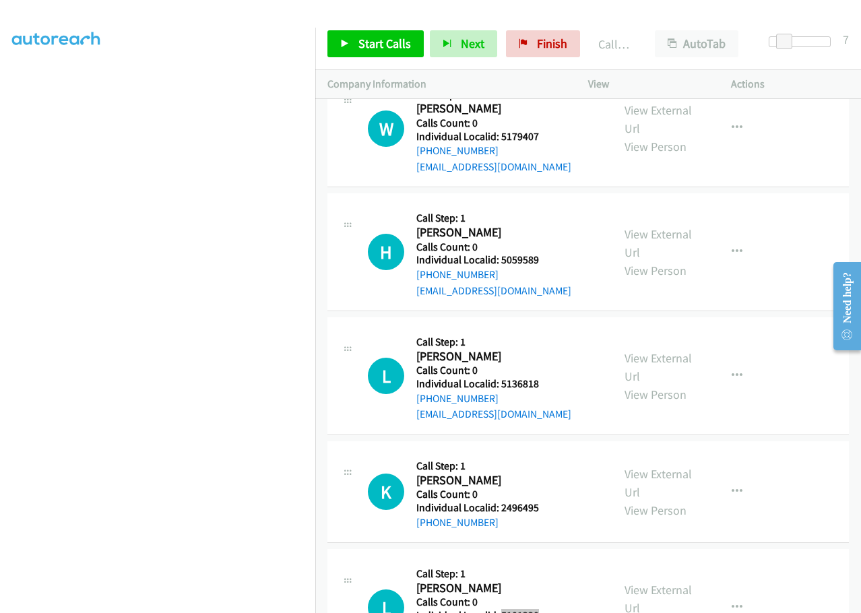
scroll to position [11992, 0]
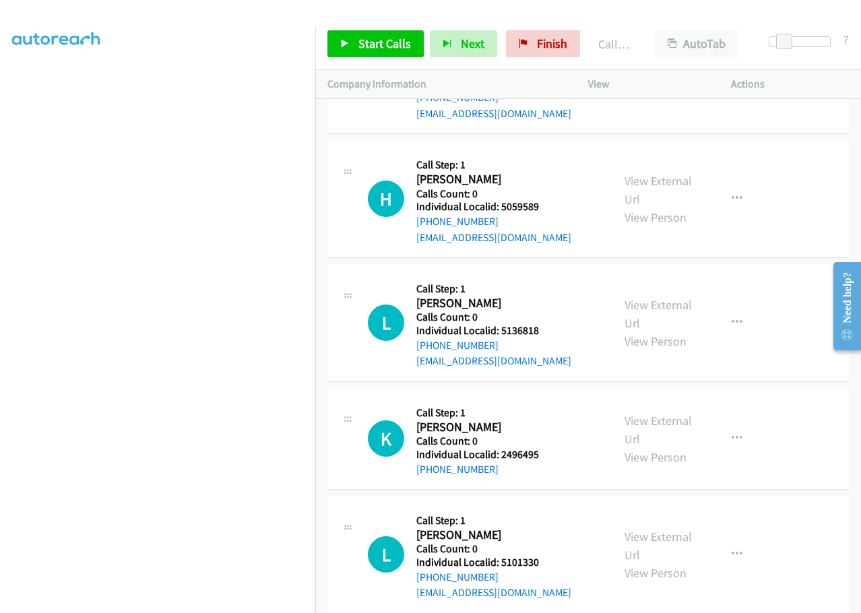
drag, startPoint x: 501, startPoint y: 543, endPoint x: 540, endPoint y: 541, distance: 39.8
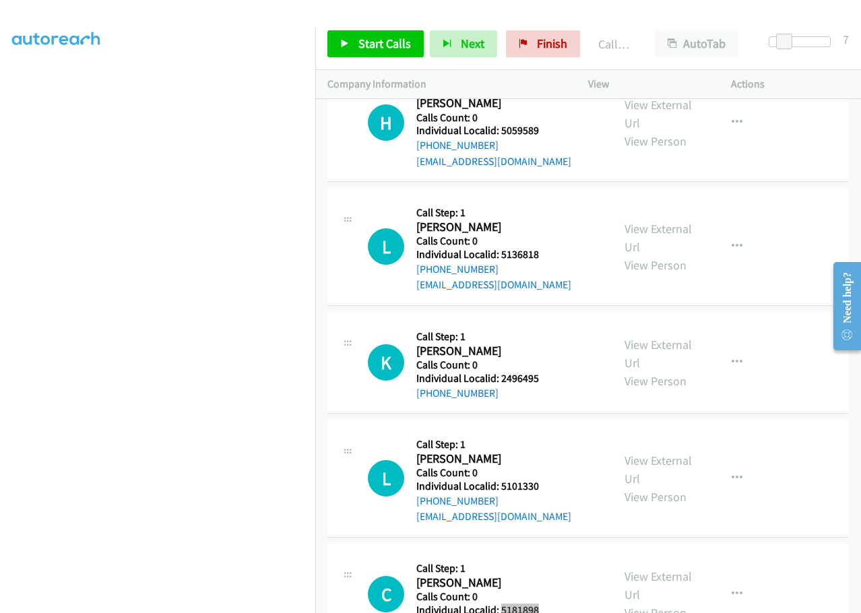
scroll to position [12093, 0]
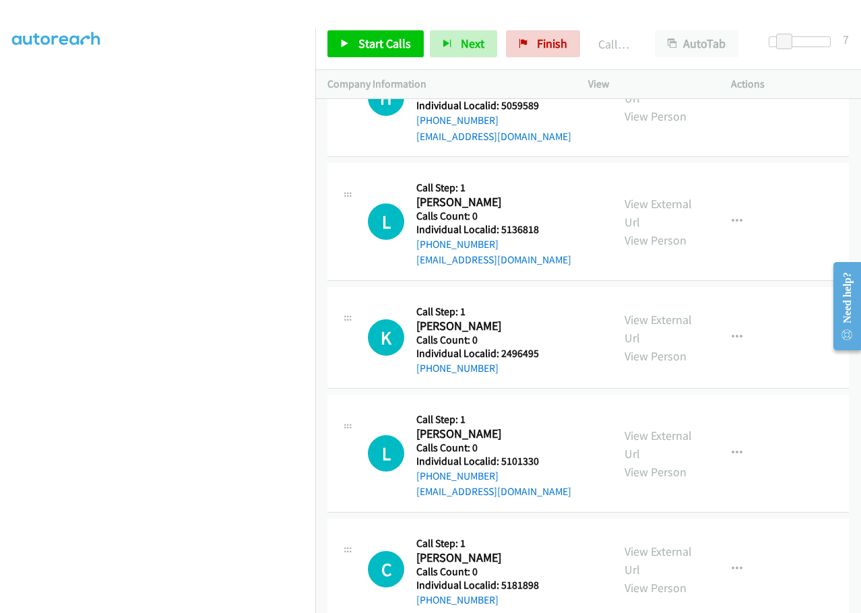
drag, startPoint x: 514, startPoint y: 550, endPoint x: 534, endPoint y: 540, distance: 22.3
drag, startPoint x: 501, startPoint y: 552, endPoint x: 542, endPoint y: 549, distance: 41.9
